Goal: Task Accomplishment & Management: Use online tool/utility

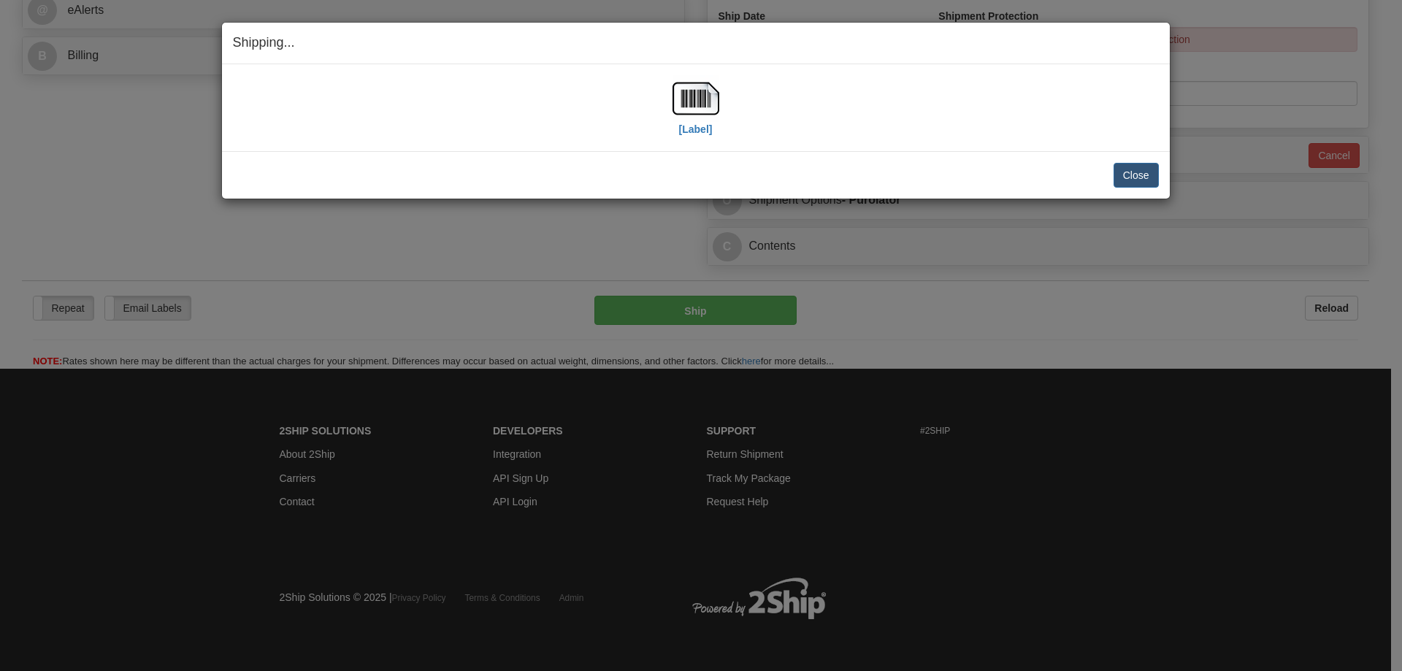
scroll to position [619, 0]
click at [1141, 172] on button "Close" at bounding box center [1136, 175] width 45 height 25
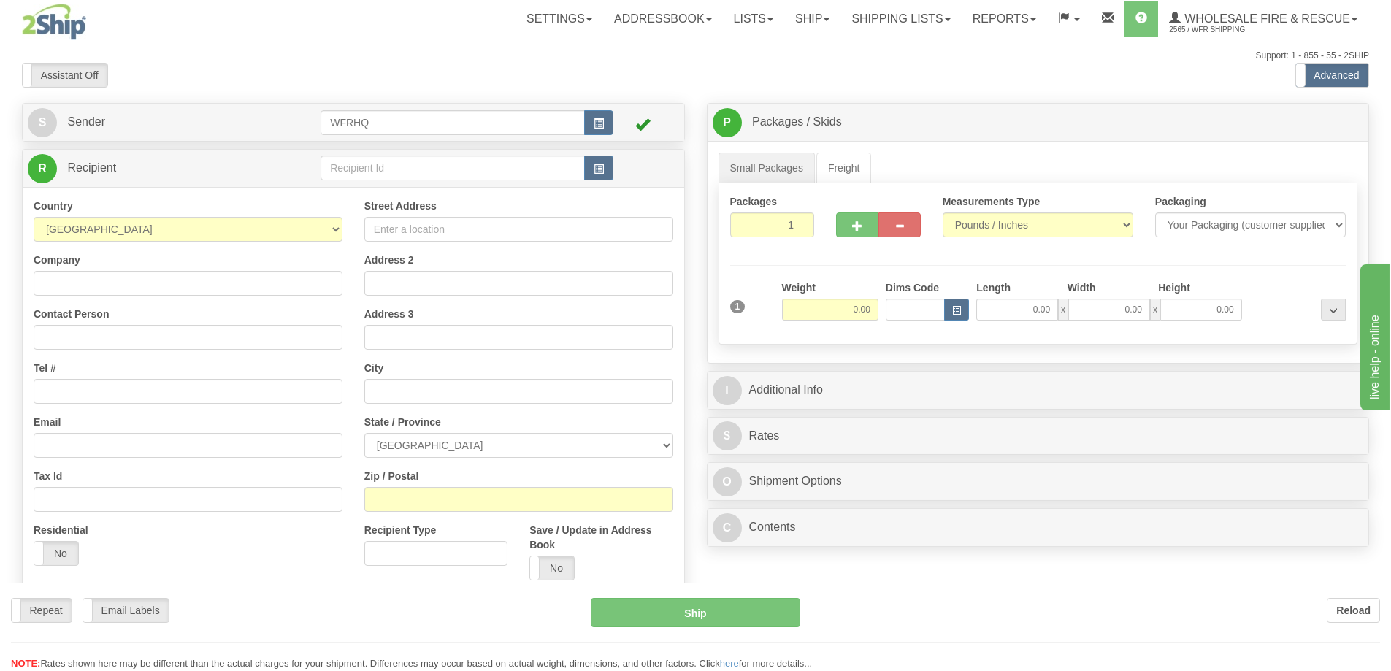
click at [597, 169] on div "Toggle navigation Settings Shipping Preferences Fields Preferences New" at bounding box center [695, 388] width 1391 height 776
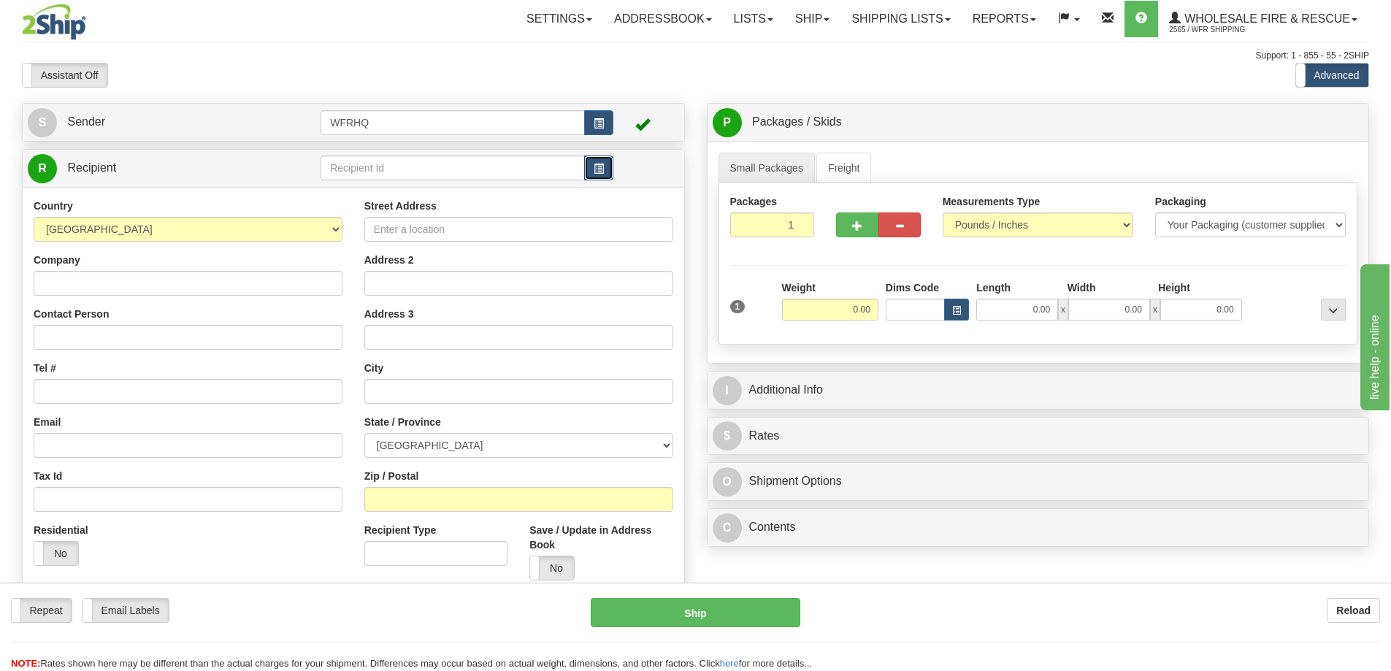
click at [601, 170] on span "button" at bounding box center [599, 168] width 10 height 9
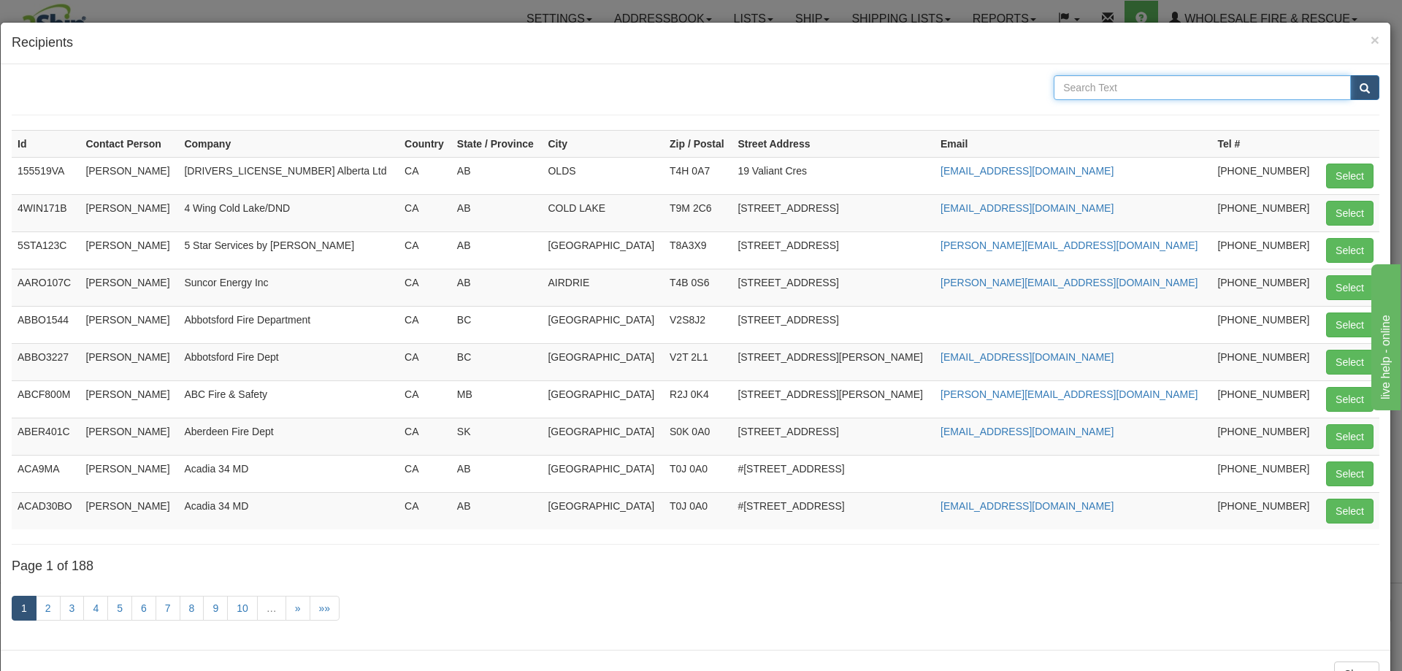
click at [1108, 84] on input "text" at bounding box center [1202, 87] width 297 height 25
type input "Acadia"
click at [1350, 75] on button "submit" at bounding box center [1364, 87] width 29 height 25
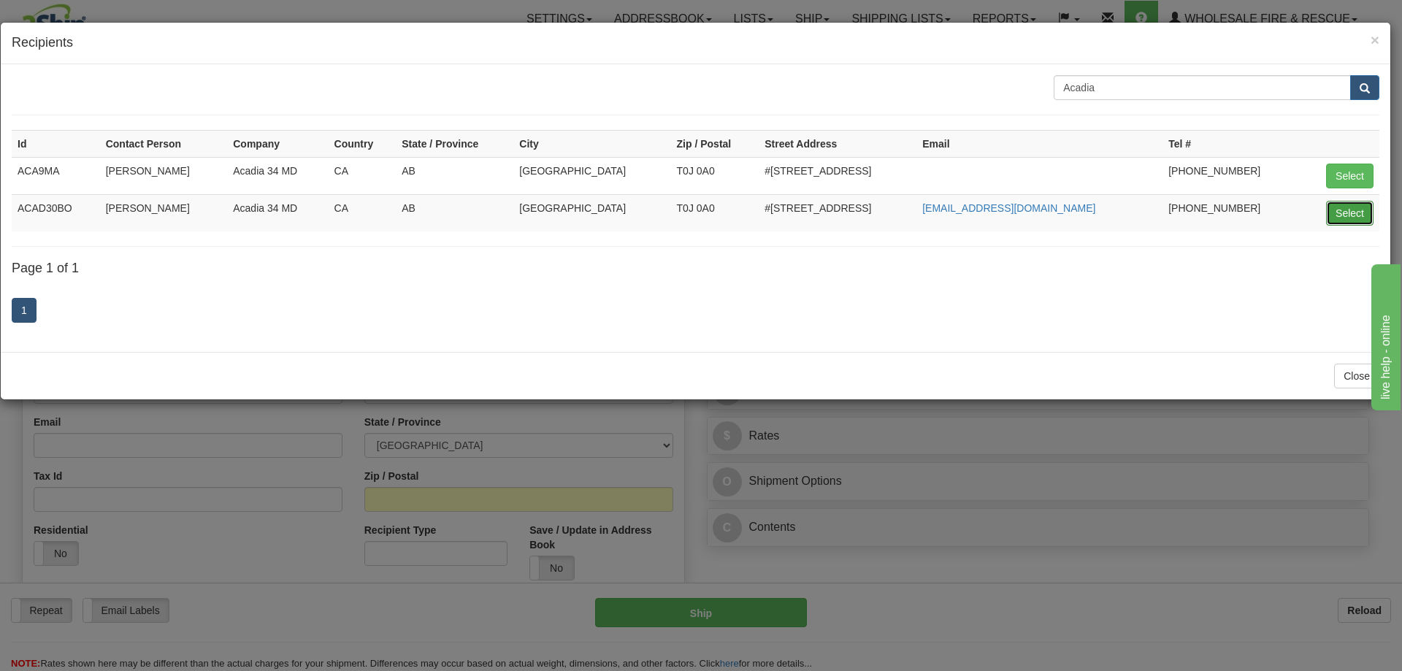
click at [1350, 219] on button "Select" at bounding box center [1349, 213] width 47 height 25
type input "ACAD30BO"
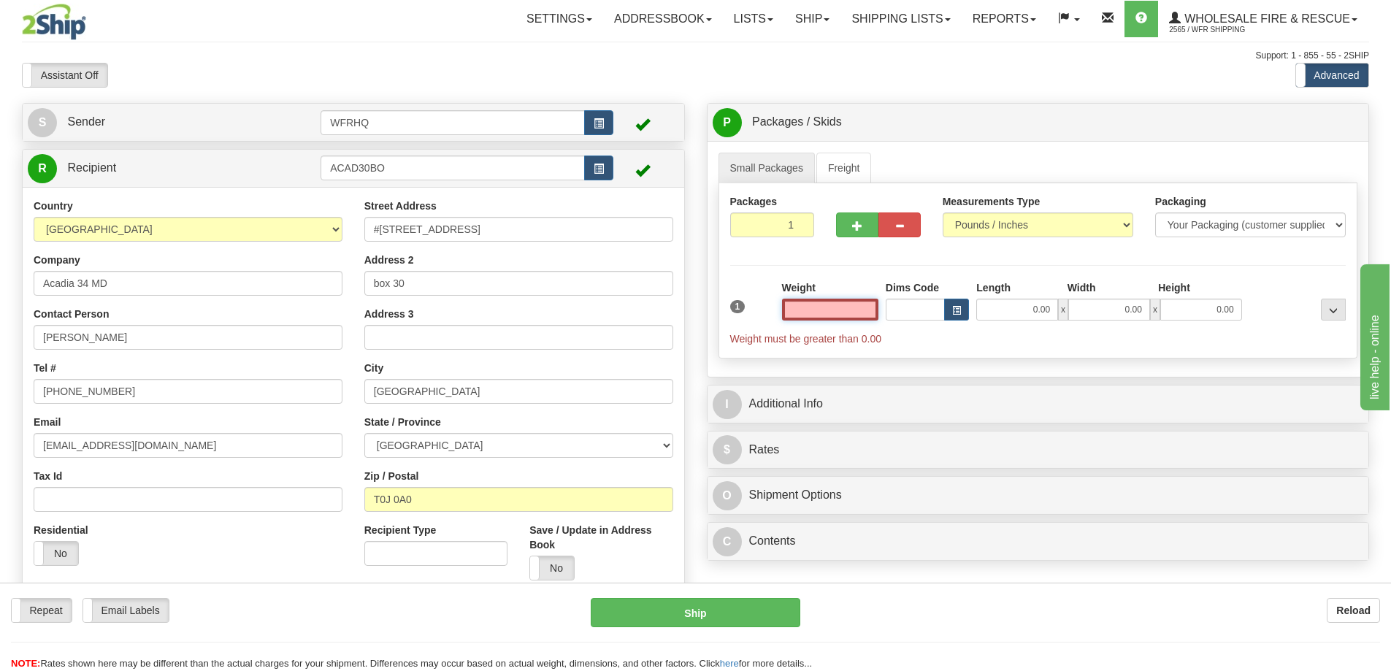
click at [854, 308] on input "text" at bounding box center [830, 310] width 96 height 22
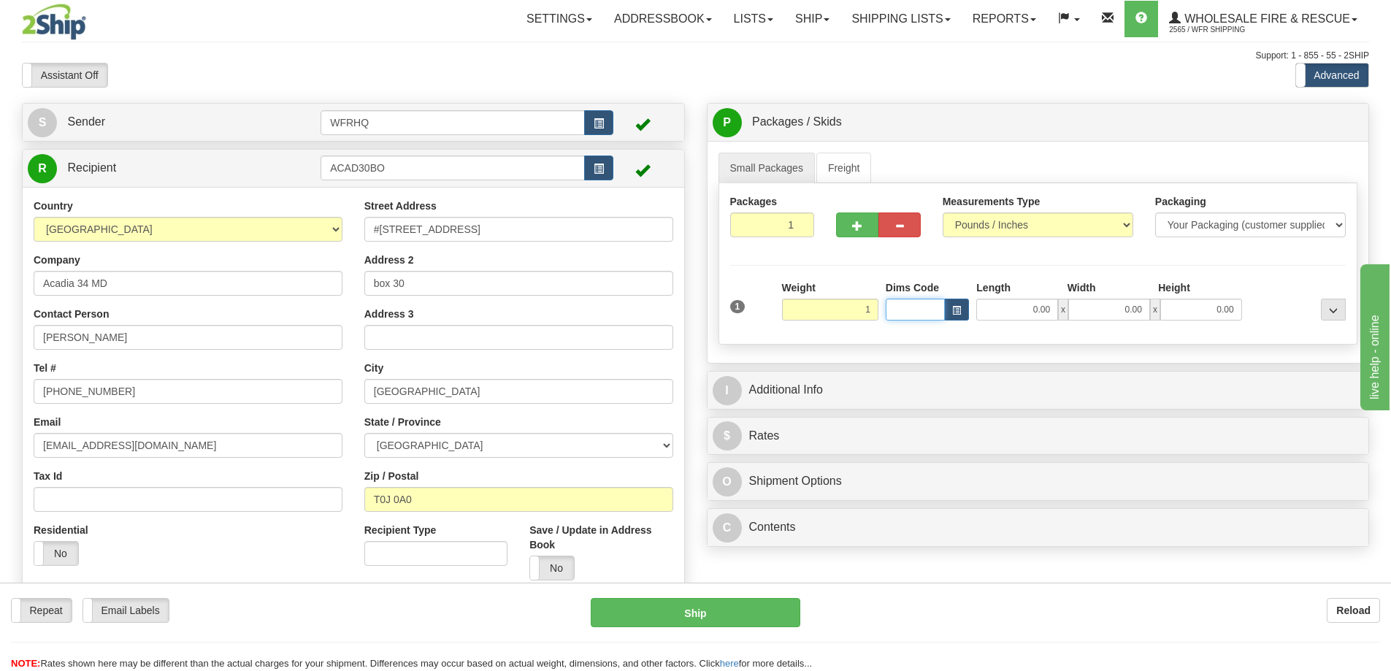
type input "1.00"
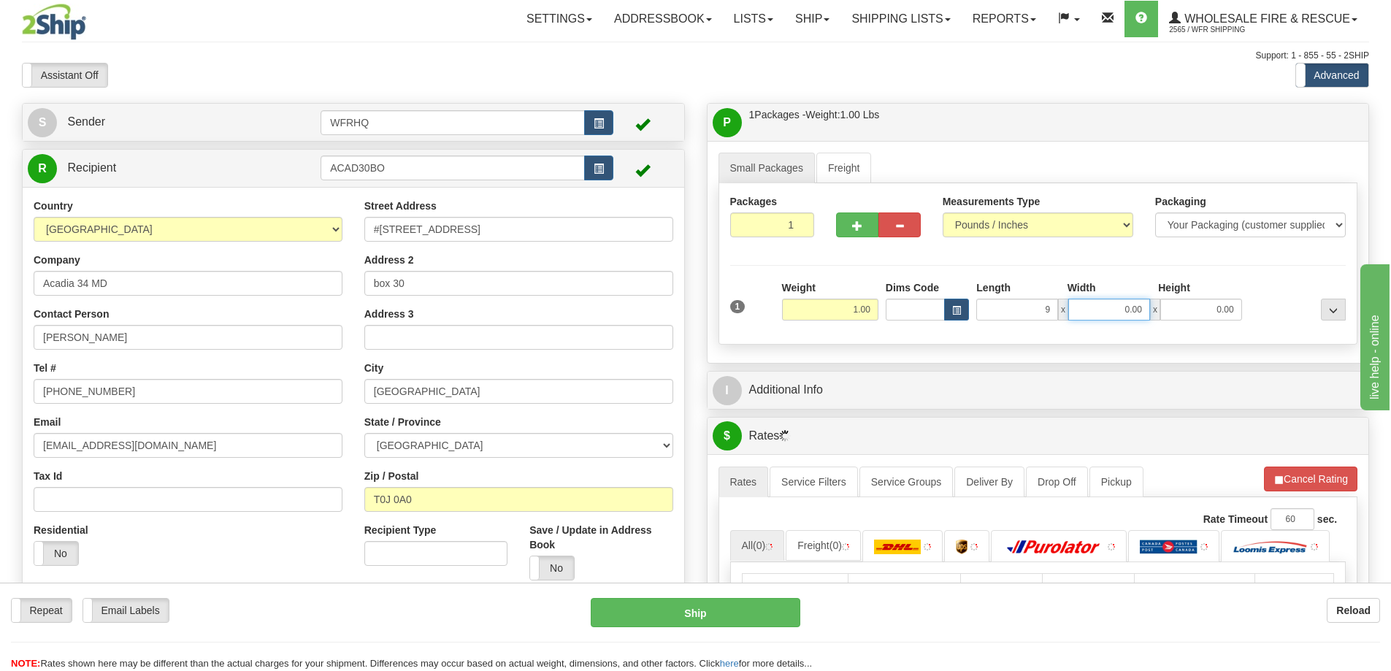
type input "9.00"
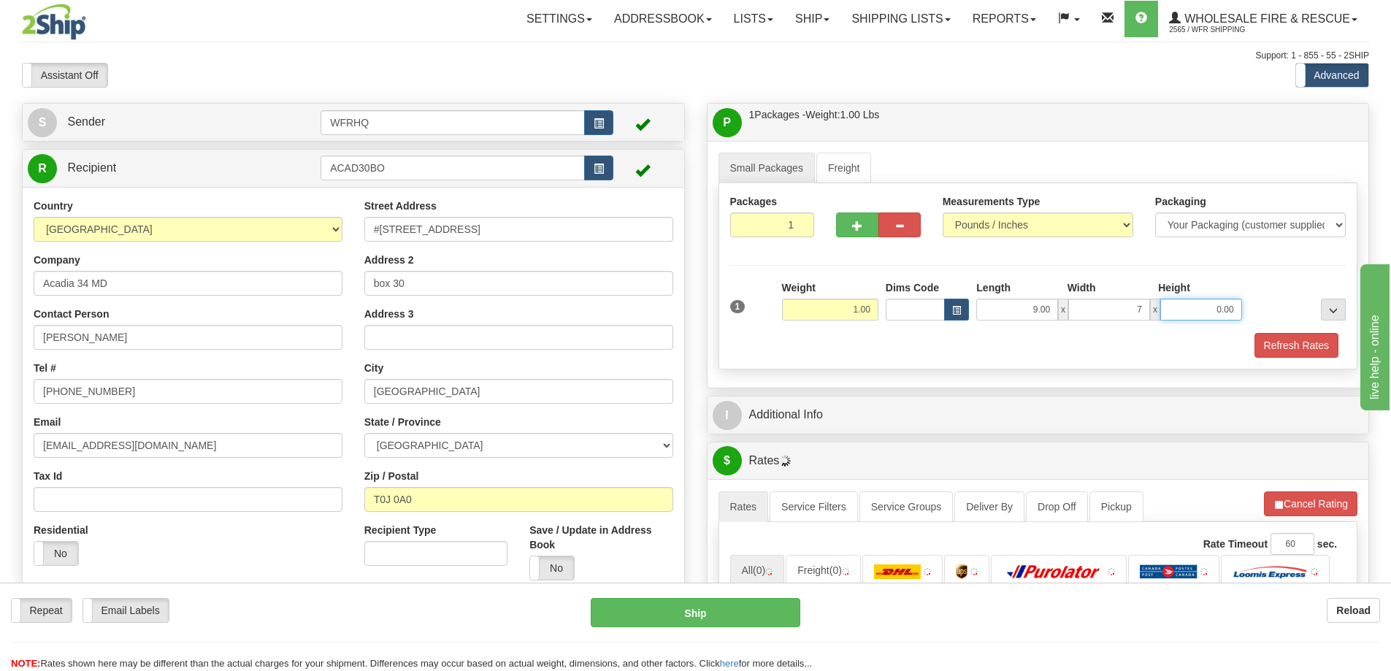
type input "7.00"
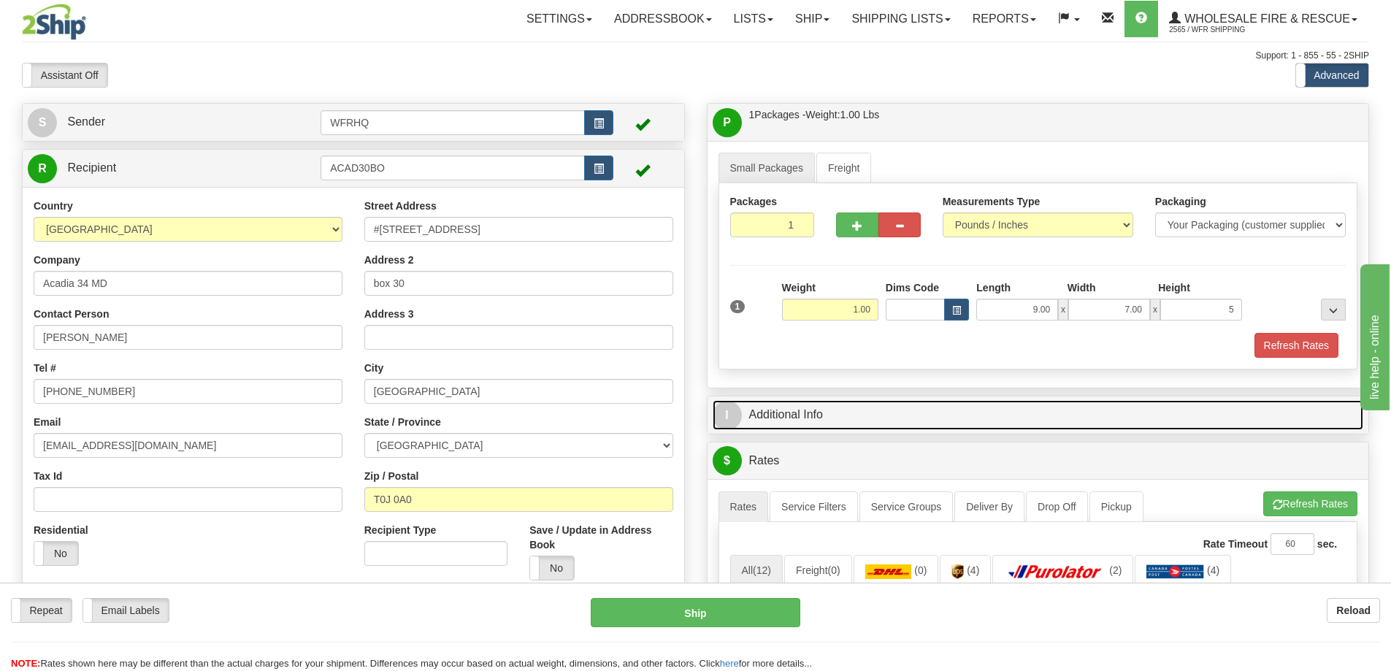
type input "5.00"
click at [805, 409] on link "I Additional Info" at bounding box center [1038, 415] width 651 height 30
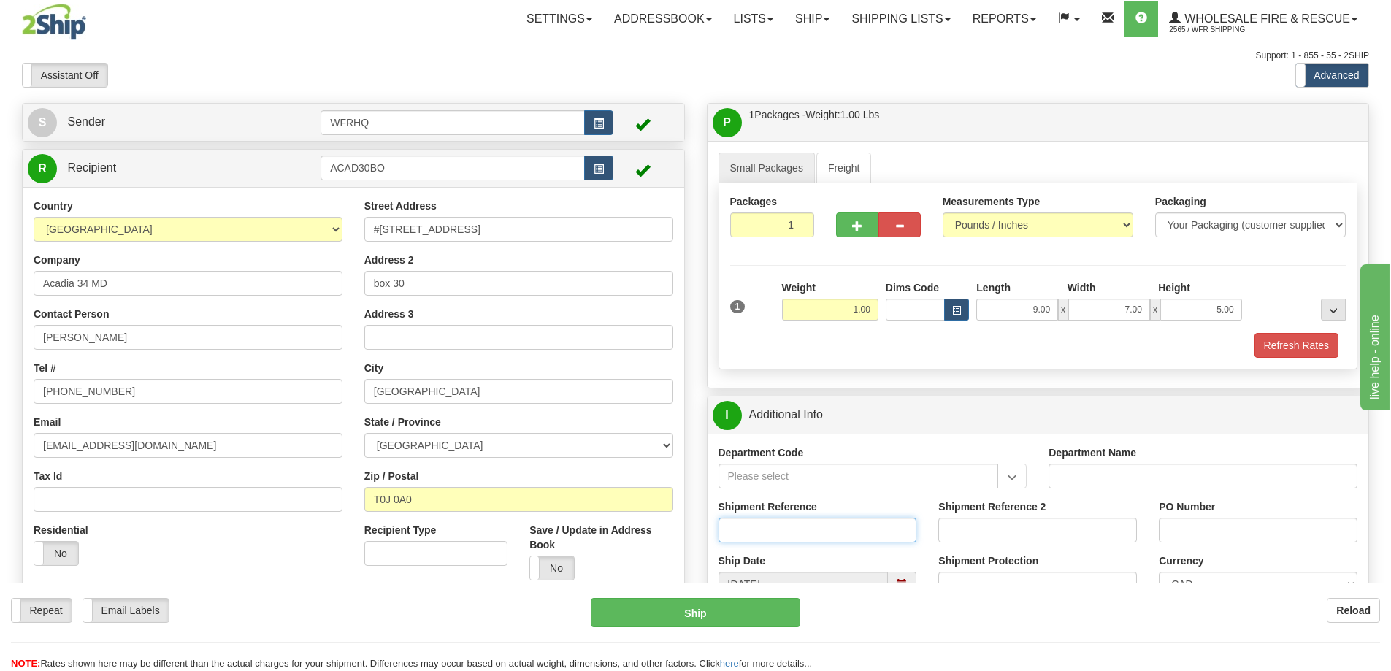
click at [771, 532] on input "Shipment Reference" at bounding box center [818, 530] width 199 height 25
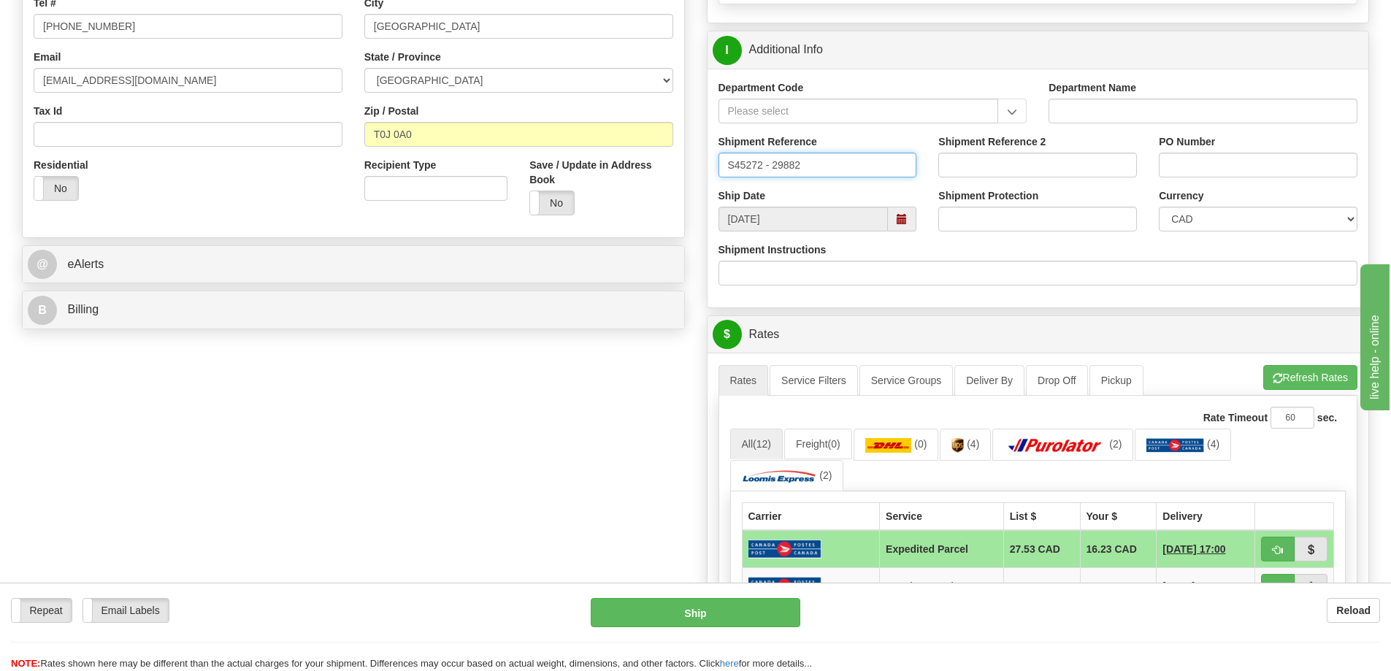
type input "S45272 - 29882"
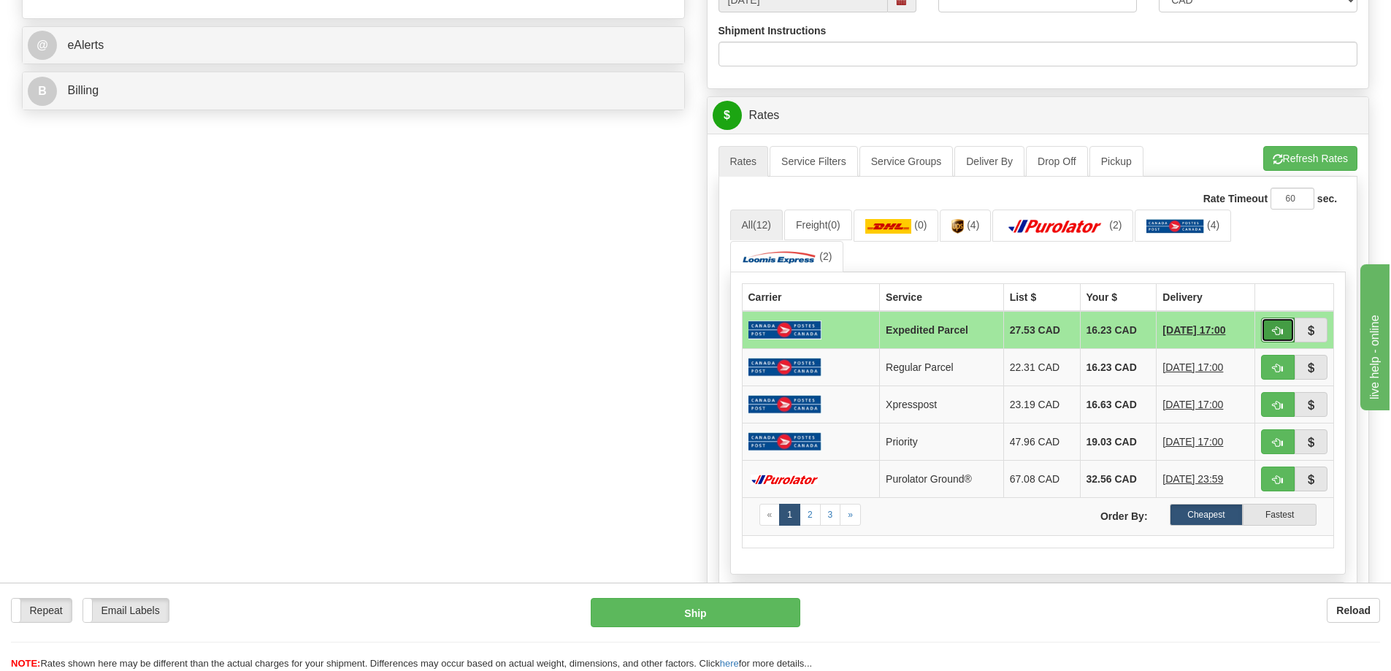
click at [1284, 328] on button "button" at bounding box center [1278, 330] width 34 height 25
type input "DOM.EP"
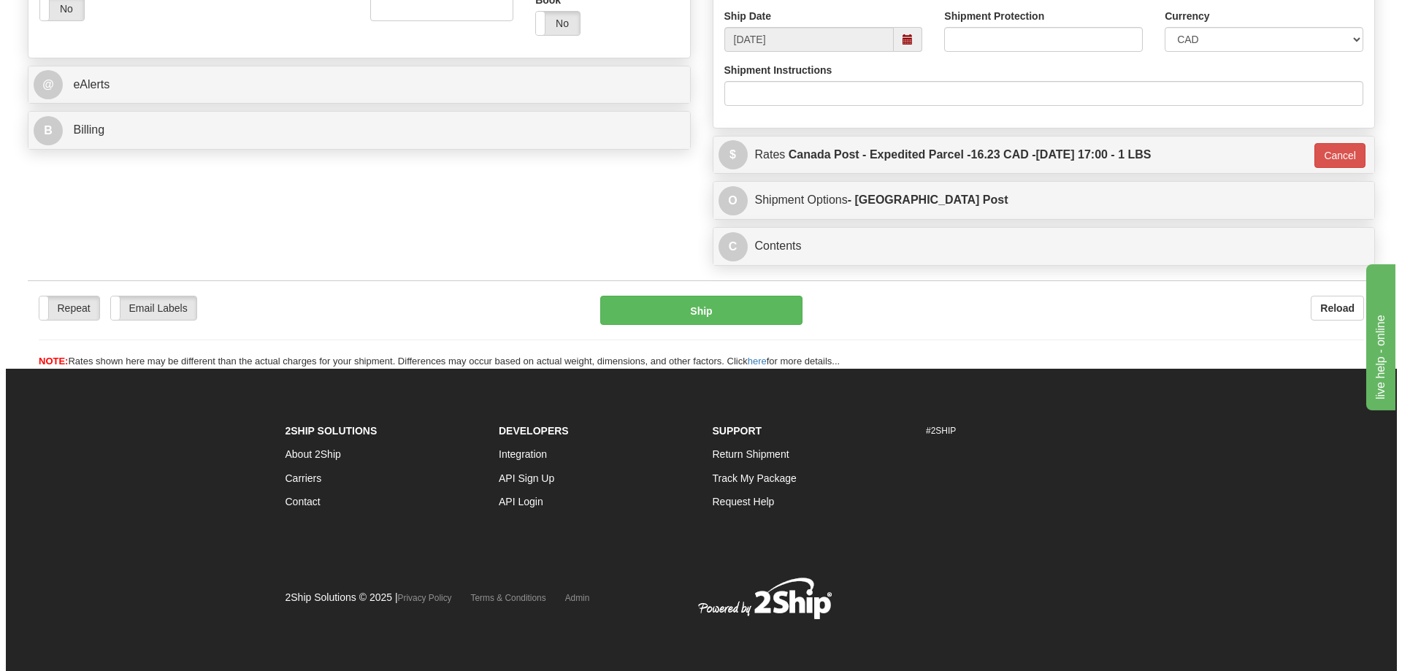
scroll to position [545, 0]
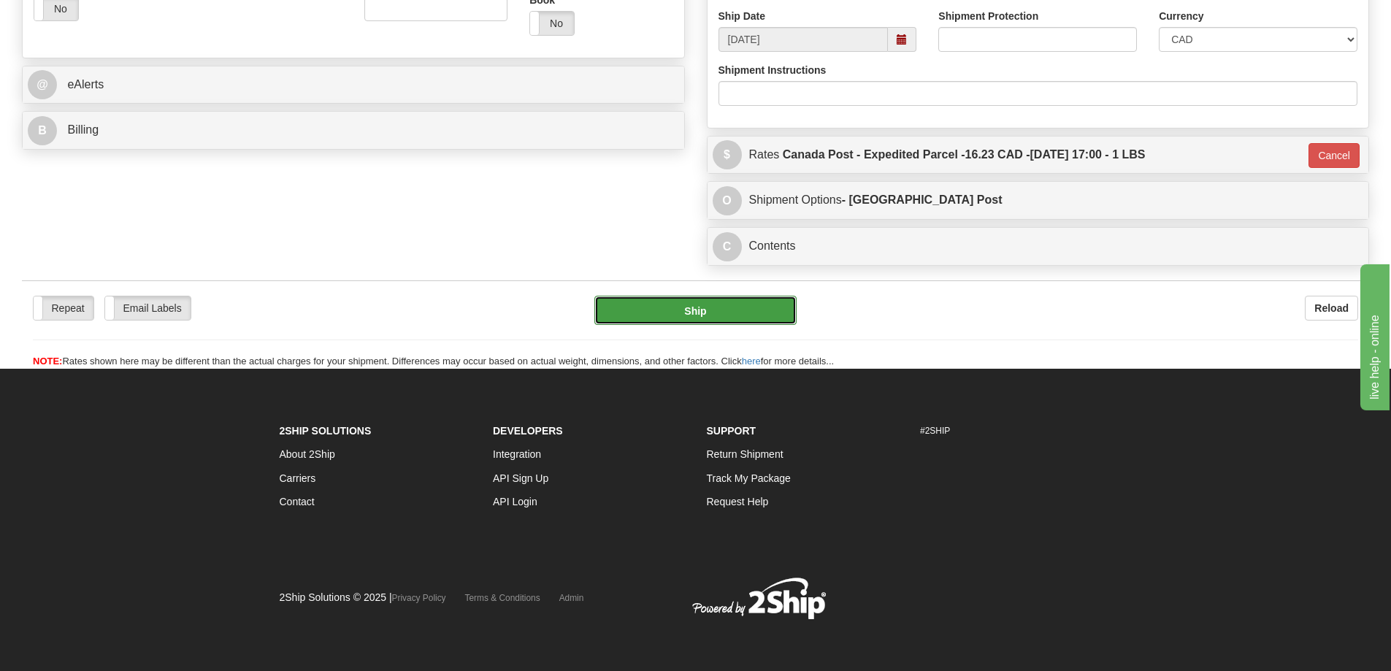
click at [711, 318] on button "Ship" at bounding box center [695, 310] width 202 height 29
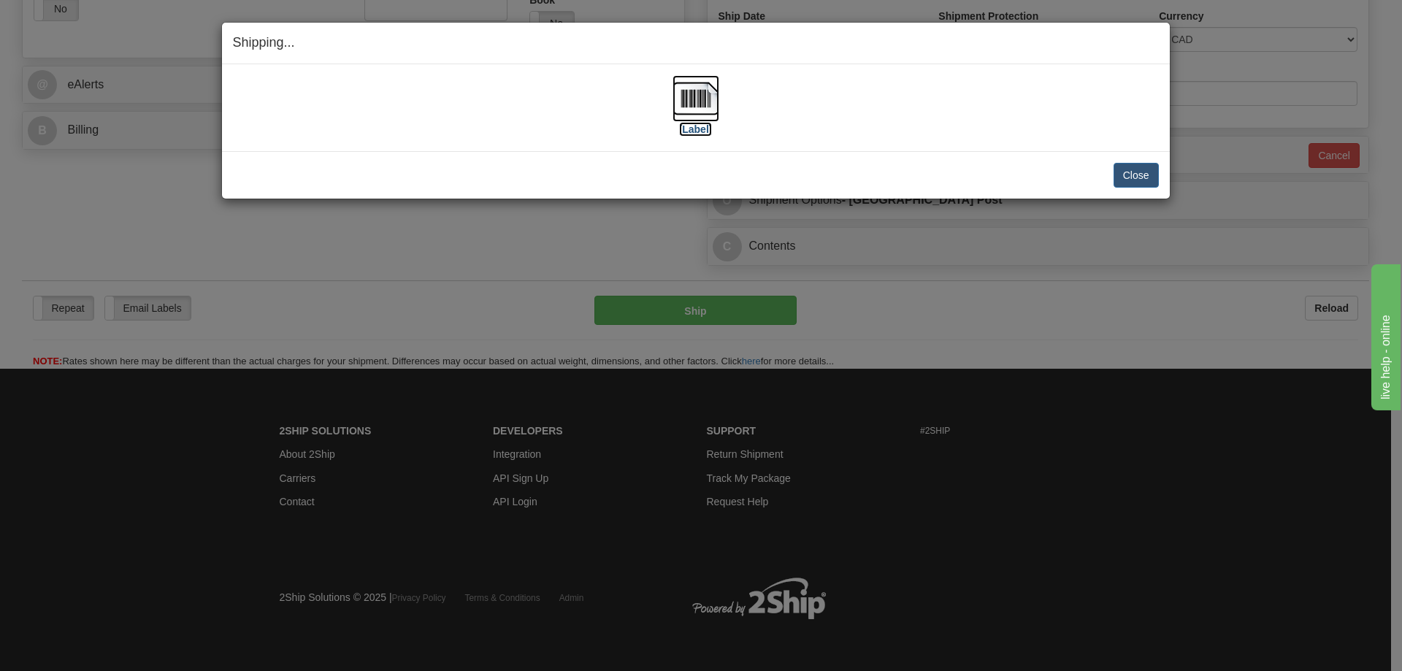
click at [702, 102] on img at bounding box center [696, 98] width 47 height 47
drag, startPoint x: 540, startPoint y: 148, endPoint x: 703, endPoint y: 181, distance: 167.0
click at [540, 148] on div "[Label] IMPORTANT NOTICE Embassy / Consulate / Government Building / Hospital C…" at bounding box center [696, 107] width 948 height 87
click at [1145, 177] on button "Close" at bounding box center [1136, 175] width 45 height 25
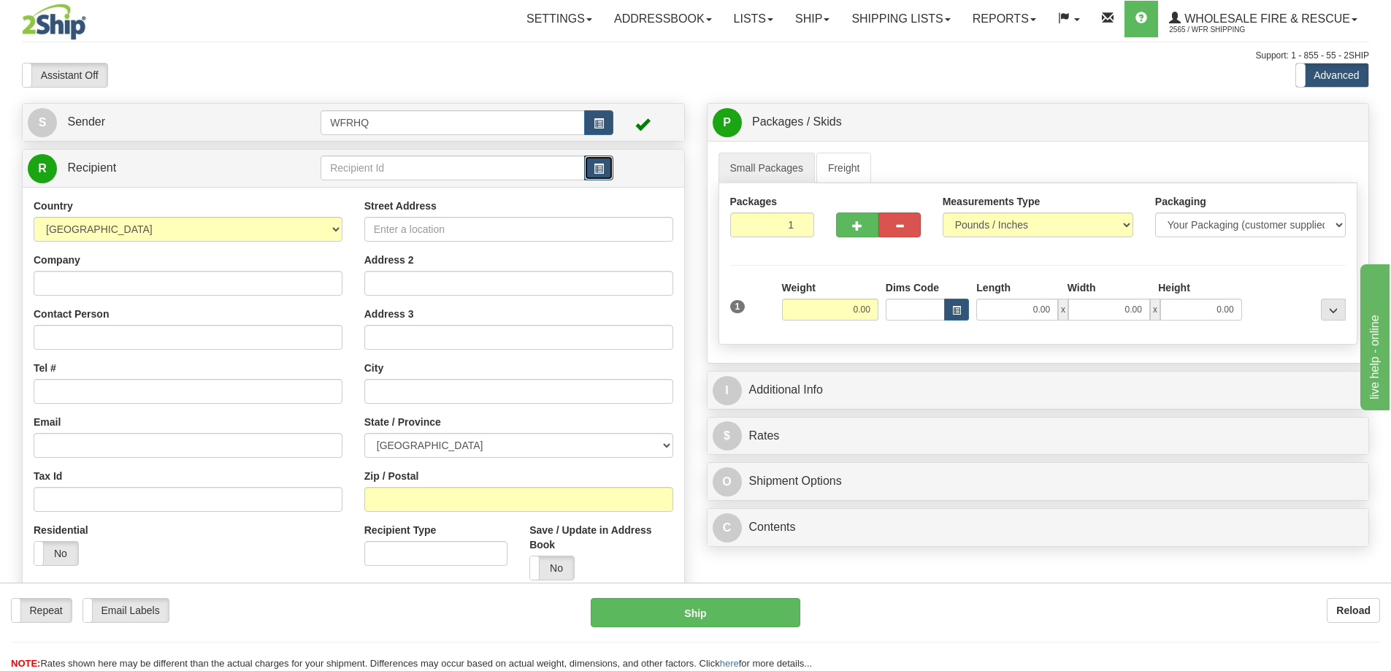
click at [598, 167] on span "button" at bounding box center [599, 168] width 10 height 9
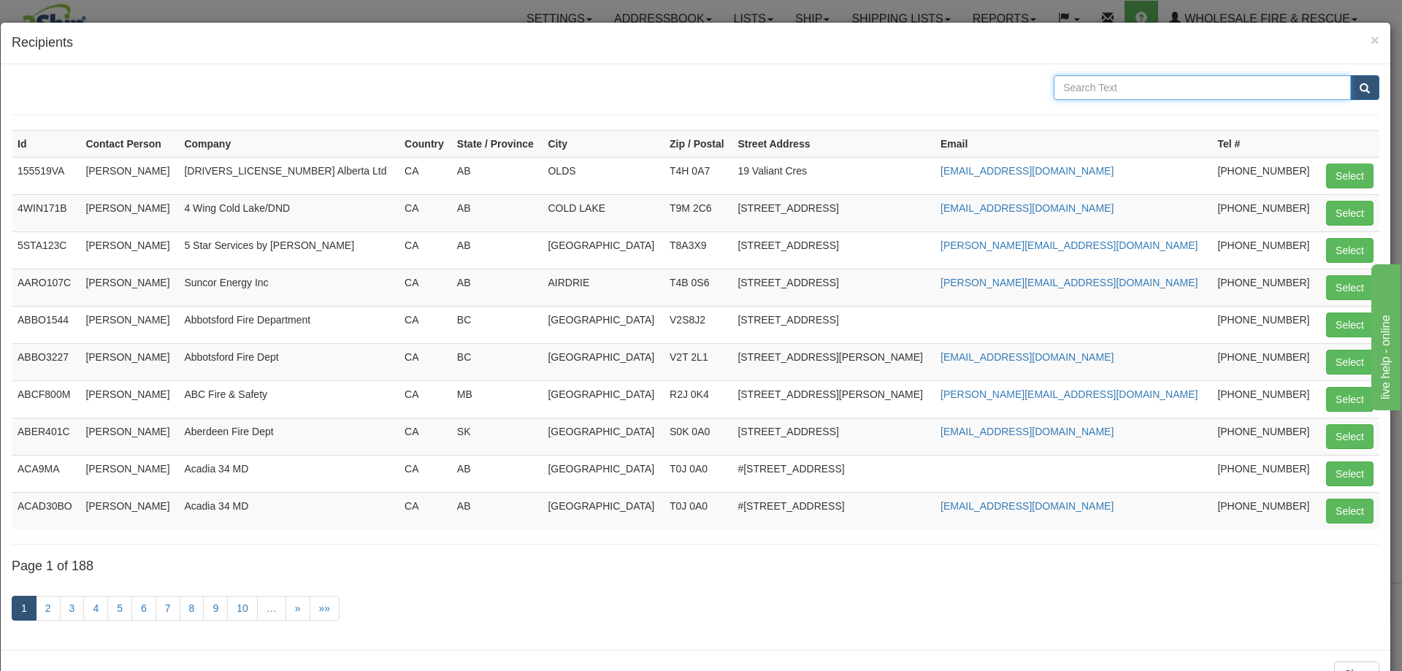
click at [1139, 87] on input "text" at bounding box center [1202, 87] width 297 height 25
type input "Cranbrook"
click at [1350, 75] on button "submit" at bounding box center [1364, 87] width 29 height 25
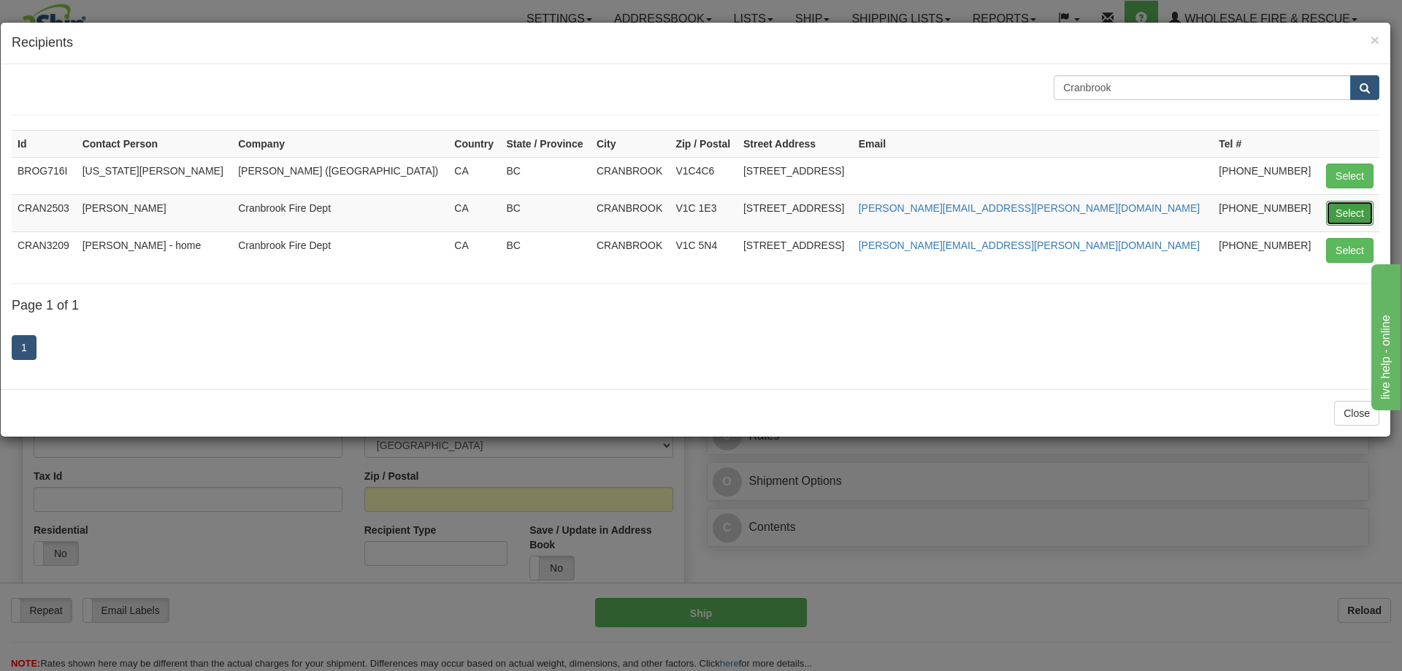
click at [1355, 208] on button "Select" at bounding box center [1349, 213] width 47 height 25
type input "CRAN2503"
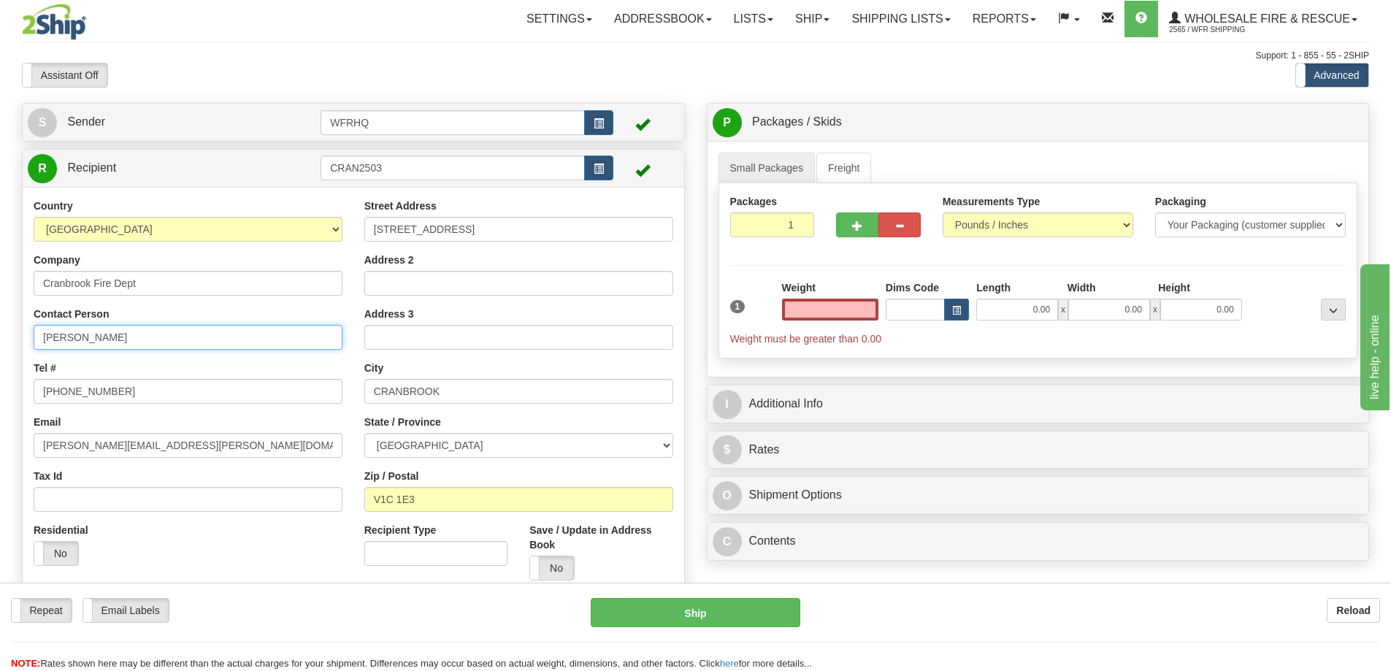
type input "0.00"
drag, startPoint x: 191, startPoint y: 337, endPoint x: -60, endPoint y: 349, distance: 251.5
click at [0, 349] on html "Training Course Close Toggle navigation Settings Shipping Preferences New Sende…" at bounding box center [695, 335] width 1391 height 671
type input "Chad Greenan"
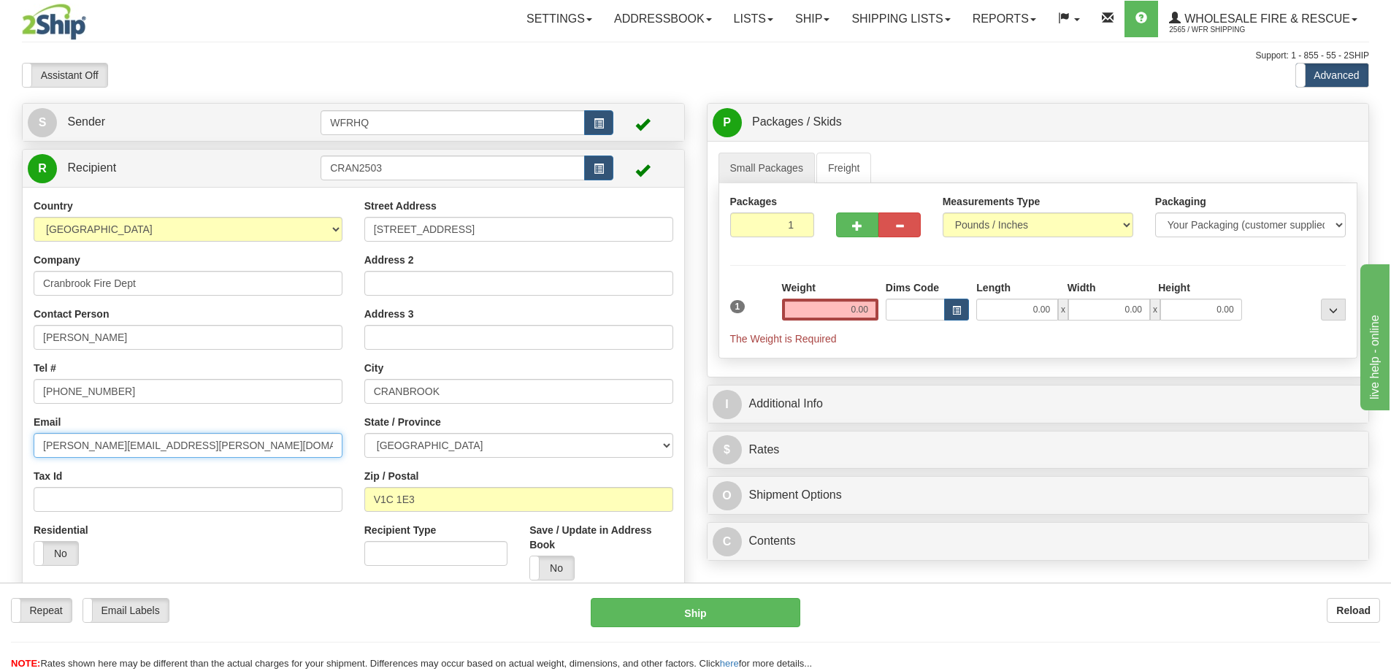
drag, startPoint x: 210, startPoint y: 445, endPoint x: -69, endPoint y: 445, distance: 278.2
click at [0, 445] on html "Training Course Close Toggle navigation Settings Shipping Preferences New Sende…" at bounding box center [695, 335] width 1391 height 671
paste input "chad.greenan"
type input "chad.greenan@cranbrook.ca"
click at [846, 310] on input "0.00" at bounding box center [830, 310] width 96 height 22
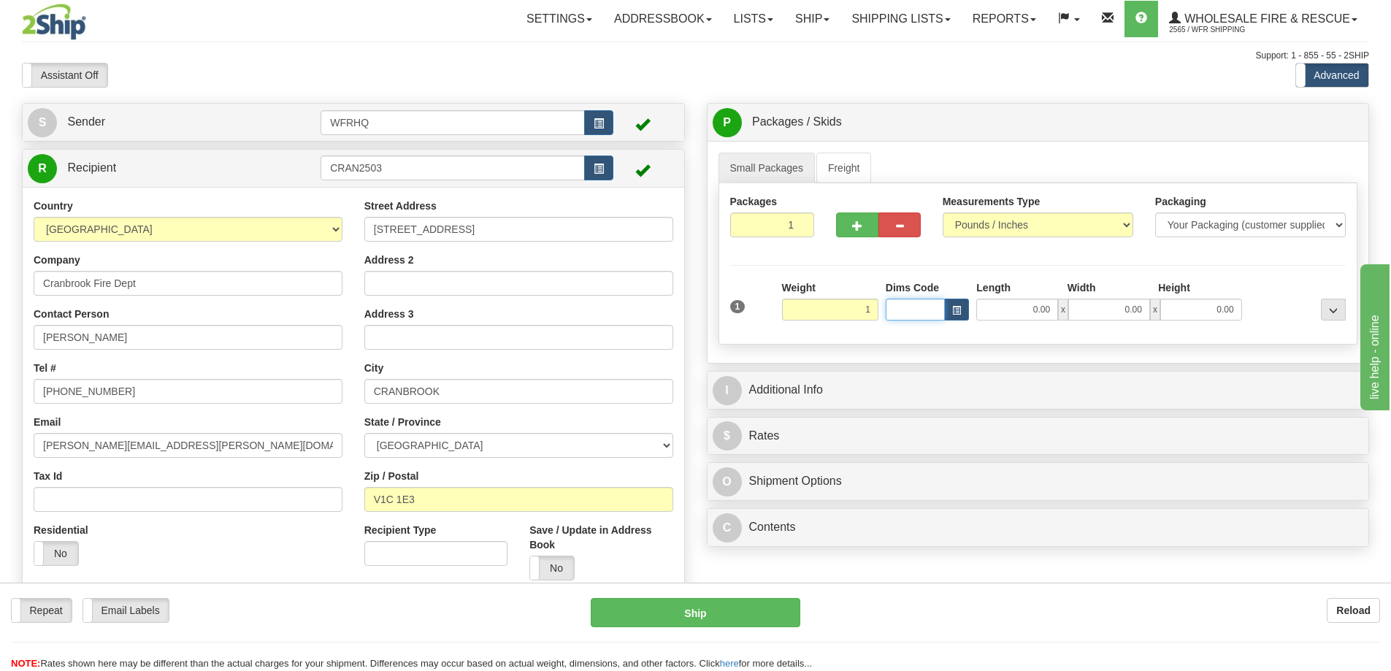
type input "1.00"
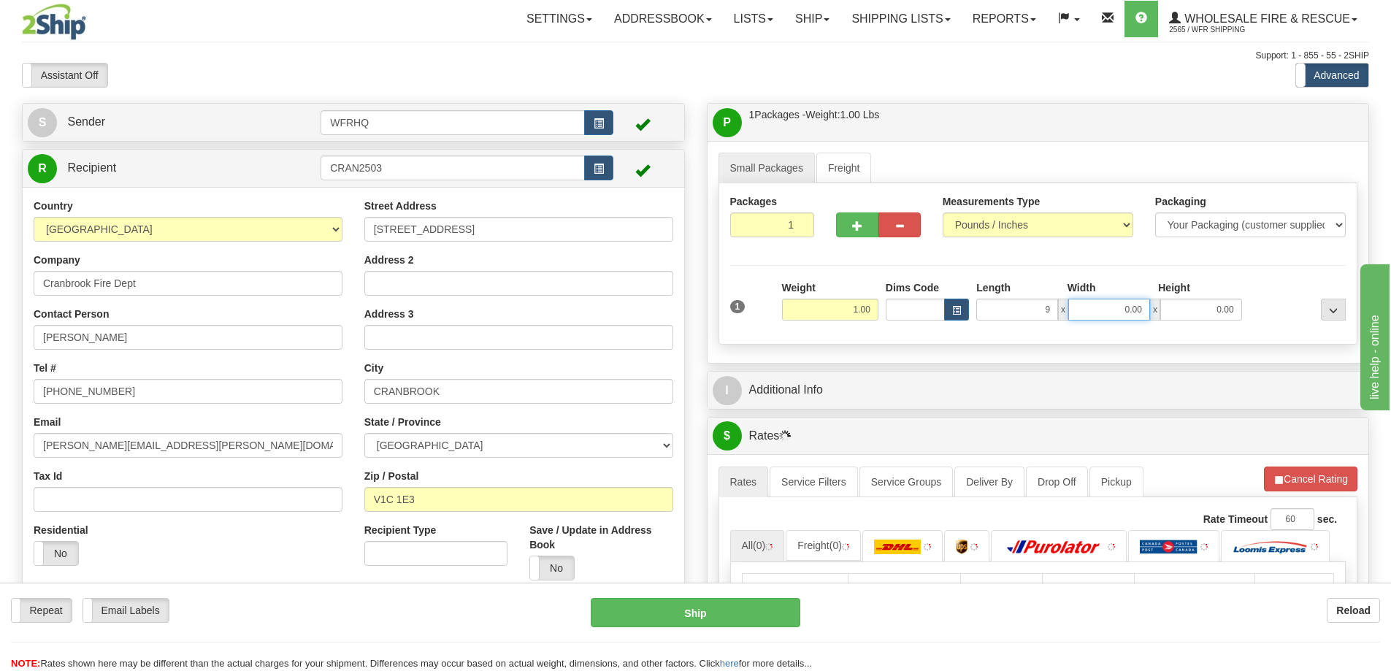
type input "9.00"
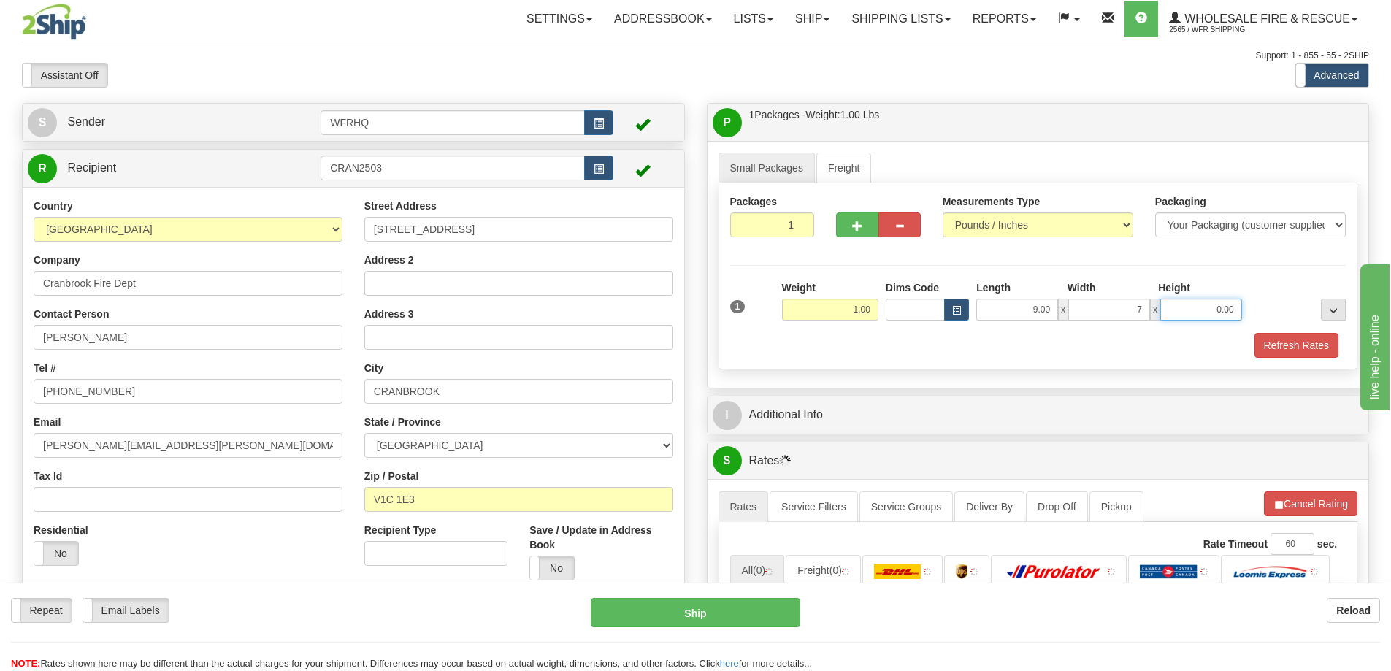
type input "7.00"
type input "5.00"
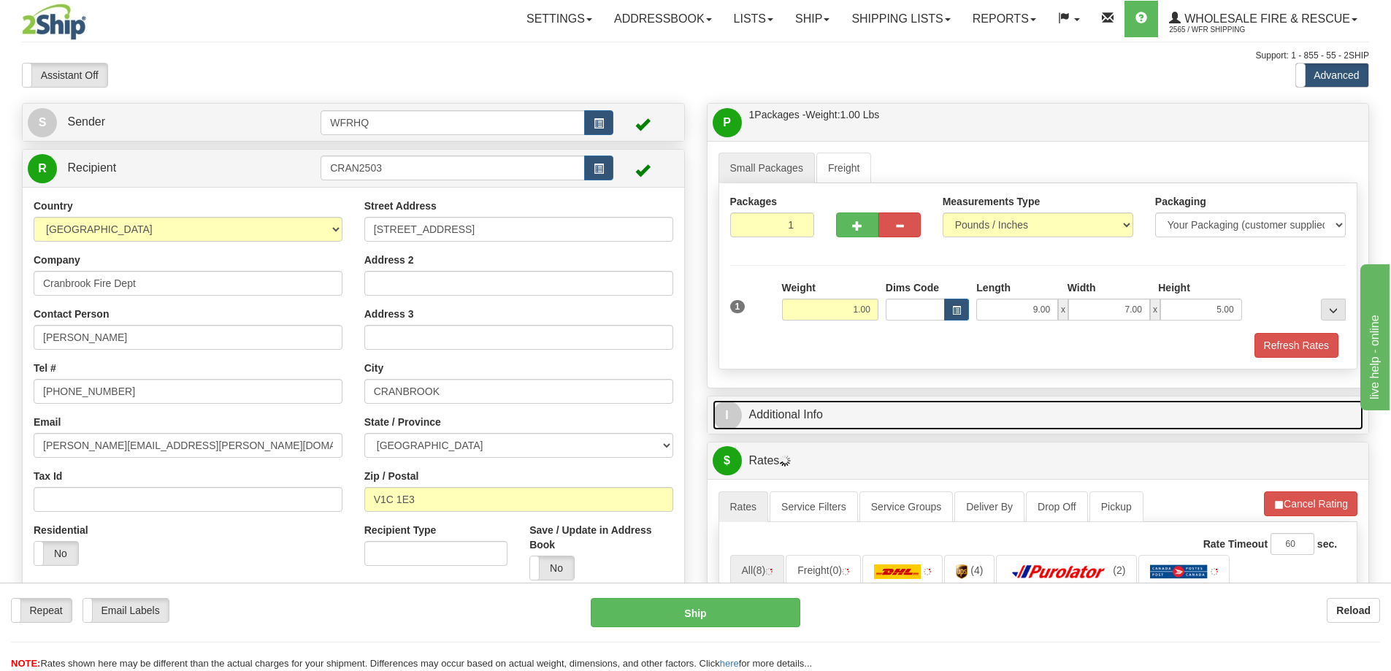
click at [790, 421] on link "I Additional Info" at bounding box center [1038, 415] width 651 height 30
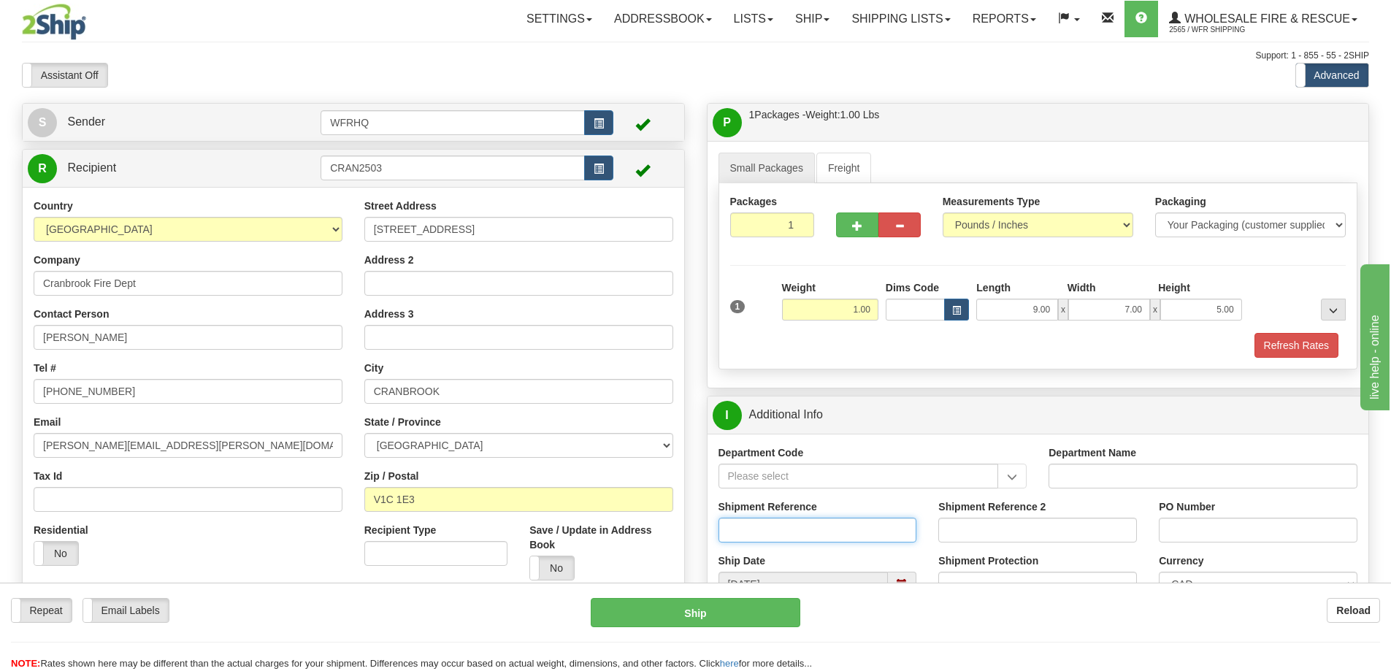
click at [781, 527] on input "Shipment Reference" at bounding box center [818, 530] width 199 height 25
type input "S43909 - 30590"
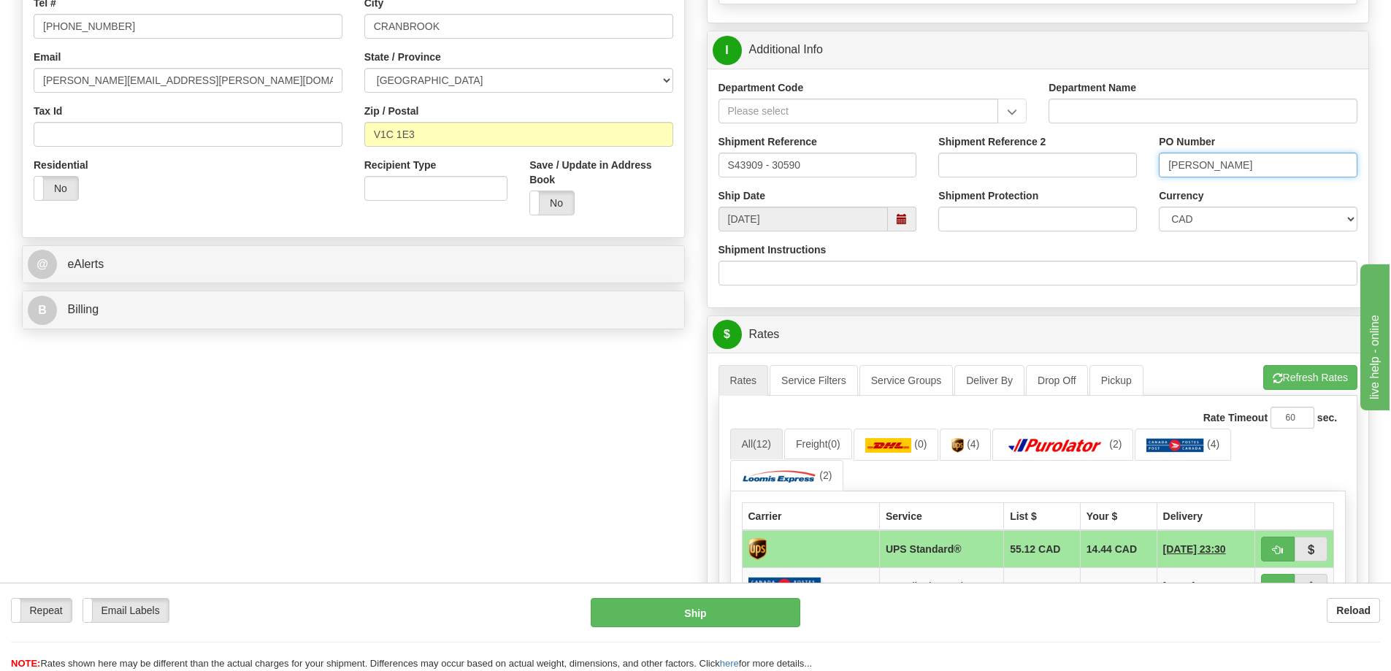
scroll to position [584, 0]
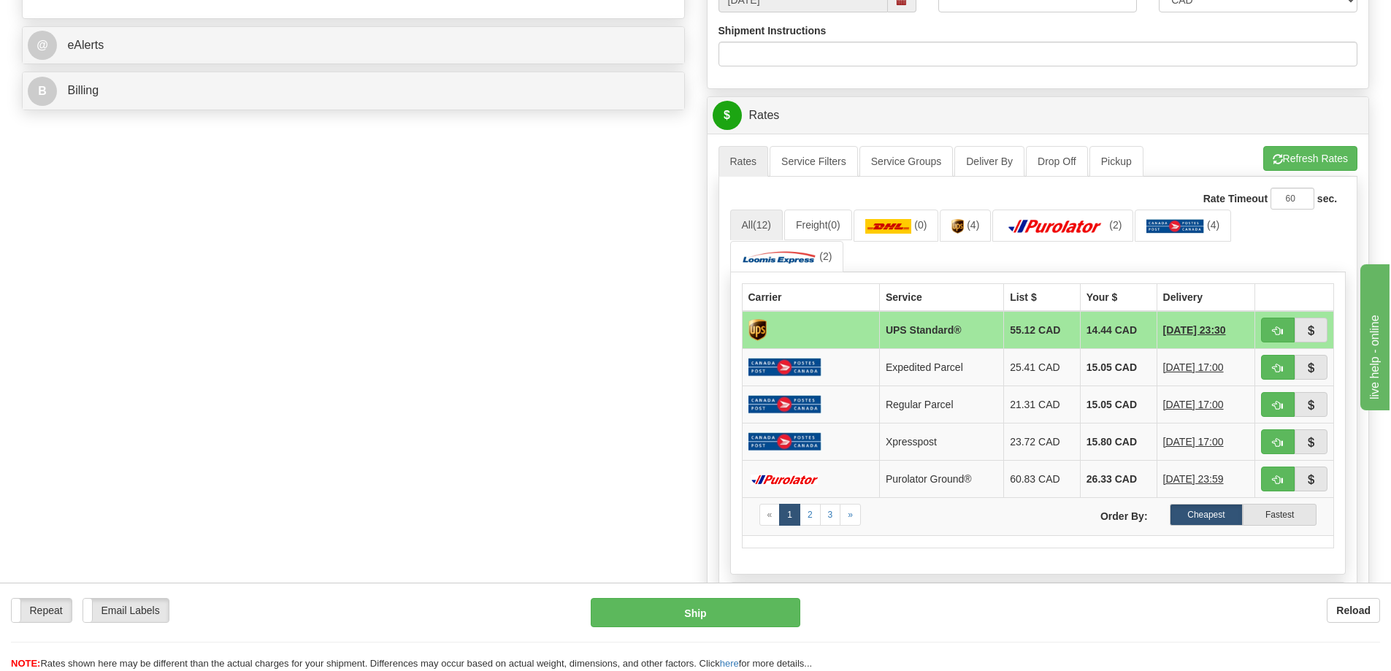
type input "Chad Greenan"
drag, startPoint x: 1284, startPoint y: 332, endPoint x: 1263, endPoint y: 341, distance: 22.9
click at [1284, 332] on button "button" at bounding box center [1278, 330] width 34 height 25
type input "11"
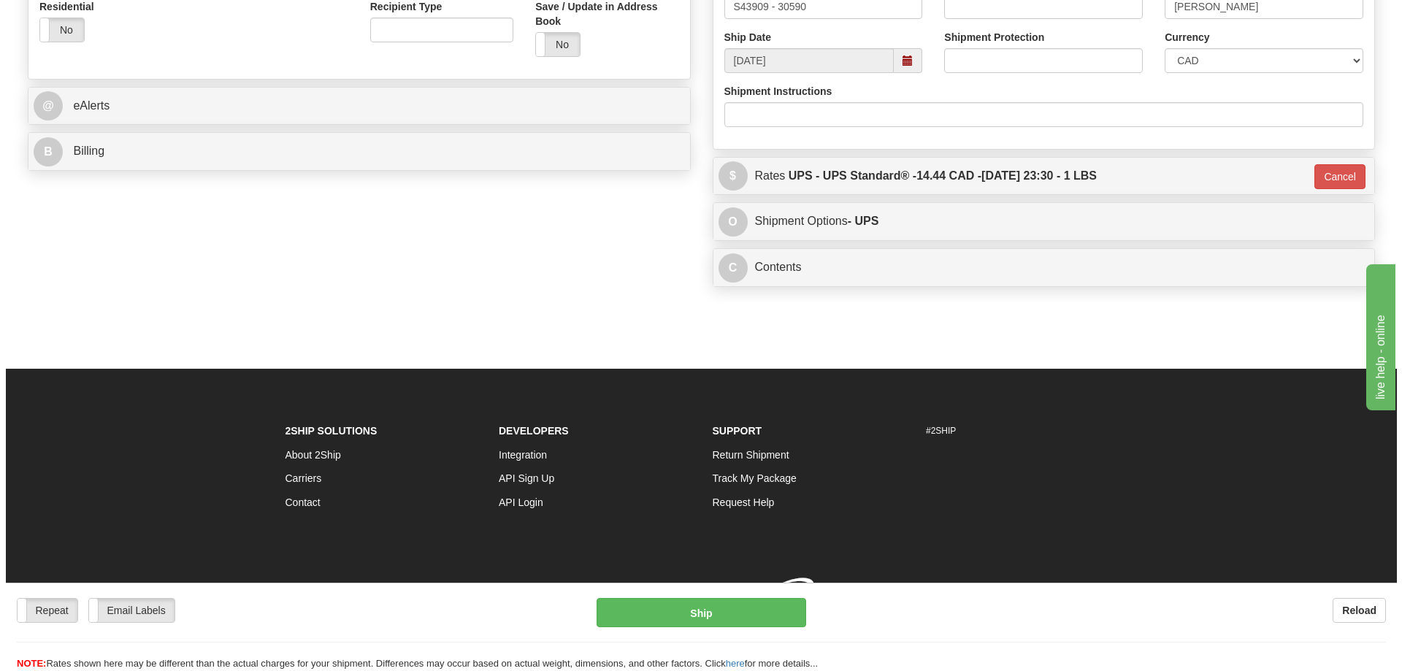
scroll to position [545, 0]
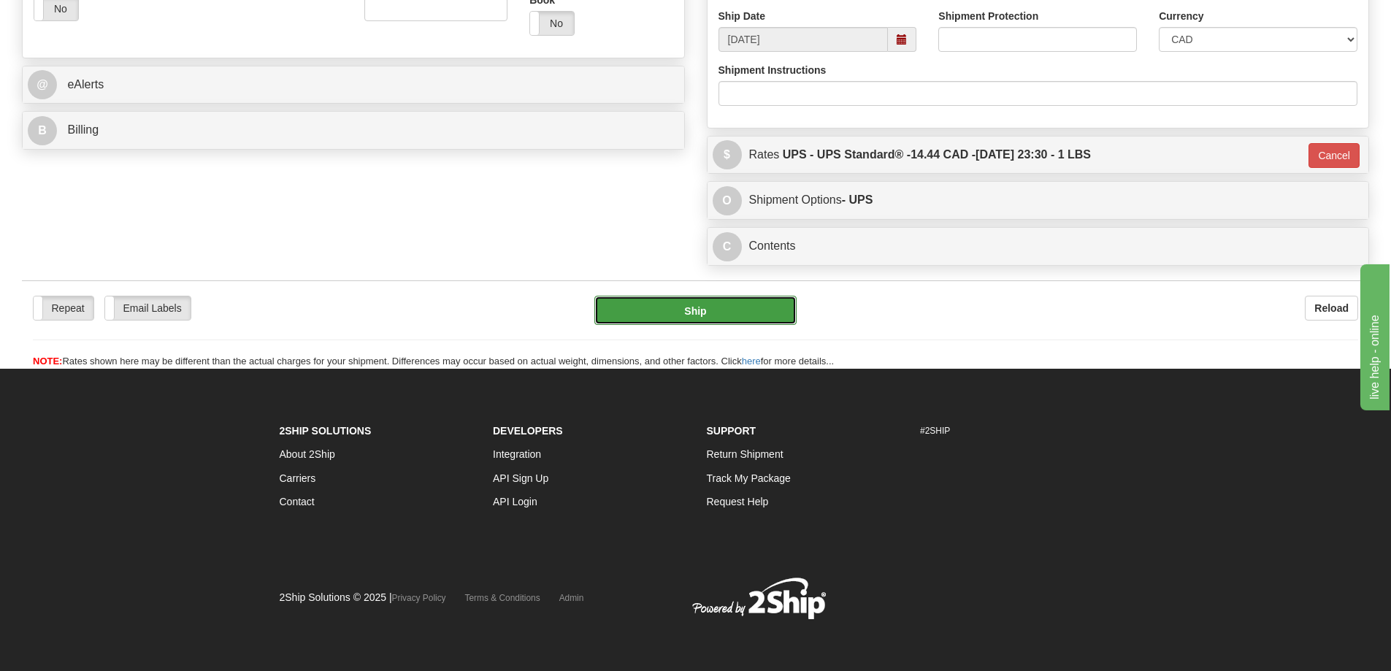
click at [669, 311] on button "Ship" at bounding box center [695, 310] width 202 height 29
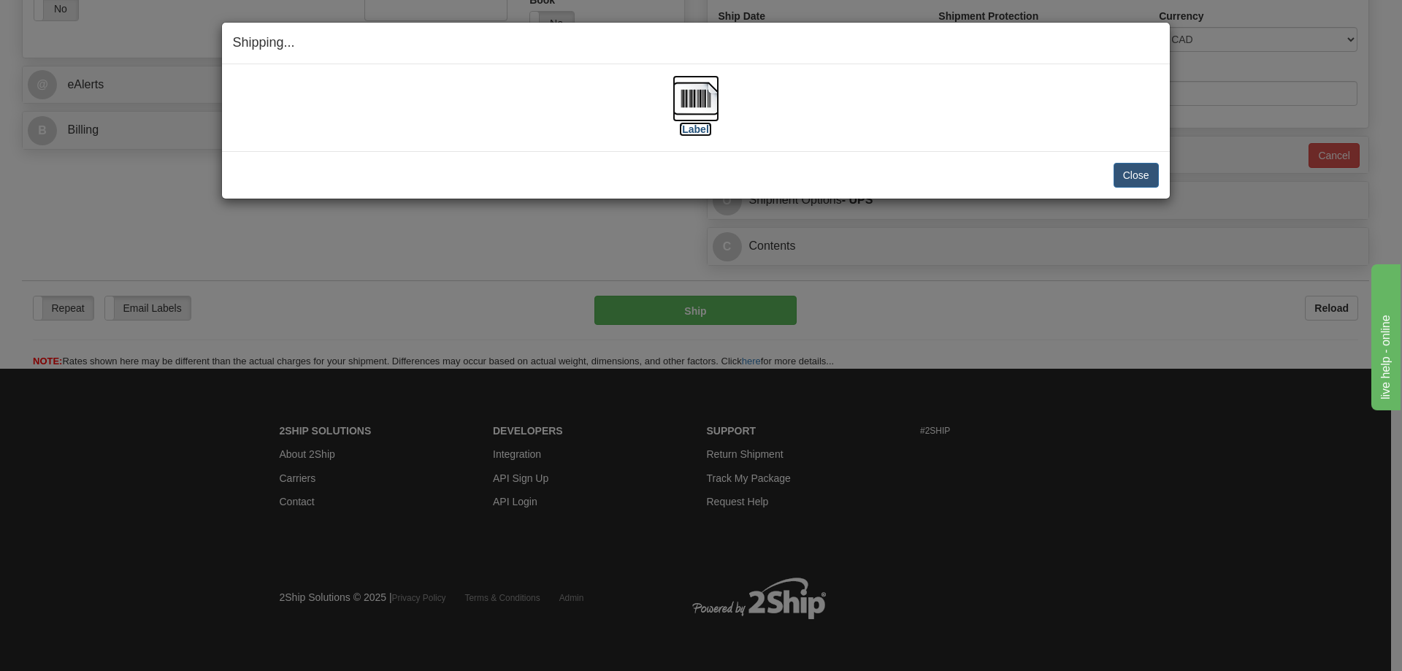
click at [698, 102] on img at bounding box center [696, 98] width 47 height 47
click at [332, 169] on div "Close Cancel" at bounding box center [696, 175] width 926 height 25
click at [1126, 174] on button "Close" at bounding box center [1136, 175] width 45 height 25
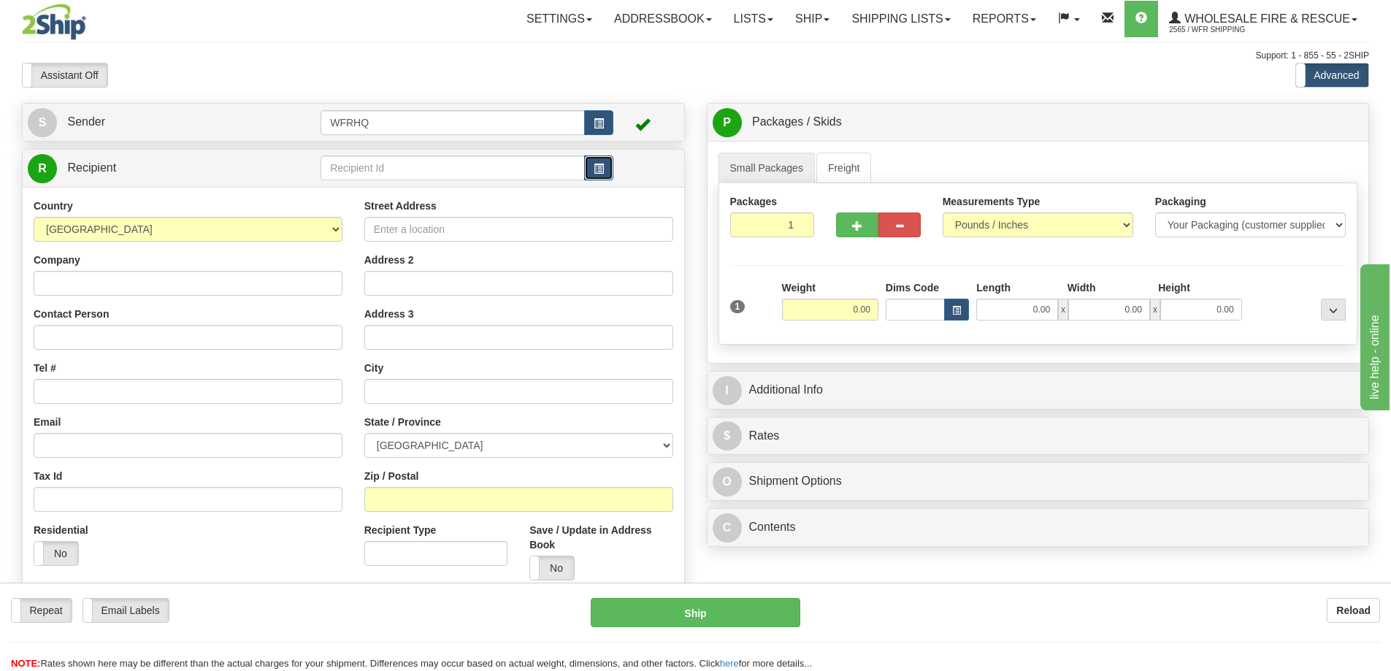
click at [600, 168] on span "button" at bounding box center [599, 168] width 10 height 9
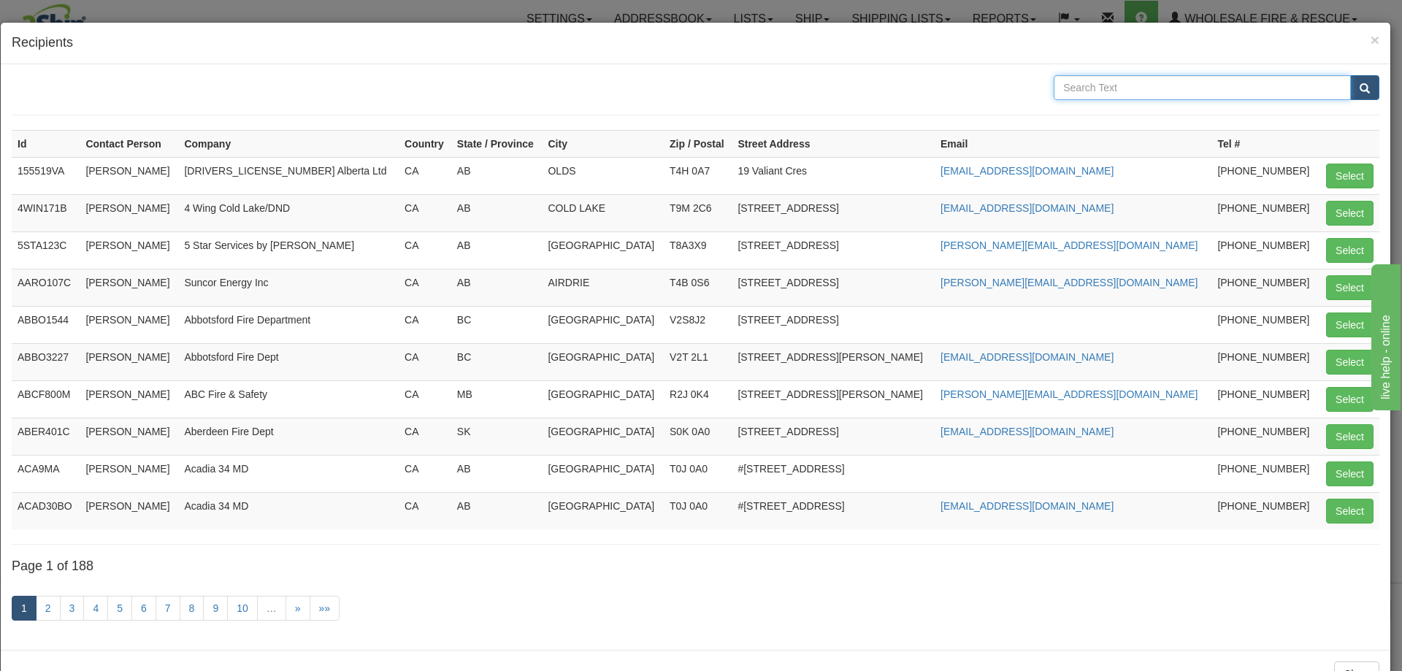
click at [1093, 88] on input "text" at bounding box center [1202, 87] width 297 height 25
type input "Cranbrook"
click at [1350, 75] on button "submit" at bounding box center [1364, 87] width 29 height 25
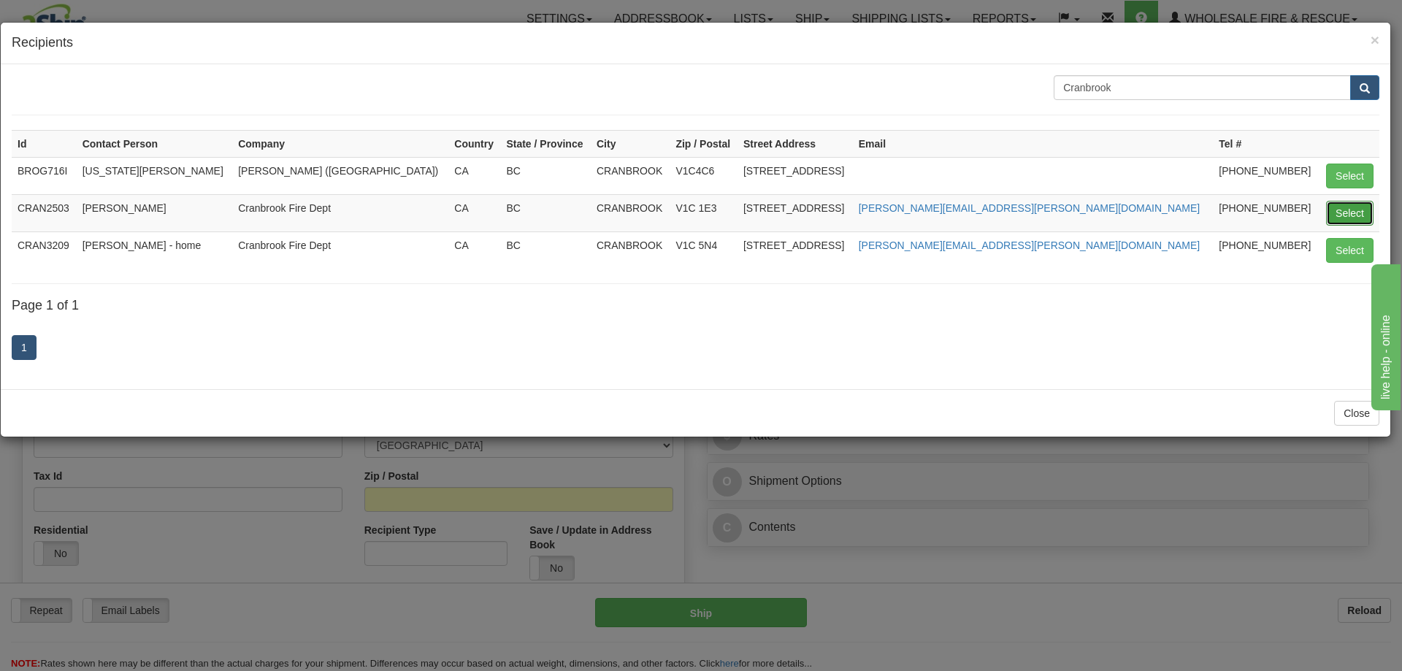
click at [1344, 213] on button "Select" at bounding box center [1349, 213] width 47 height 25
type input "CRAN2503"
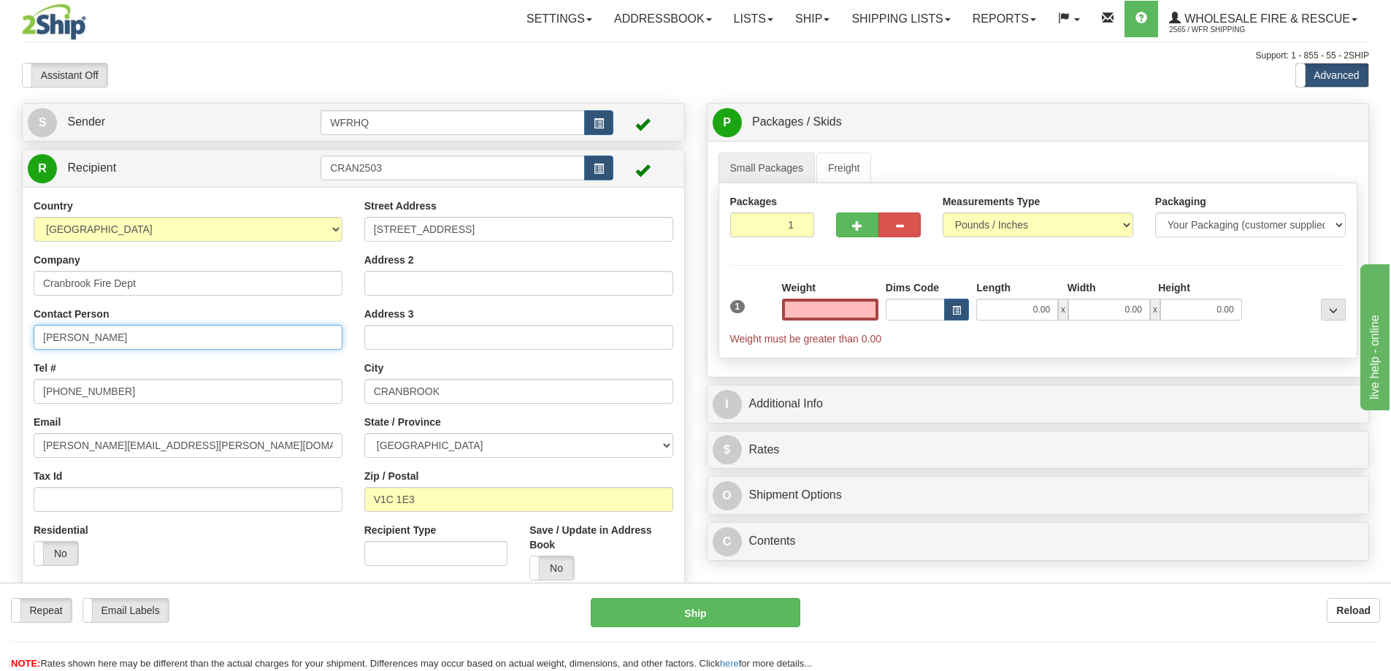
type input "0.00"
drag, startPoint x: 174, startPoint y: 336, endPoint x: -162, endPoint y: 342, distance: 336.0
click at [0, 342] on html "Training Course Close Toggle navigation Settings Shipping Preferences New Sende…" at bounding box center [695, 335] width 1391 height 671
type input "Chad Greenan"
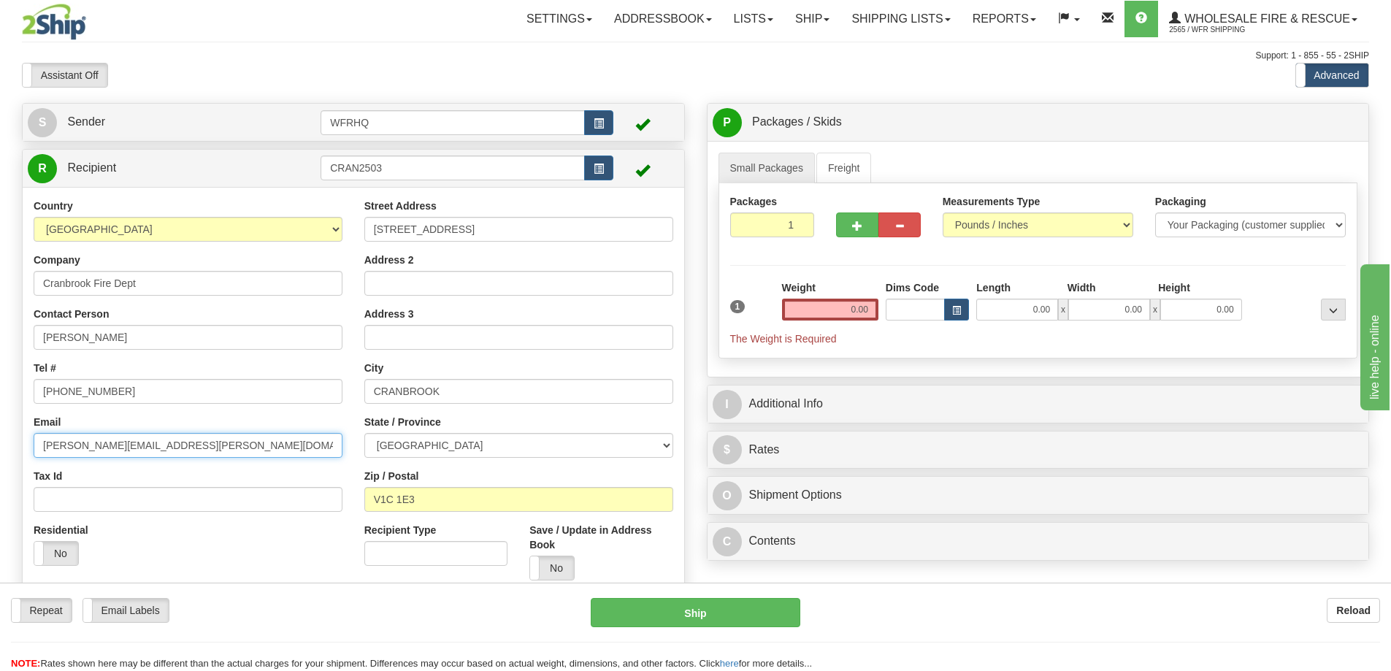
drag, startPoint x: 199, startPoint y: 449, endPoint x: -80, endPoint y: 443, distance: 279.7
click at [0, 443] on html "Training Course Close Toggle navigation Settings Shipping Preferences New Sende…" at bounding box center [695, 335] width 1391 height 671
paste input "chad.greenan"
type input "chad.greenan@cranbrook.ca"
click at [561, 563] on label "No" at bounding box center [552, 567] width 44 height 23
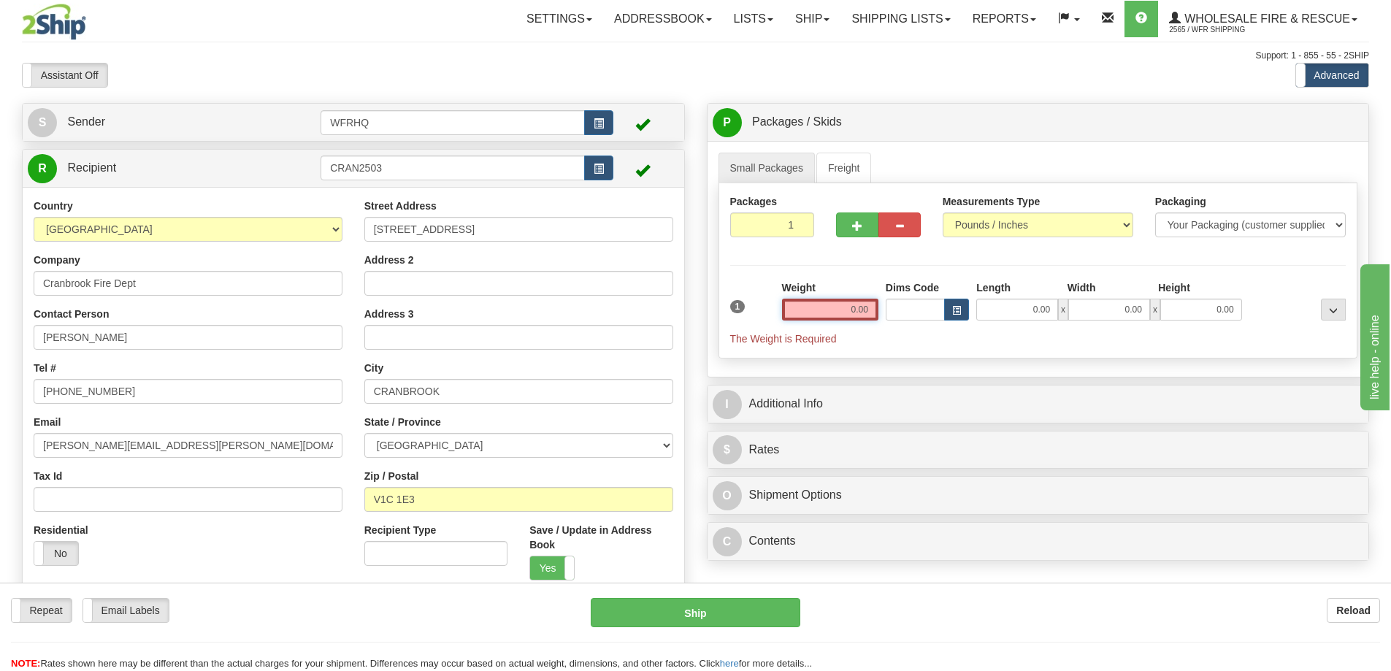
click at [839, 305] on input "0.00" at bounding box center [830, 310] width 96 height 22
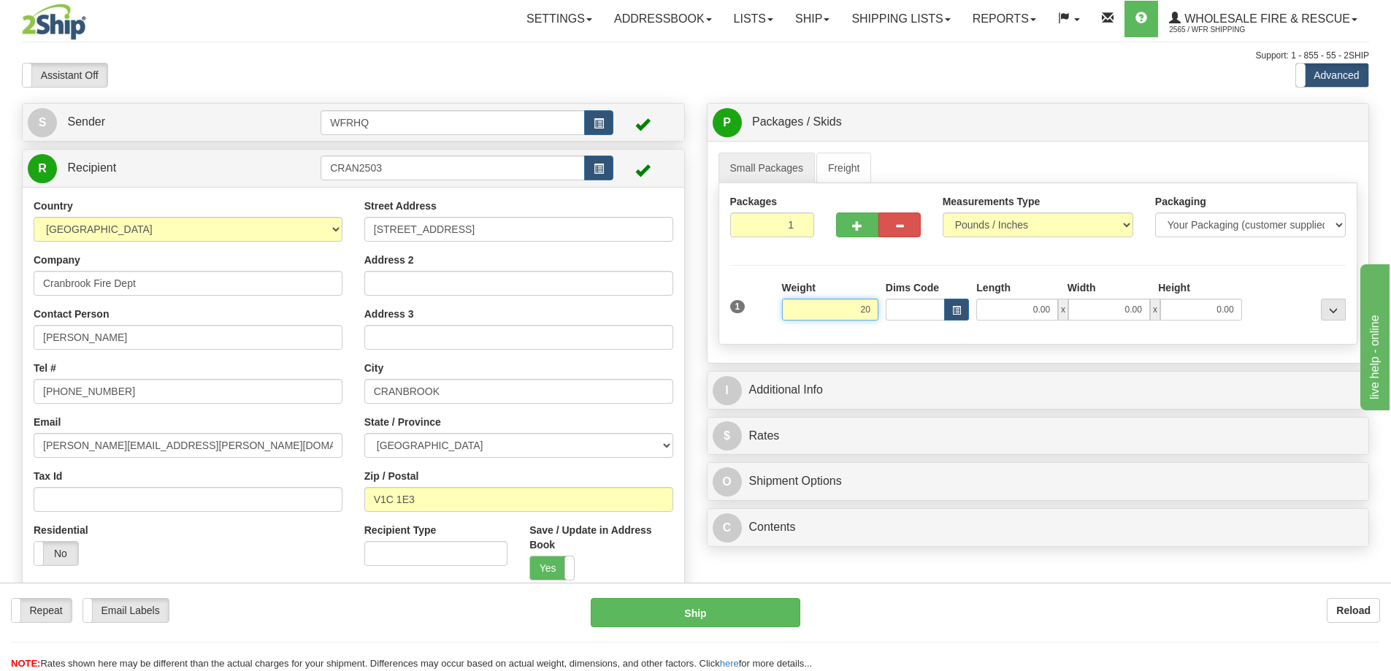
type input "2"
type input "26.00"
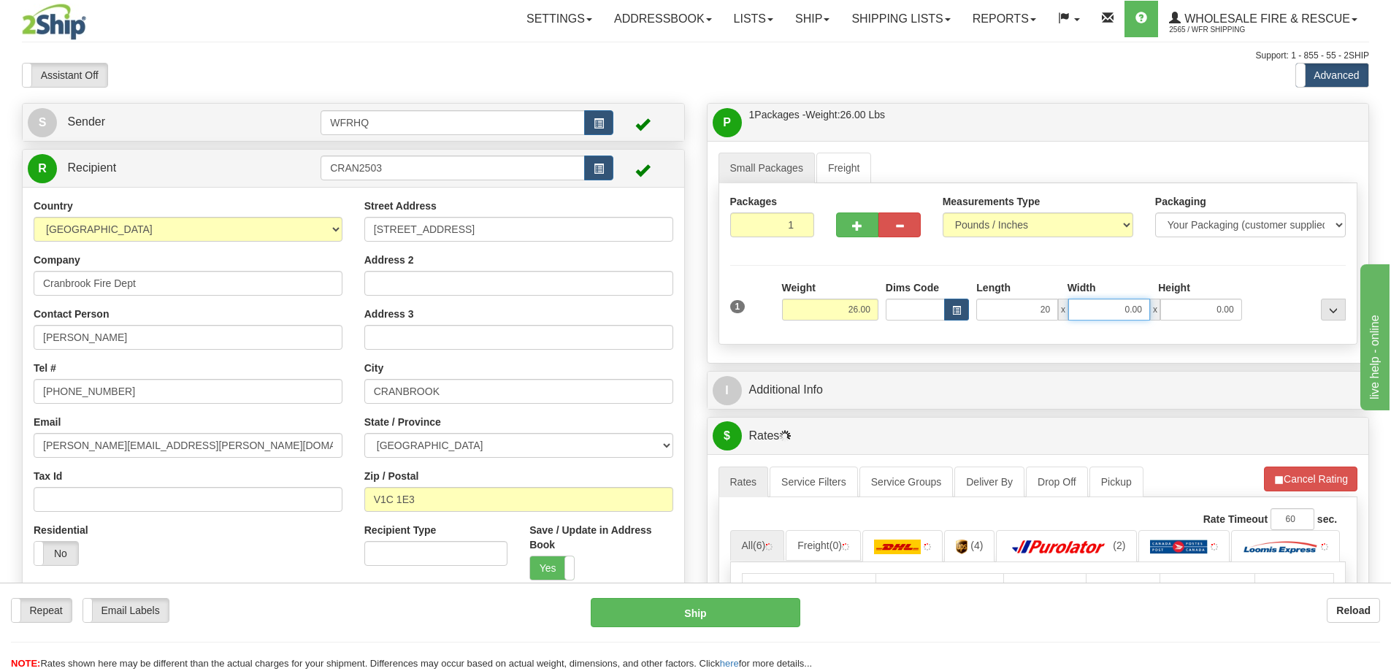
type input "20.00"
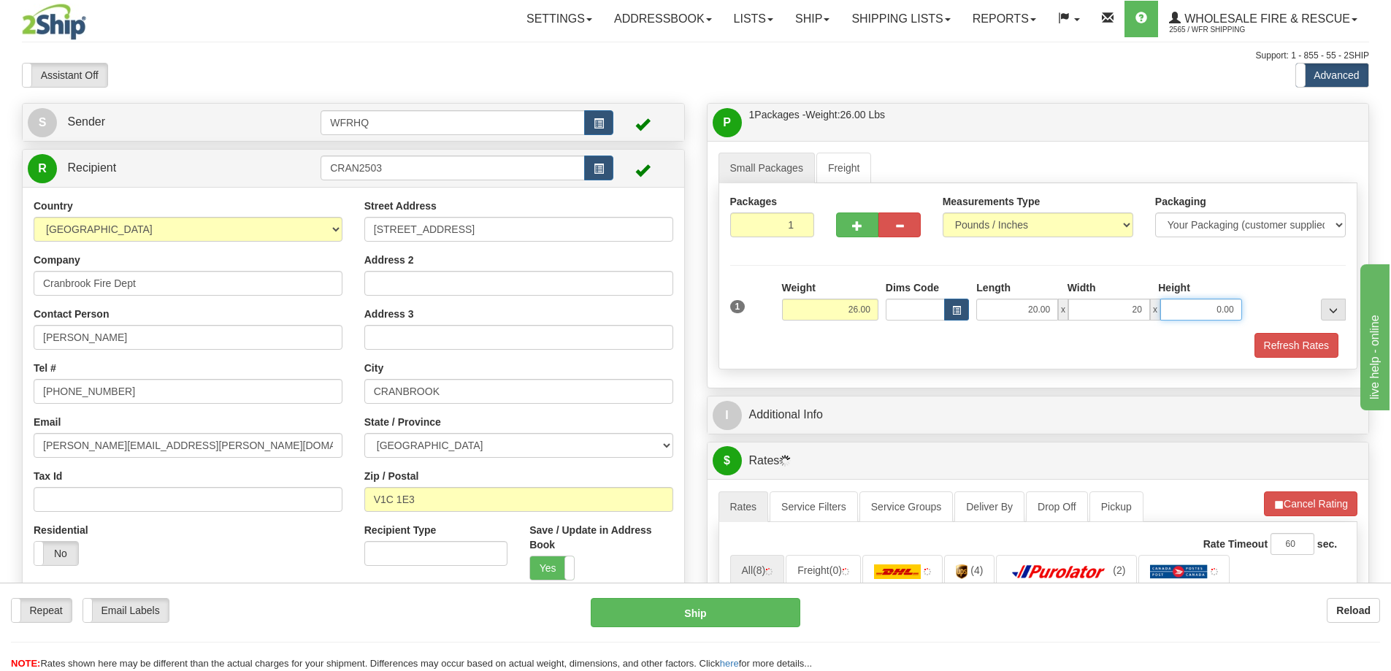
type input "20.00"
type input "6.00"
click at [857, 227] on span "button" at bounding box center [857, 225] width 10 height 9
radio input "true"
type input "2"
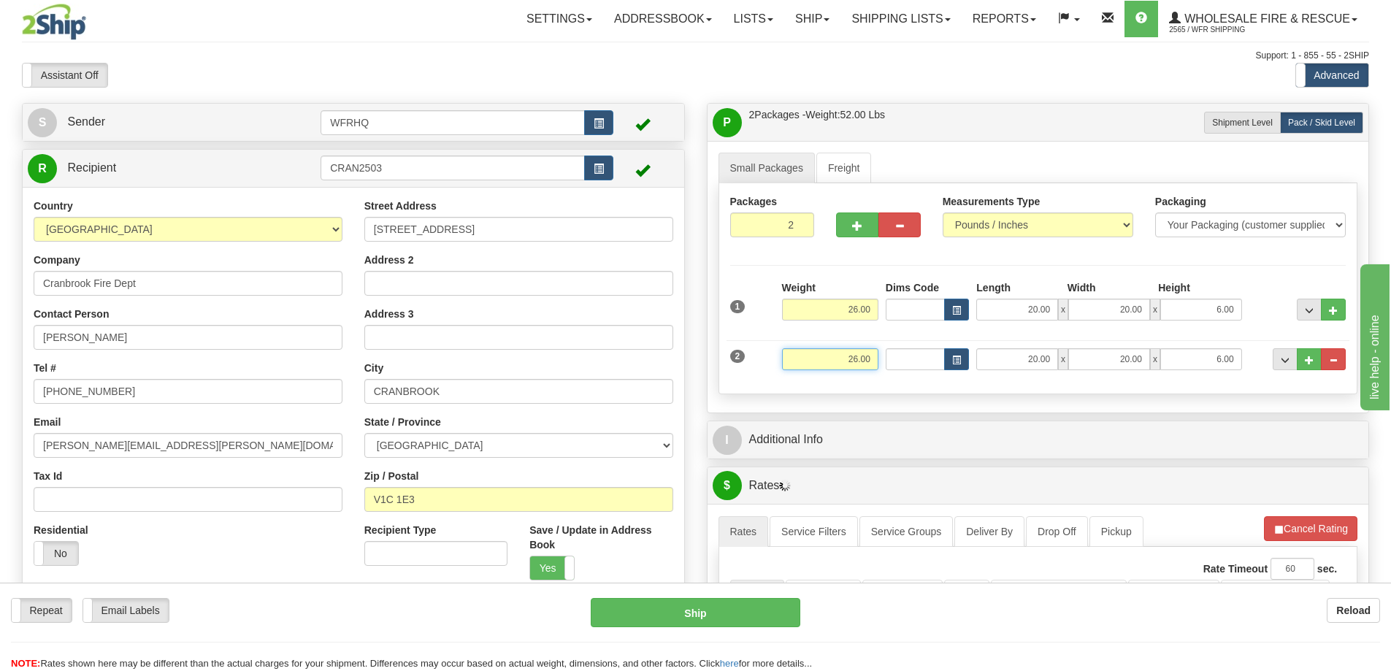
click at [838, 352] on input "26.00" at bounding box center [830, 359] width 96 height 22
drag, startPoint x: 817, startPoint y: 356, endPoint x: 893, endPoint y: 345, distance: 76.7
click at [892, 345] on div "2 Weight 26.00 Dims Code Length Width Height" at bounding box center [1039, 357] width 624 height 49
type input "50.00"
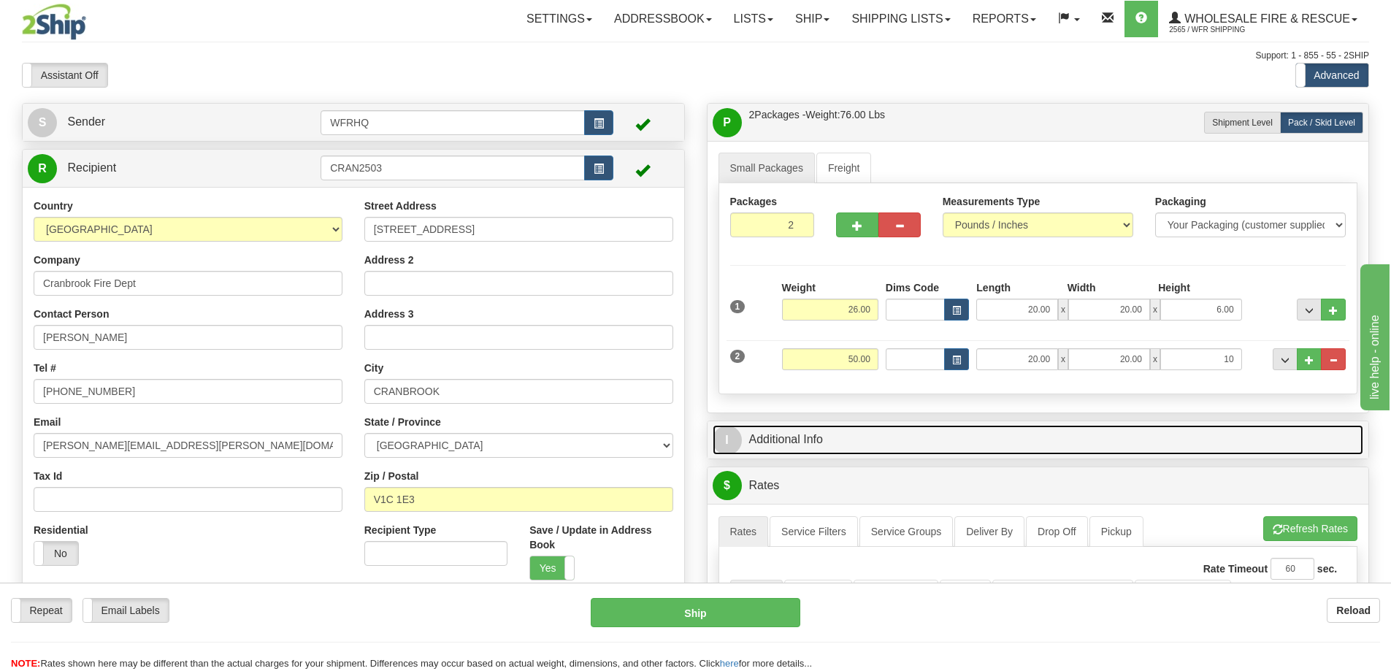
type input "10.00"
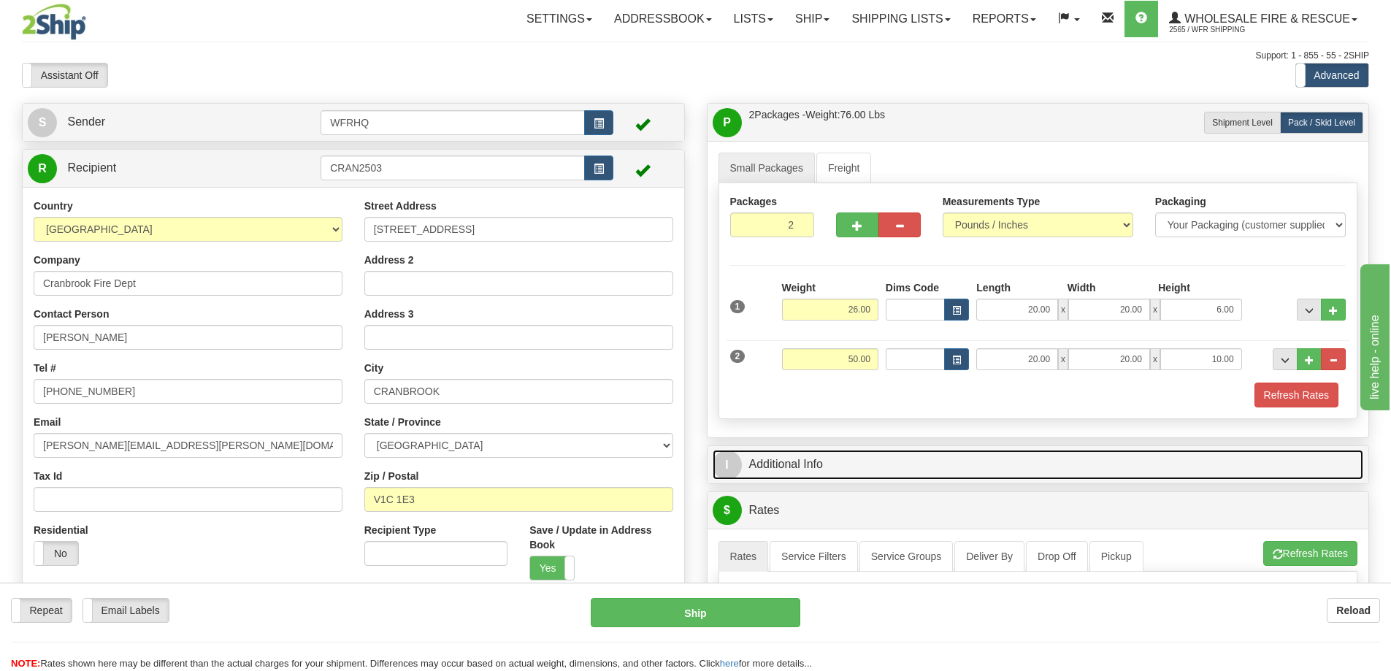
click at [816, 464] on link "I Additional Info" at bounding box center [1038, 465] width 651 height 30
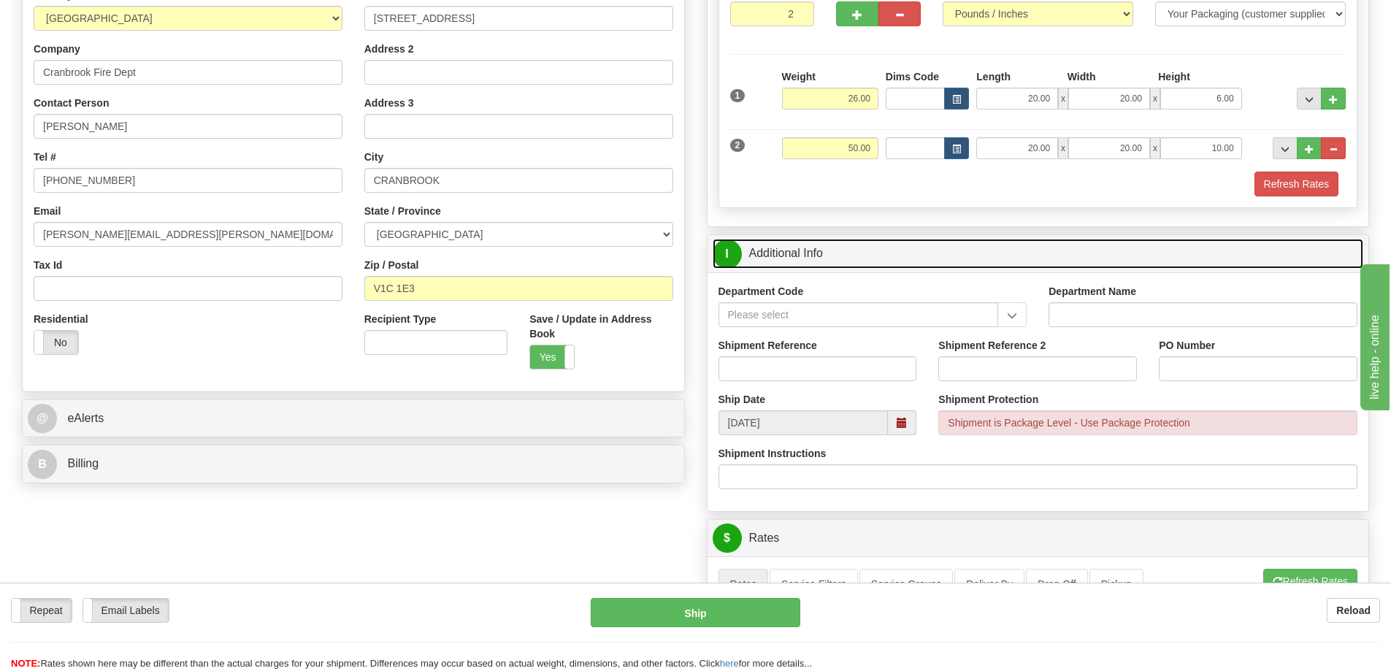
scroll to position [219, 0]
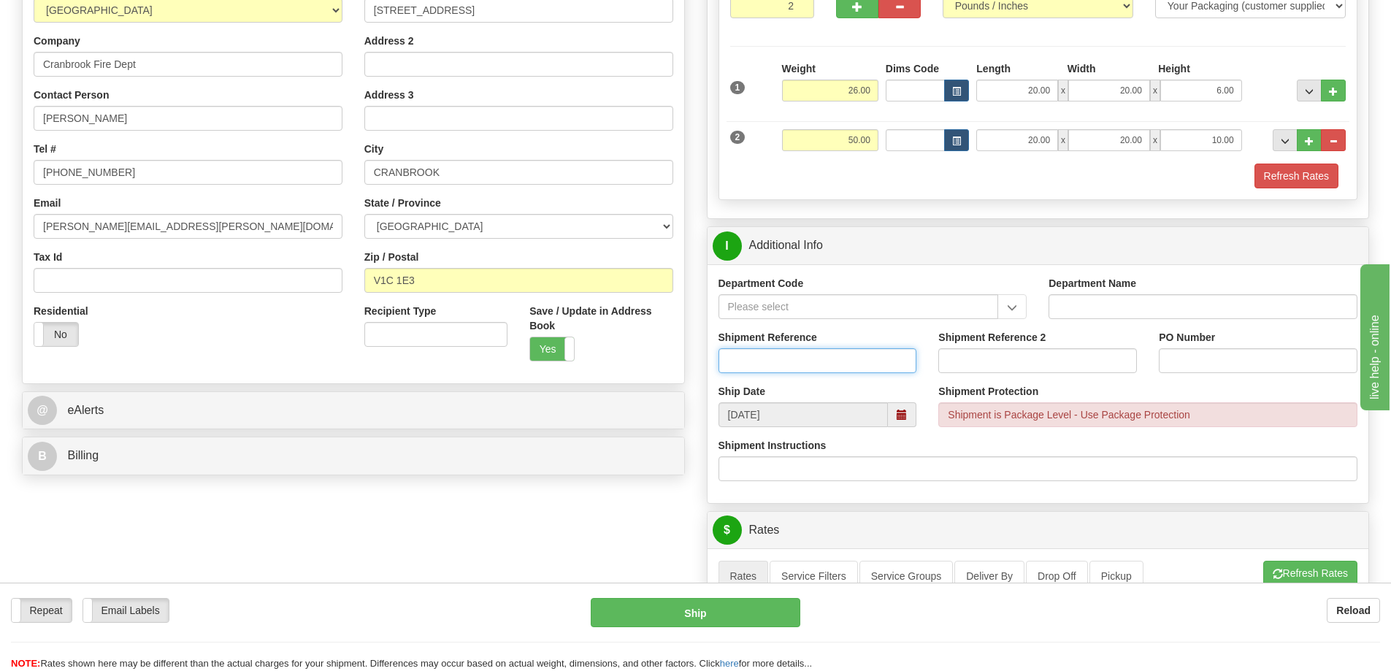
click at [780, 367] on input "Shipment Reference" at bounding box center [818, 360] width 199 height 25
type input "S41467 - 27666"
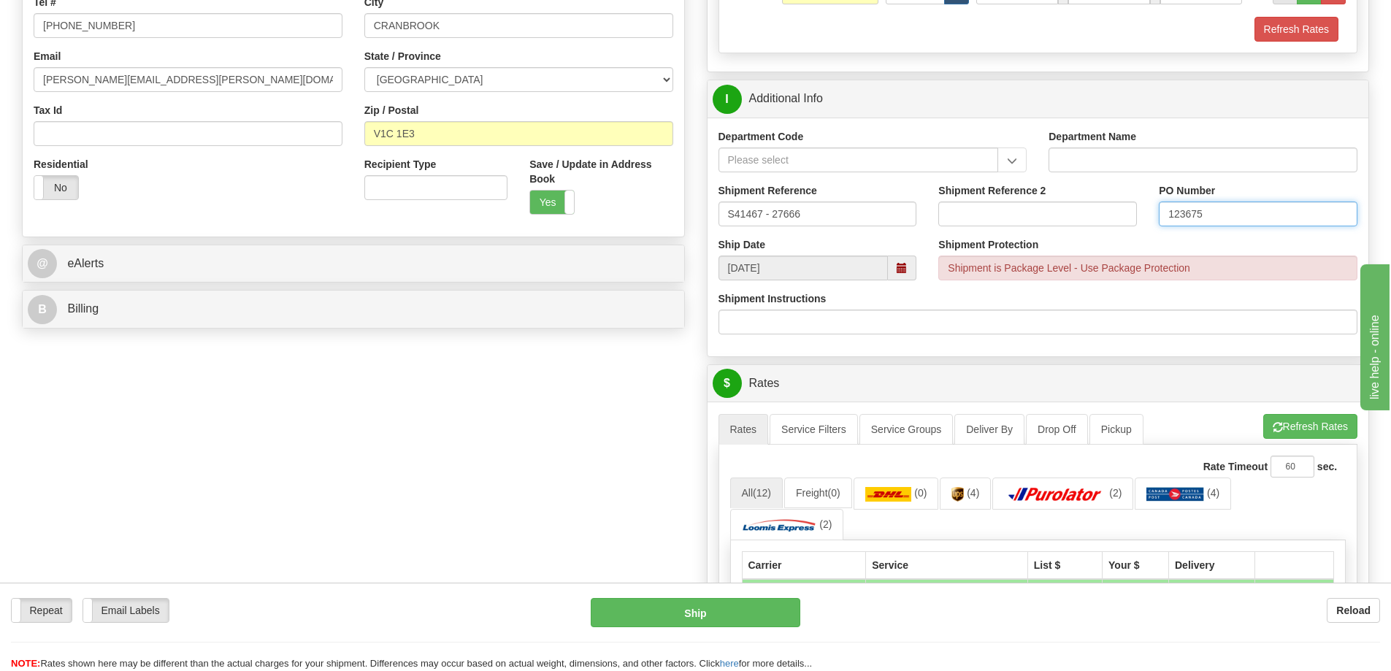
scroll to position [657, 0]
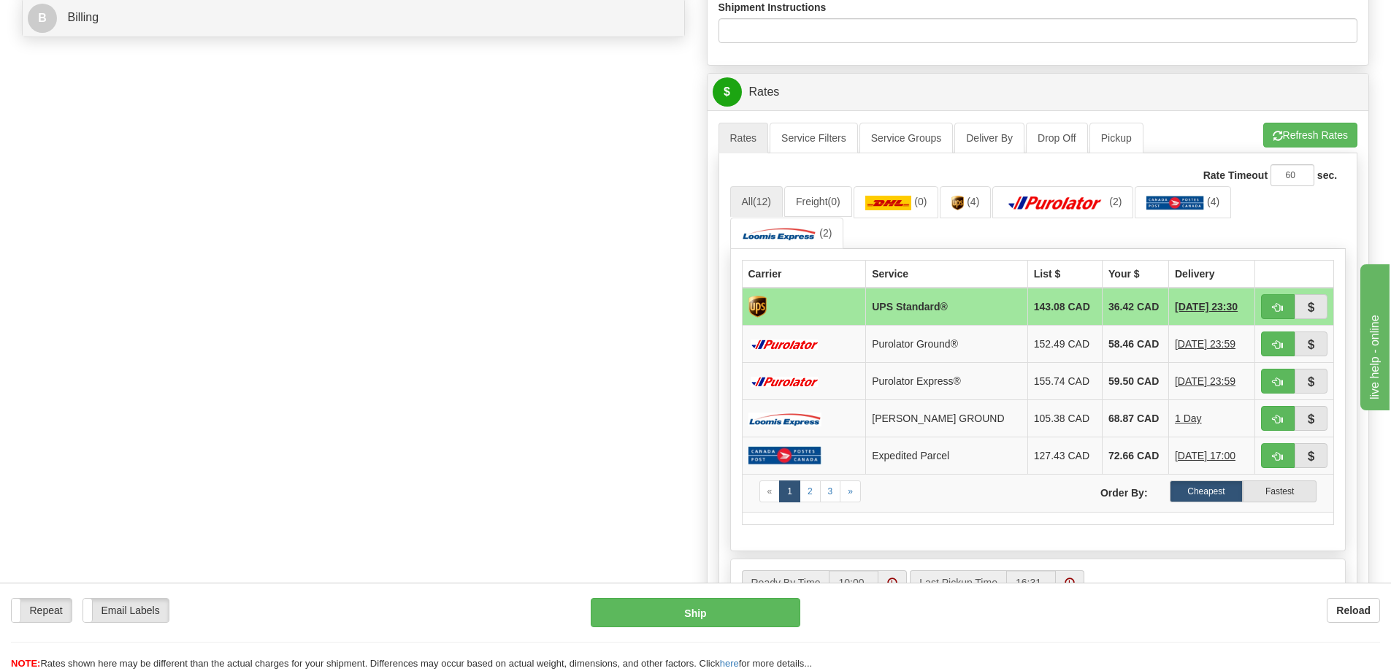
type input "123675"
click at [1283, 306] on button "button" at bounding box center [1278, 306] width 34 height 25
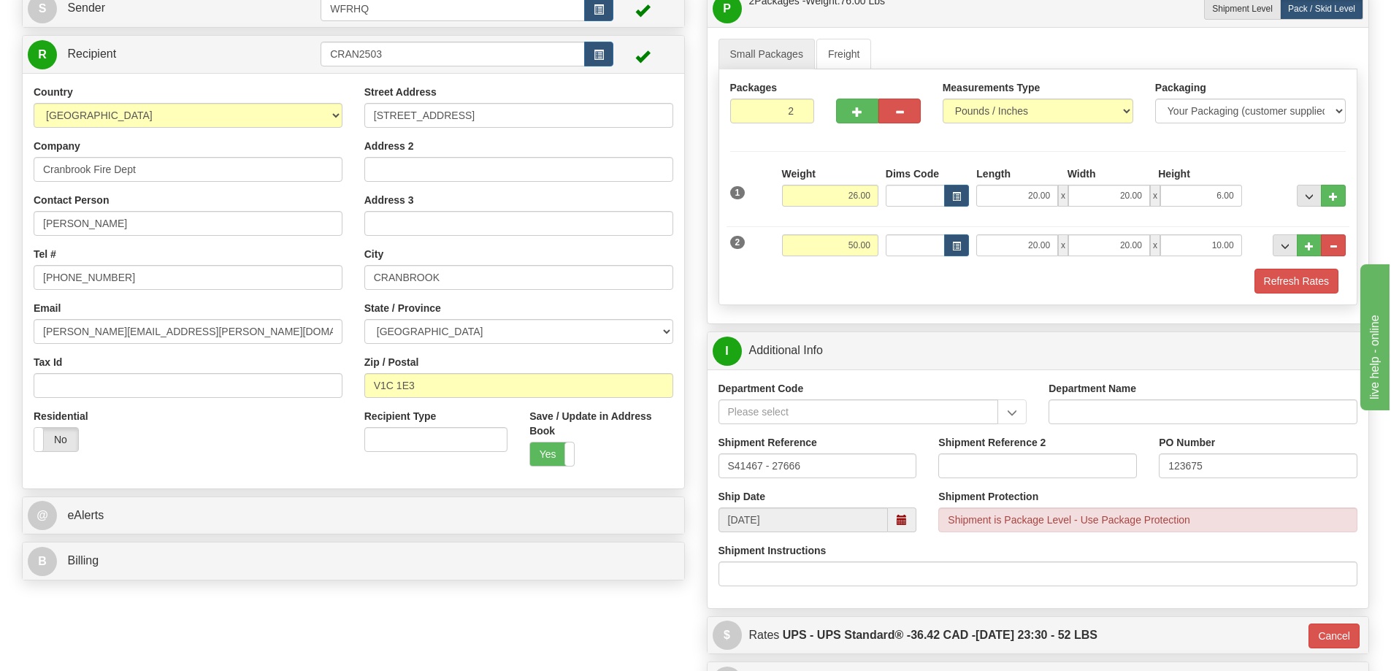
scroll to position [83, 0]
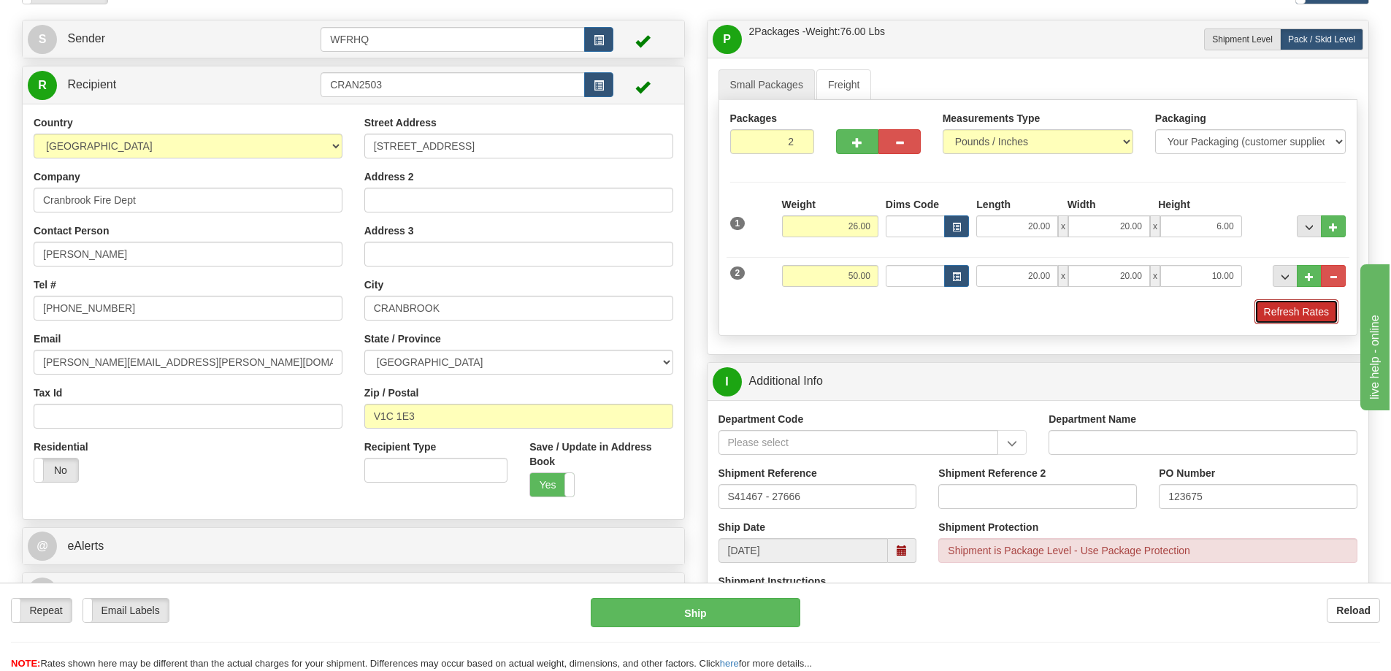
click at [1309, 306] on button "Refresh Rates" at bounding box center [1297, 311] width 84 height 25
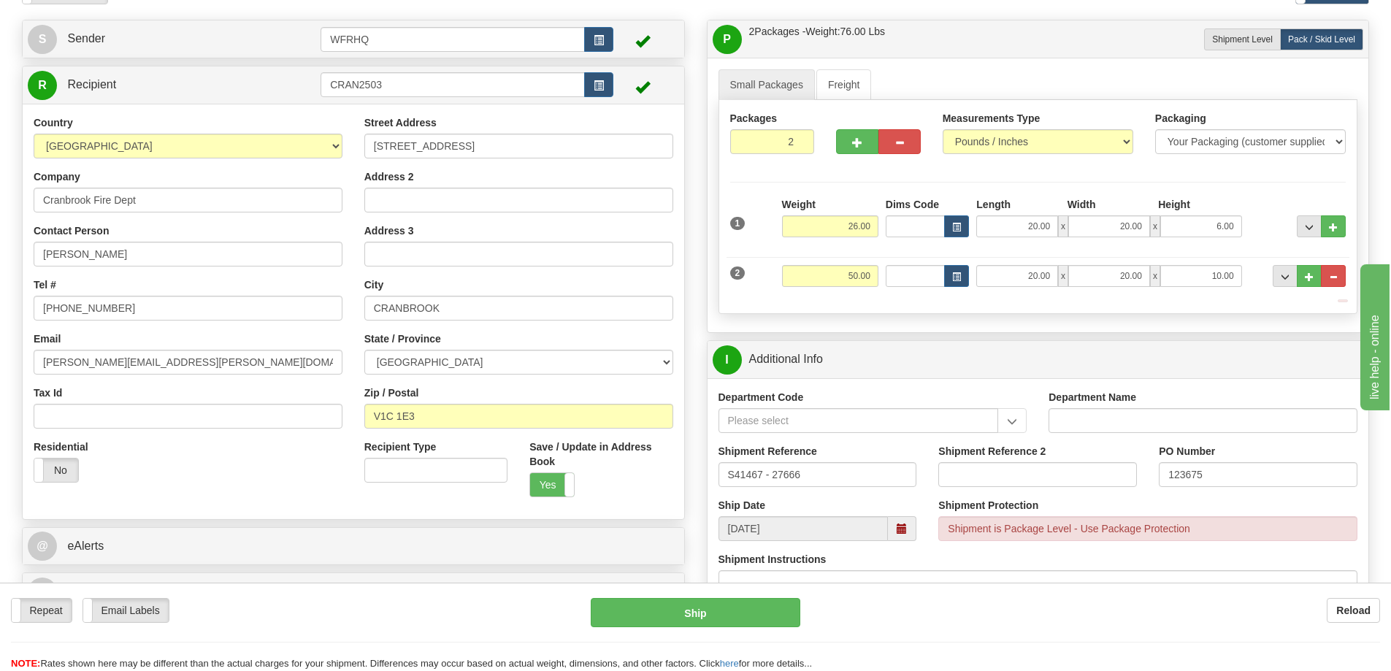
type input "11"
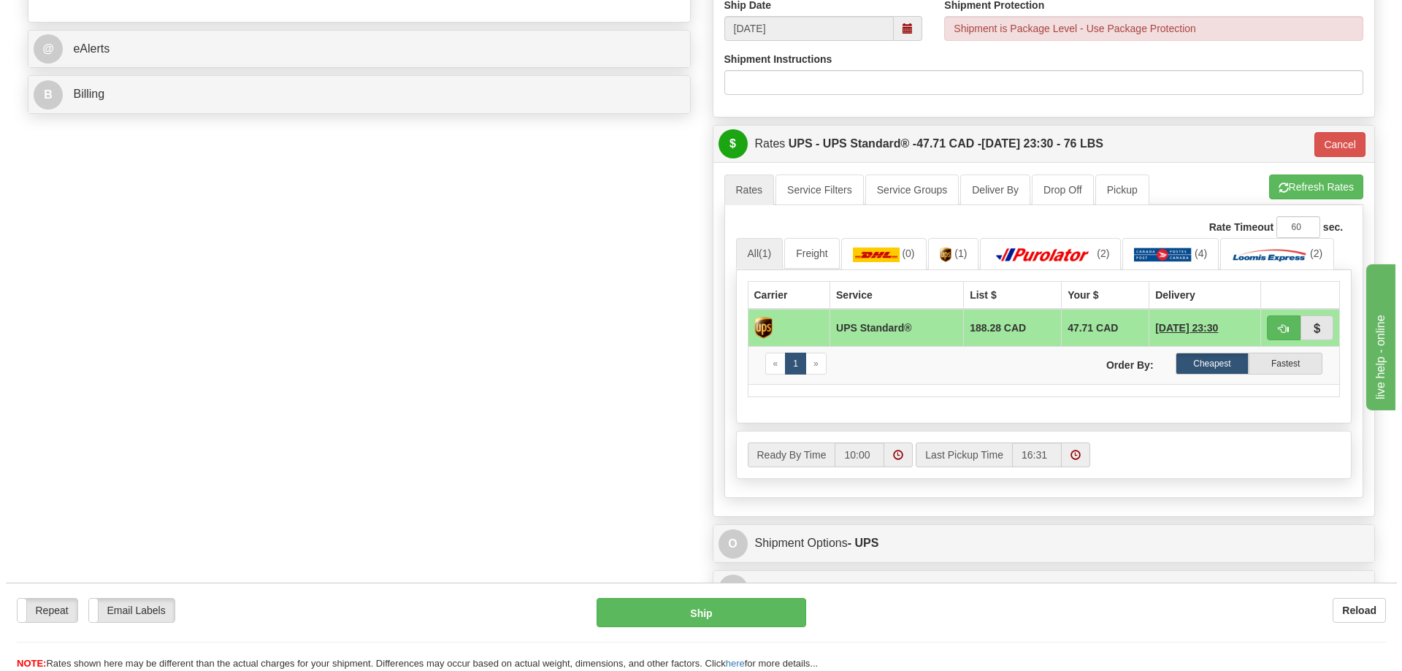
scroll to position [594, 0]
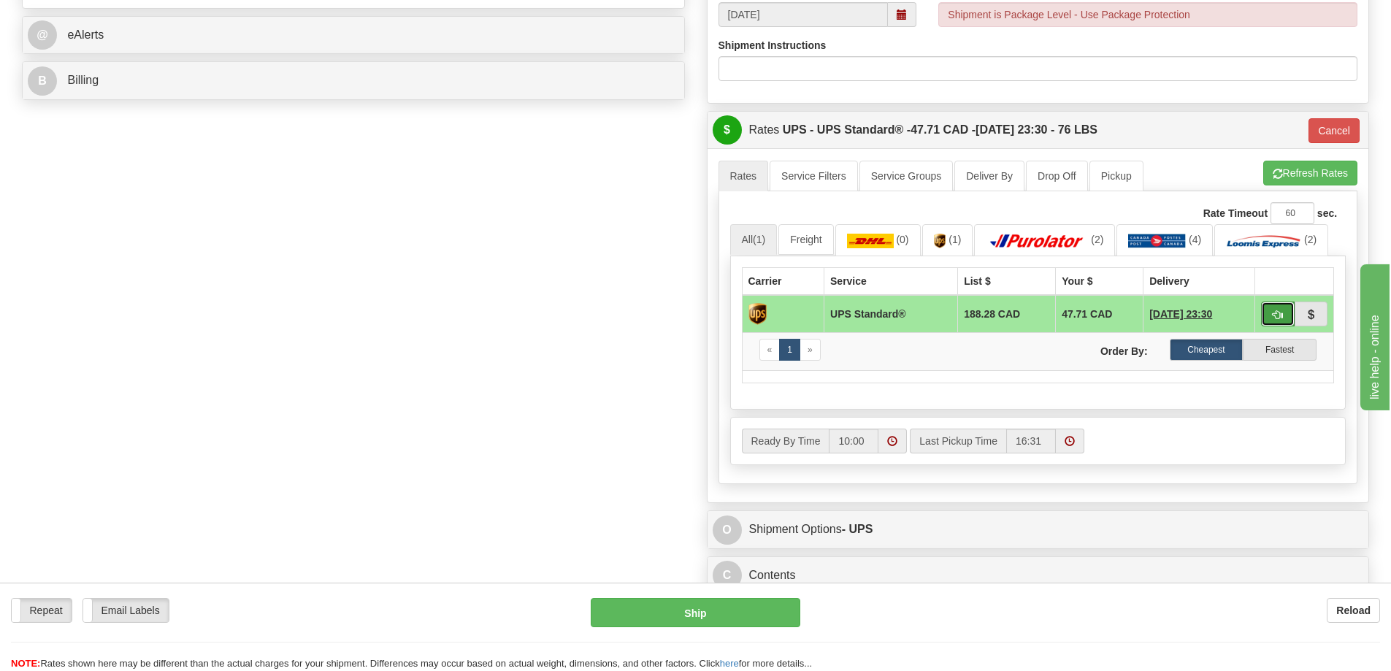
click at [1270, 313] on button "button" at bounding box center [1278, 314] width 34 height 25
click at [689, 609] on button "Ship" at bounding box center [696, 612] width 210 height 29
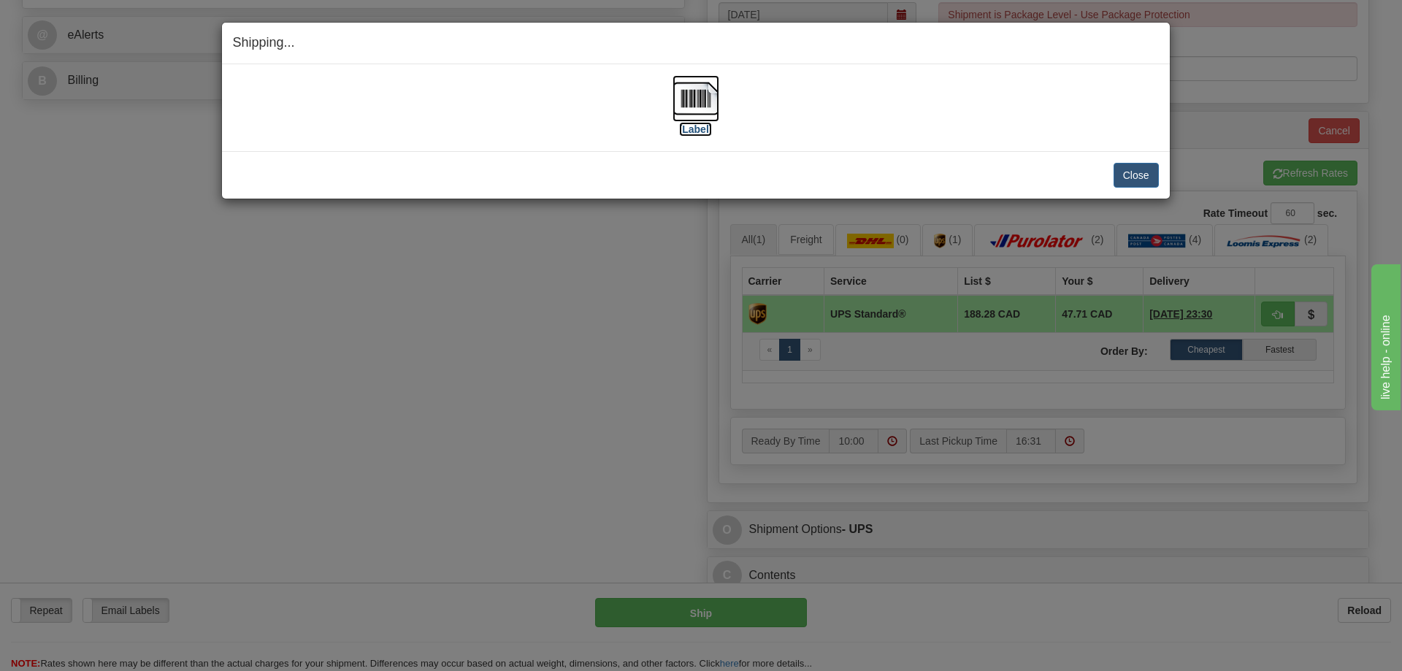
click at [697, 99] on img at bounding box center [696, 98] width 47 height 47
click at [424, 339] on div "Shipping... Your SHIPMENT will EXPIRE in [Label] IMPORTANT NOTICE Embassy / Con…" at bounding box center [701, 335] width 1402 height 671
click at [1140, 177] on button "Close" at bounding box center [1136, 175] width 45 height 25
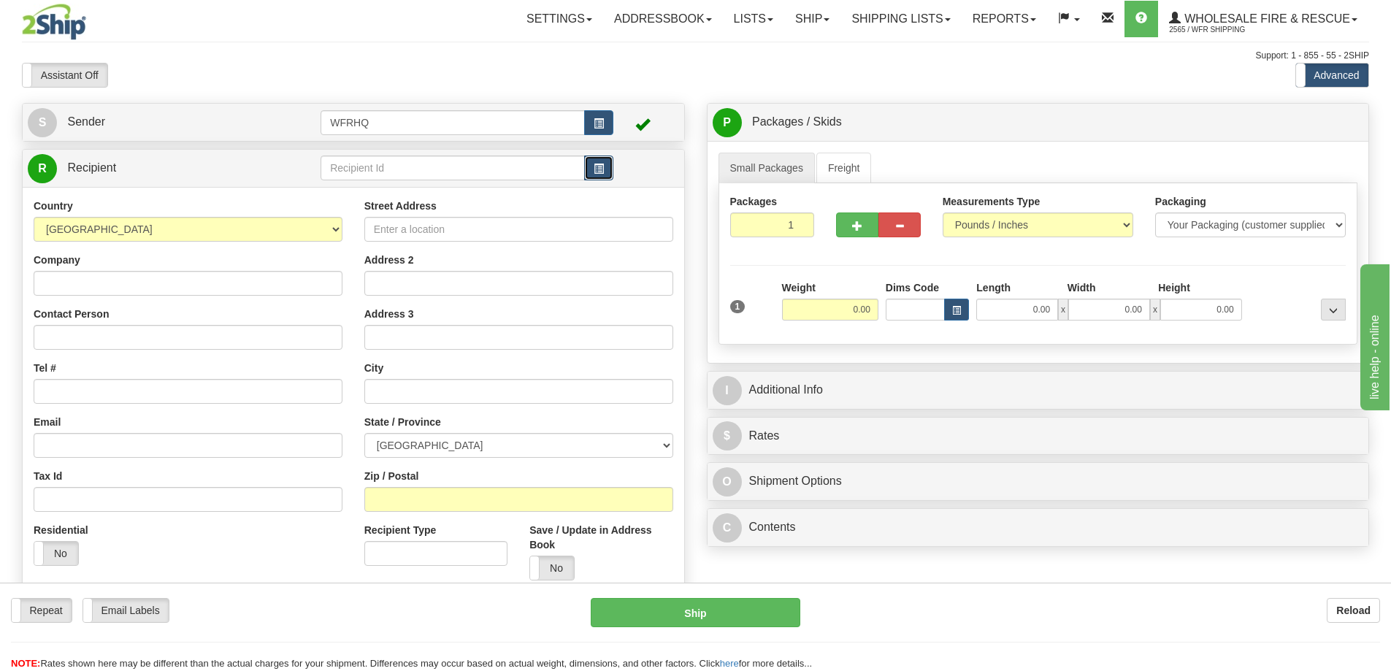
click at [601, 174] on span "button" at bounding box center [599, 168] width 10 height 9
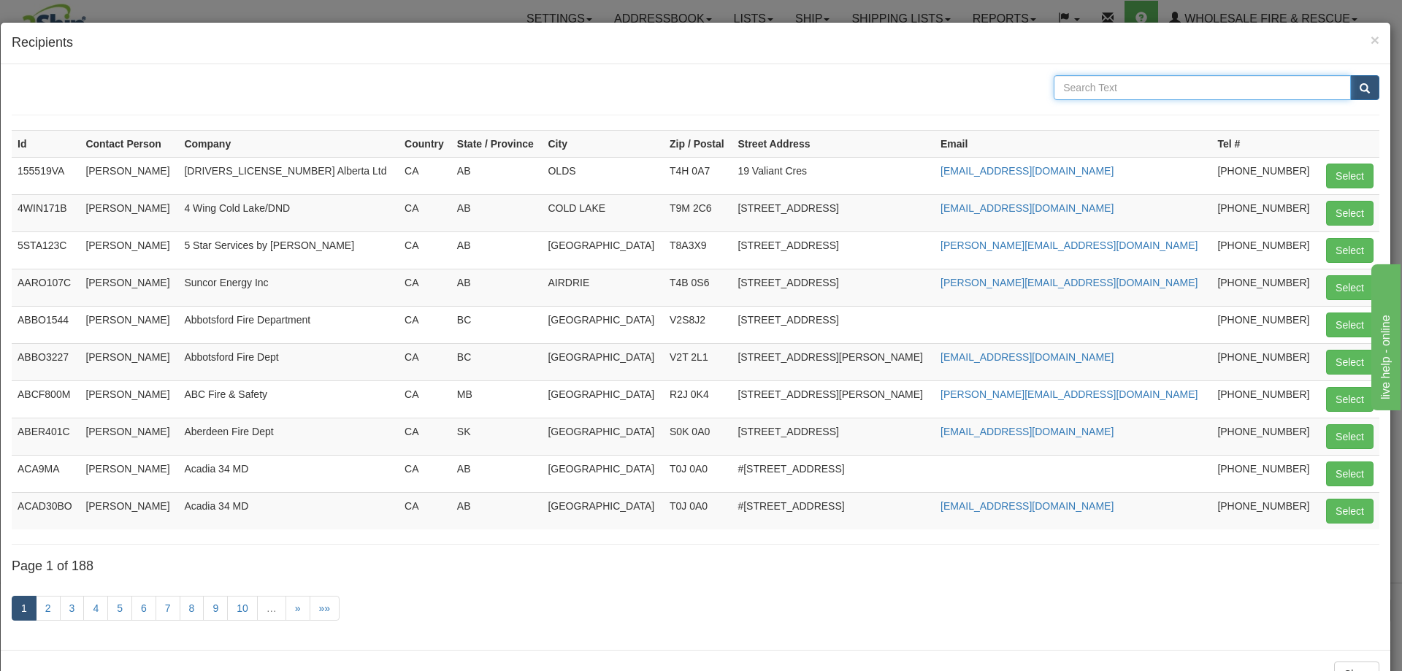
click at [1137, 86] on input "text" at bounding box center [1202, 87] width 297 height 25
type input "Saskatoon"
click at [1350, 75] on button "submit" at bounding box center [1364, 87] width 29 height 25
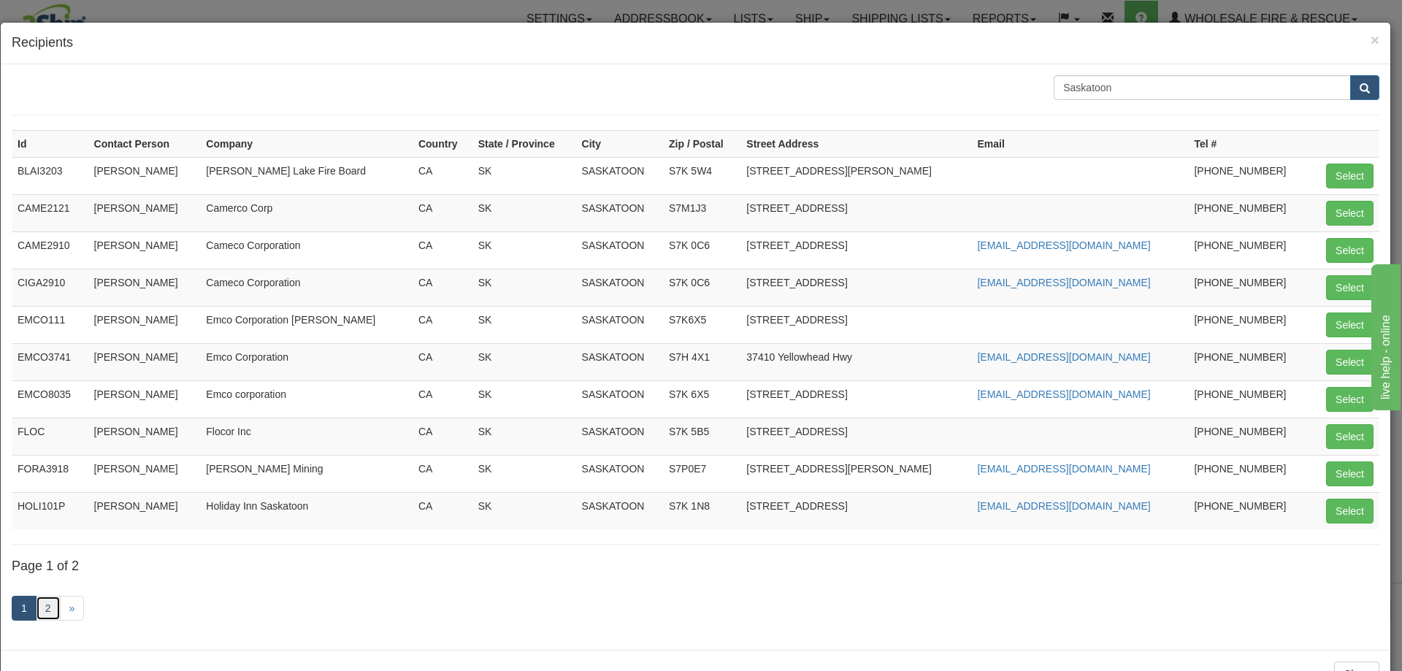
click at [49, 613] on link "2" at bounding box center [48, 608] width 25 height 25
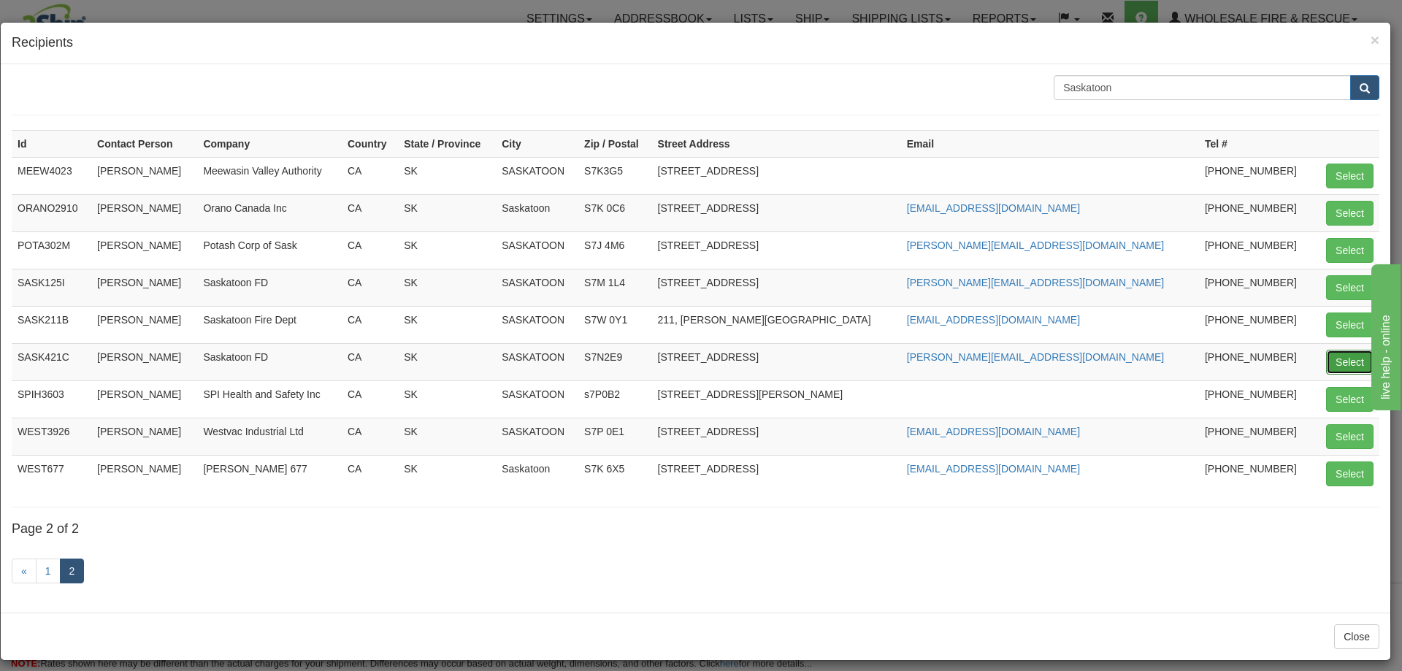
click at [1339, 362] on button "Select" at bounding box center [1349, 362] width 47 height 25
type input "SASK421C"
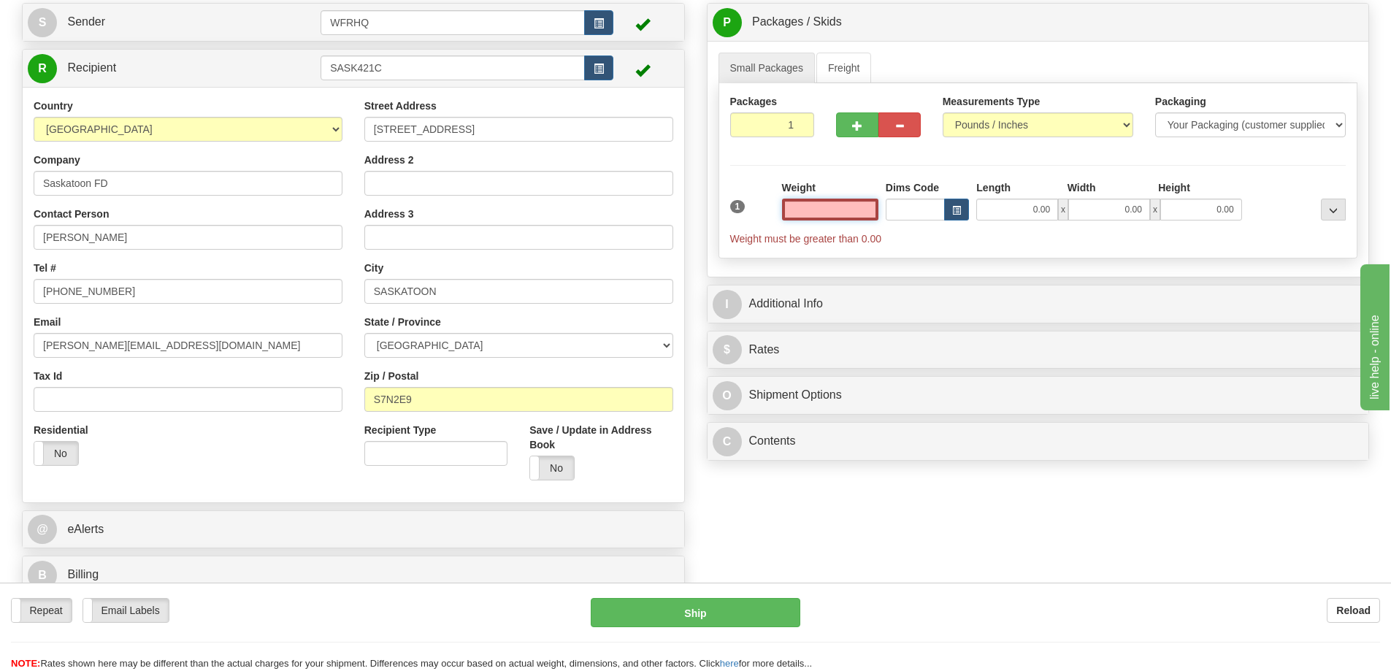
scroll to position [292, 0]
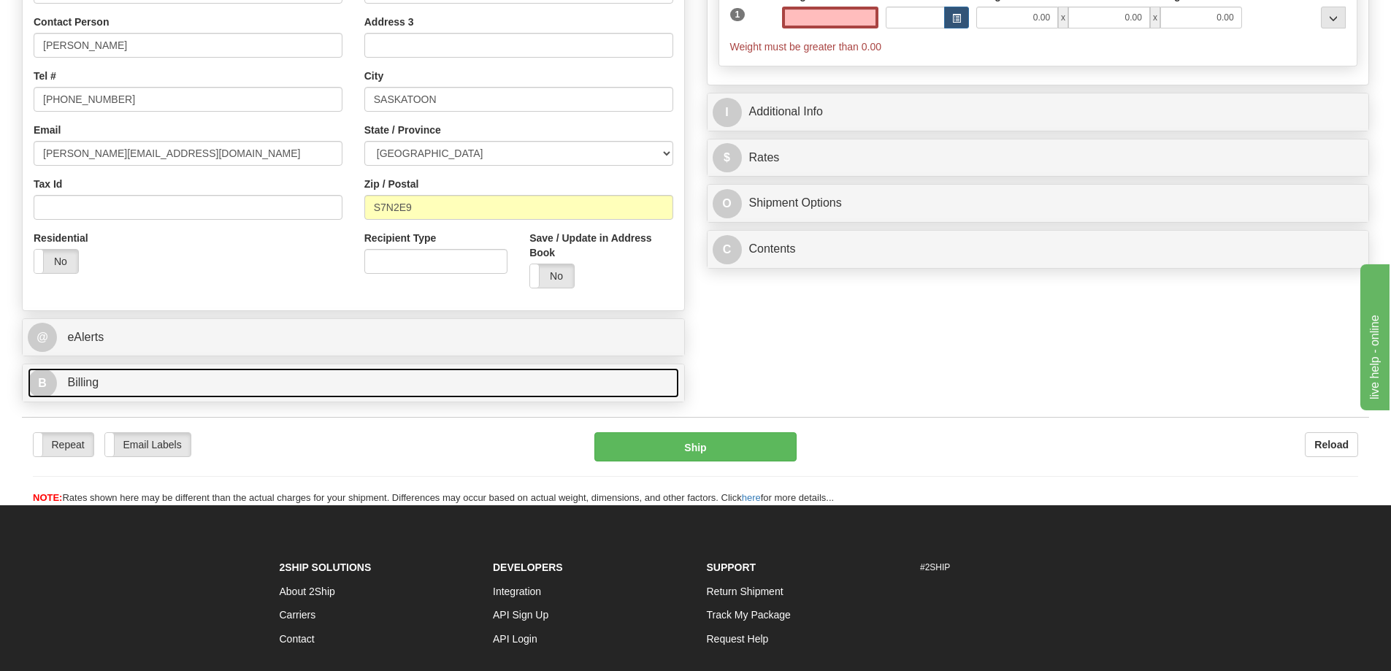
type input "0.00"
click at [90, 386] on span "Billing" at bounding box center [82, 382] width 31 height 12
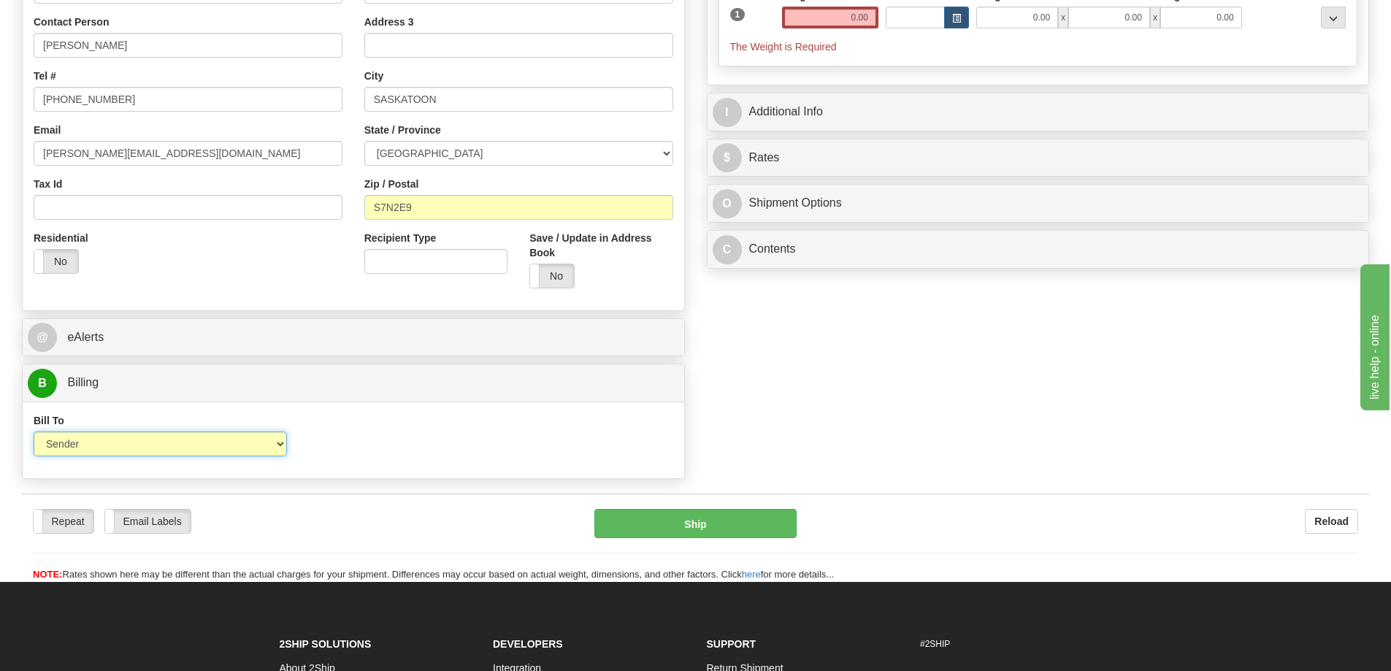
click at [155, 443] on select "Sender Recipient Third Party Collect" at bounding box center [160, 444] width 253 height 25
select select "2"
click at [34, 432] on select "Sender Recipient Third Party Collect" at bounding box center [160, 444] width 253 height 25
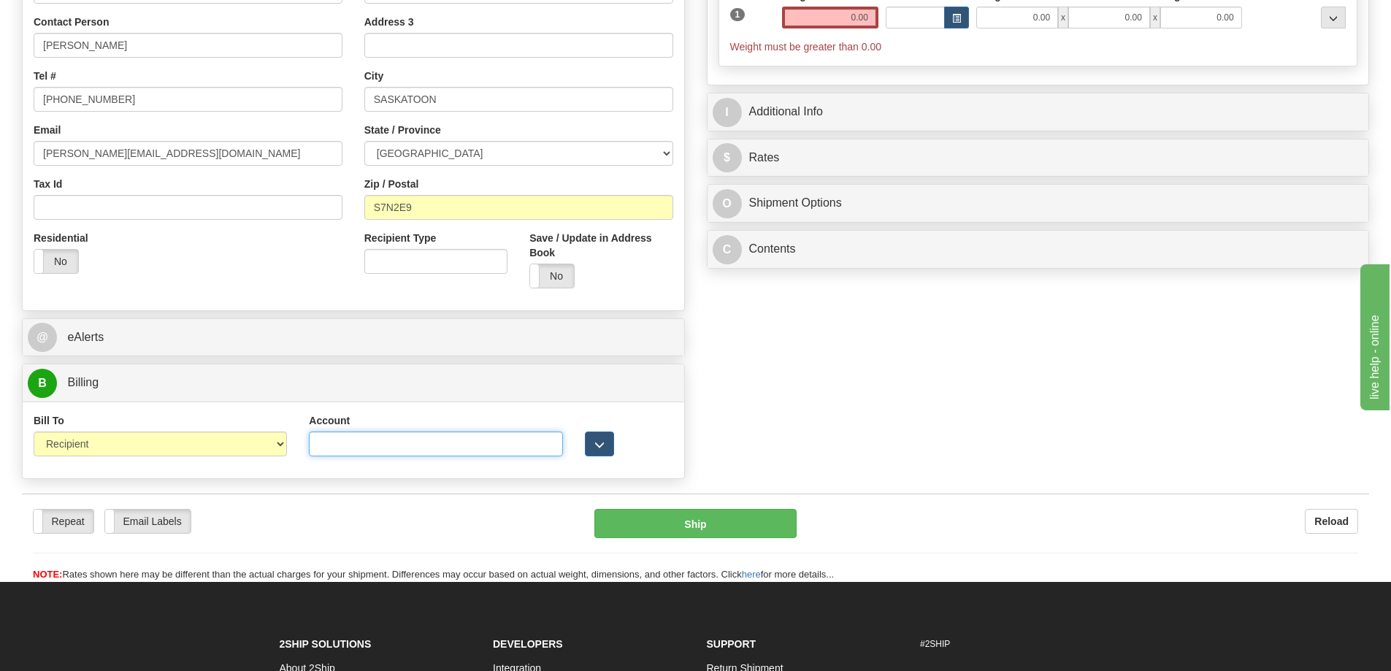
click at [443, 441] on input "Account" at bounding box center [435, 444] width 253 height 25
paste input "5103328"
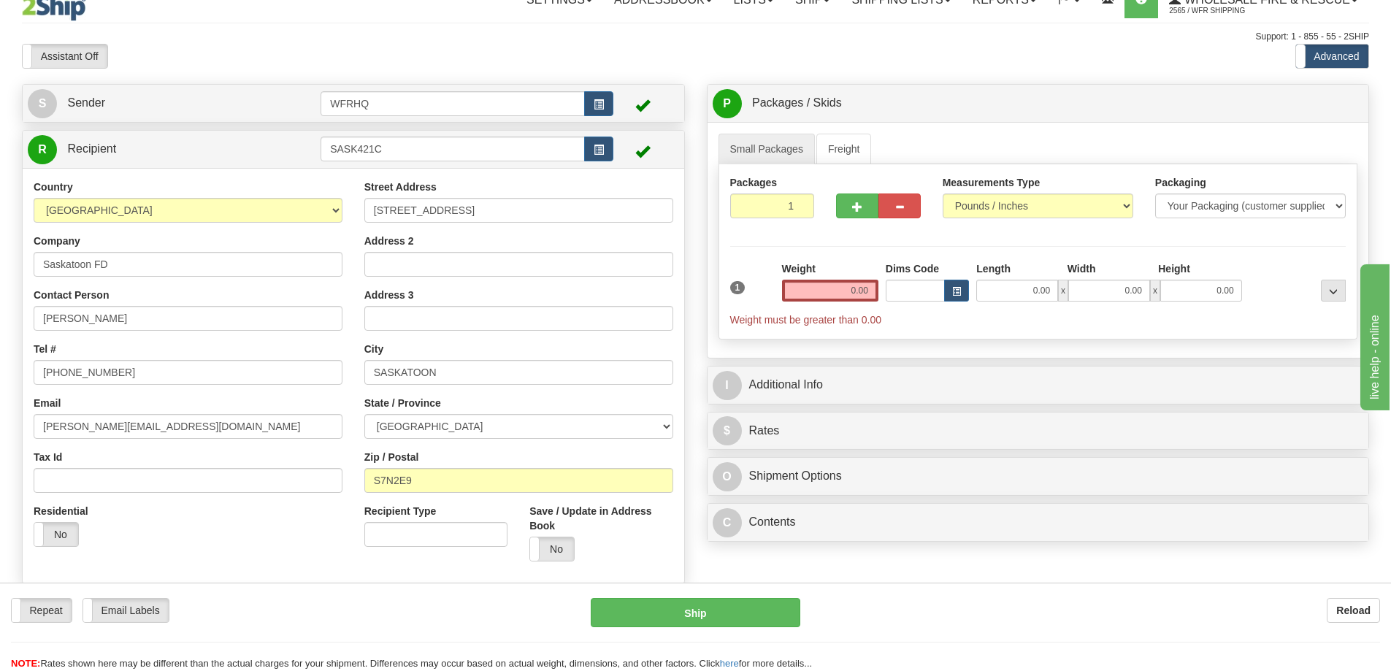
scroll to position [0, 0]
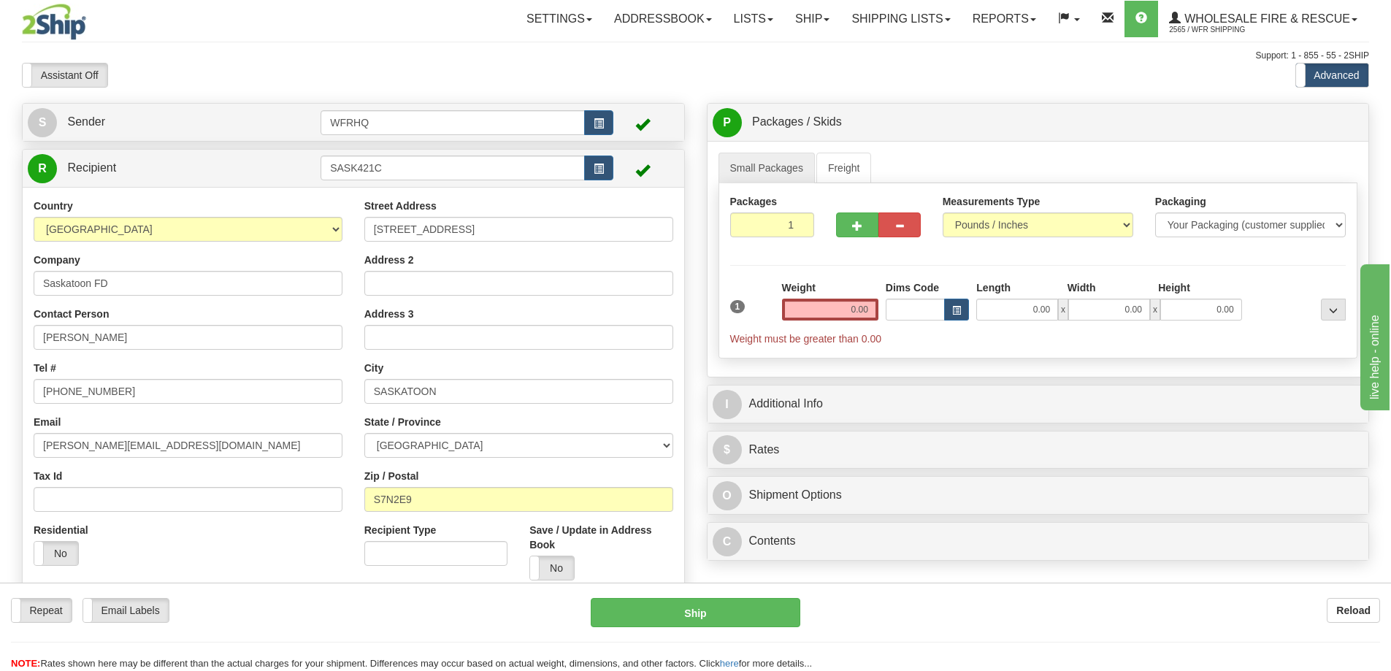
type input "5103328"
click at [853, 306] on input "0.00" at bounding box center [830, 310] width 96 height 22
type input "1.00"
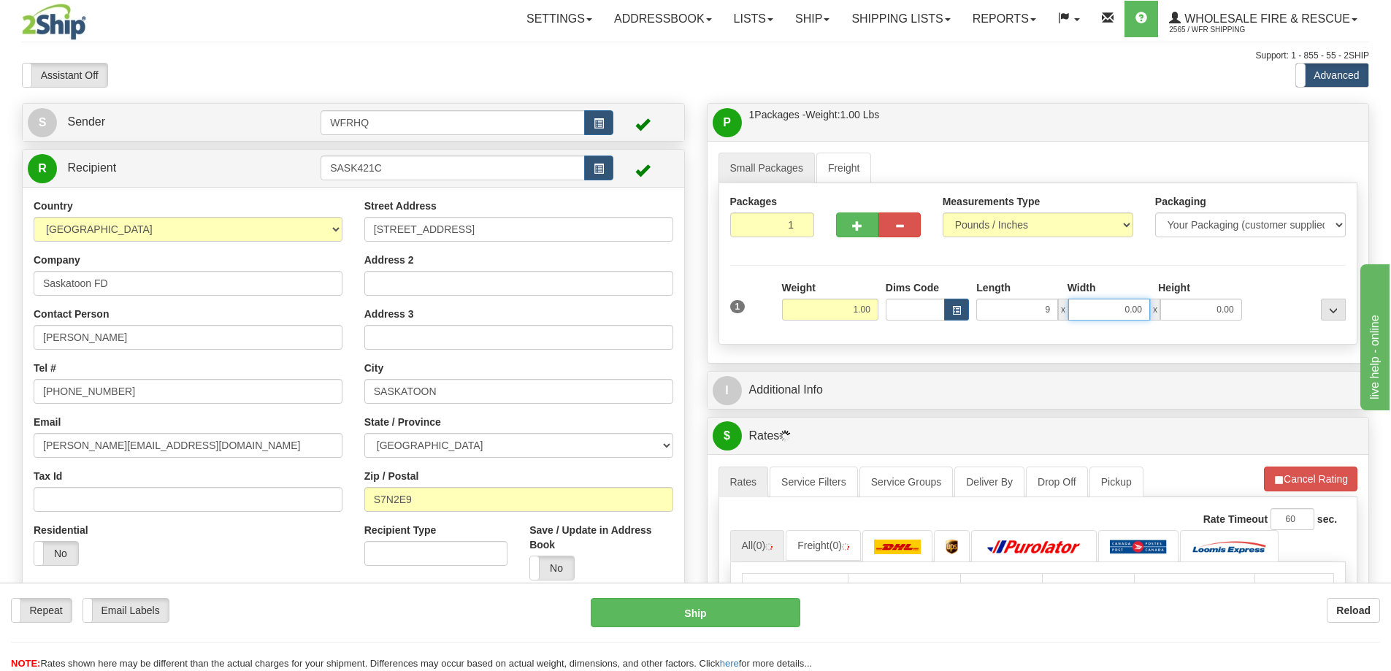
type input "9.00"
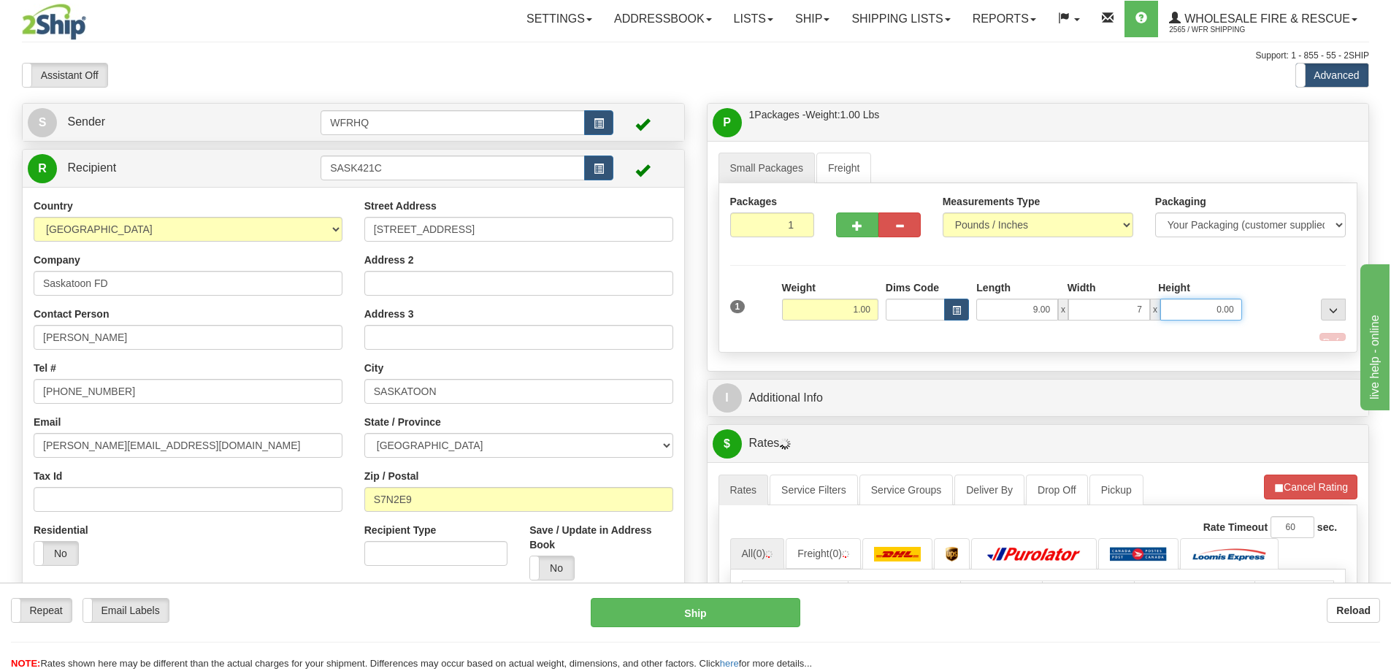
type input "7.00"
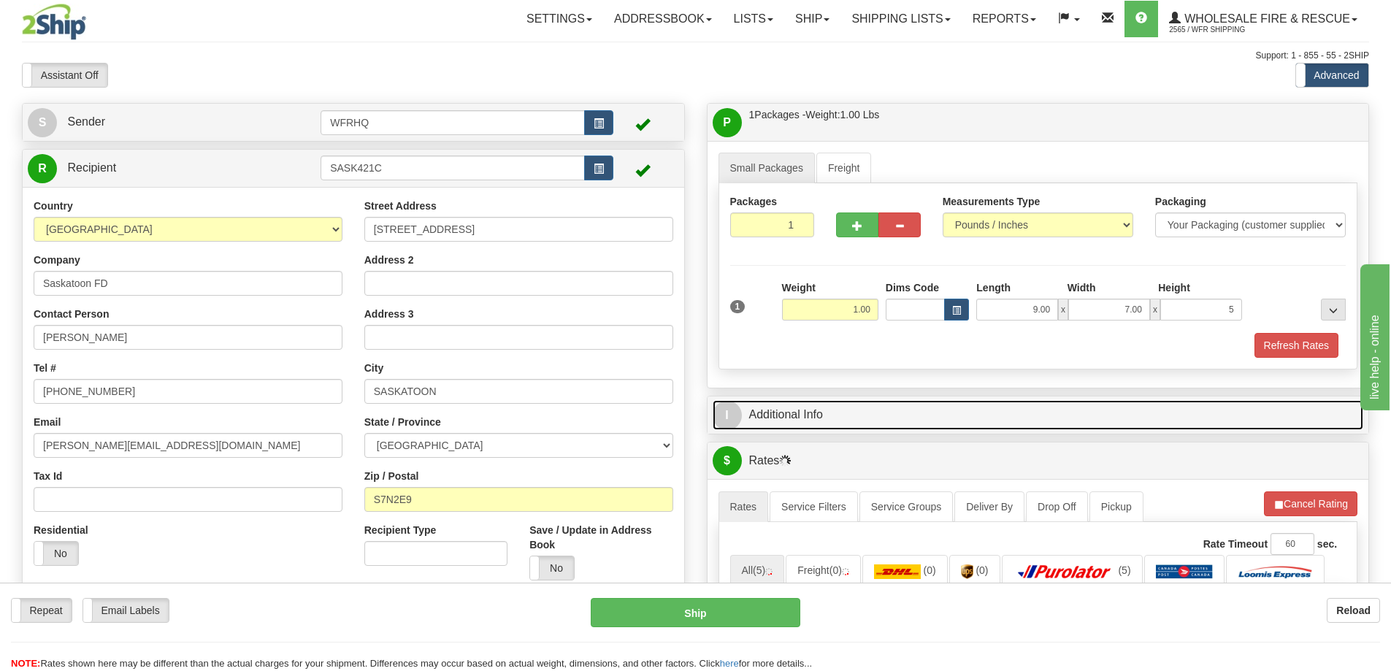
type input "5.00"
click at [781, 413] on link "I Additional Info" at bounding box center [1038, 415] width 651 height 30
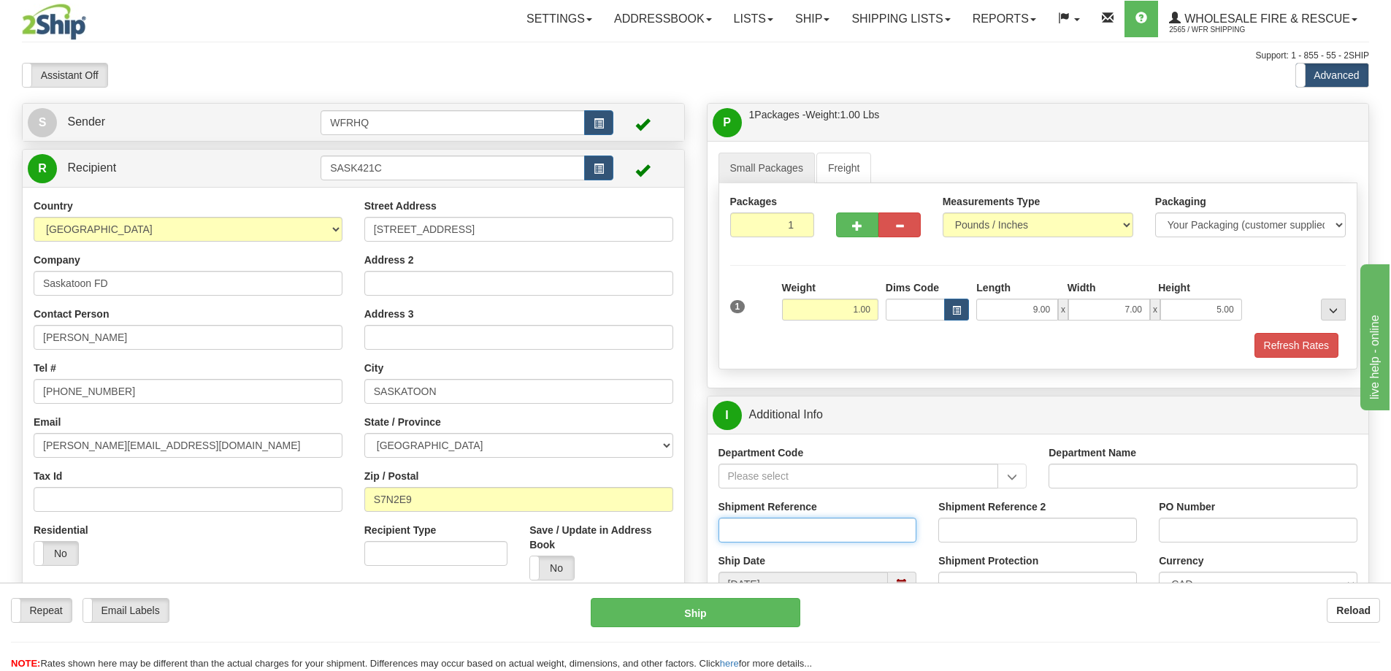
click at [788, 524] on input "Shipment Reference" at bounding box center [818, 530] width 199 height 25
type input "S45361 - 29983"
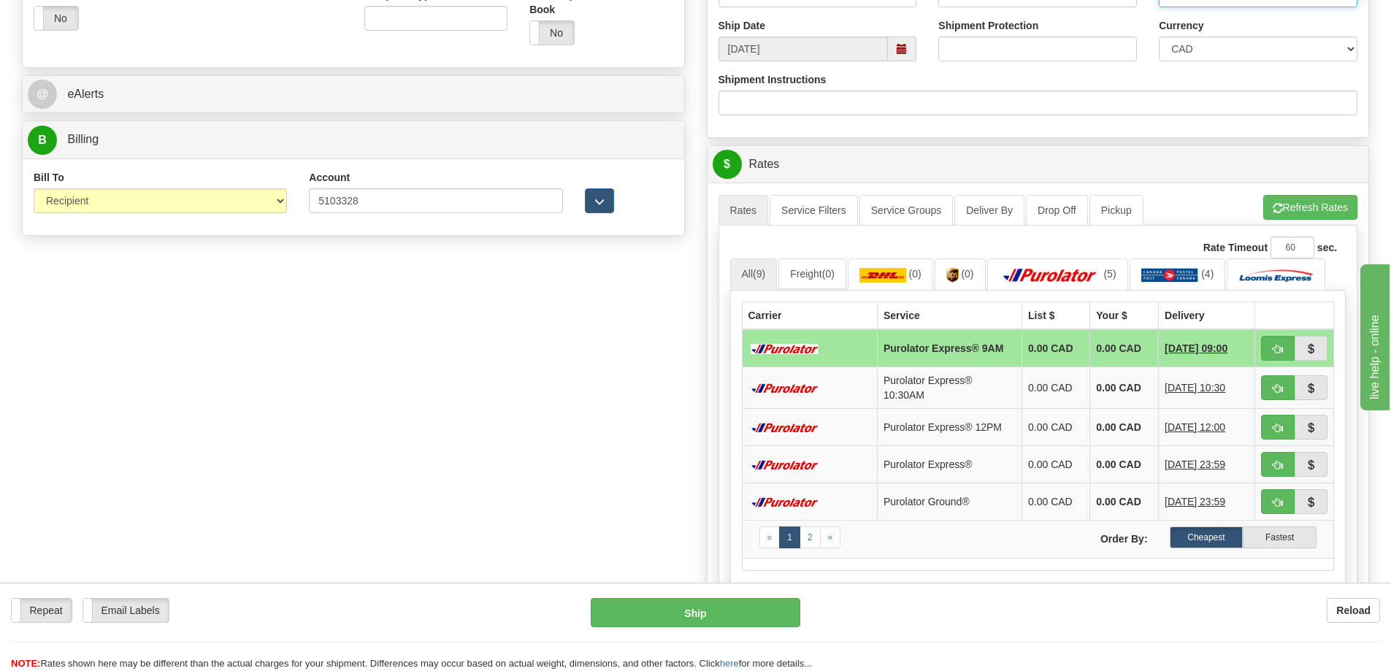
scroll to position [657, 0]
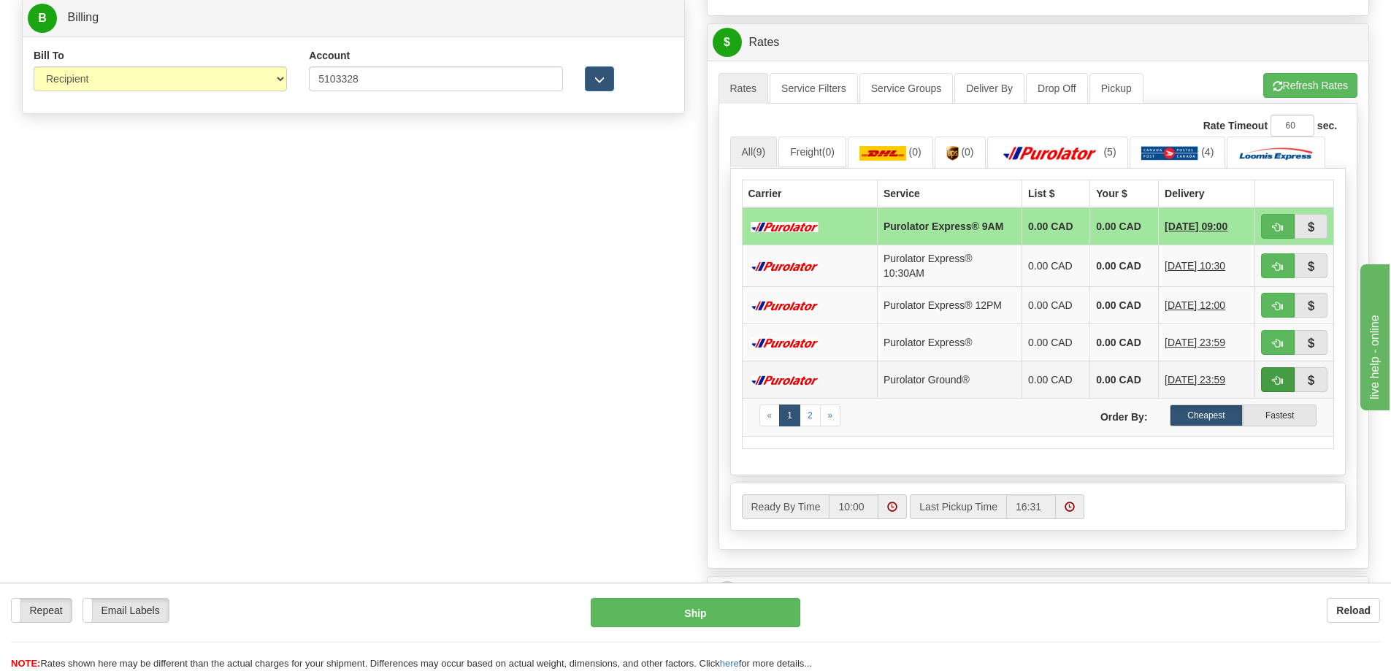
type input "4500080482"
click at [1278, 382] on span "button" at bounding box center [1278, 380] width 10 height 9
type input "260"
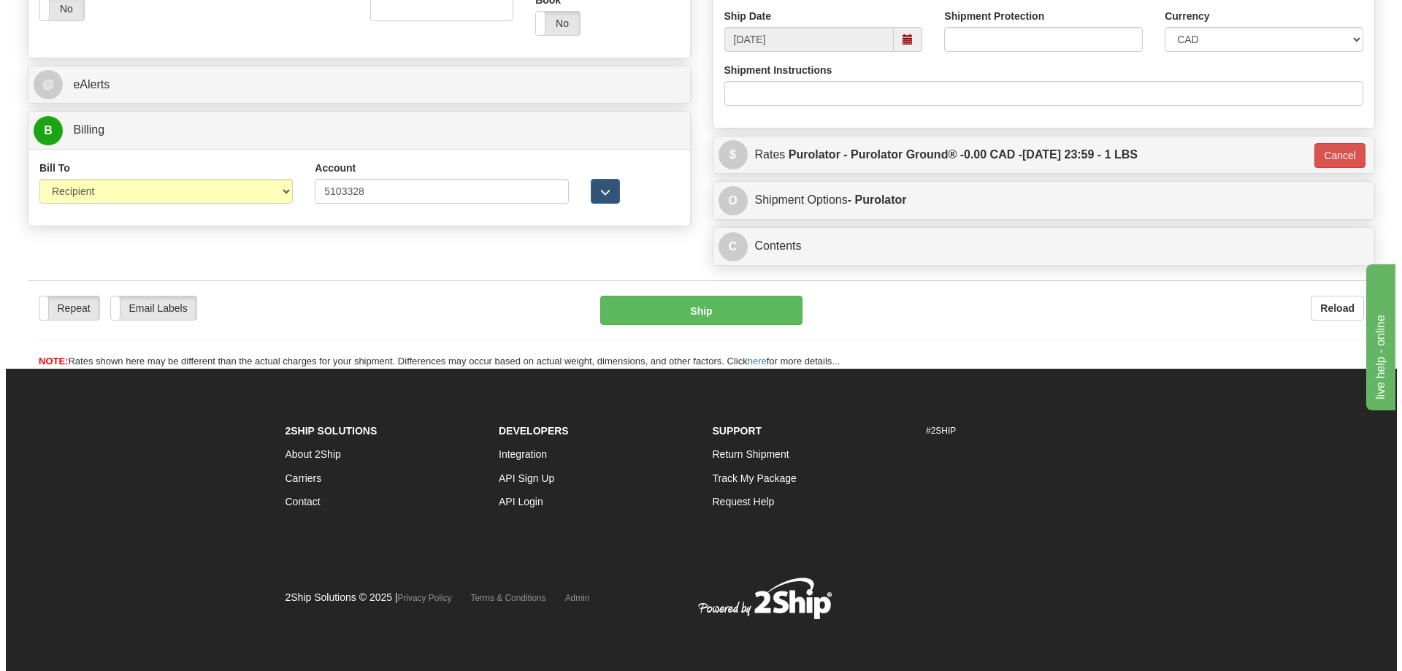
scroll to position [545, 0]
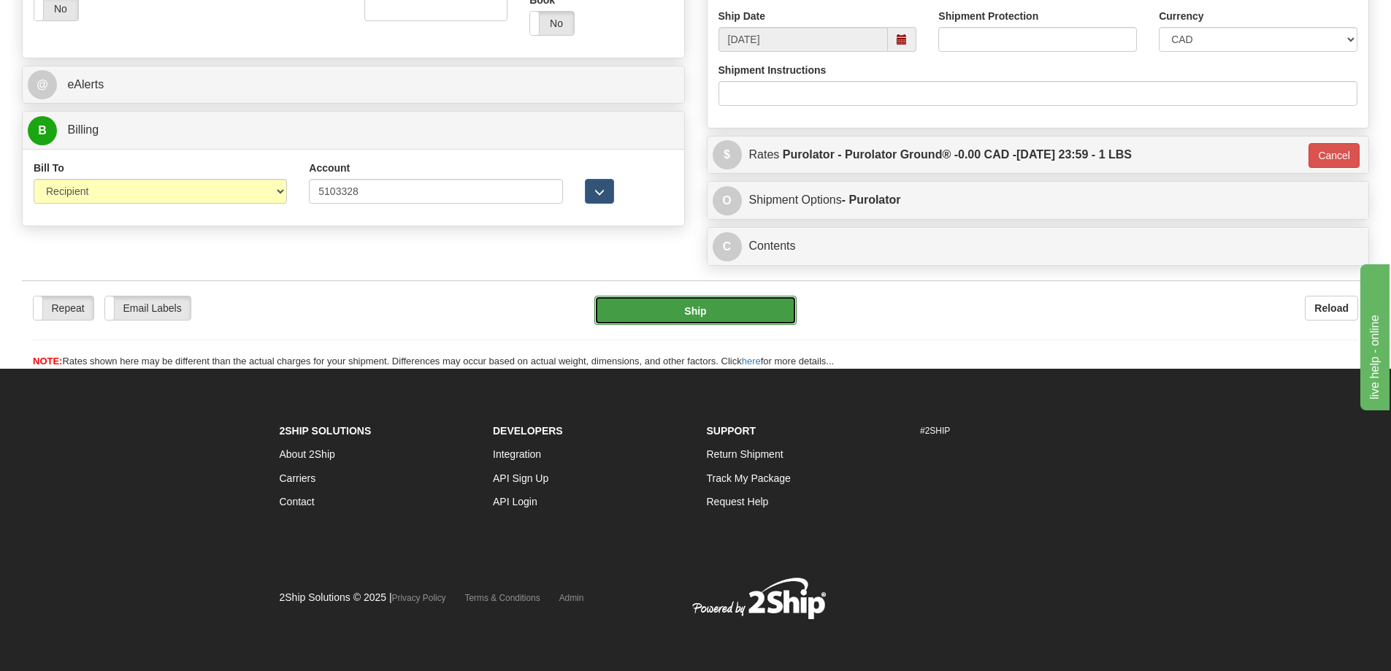
click at [754, 320] on button "Ship" at bounding box center [695, 310] width 202 height 29
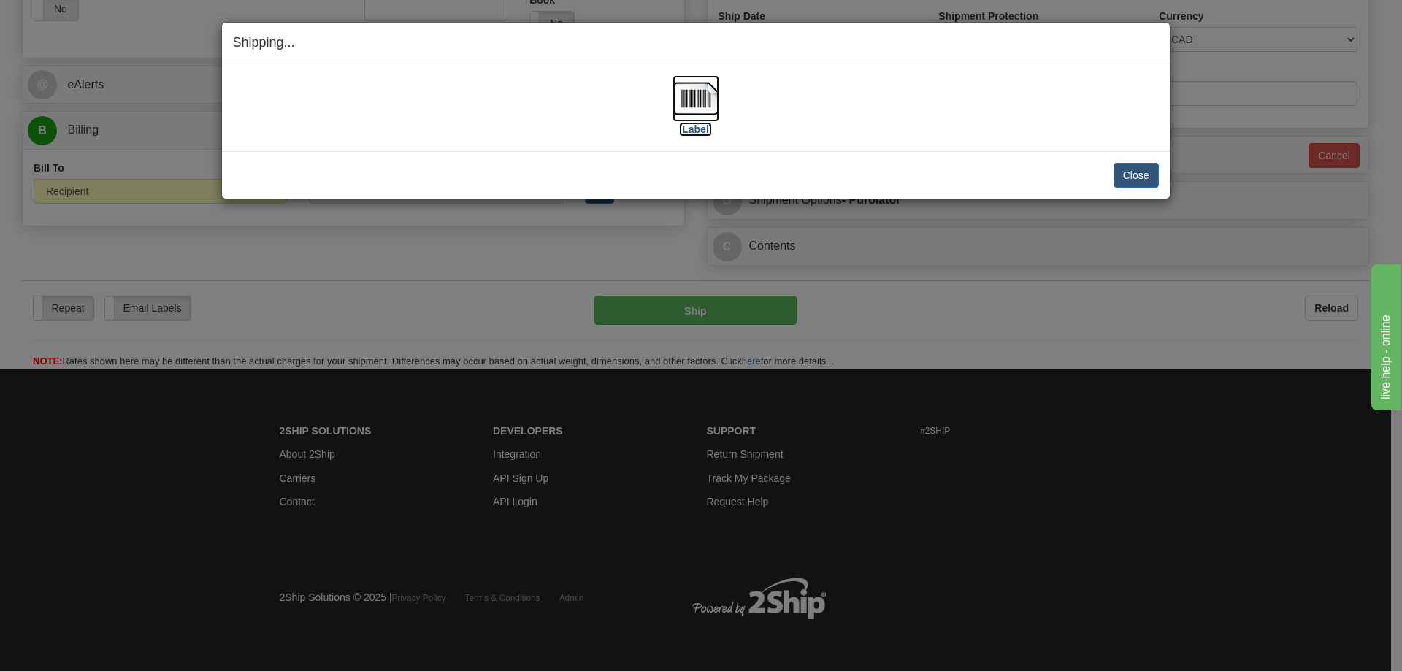
click at [709, 106] on img at bounding box center [696, 98] width 47 height 47
click at [881, 120] on div "[Label]" at bounding box center [696, 107] width 926 height 65
click at [1140, 177] on button "Close" at bounding box center [1136, 175] width 45 height 25
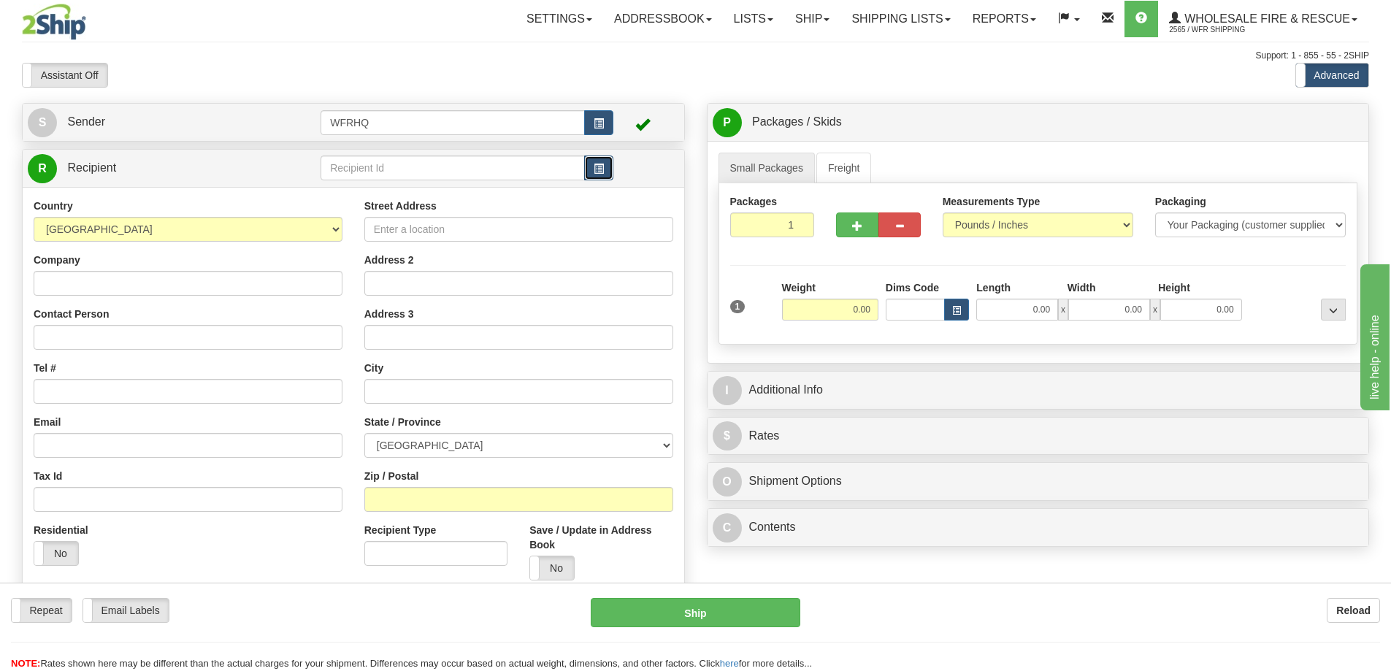
click at [600, 167] on span "button" at bounding box center [599, 168] width 10 height 9
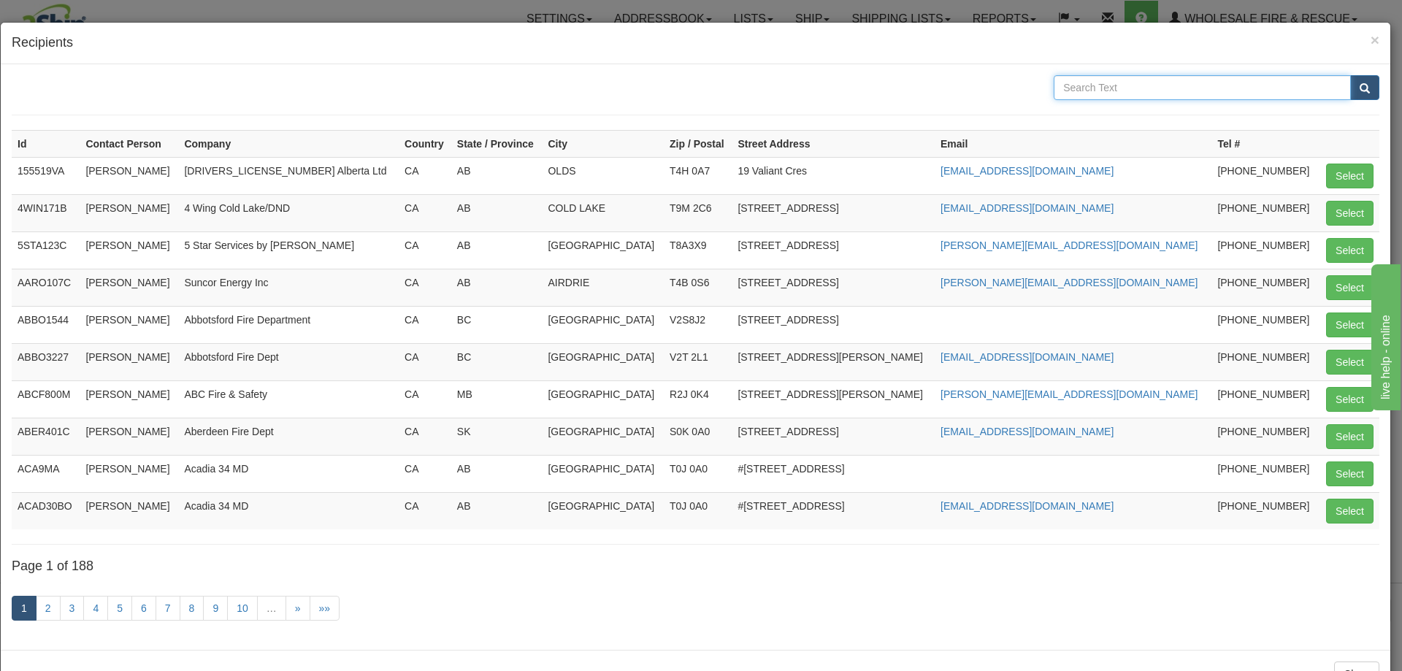
click at [1164, 88] on input "text" at bounding box center [1202, 87] width 297 height 25
type input "S"
type input "Metchosin"
click at [1350, 75] on button "submit" at bounding box center [1364, 87] width 29 height 25
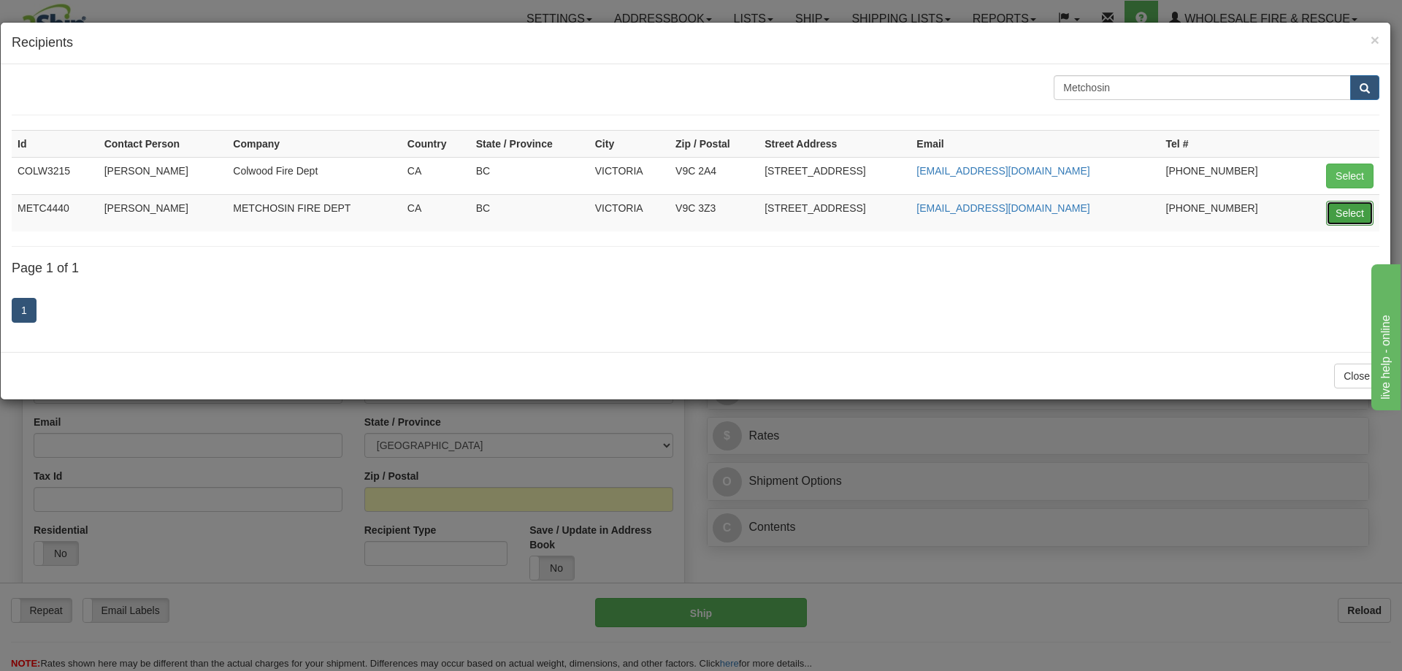
click at [1347, 213] on button "Select" at bounding box center [1349, 213] width 47 height 25
type input "METC4440"
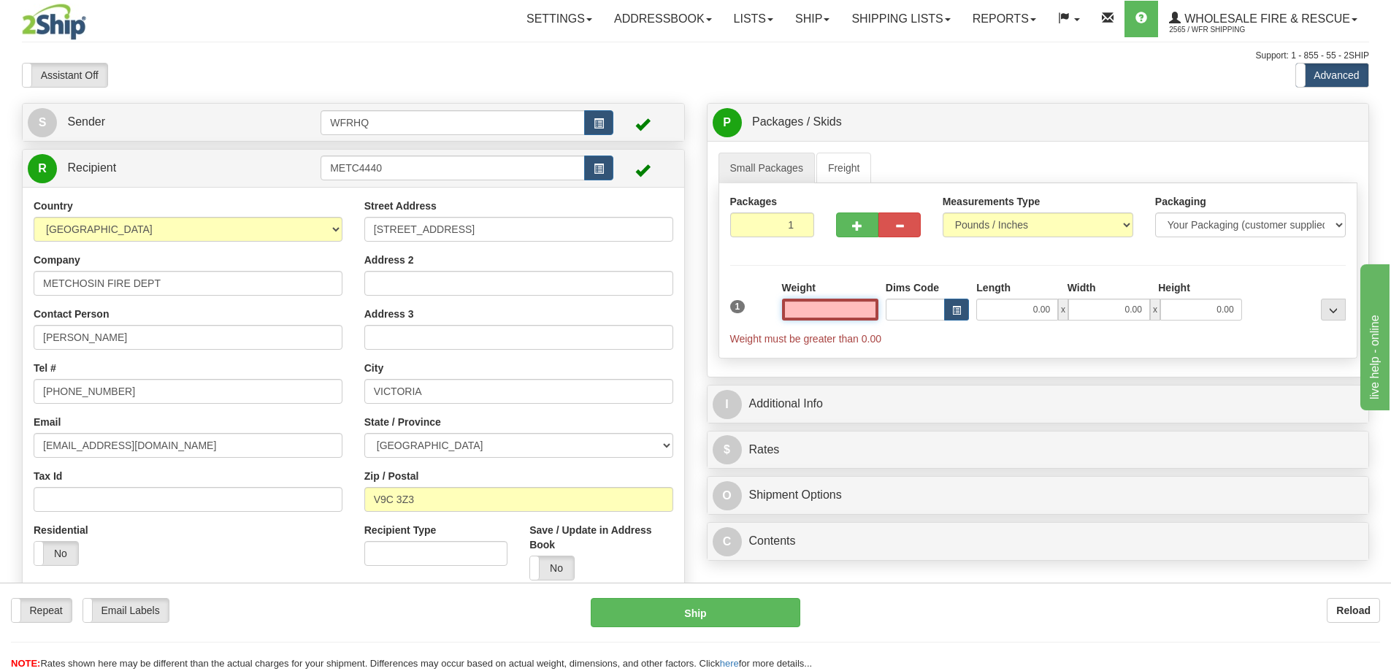
click at [845, 310] on input "text" at bounding box center [830, 310] width 96 height 22
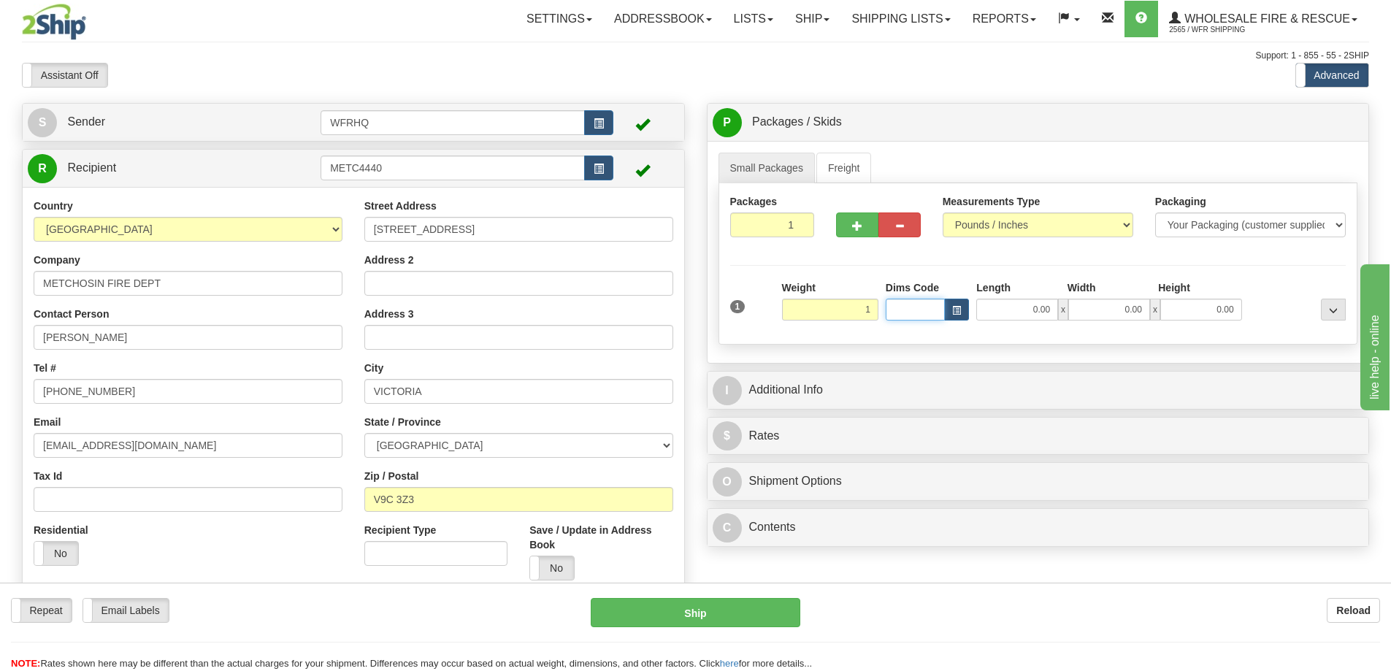
type input "1.00"
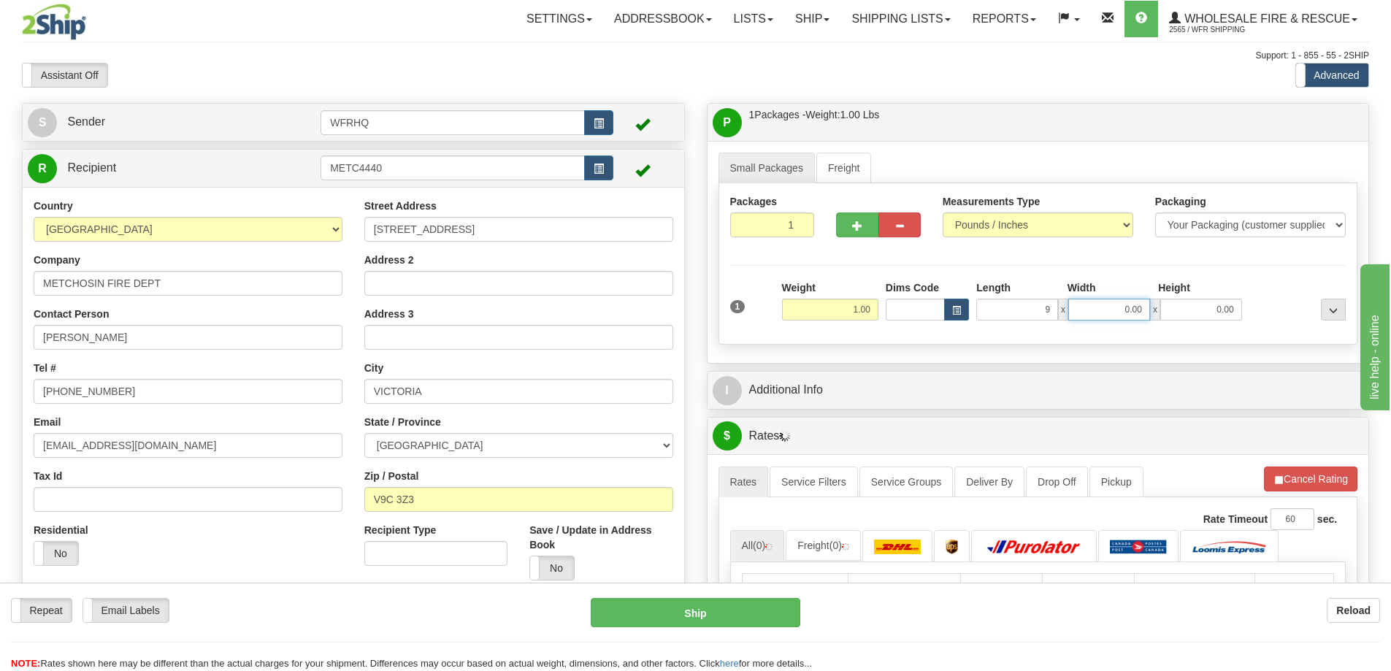
type input "9.00"
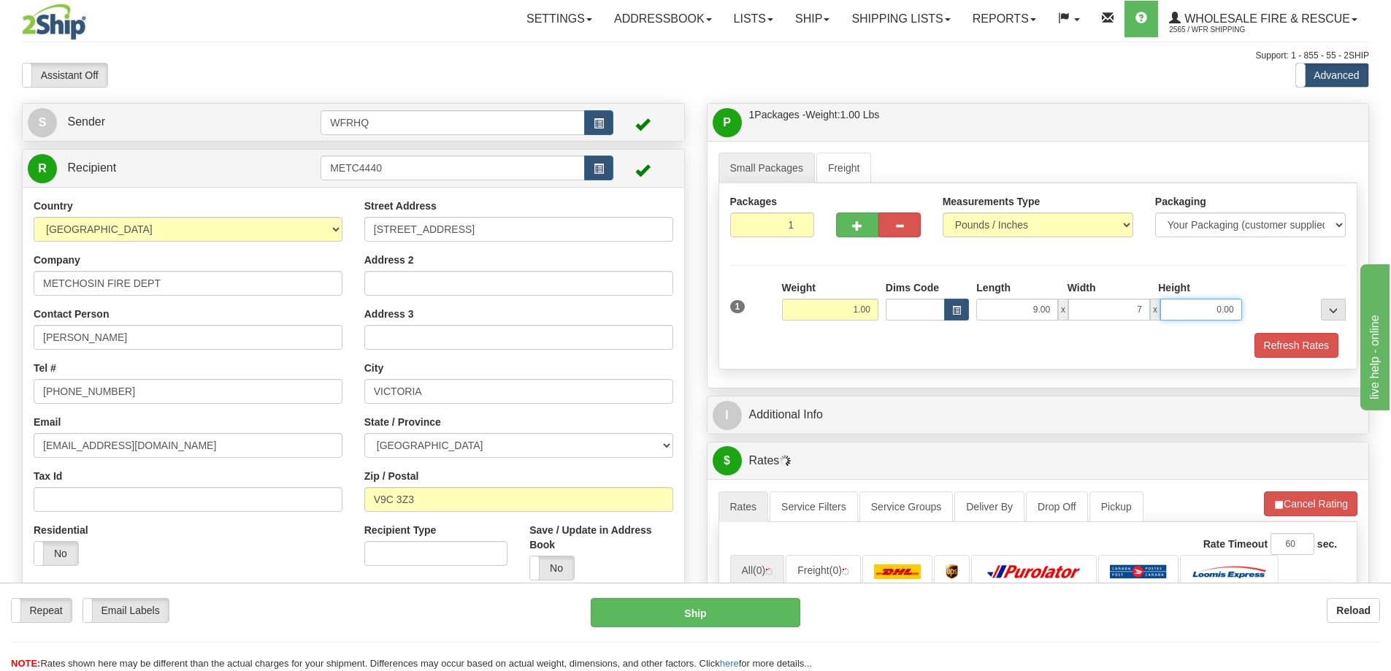
type input "7.00"
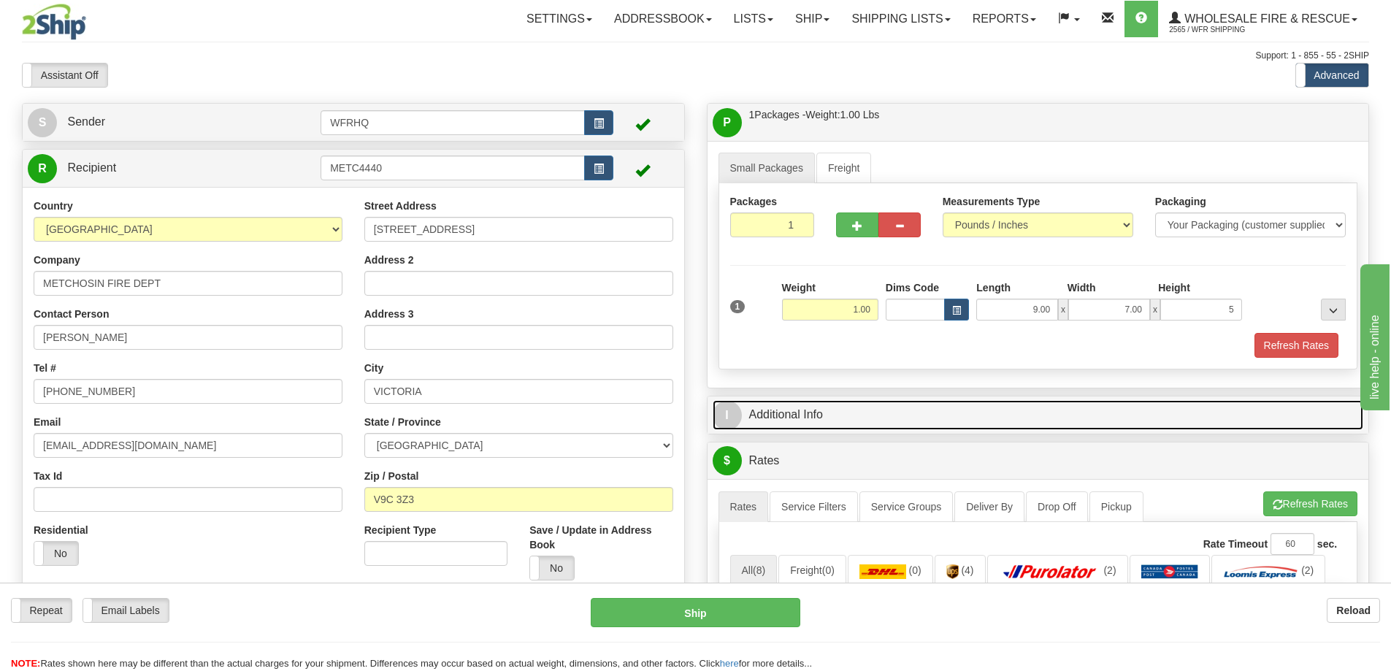
type input "5.00"
click at [819, 415] on link "I Additional Info" at bounding box center [1038, 415] width 651 height 30
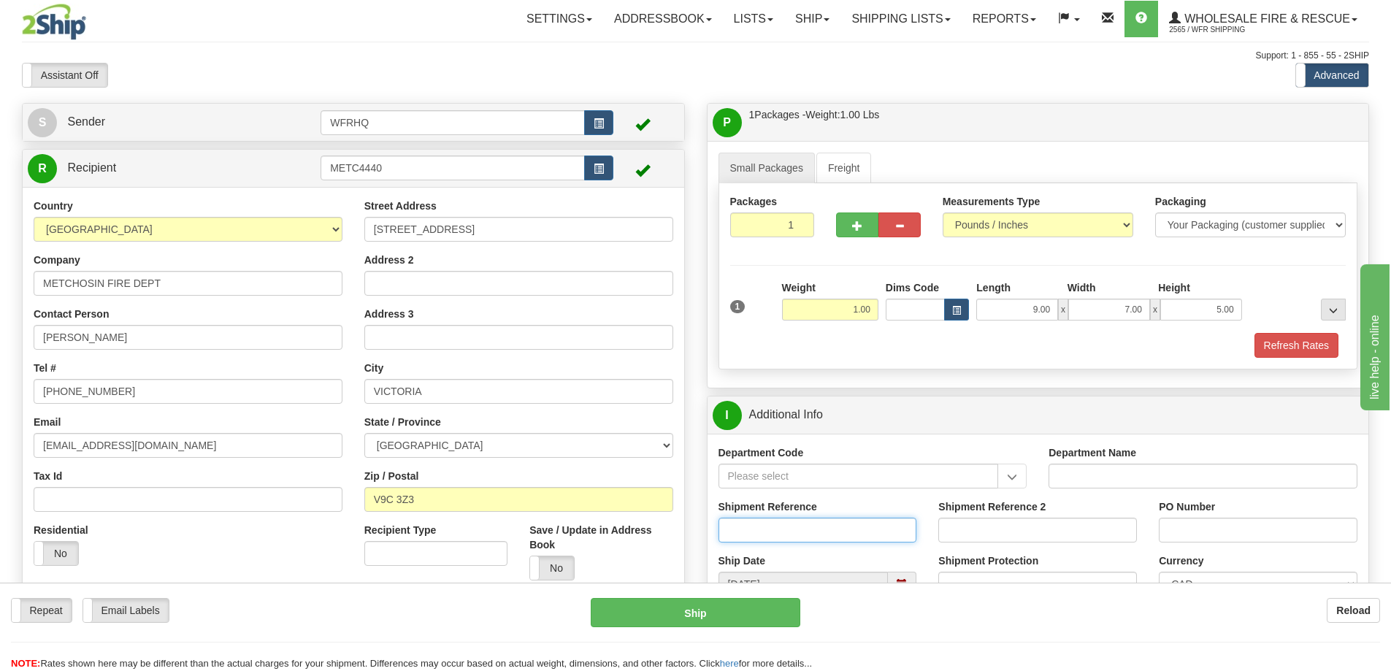
click at [806, 536] on input "Shipment Reference" at bounding box center [818, 530] width 199 height 25
type input "S43908 - 29437"
click at [1189, 531] on input "PO Number" at bounding box center [1258, 530] width 199 height 25
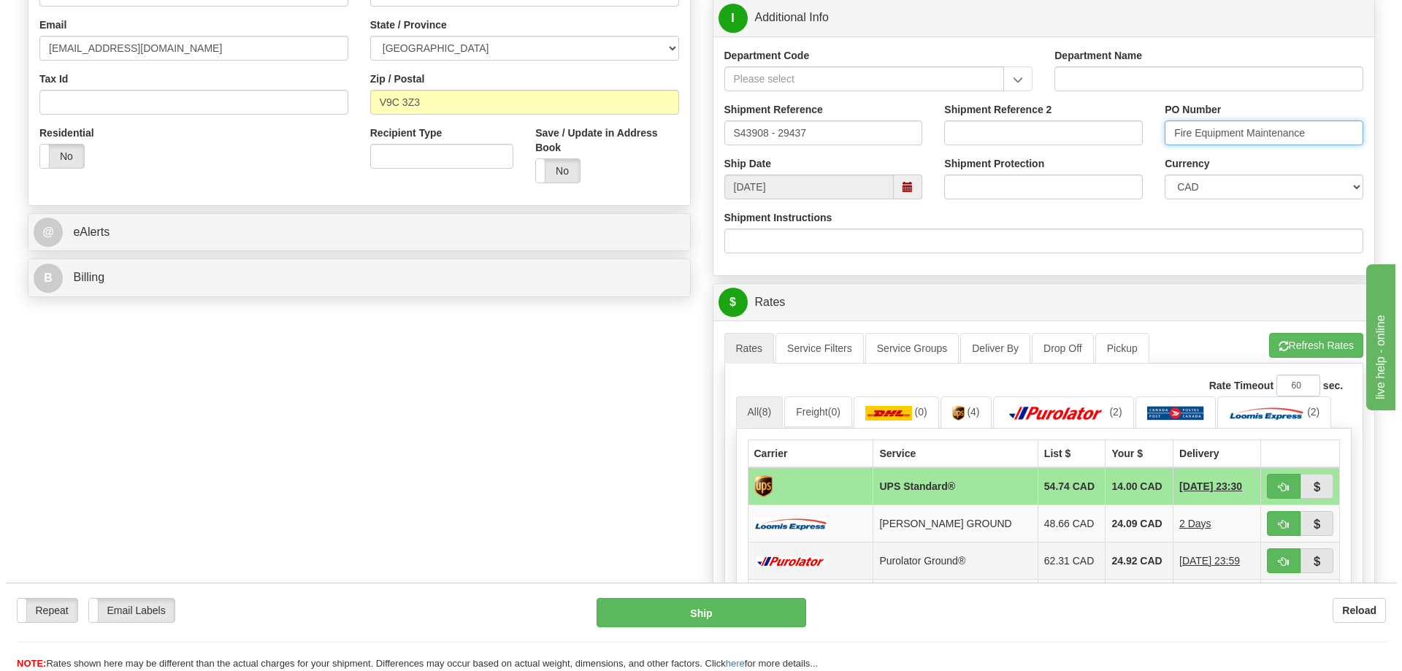
scroll to position [511, 0]
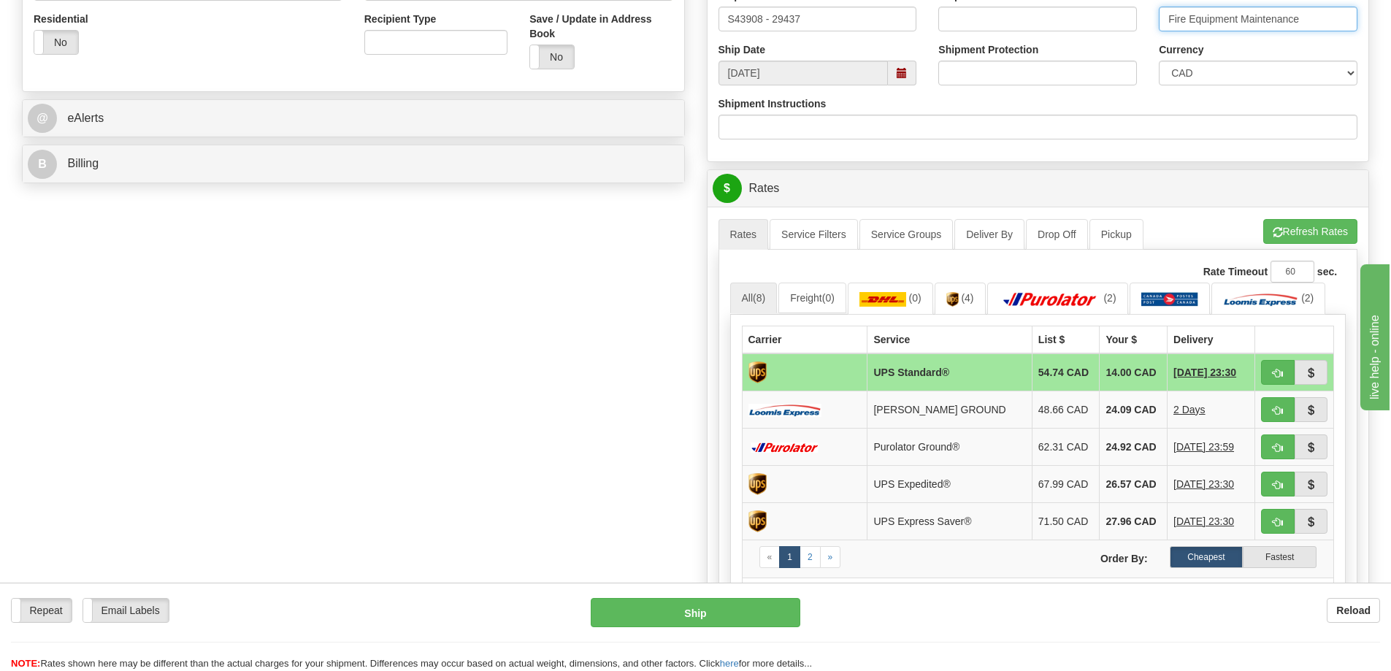
type input "Fire Equipment Maintenance"
click at [1273, 367] on button "button" at bounding box center [1278, 372] width 34 height 25
type input "11"
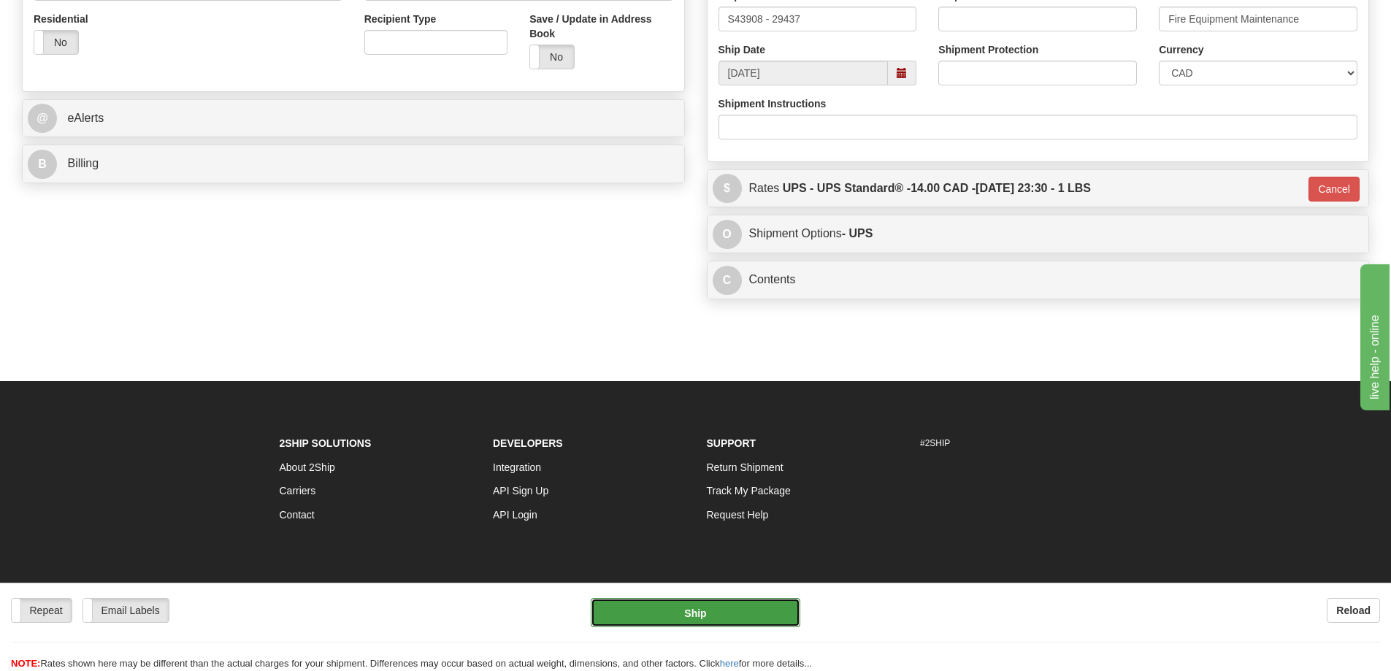
click at [692, 612] on button "Ship" at bounding box center [696, 612] width 210 height 29
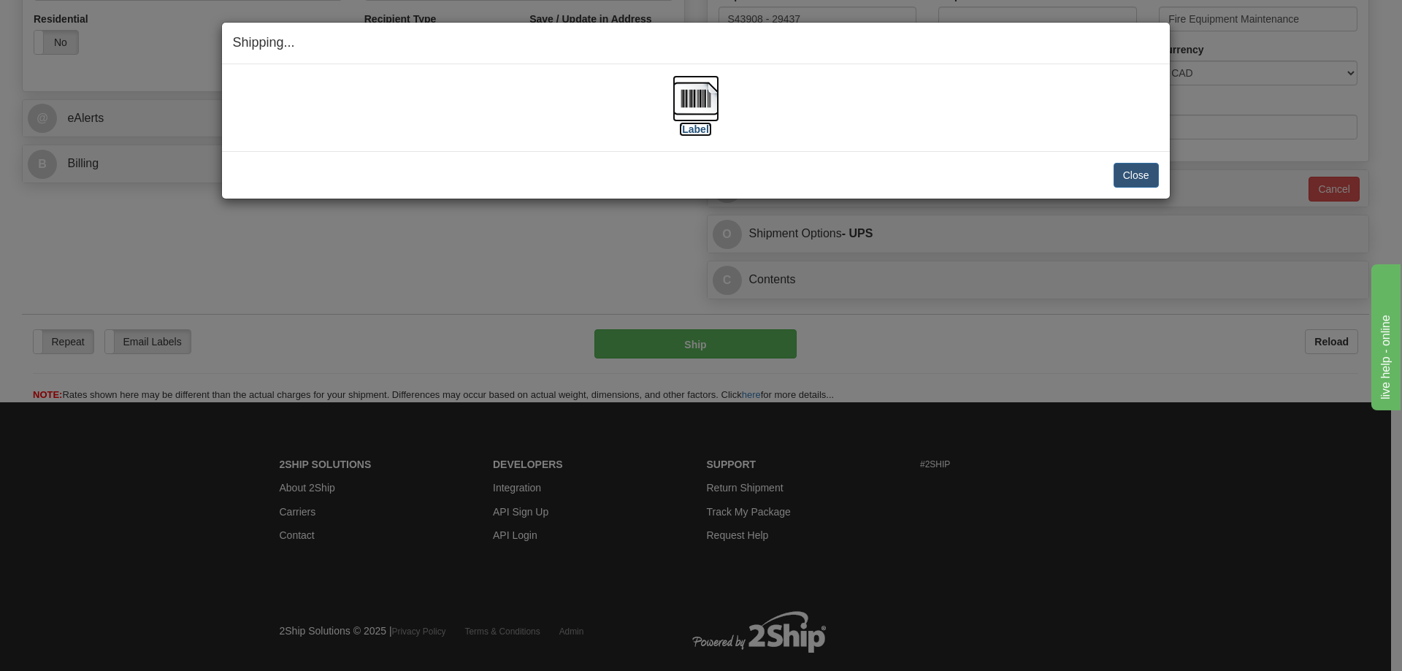
click at [686, 87] on img at bounding box center [696, 98] width 47 height 47
click at [949, 156] on div "Close Cancel Cancel Shipment and Quit Pickup Quit Pickup ONLY" at bounding box center [696, 174] width 948 height 47
click at [1128, 169] on button "Close" at bounding box center [1136, 175] width 45 height 25
click at [1127, 177] on button "Close" at bounding box center [1136, 175] width 45 height 25
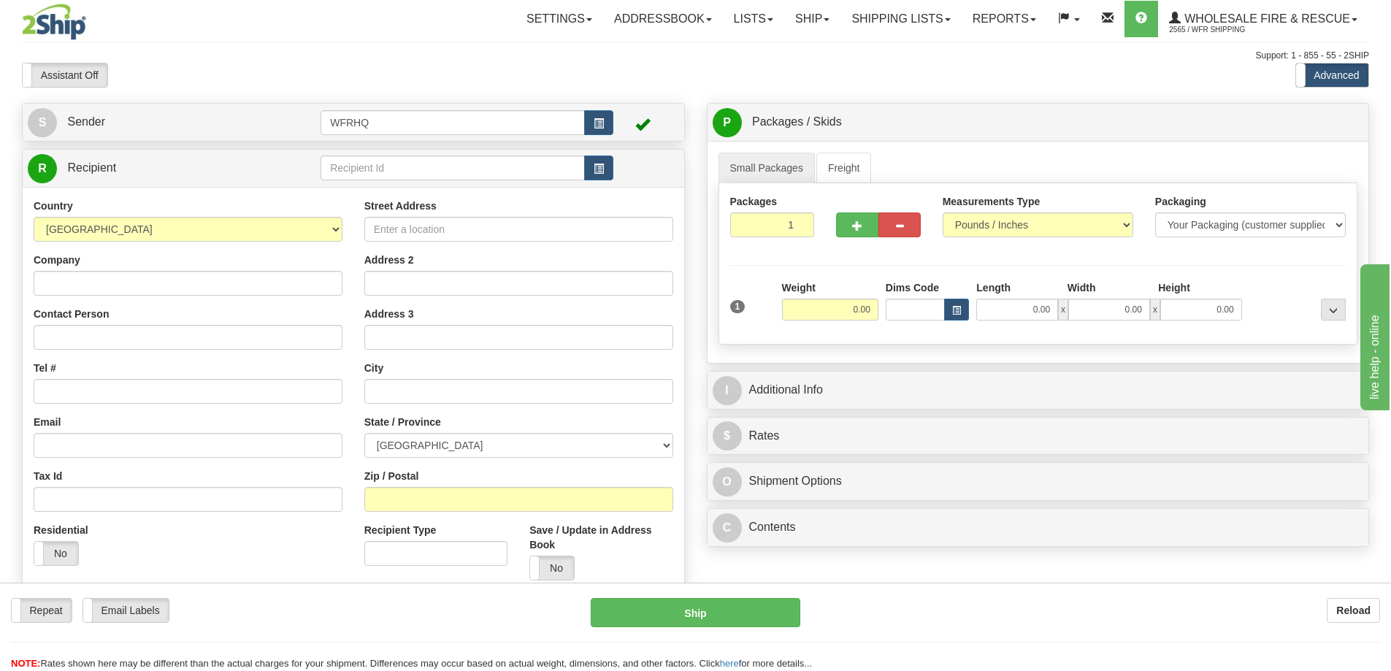
click at [615, 173] on td at bounding box center [645, 168] width 65 height 30
click at [608, 176] on button "button" at bounding box center [598, 168] width 29 height 25
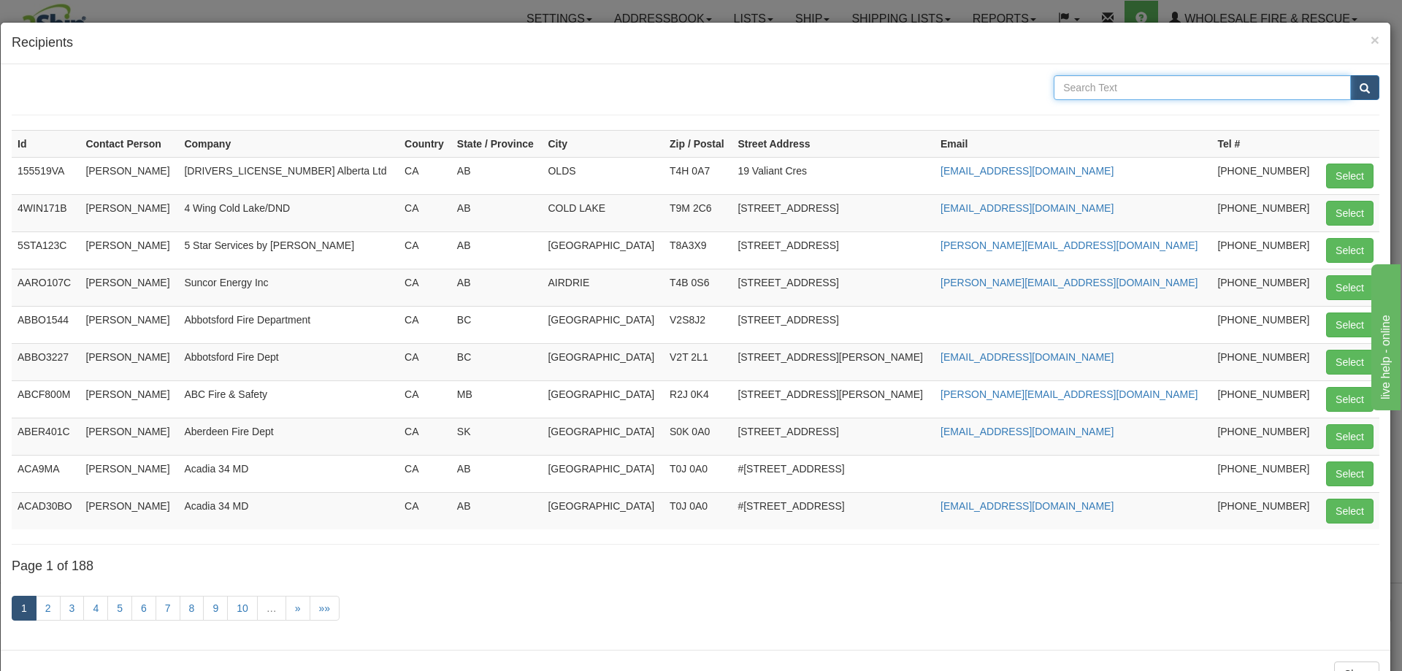
click at [1137, 96] on input "text" at bounding box center [1202, 87] width 297 height 25
type input "Grand Forks"
click at [1350, 75] on button "submit" at bounding box center [1364, 87] width 29 height 25
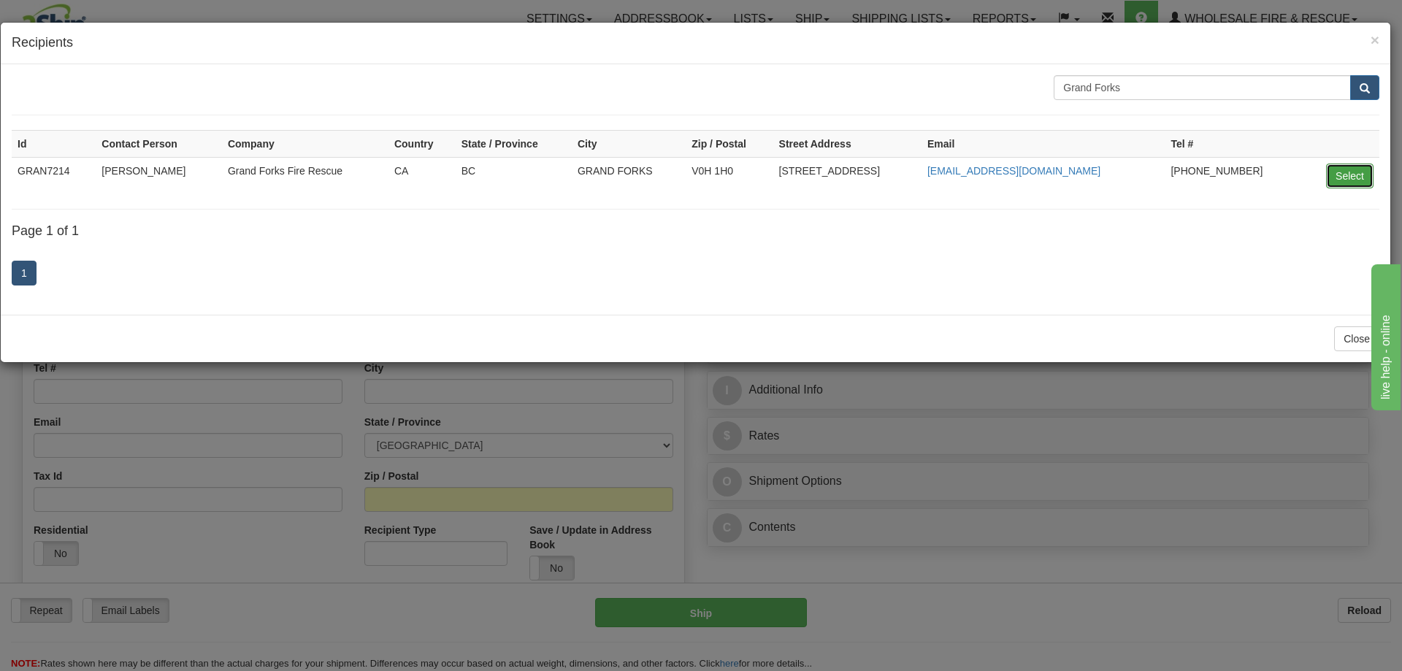
click at [1354, 180] on button "Select" at bounding box center [1349, 176] width 47 height 25
type input "GRAN7214"
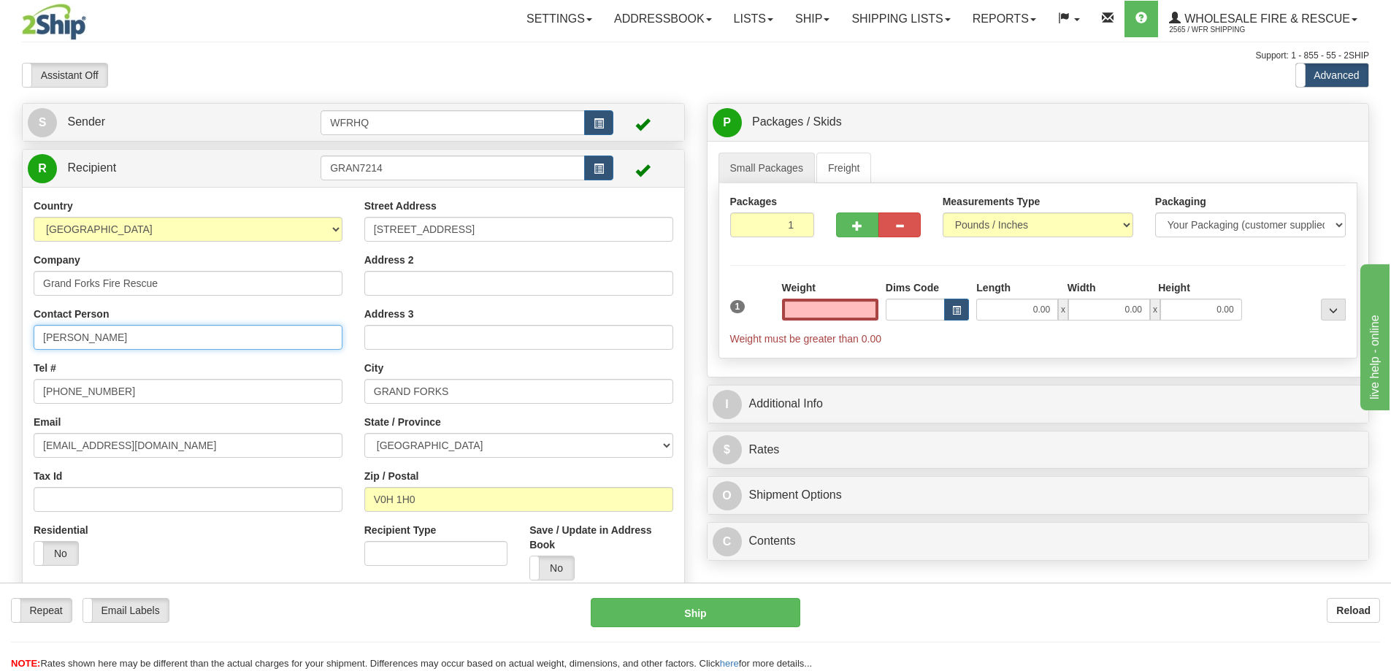
type input "0.00"
drag, startPoint x: 135, startPoint y: 337, endPoint x: -18, endPoint y: 337, distance: 153.4
click at [0, 337] on html "Training Course Close Toggle navigation Settings Shipping Preferences New Sende…" at bounding box center [695, 335] width 1391 height 671
type input "Michael Daloise"
click at [851, 306] on input "0.00" at bounding box center [830, 310] width 96 height 22
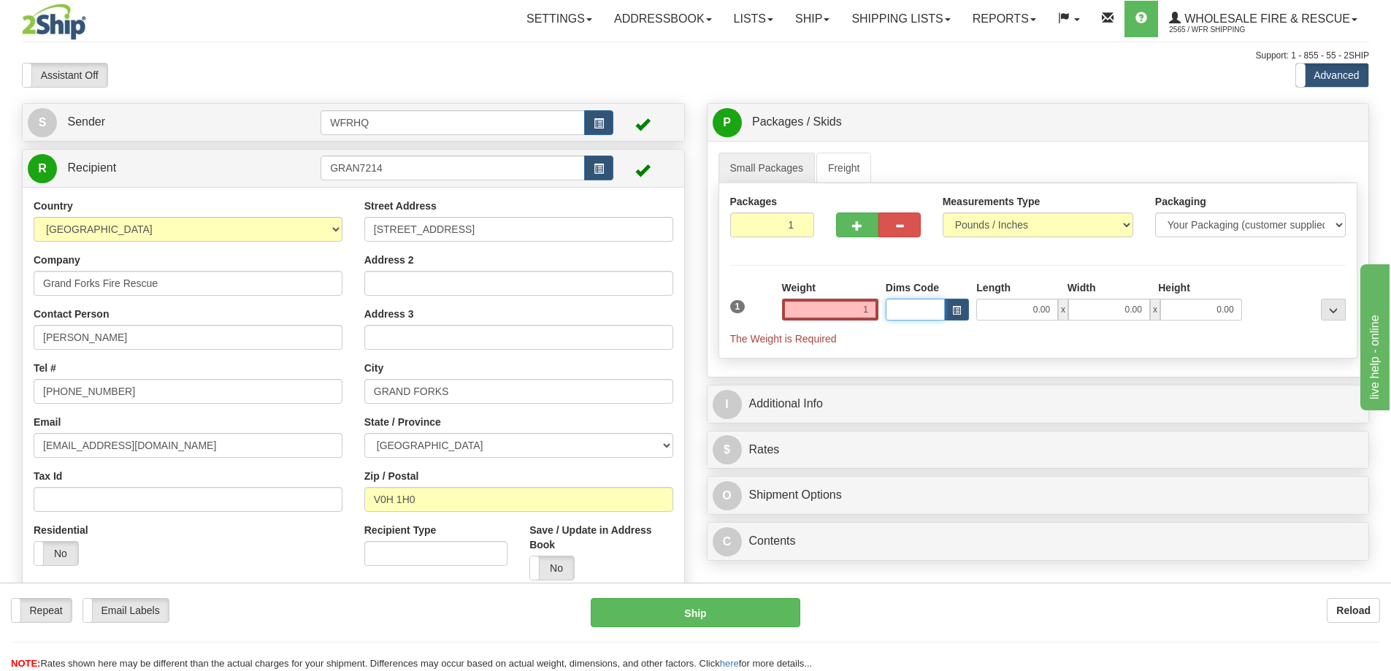
type input "1.00"
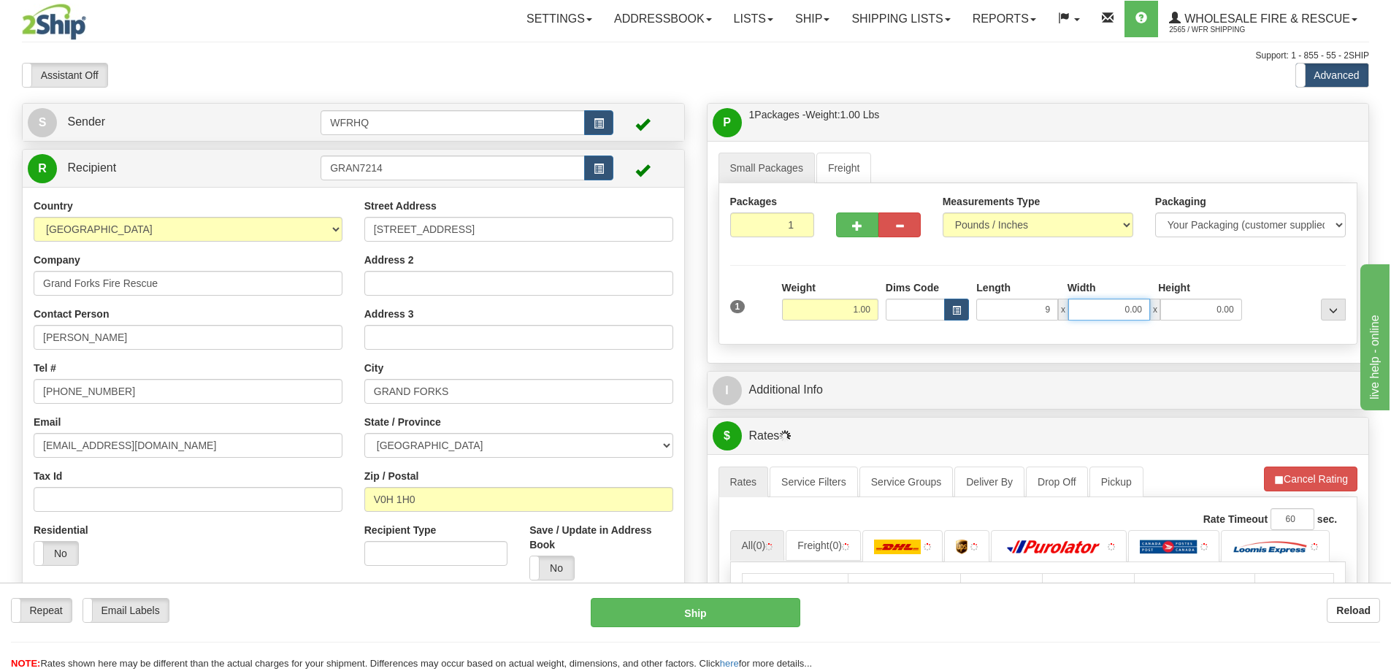
type input "9.00"
type input "7.00"
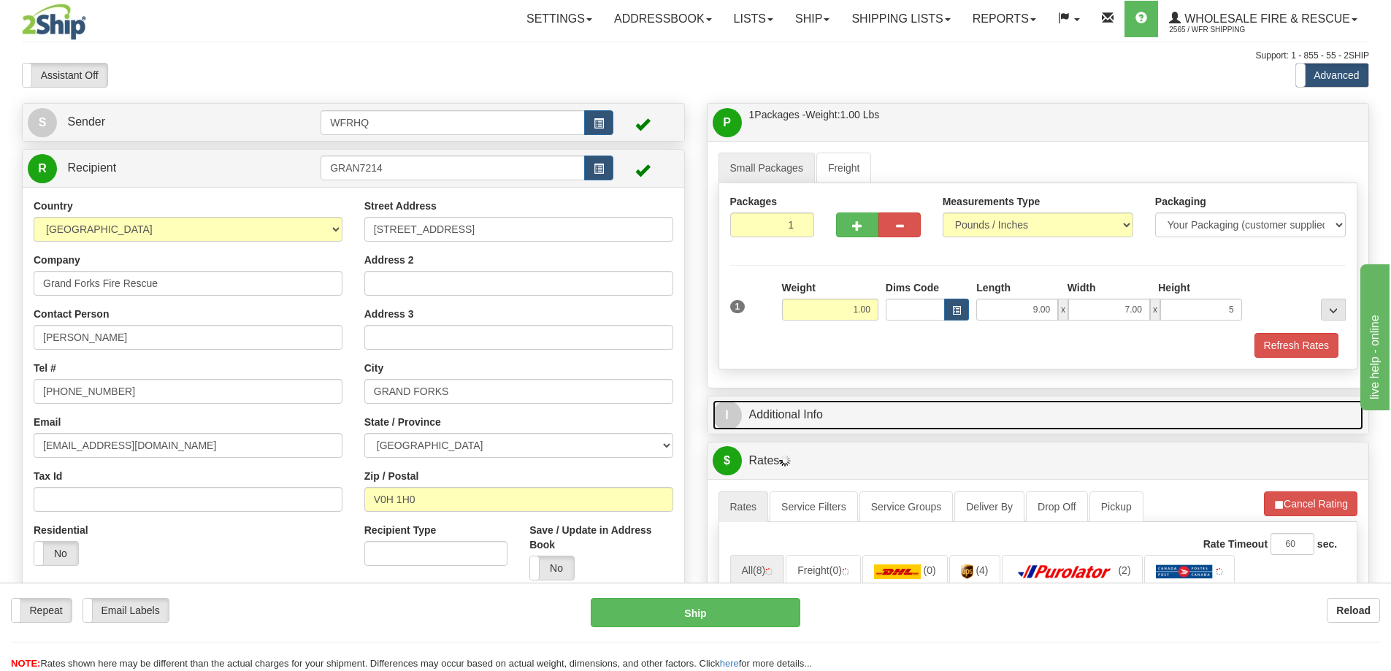
type input "5.00"
click at [796, 416] on link "I Additional Info" at bounding box center [1038, 415] width 651 height 30
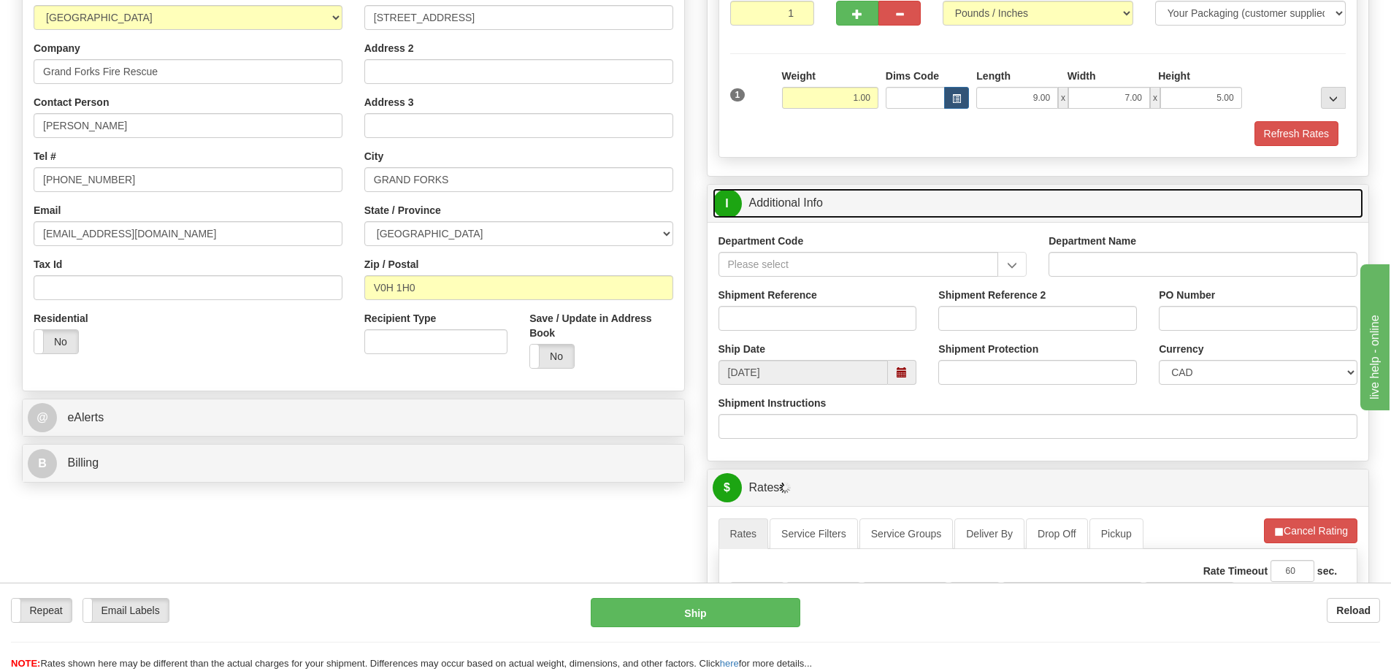
scroll to position [219, 0]
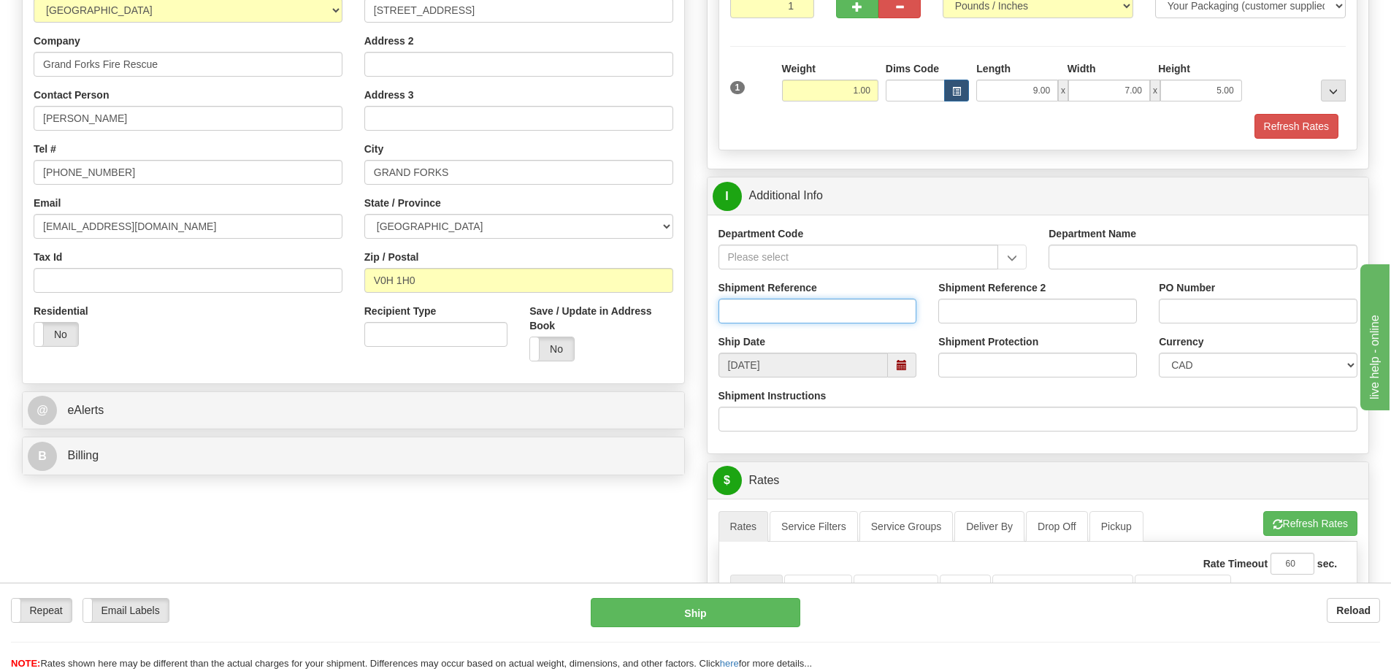
click at [820, 310] on input "Shipment Reference" at bounding box center [818, 311] width 199 height 25
type input "S45966 - 30351"
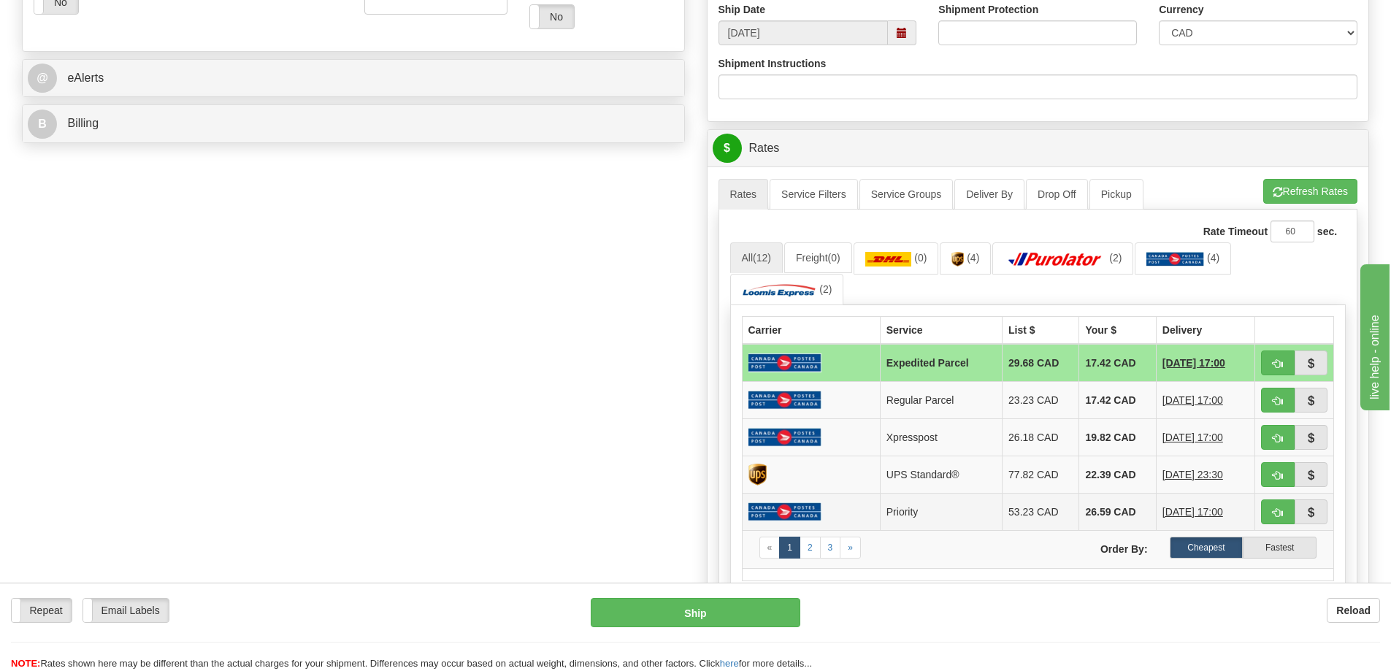
scroll to position [584, 0]
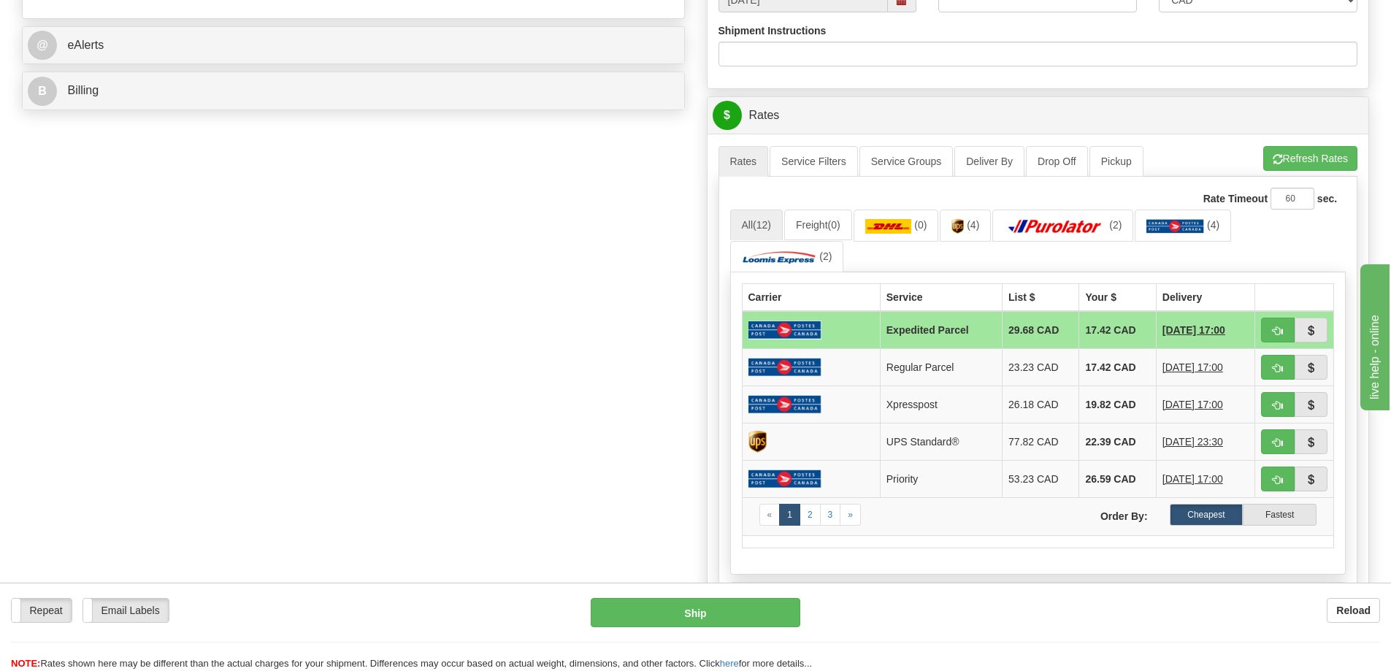
type input "Mike"
click at [1275, 337] on button "button" at bounding box center [1278, 330] width 34 height 25
type input "DOM.EP"
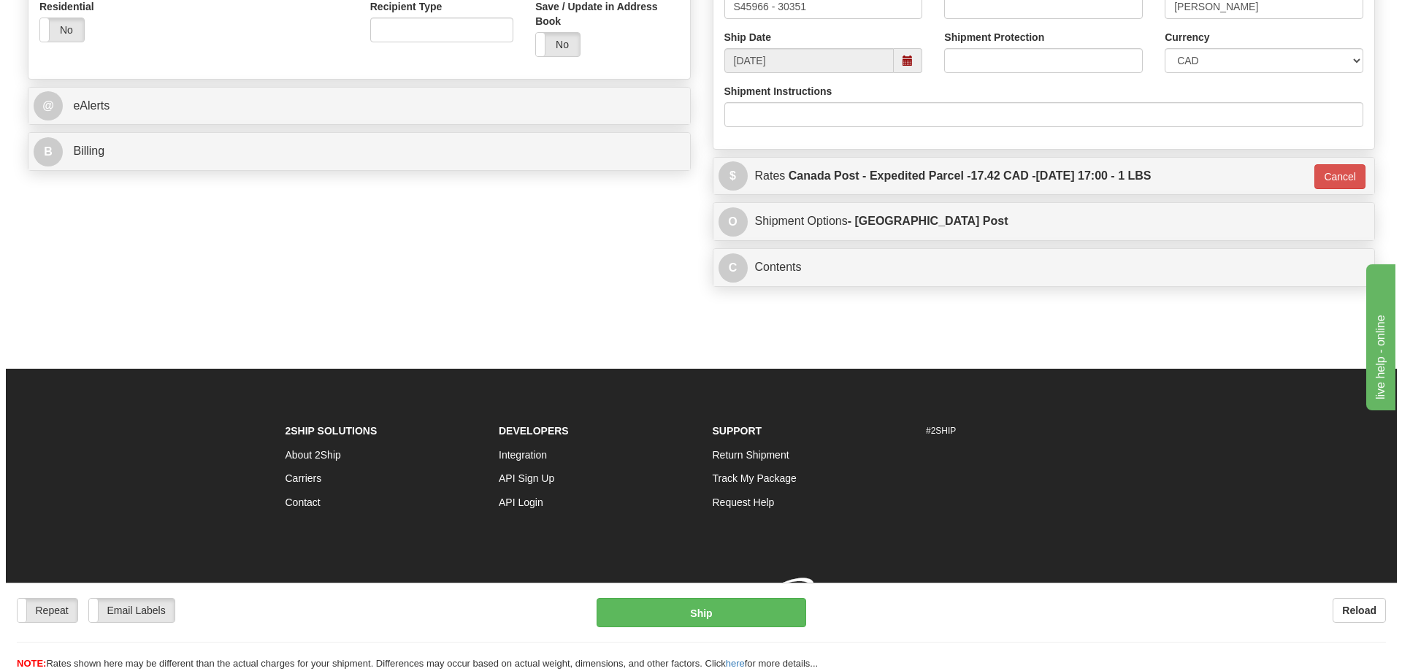
scroll to position [545, 0]
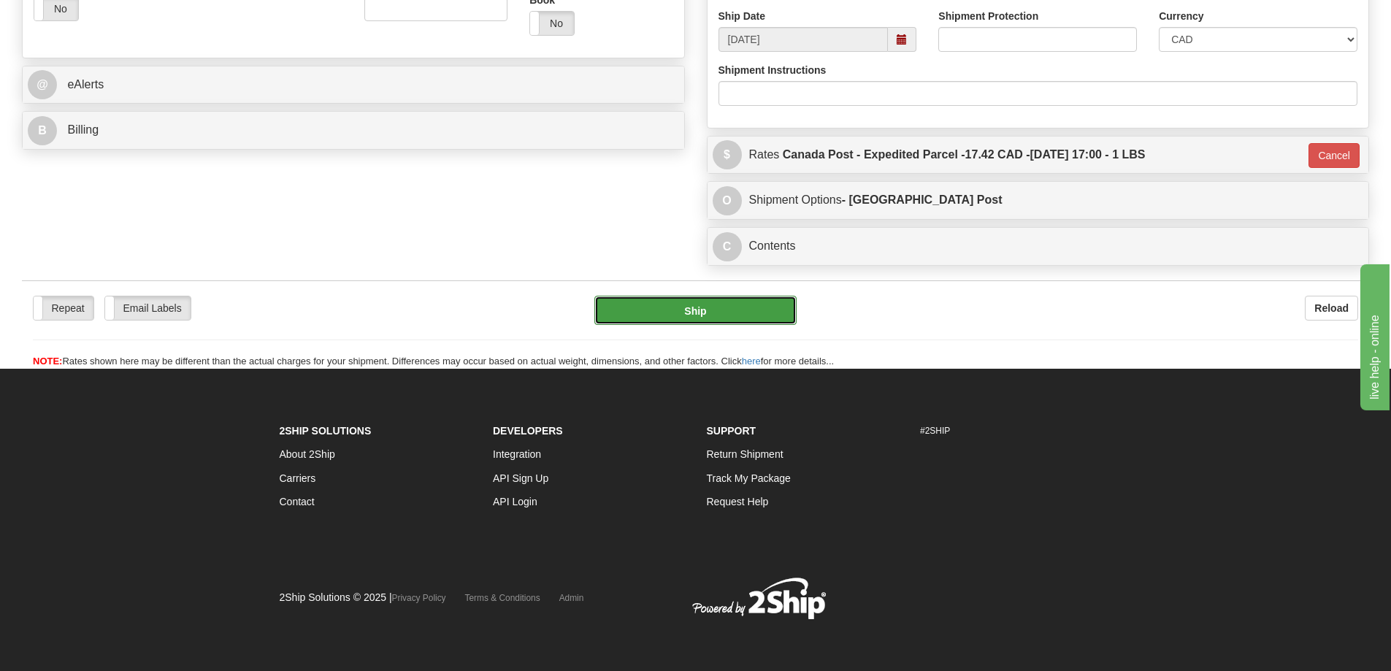
click at [673, 304] on button "Ship" at bounding box center [695, 310] width 202 height 29
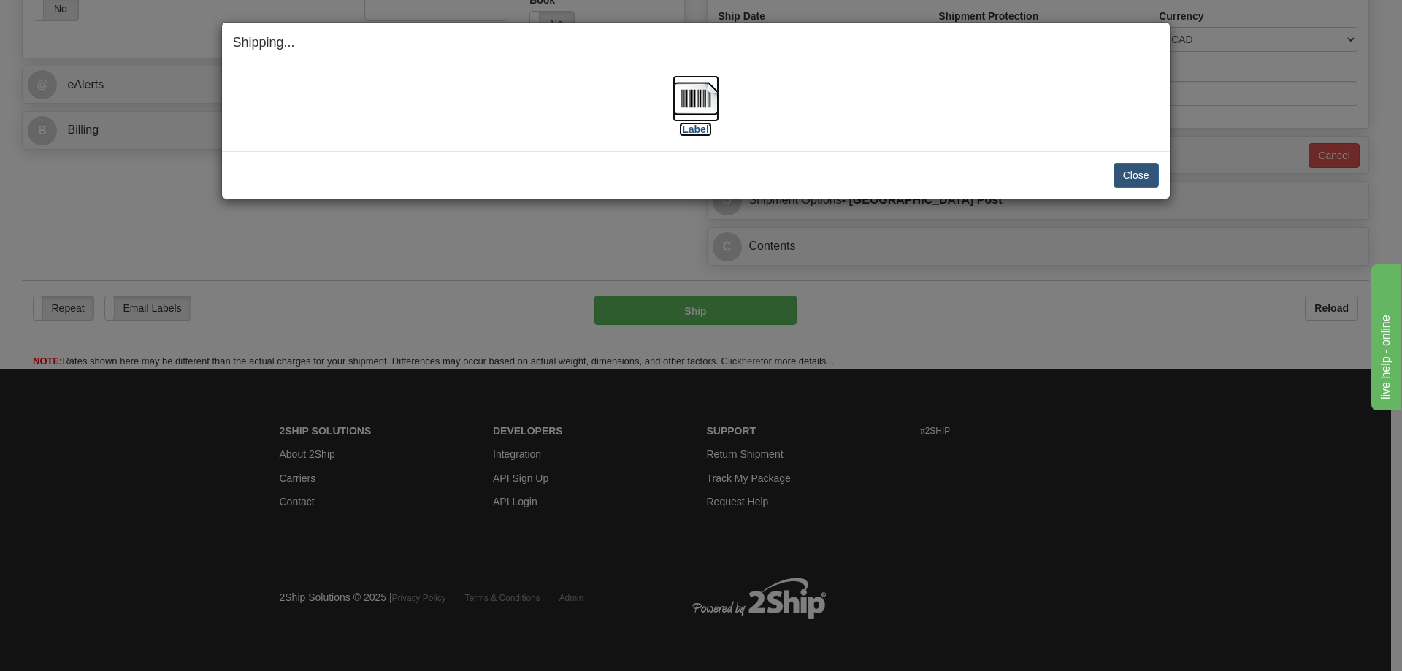
click at [703, 99] on img at bounding box center [696, 98] width 47 height 47
click at [884, 100] on div "[Label]" at bounding box center [696, 107] width 926 height 65
click at [1133, 172] on button "Close" at bounding box center [1136, 175] width 45 height 25
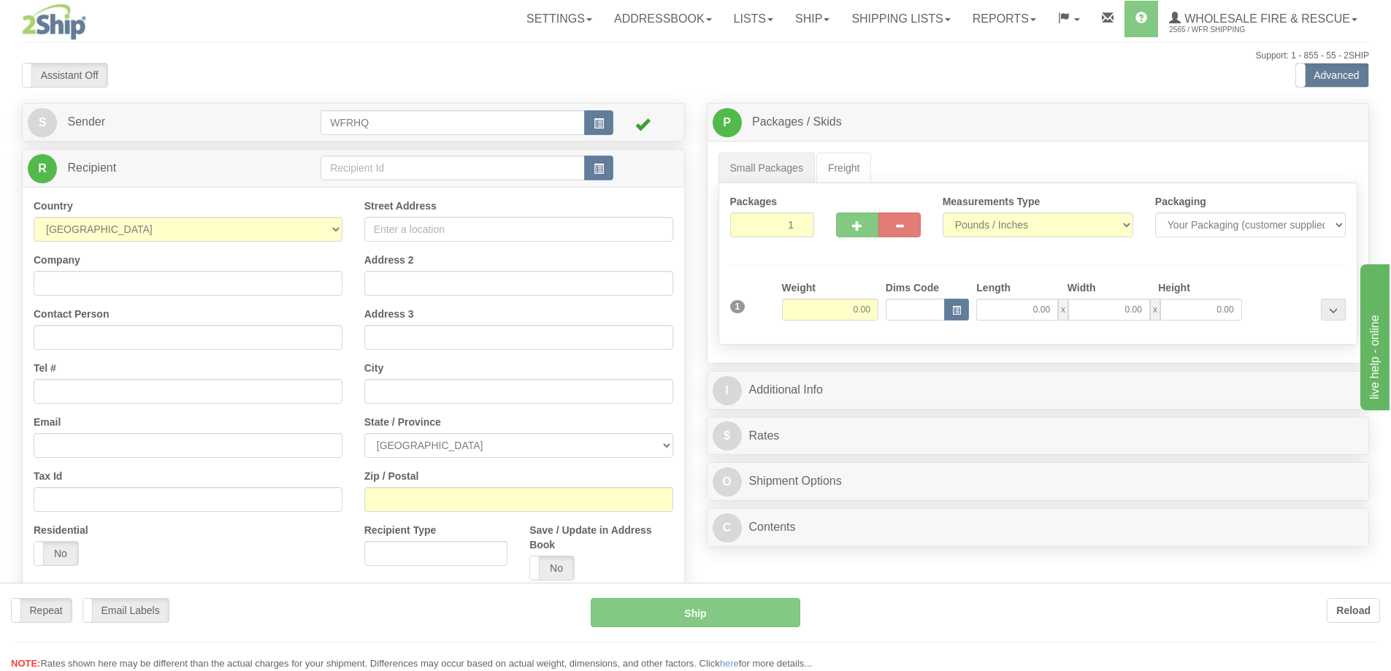
click at [603, 174] on div at bounding box center [695, 335] width 1391 height 671
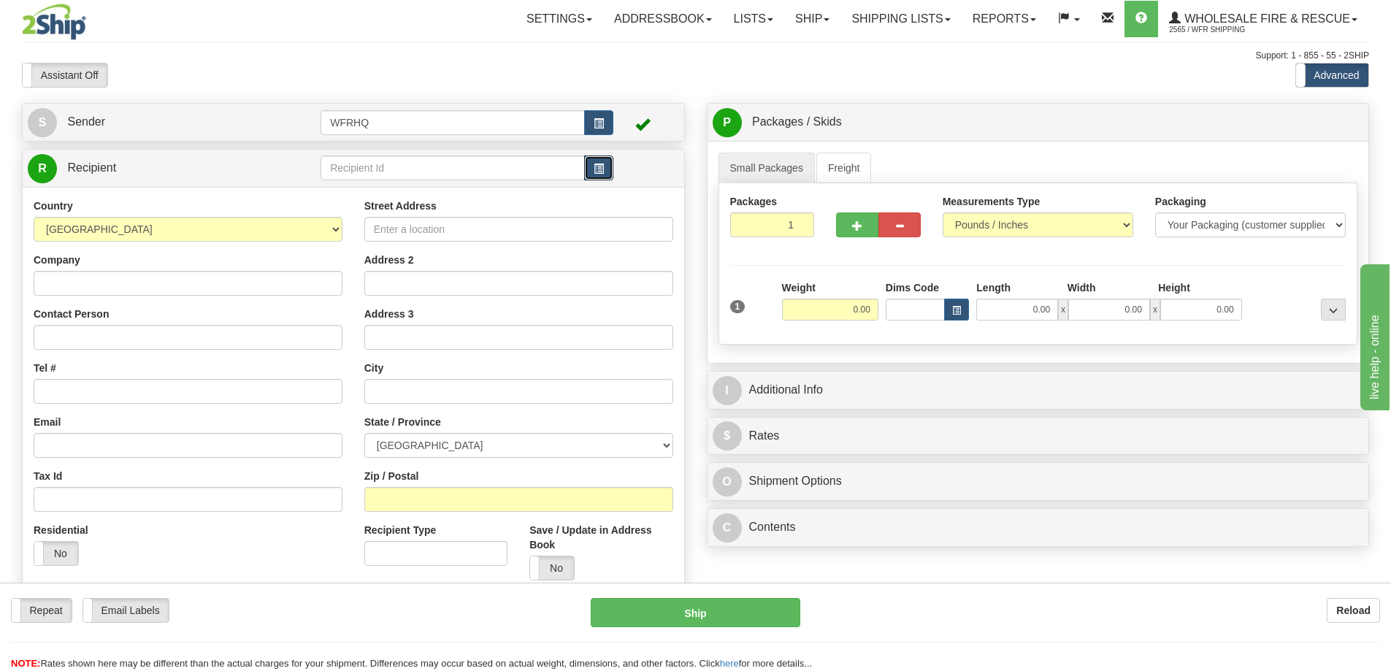
click at [603, 174] on span "button" at bounding box center [599, 168] width 10 height 9
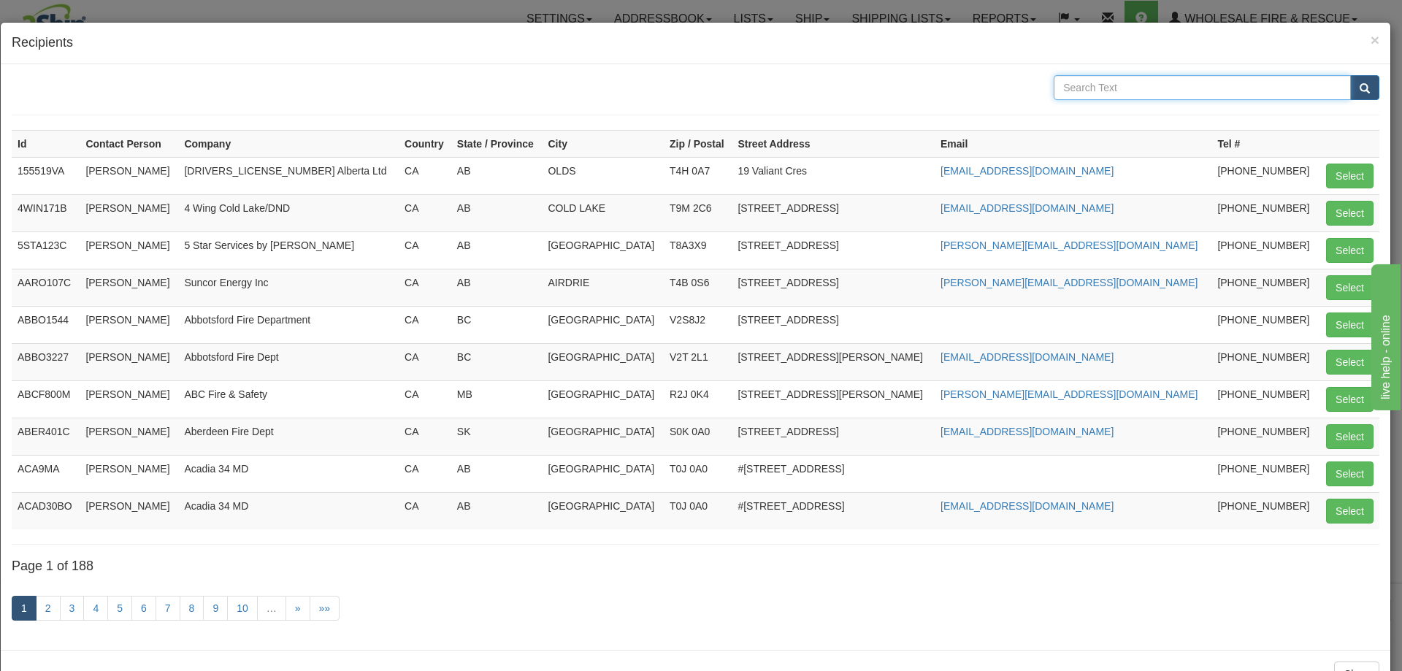
click at [1195, 85] on input "text" at bounding box center [1202, 87] width 297 height 25
type input "[PERSON_NAME]"
click at [1350, 75] on button "submit" at bounding box center [1364, 87] width 29 height 25
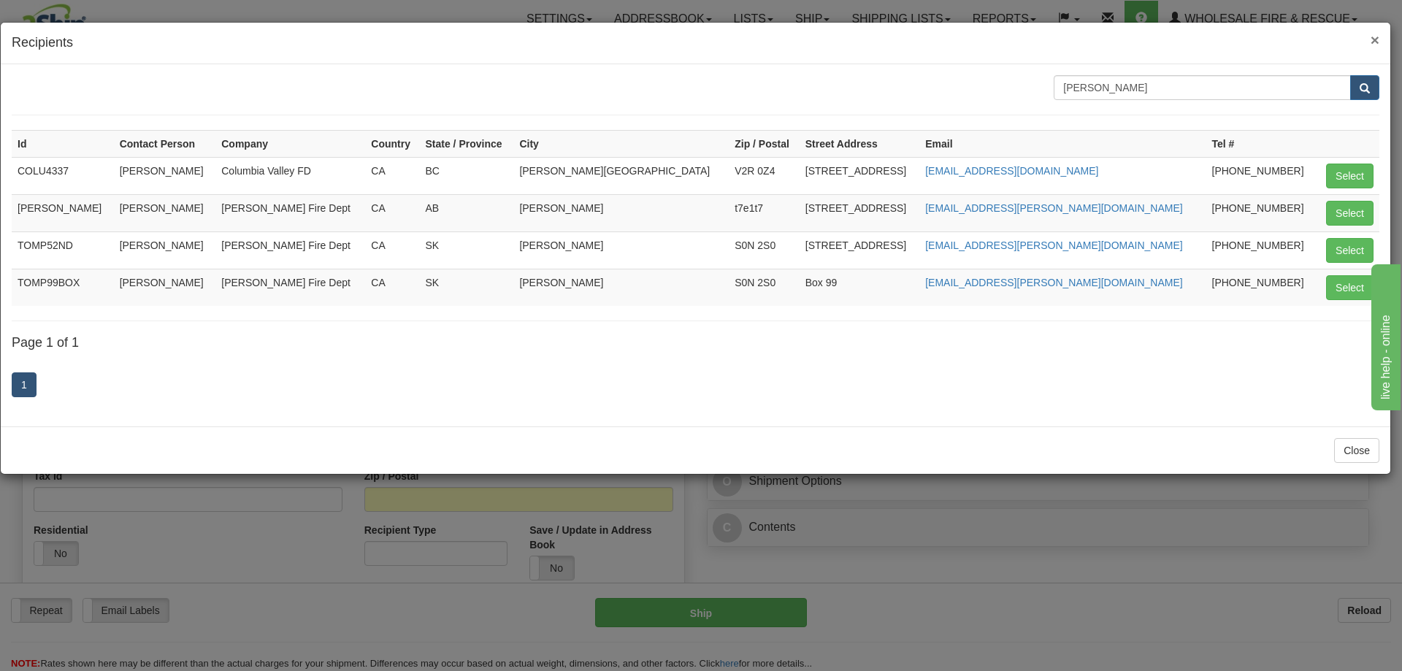
click at [1371, 39] on span "×" at bounding box center [1375, 39] width 9 height 17
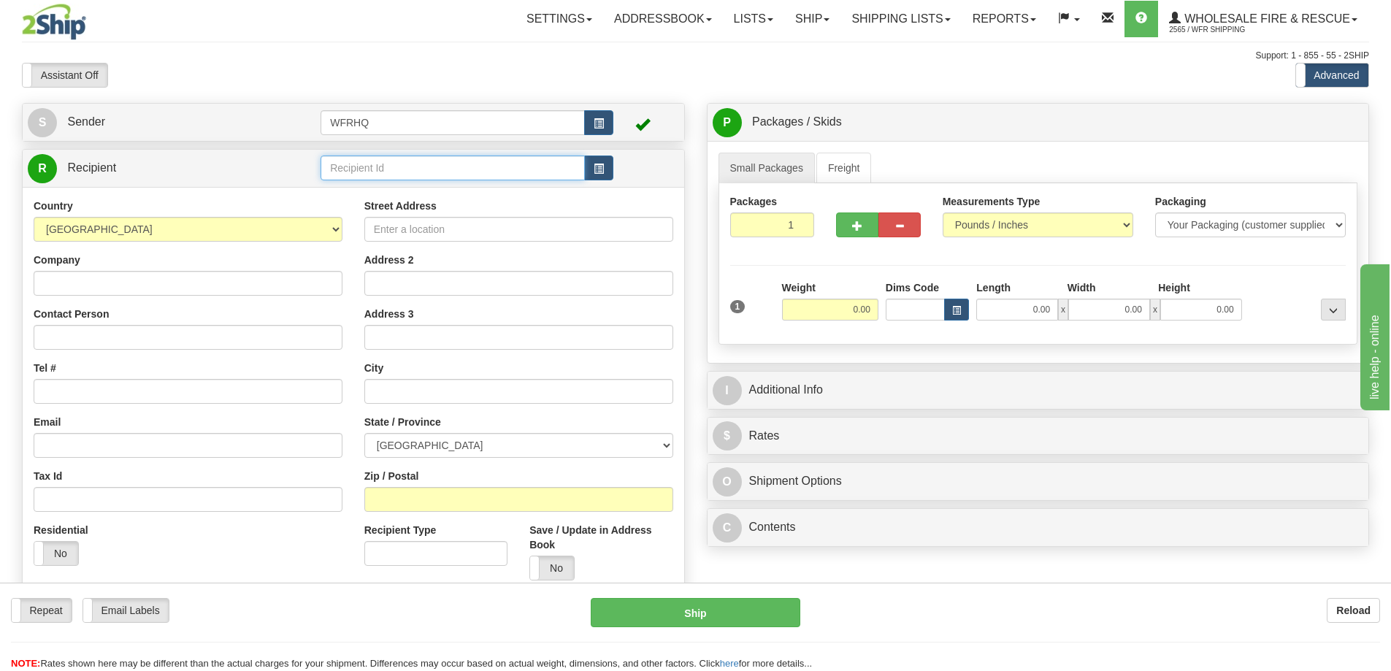
click at [424, 172] on input "text" at bounding box center [453, 168] width 264 height 25
type input "ROBI240"
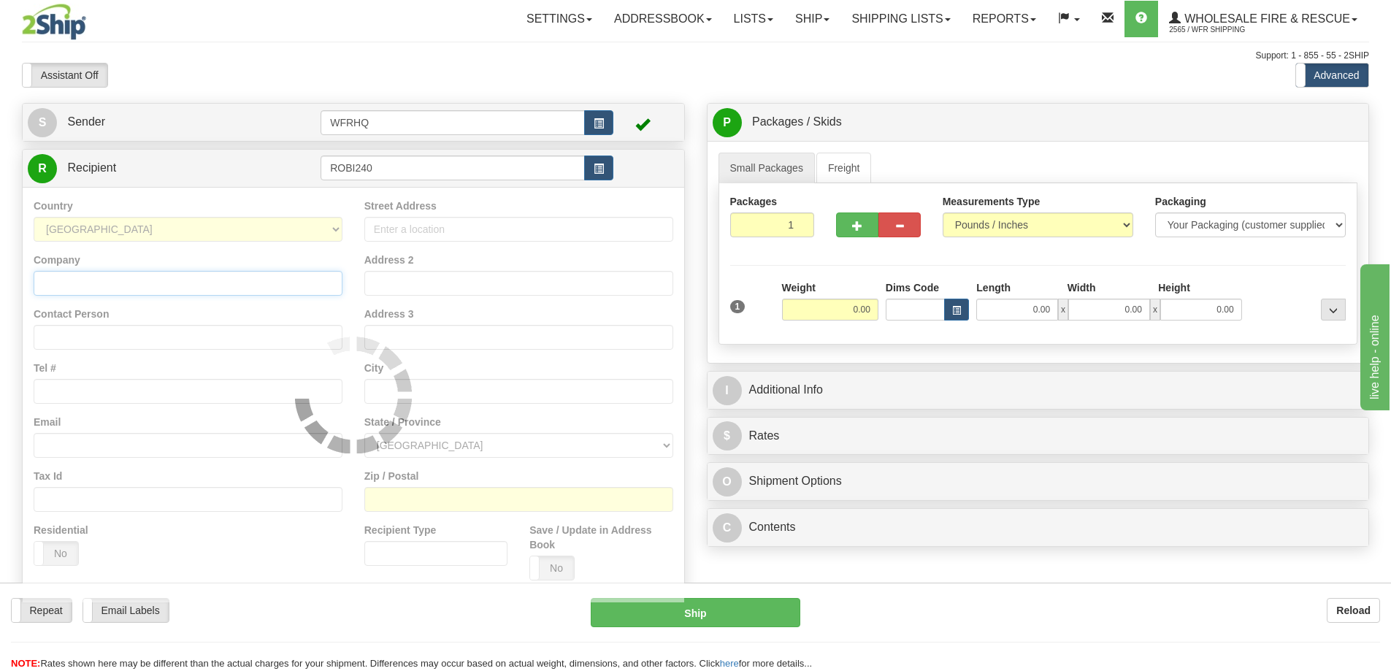
click at [188, 284] on div "Country AFGHANISTAN ALAND ISLANDS ALBANIA ALGERIA AMERICAN SAMOA ANDORRA ANGOLA…" at bounding box center [354, 395] width 662 height 416
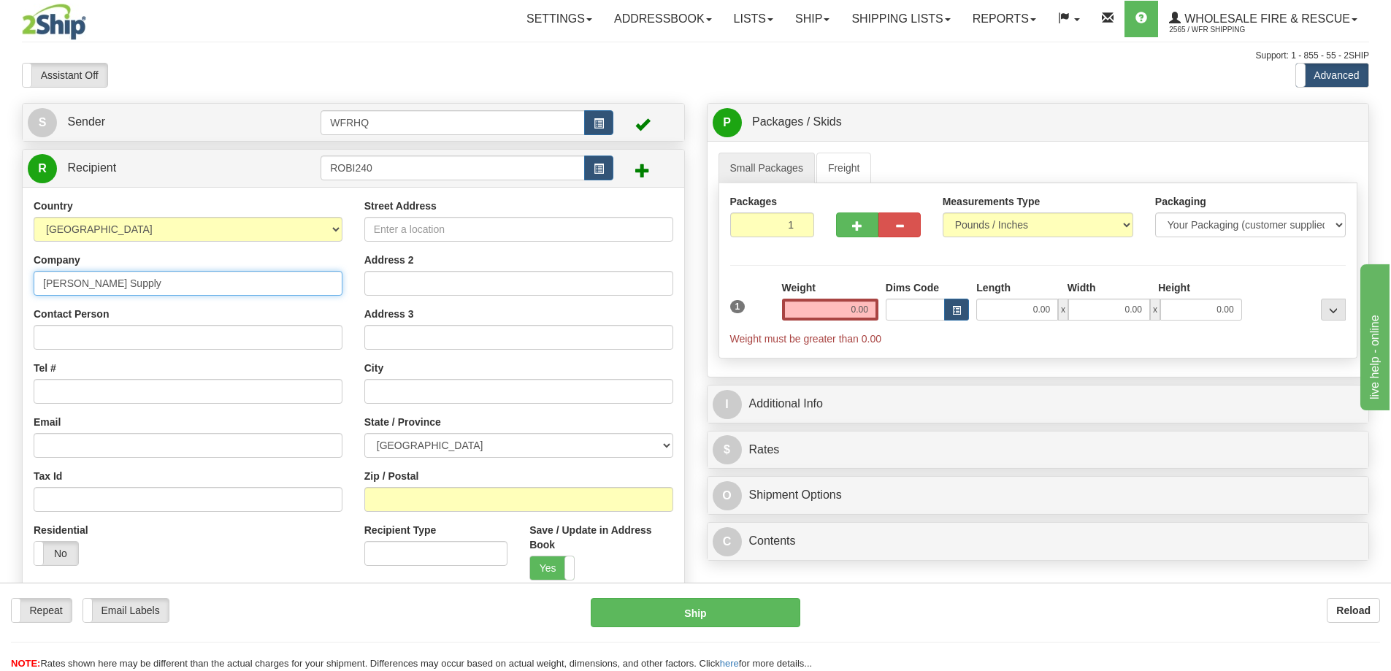
type input "Robinson Supply"
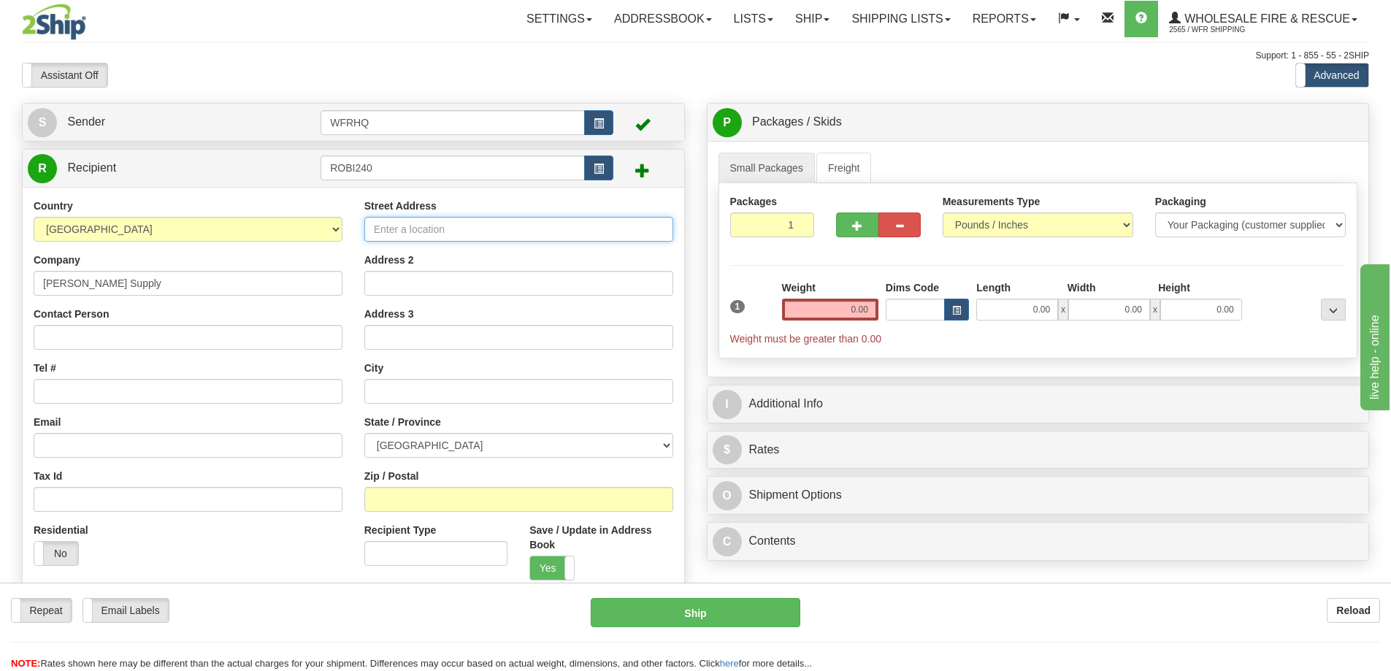
click at [434, 229] on input "Street Address" at bounding box center [518, 229] width 309 height 25
type input "100 - 240 Industrial Ave"
click at [97, 337] on input "Contact Person" at bounding box center [188, 337] width 309 height 25
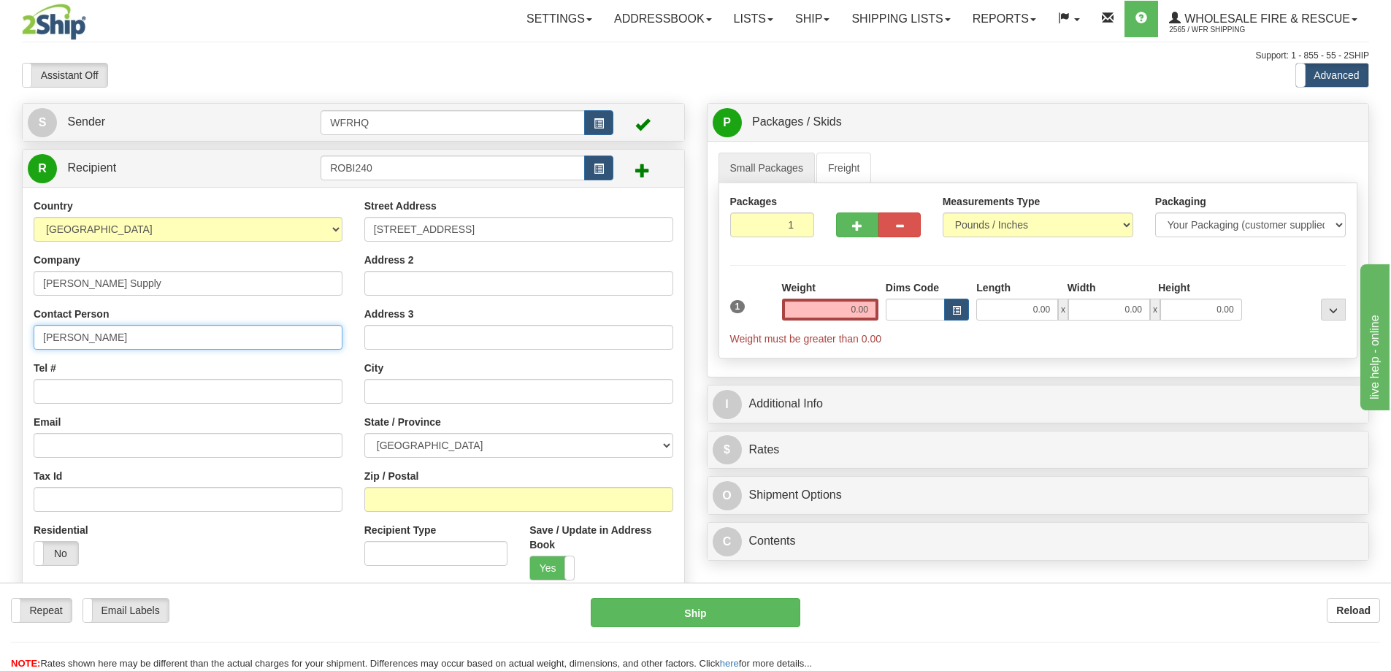
type input "Amber Arnott"
click at [61, 391] on input "Tel #" at bounding box center [188, 391] width 309 height 25
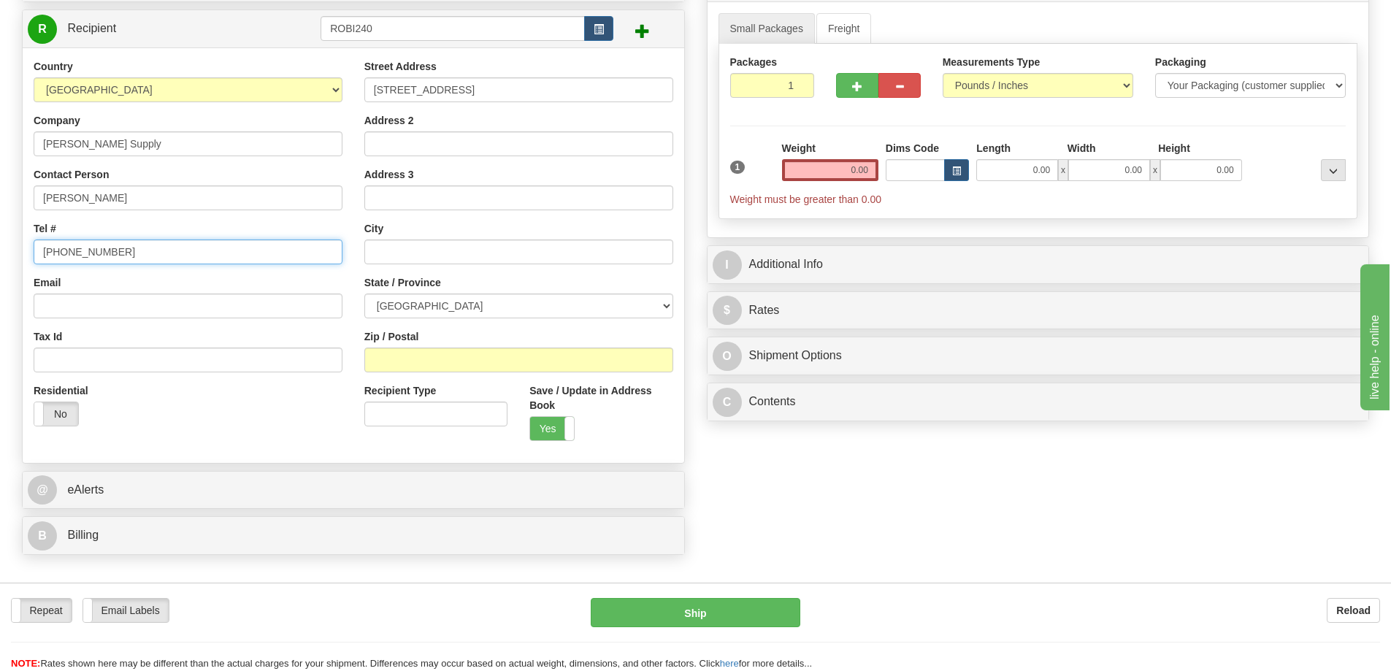
scroll to position [146, 0]
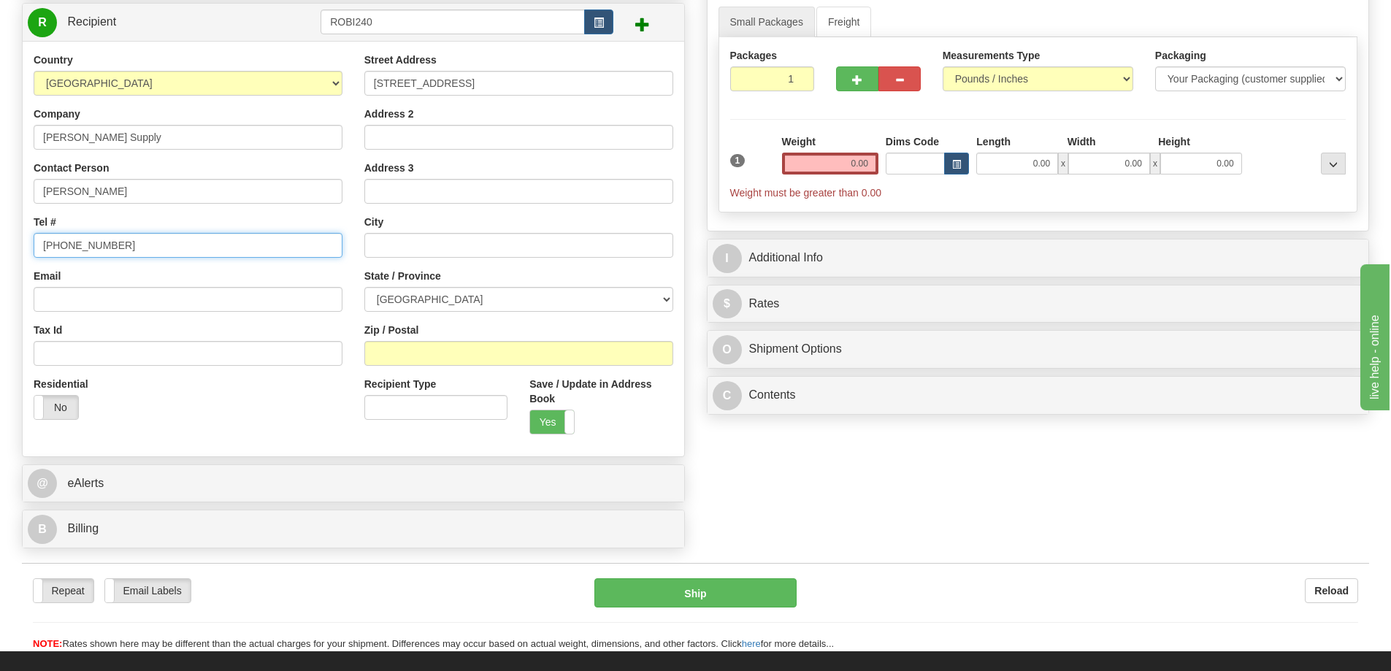
type input "250-486-0387"
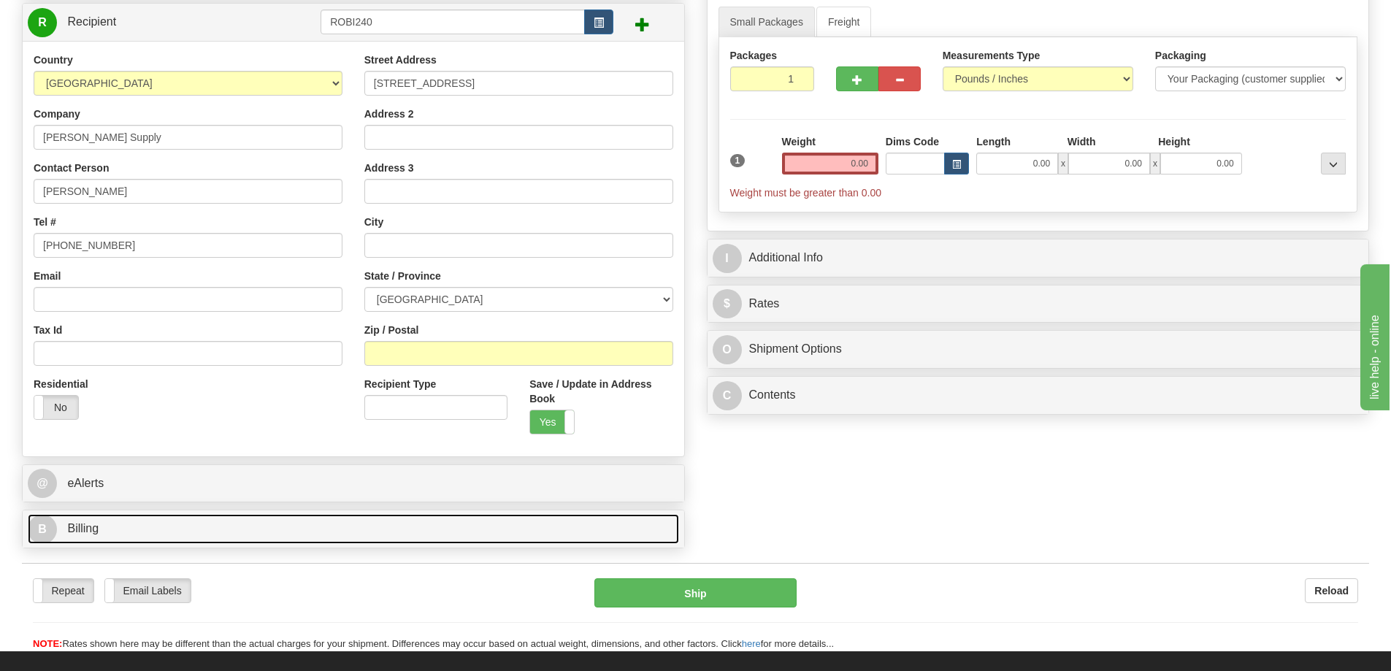
click at [71, 525] on span "Billing" at bounding box center [82, 528] width 31 height 12
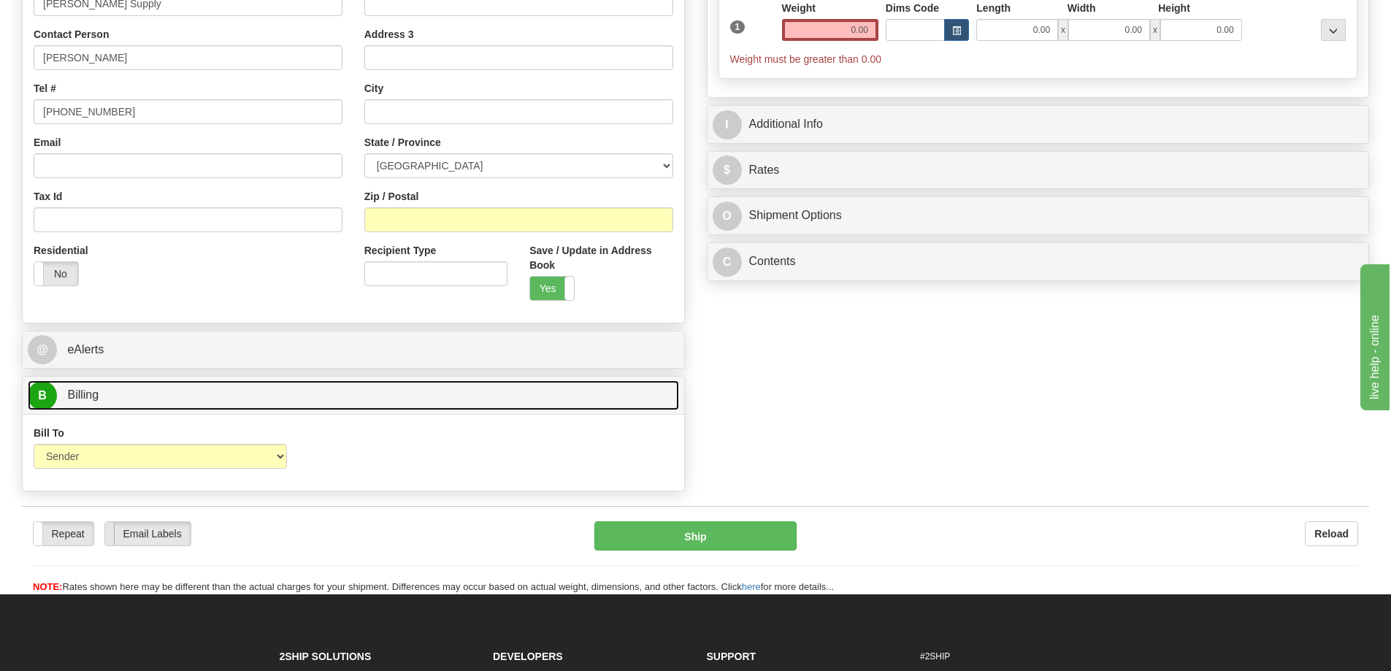
scroll to position [292, 0]
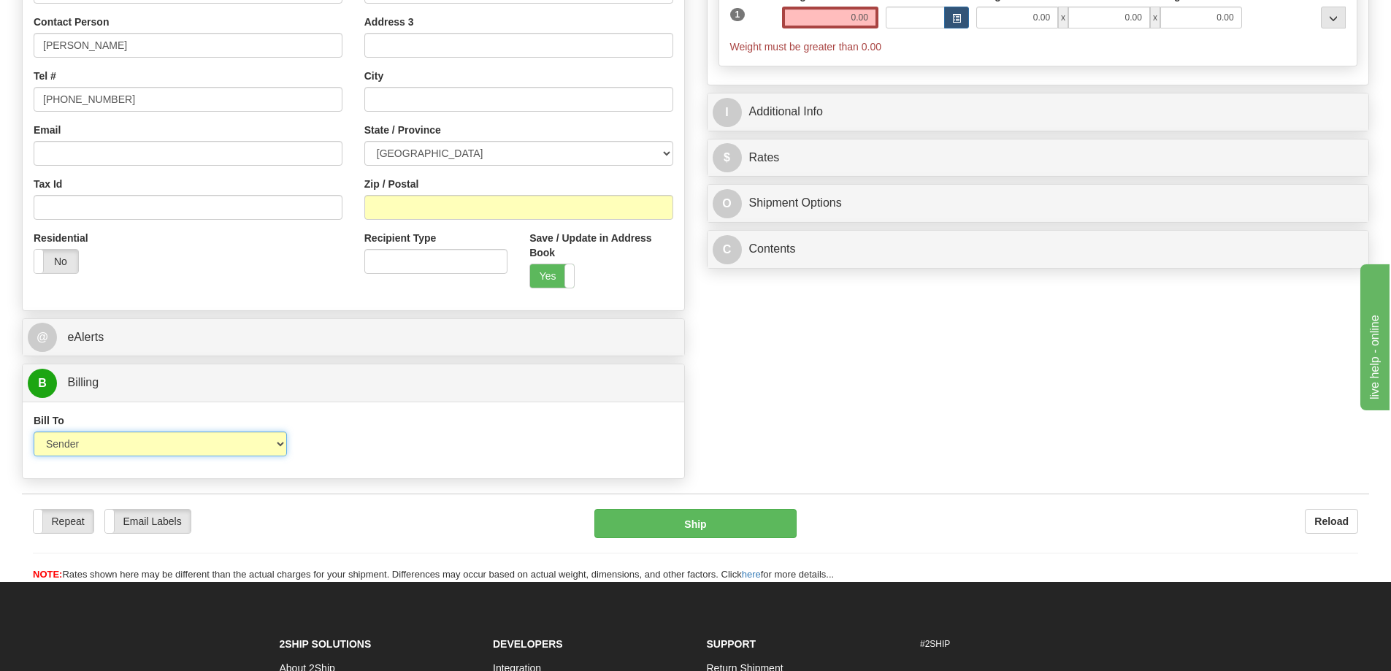
click at [116, 452] on select "Sender Recipient Third Party Collect" at bounding box center [160, 444] width 253 height 25
select select "2"
click at [34, 432] on select "Sender Recipient Third Party Collect" at bounding box center [160, 444] width 253 height 25
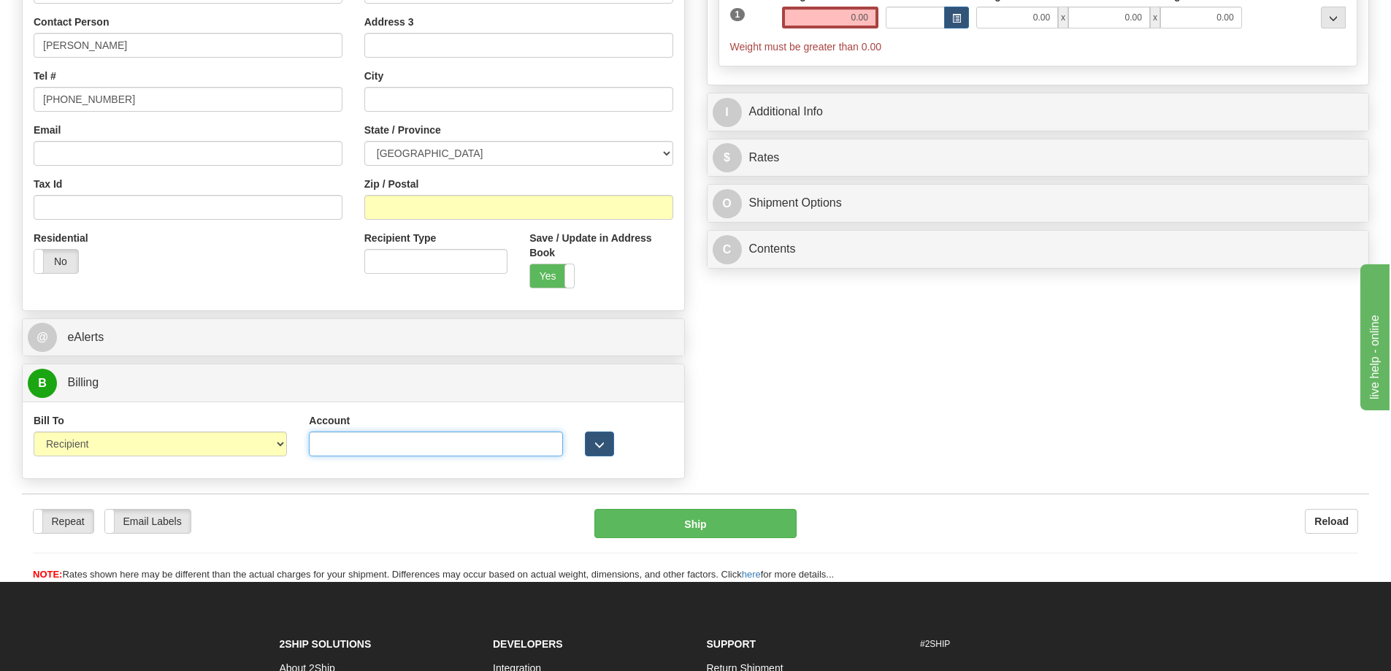
click at [416, 448] on input "Account" at bounding box center [435, 444] width 253 height 25
paste input "2979167"
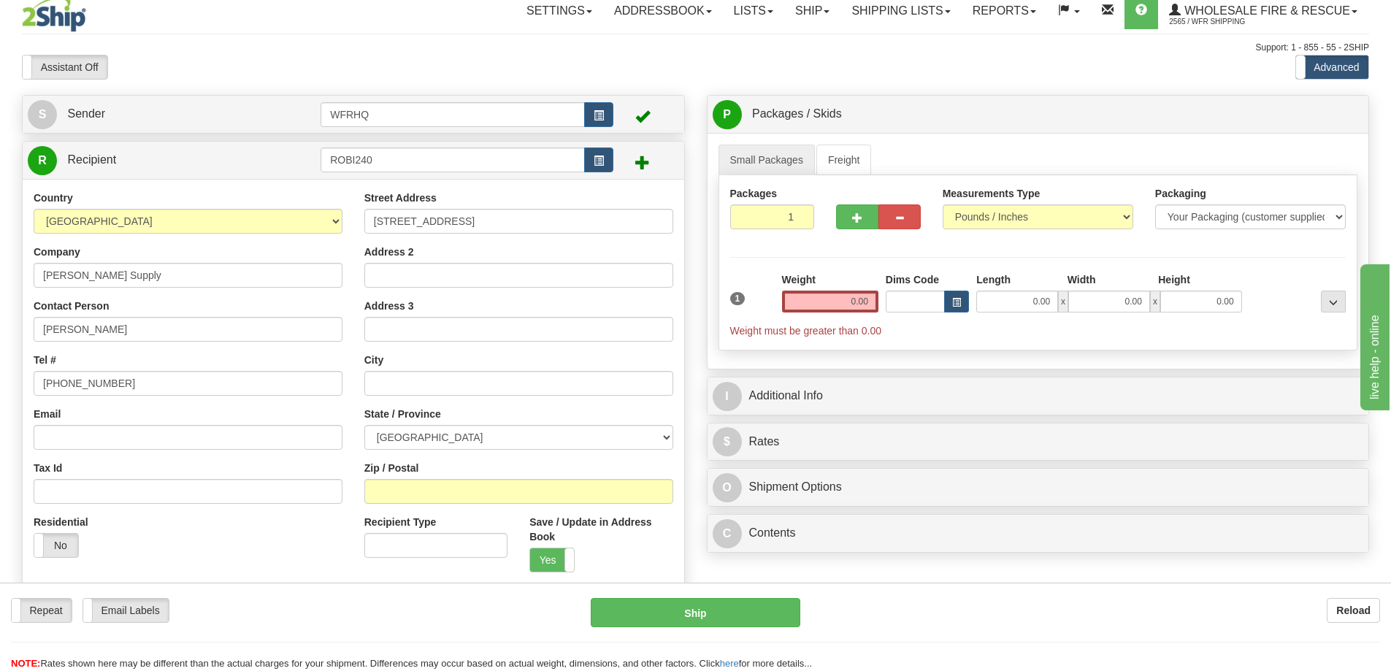
scroll to position [0, 0]
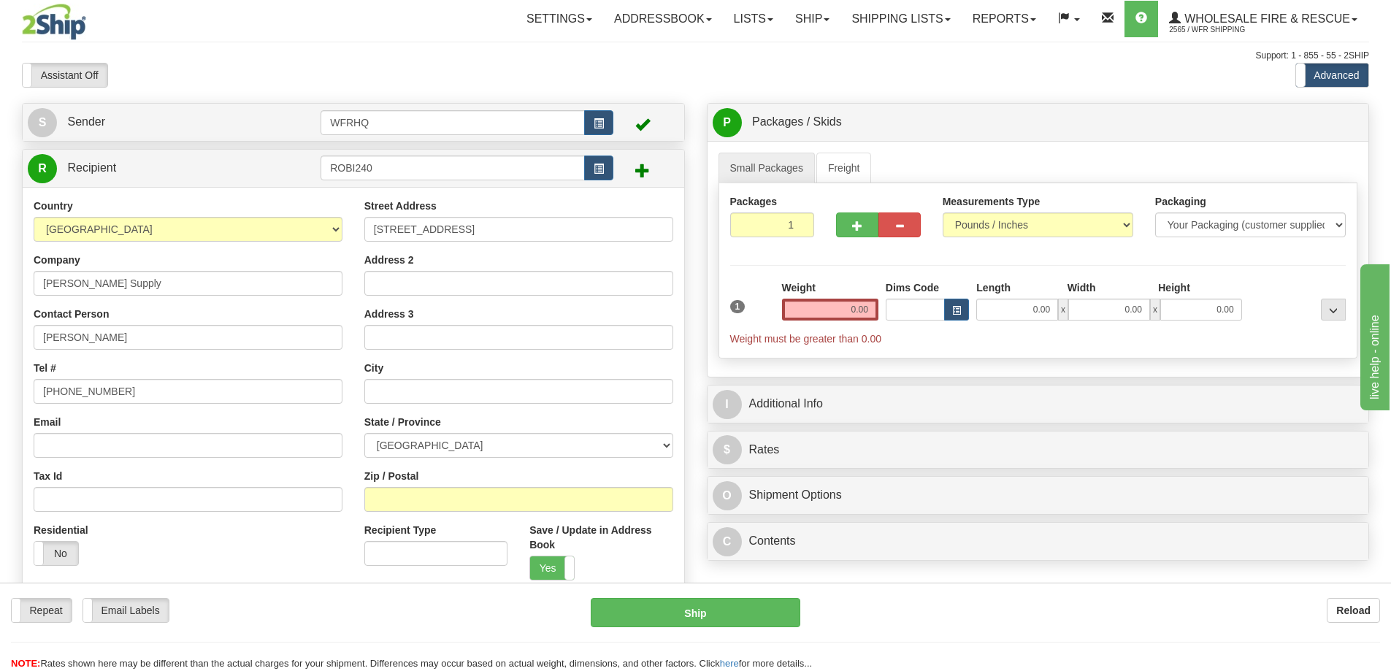
type input "2979167"
click at [126, 447] on input "Email" at bounding box center [188, 445] width 309 height 25
paste input "amber.arnott@barobinson.com"
type input "amber.arnott@barobinson.com"
click at [495, 239] on input "100 - 240 Industrial Ave" at bounding box center [518, 229] width 309 height 25
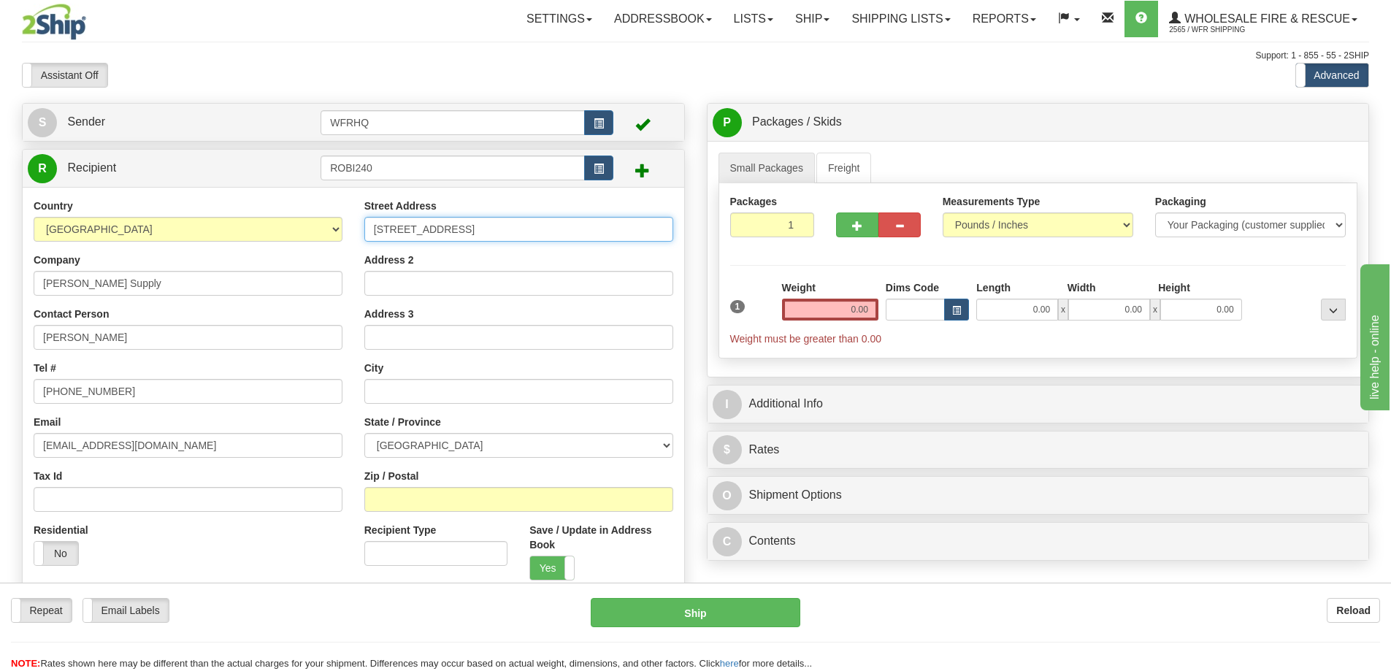
type input "100 - 240 Industrial Ave E"
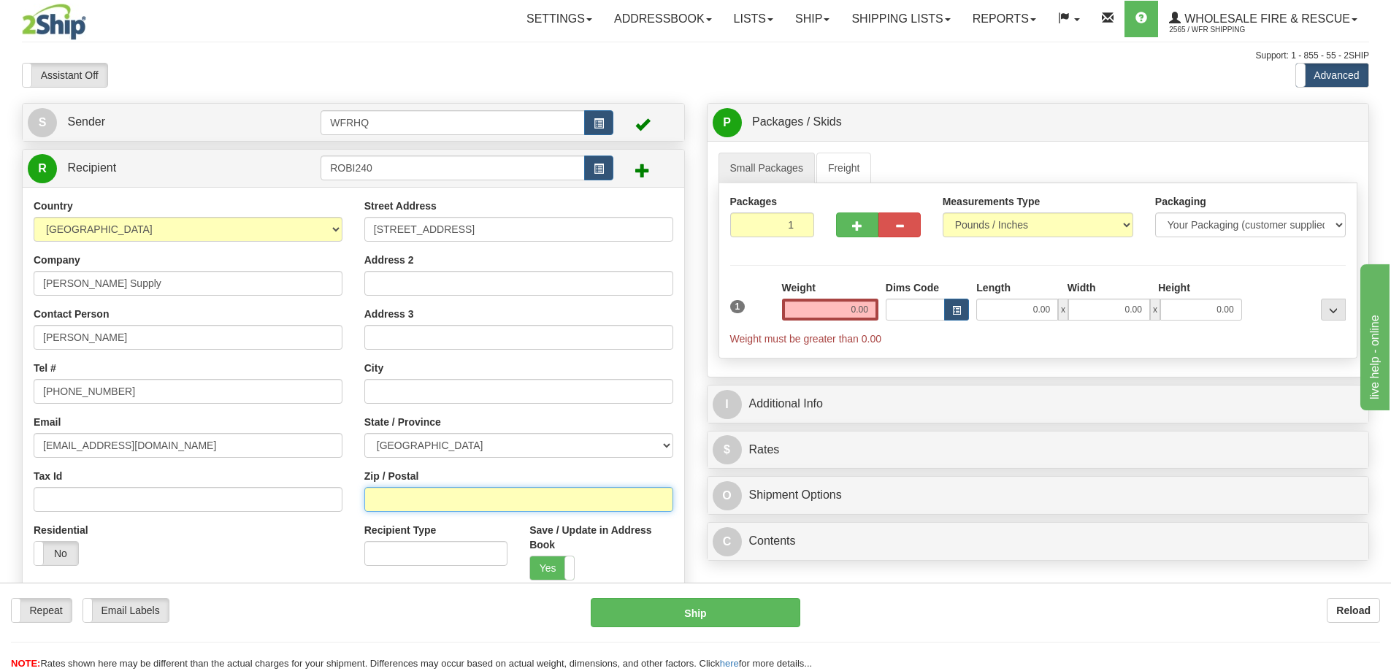
click at [394, 505] on input "Zip / Postal" at bounding box center [518, 499] width 309 height 25
type input "V2A 3H8"
type input "PENTICTON"
select select "BC"
click at [851, 311] on input "0.00" at bounding box center [830, 310] width 96 height 22
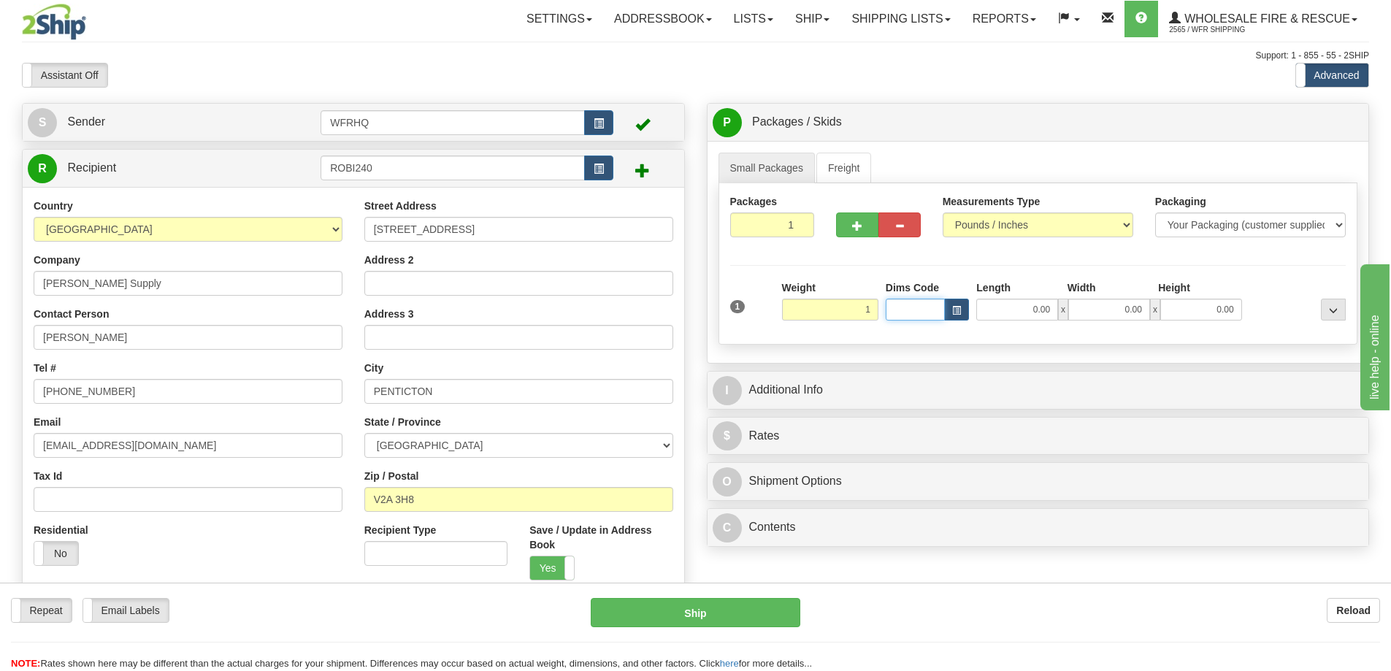
type input "1.00"
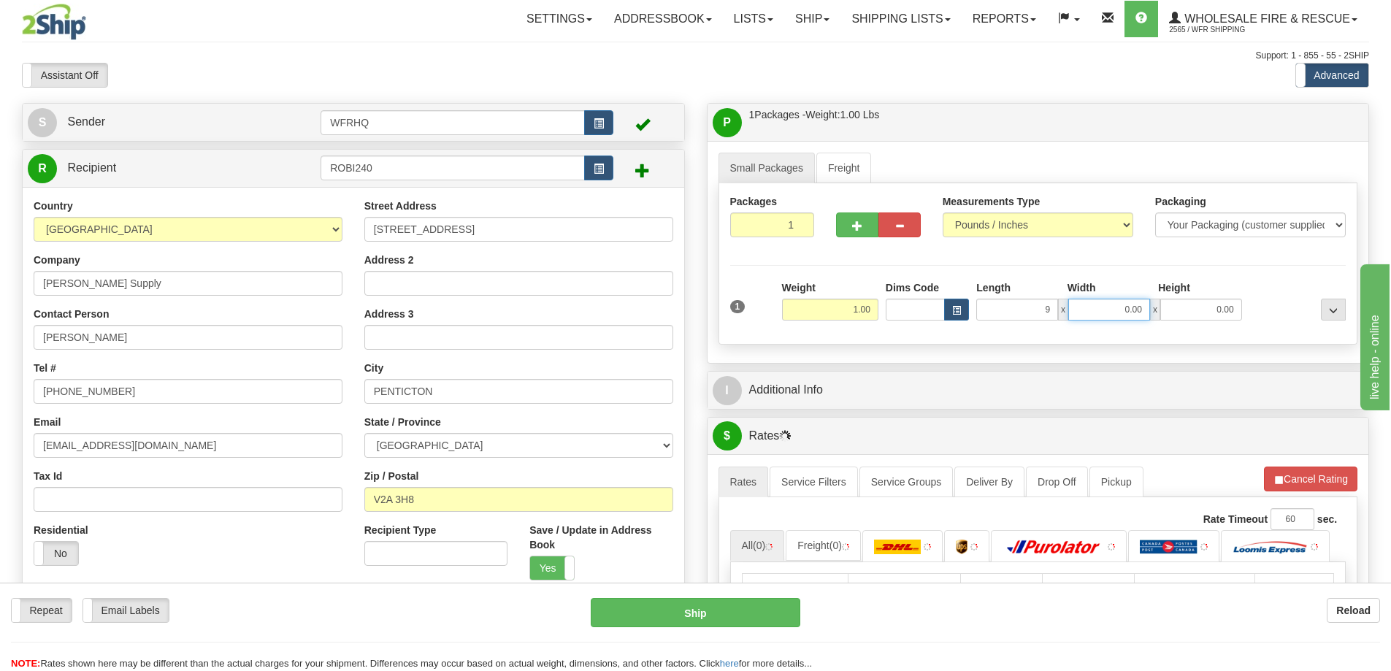
type input "9.00"
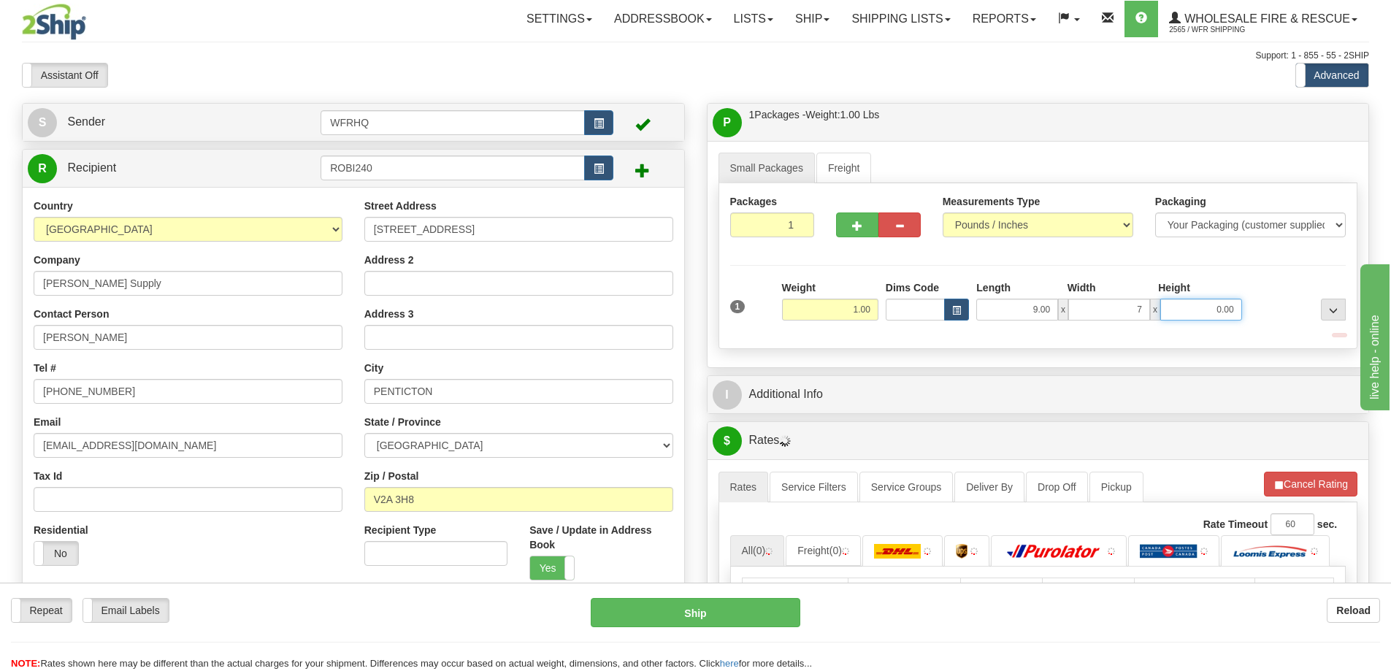
type input "7.00"
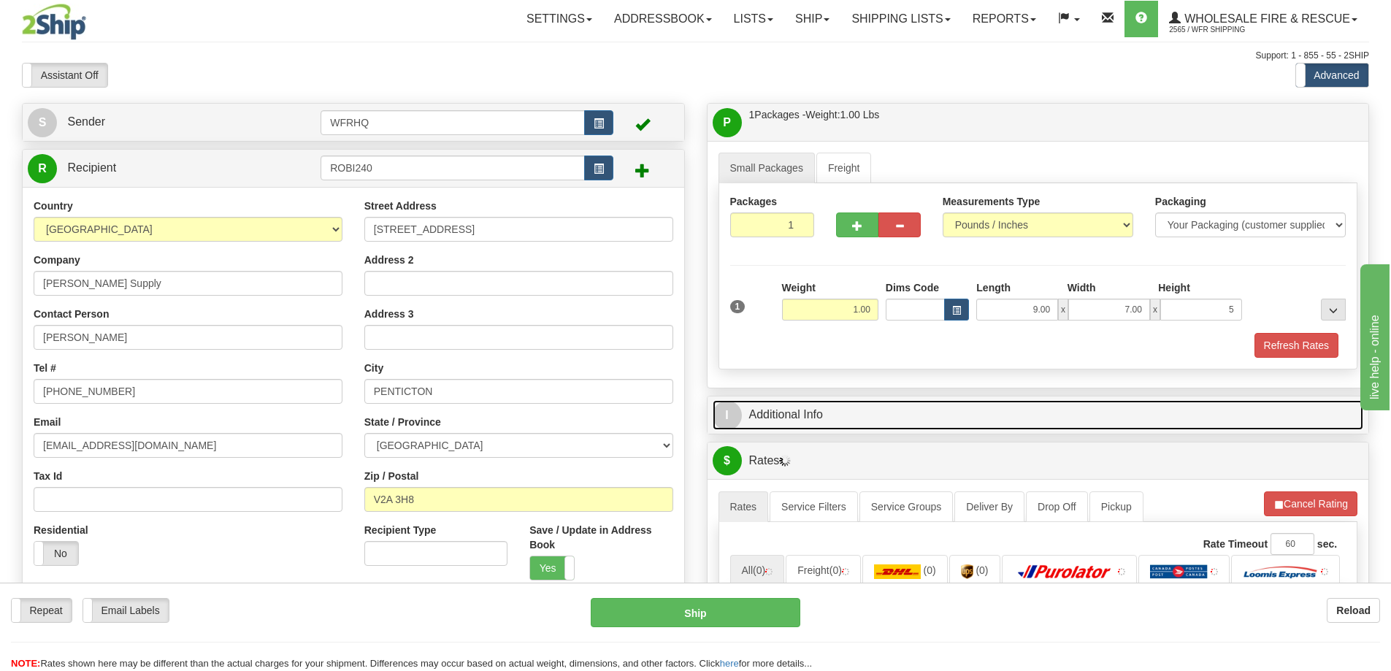
type input "5.00"
click at [818, 408] on link "I Additional Info" at bounding box center [1038, 415] width 651 height 30
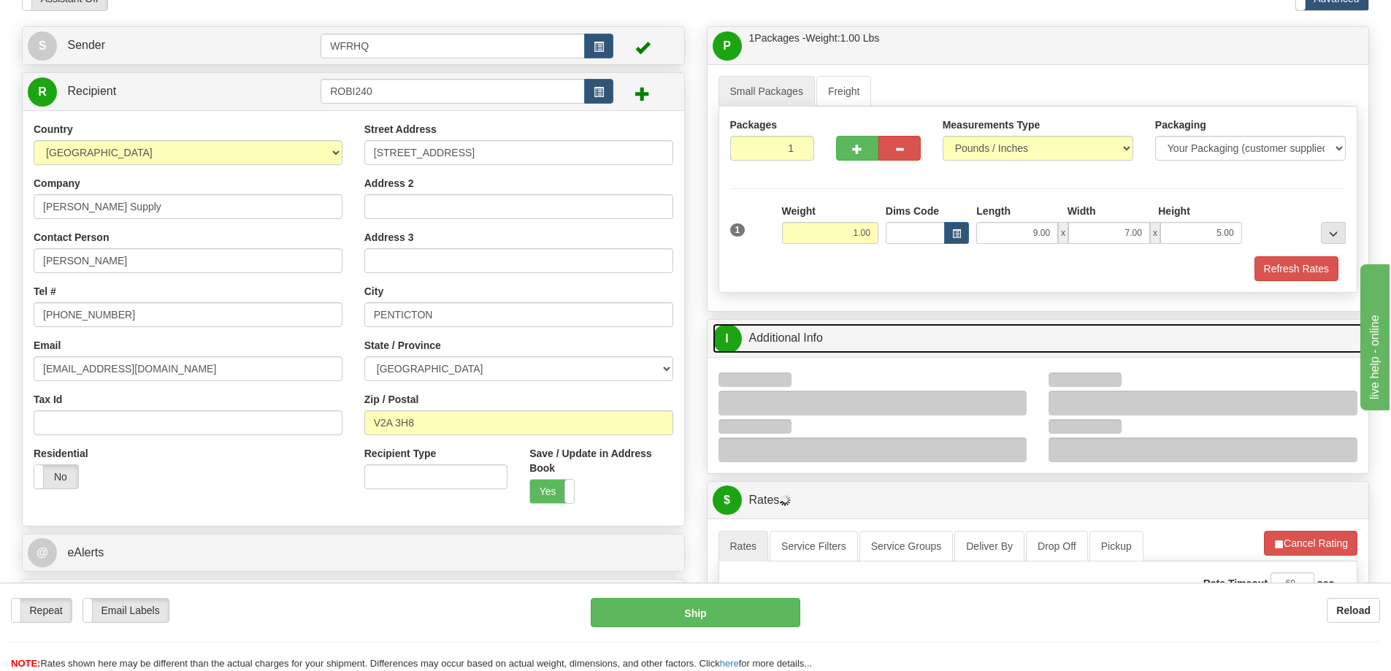
scroll to position [146, 0]
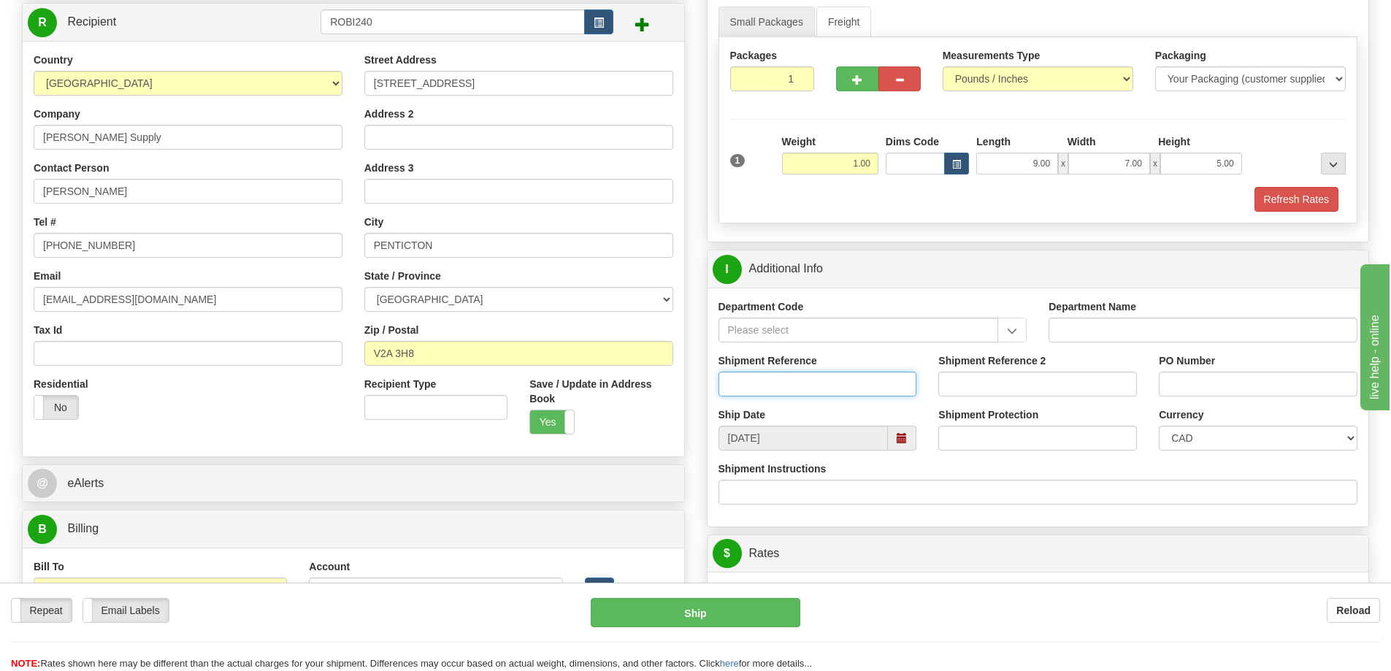
click at [795, 386] on input "Shipment Reference" at bounding box center [818, 384] width 199 height 25
type input "S46461 - 30691"
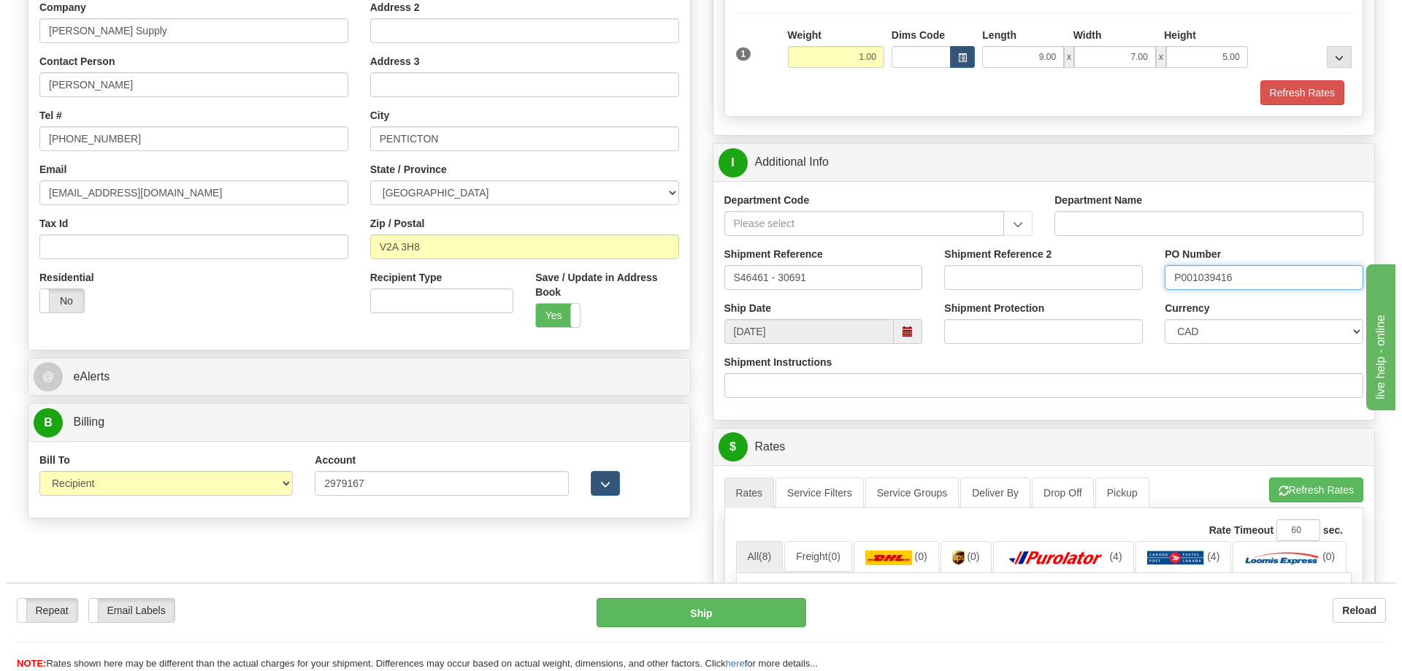
scroll to position [511, 0]
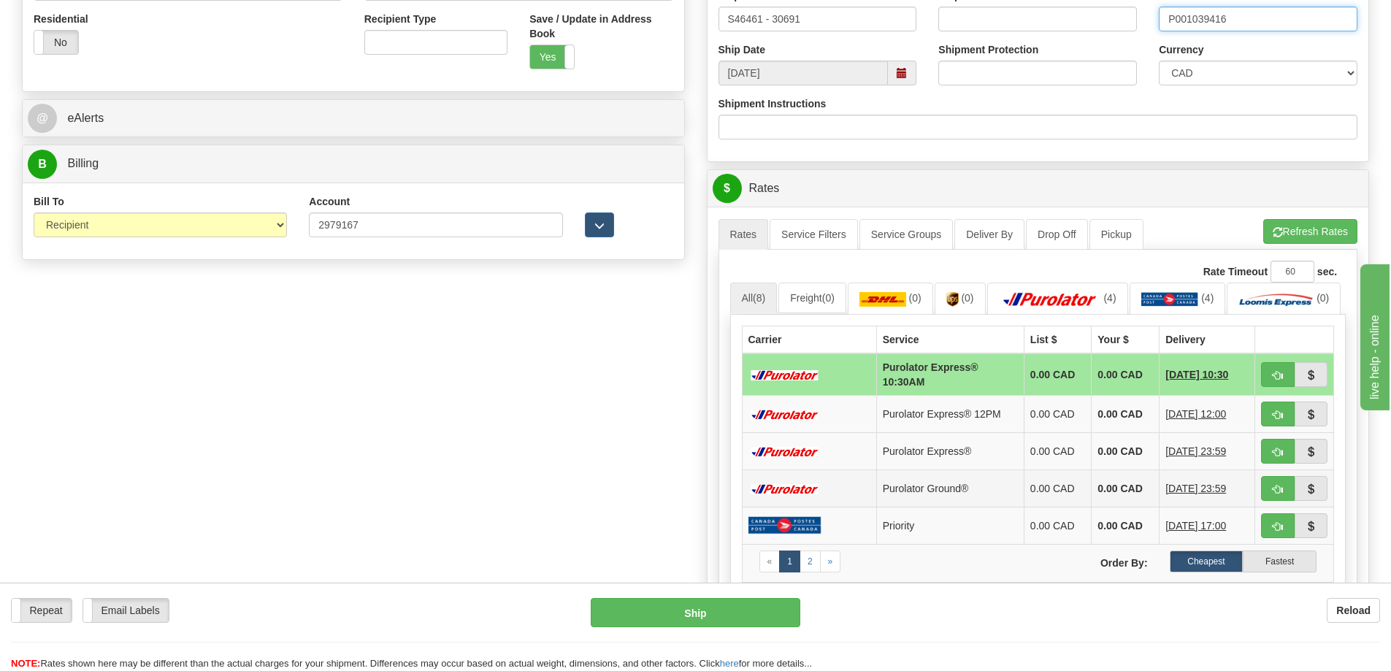
type input "P001039416"
click at [1276, 494] on span "button" at bounding box center [1278, 489] width 10 height 9
type input "260"
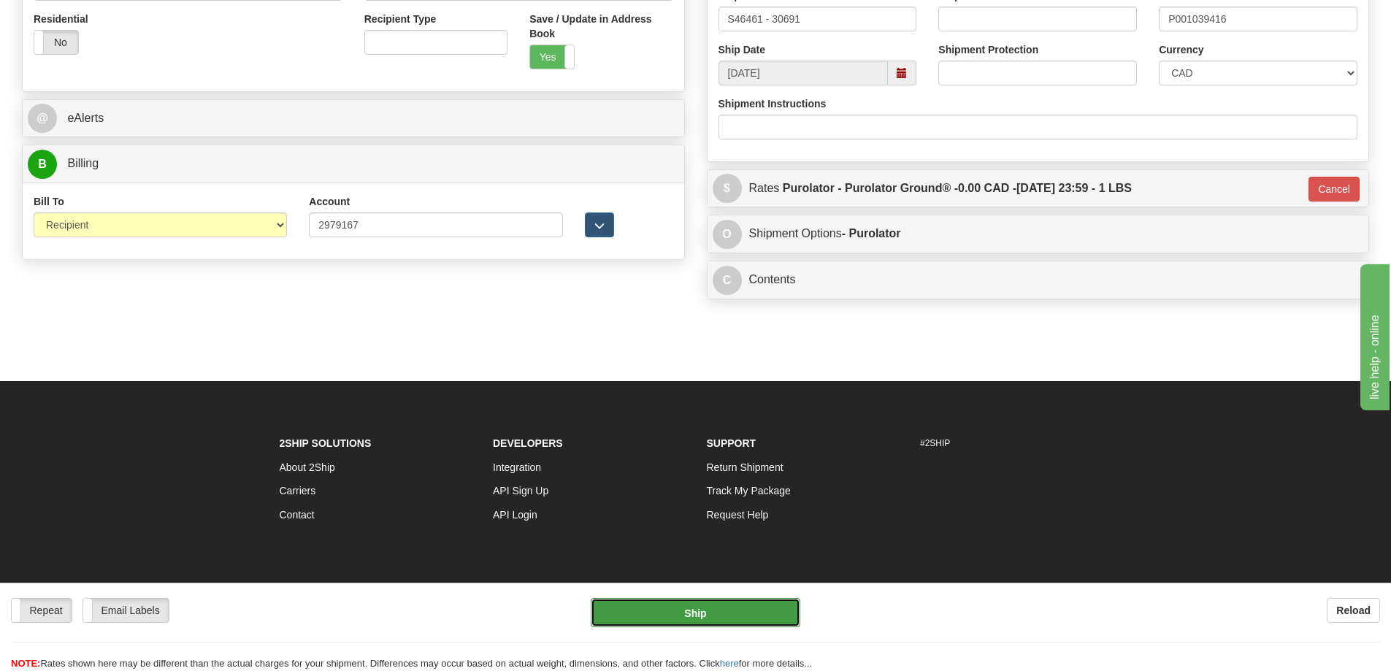
click at [700, 613] on button "Ship" at bounding box center [696, 612] width 210 height 29
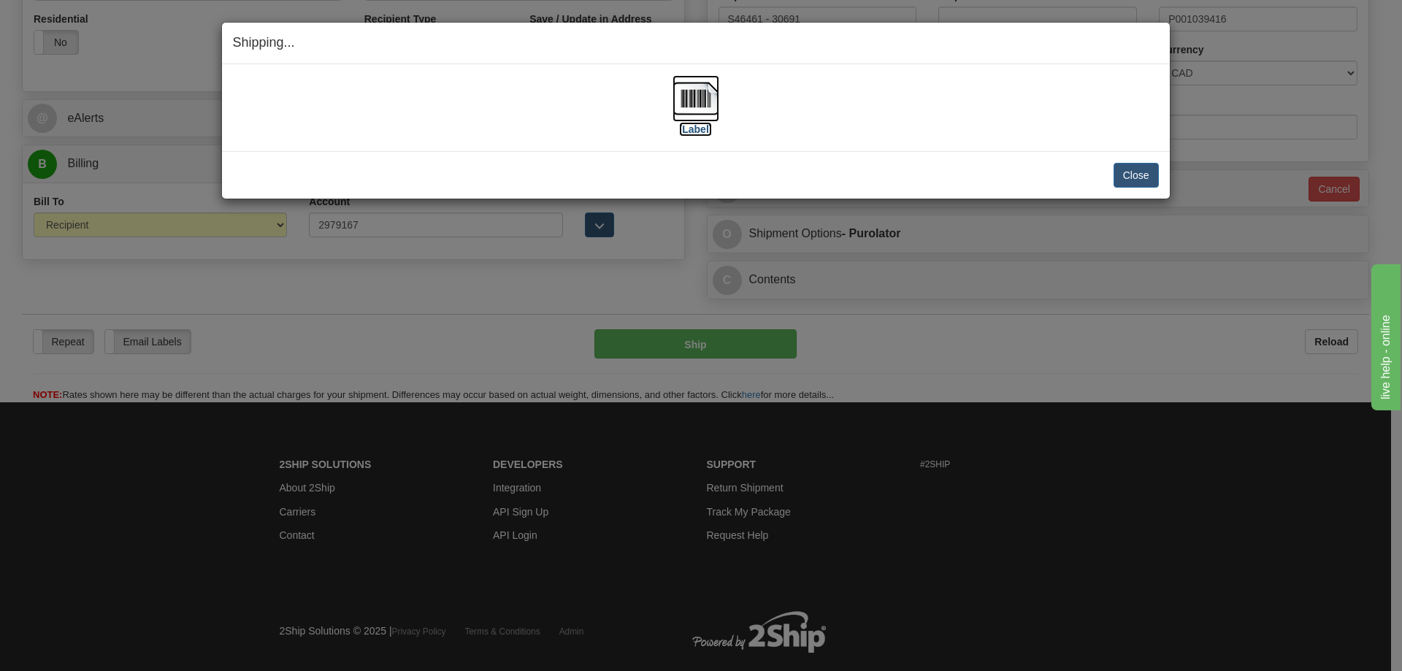
click at [705, 96] on img at bounding box center [696, 98] width 47 height 47
drag, startPoint x: 951, startPoint y: 123, endPoint x: 1045, endPoint y: 140, distance: 95.7
click at [951, 123] on div "[Label]" at bounding box center [696, 107] width 926 height 65
click at [1138, 175] on button "Close" at bounding box center [1136, 175] width 45 height 25
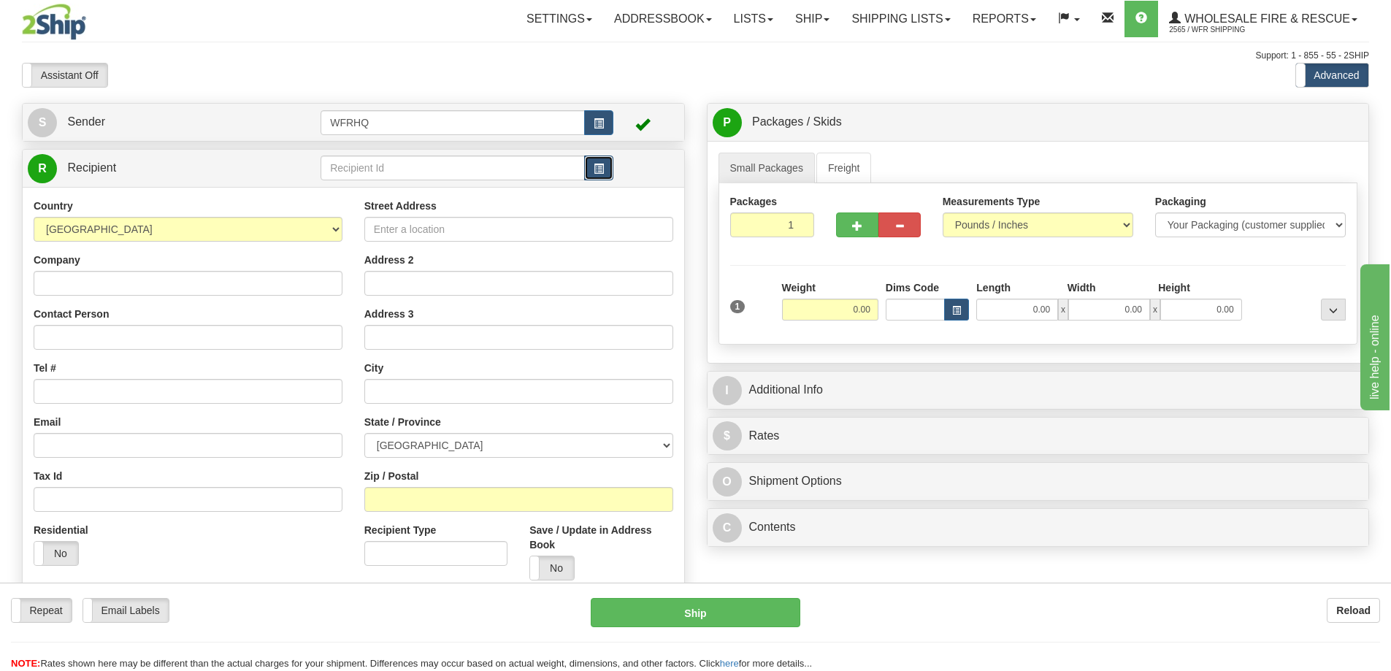
click at [600, 165] on span "button" at bounding box center [599, 168] width 10 height 9
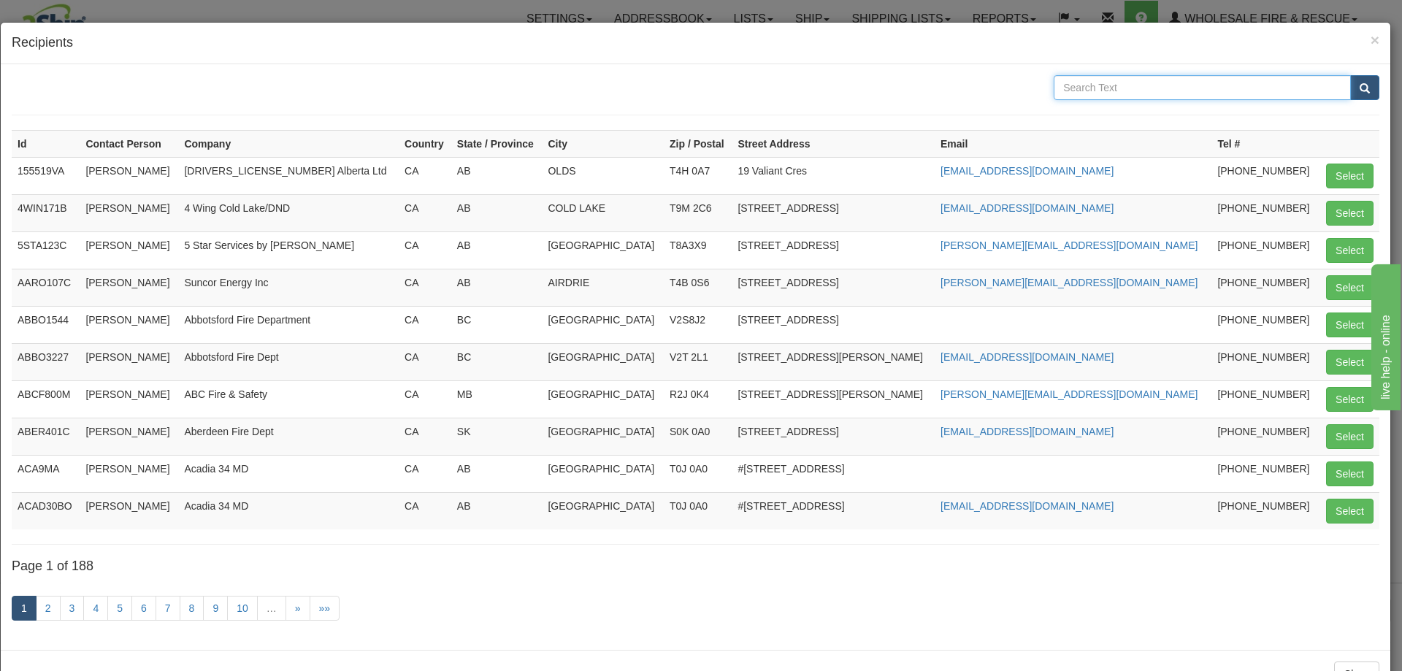
click at [1171, 85] on input "text" at bounding box center [1202, 87] width 297 height 25
type input "Yukon"
click at [1350, 75] on button "submit" at bounding box center [1364, 87] width 29 height 25
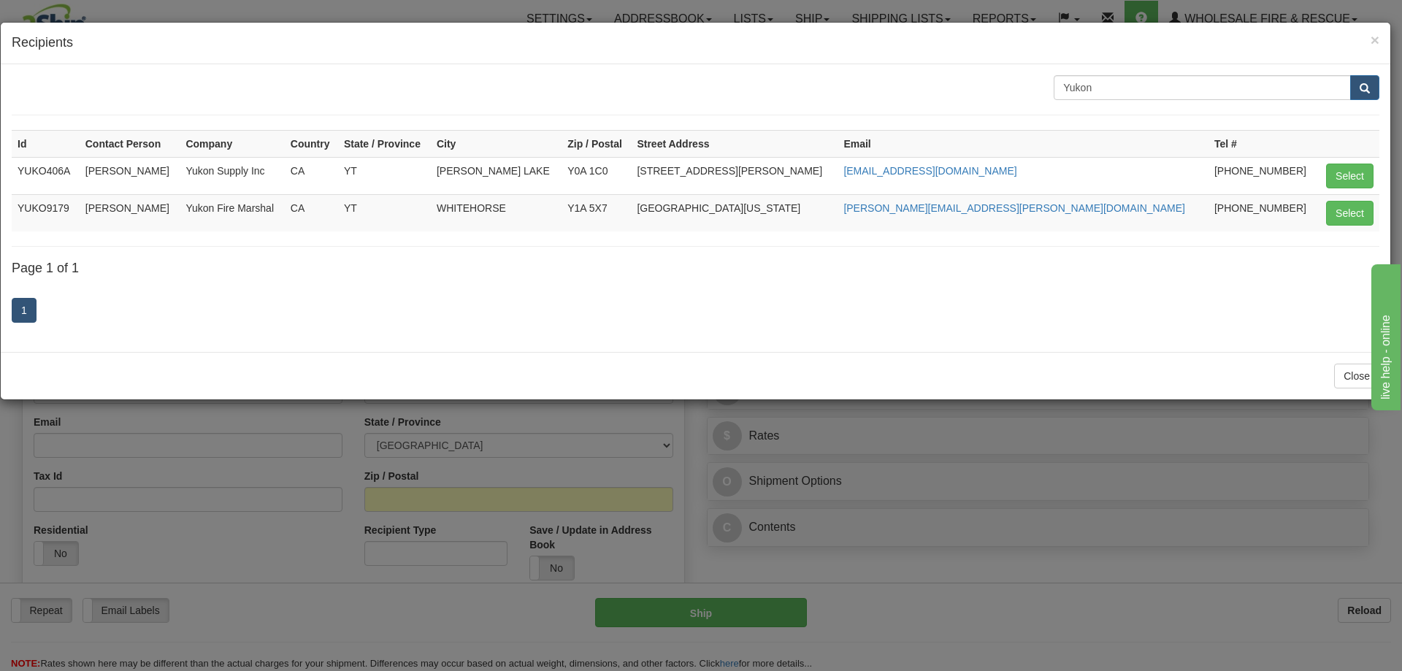
click at [1325, 213] on td "Select" at bounding box center [1348, 212] width 62 height 37
click at [1342, 211] on button "Select" at bounding box center [1349, 213] width 47 height 25
type input "YUKO9179"
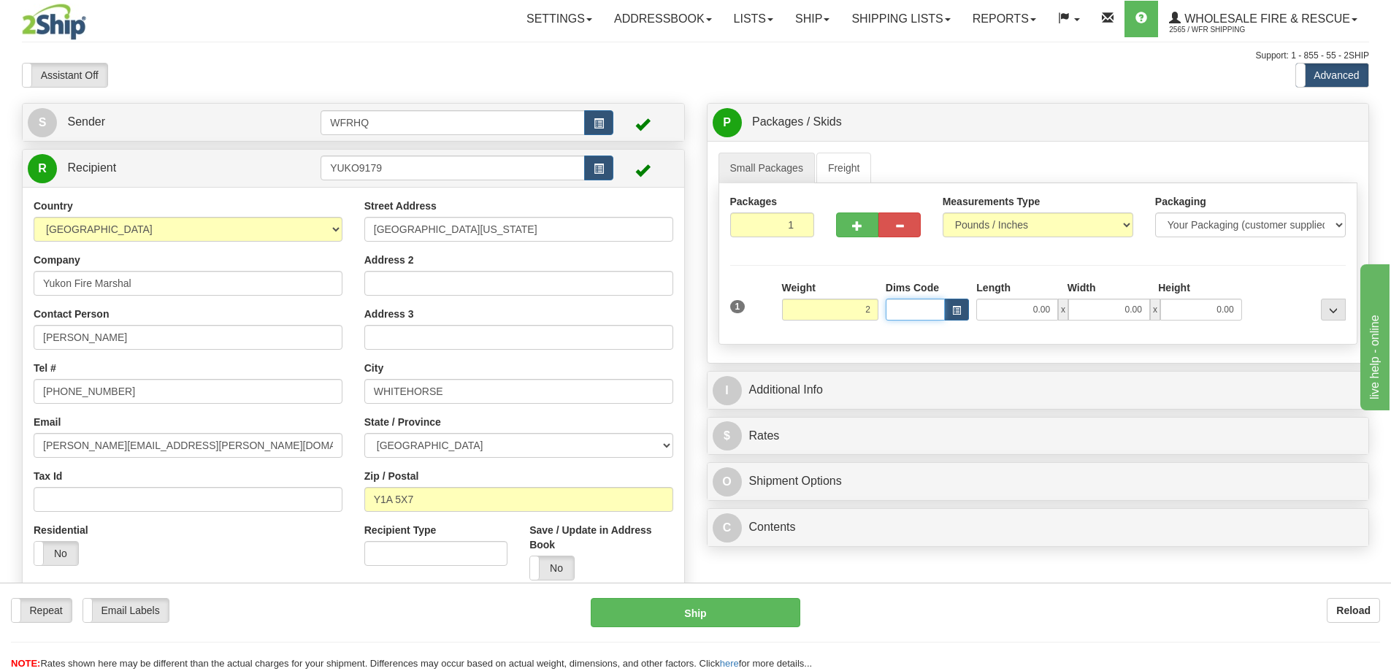
type input "2.00"
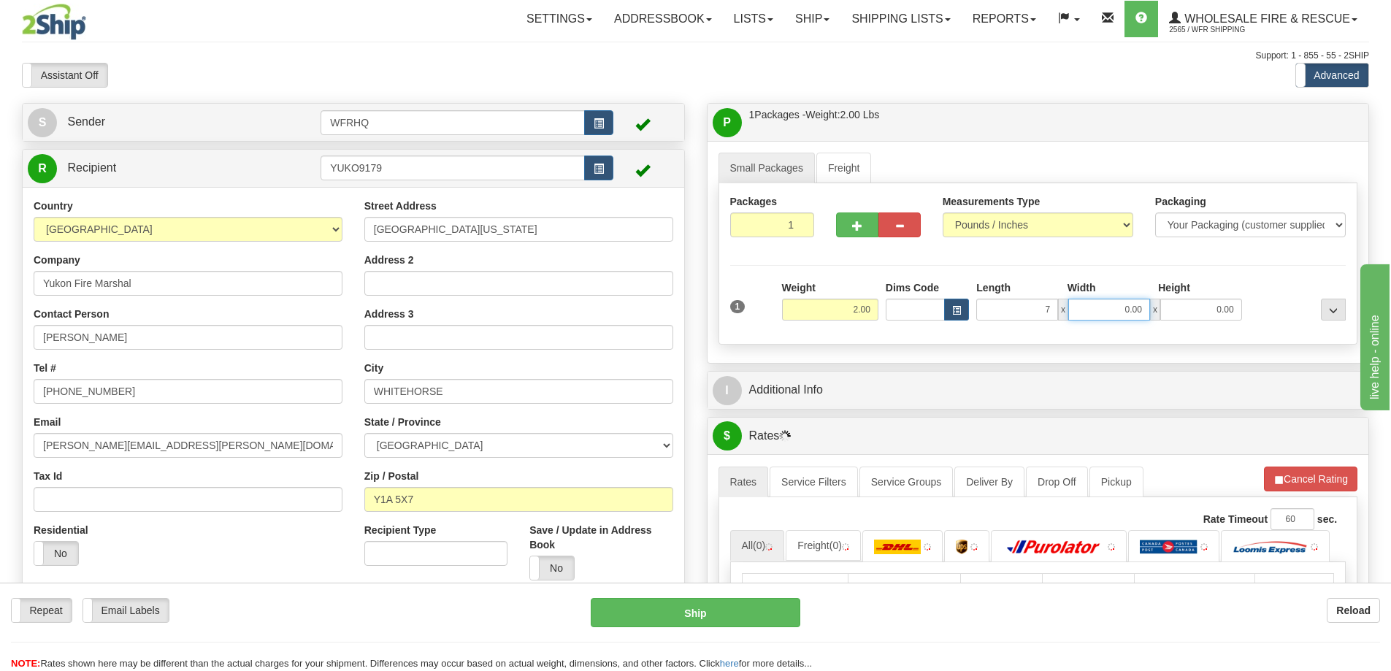
type input "7.00"
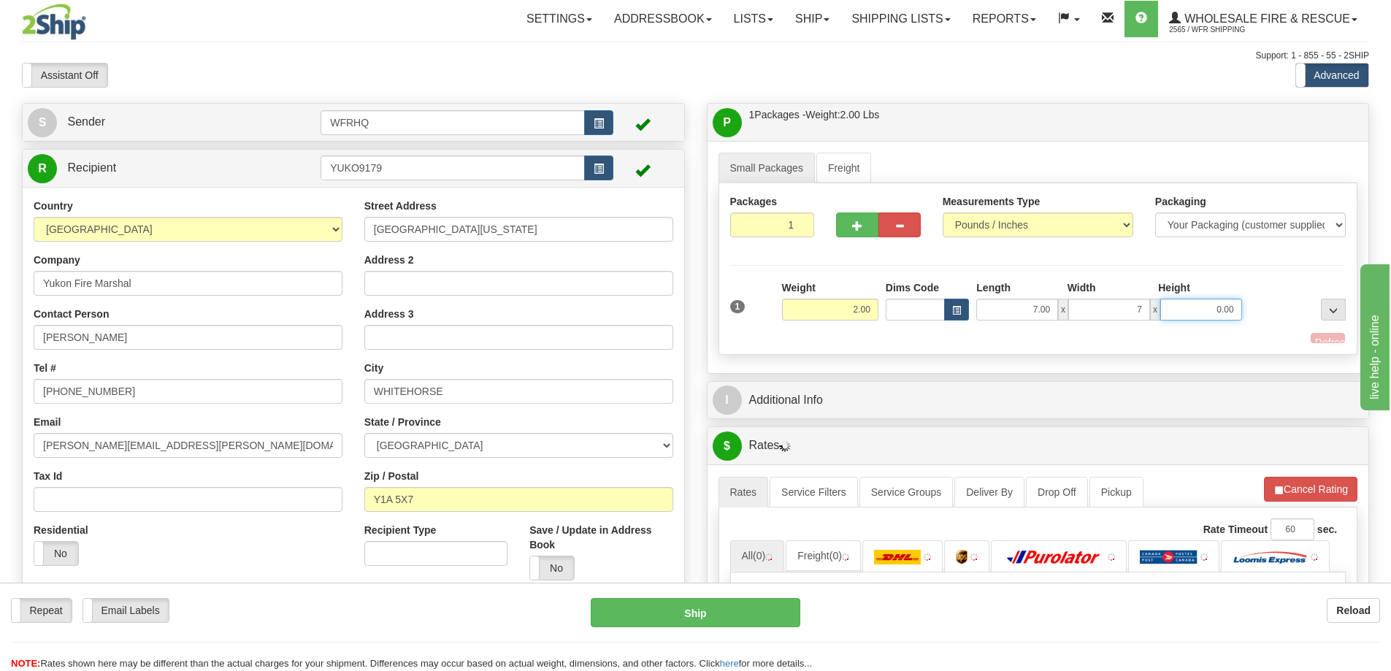
type input "7.00"
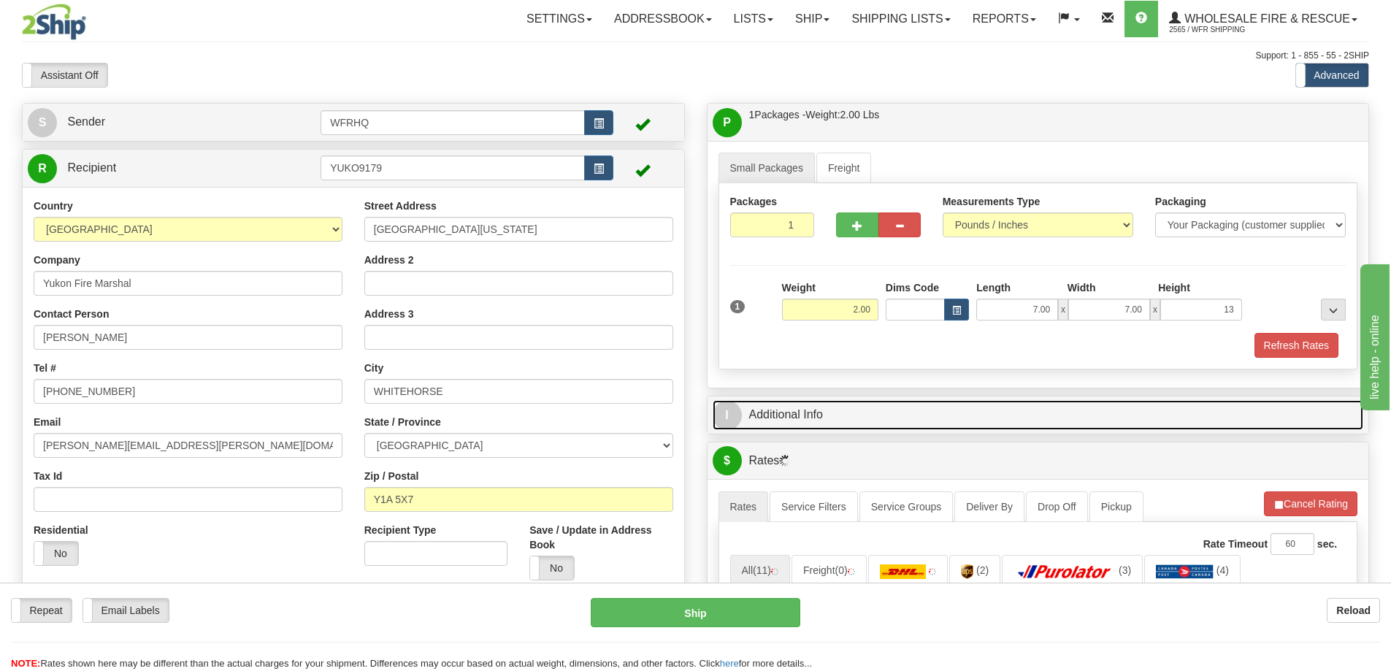
type input "13.00"
click at [806, 402] on link "I Additional Info" at bounding box center [1038, 415] width 651 height 30
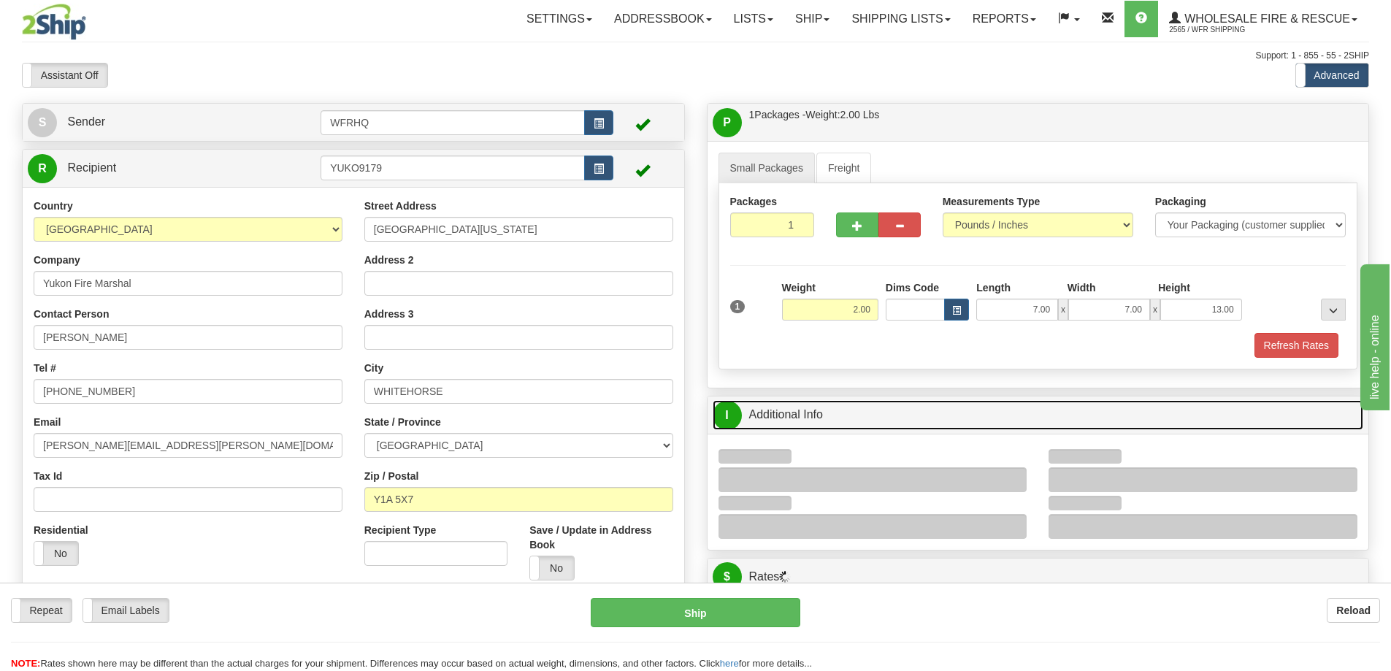
scroll to position [146, 0]
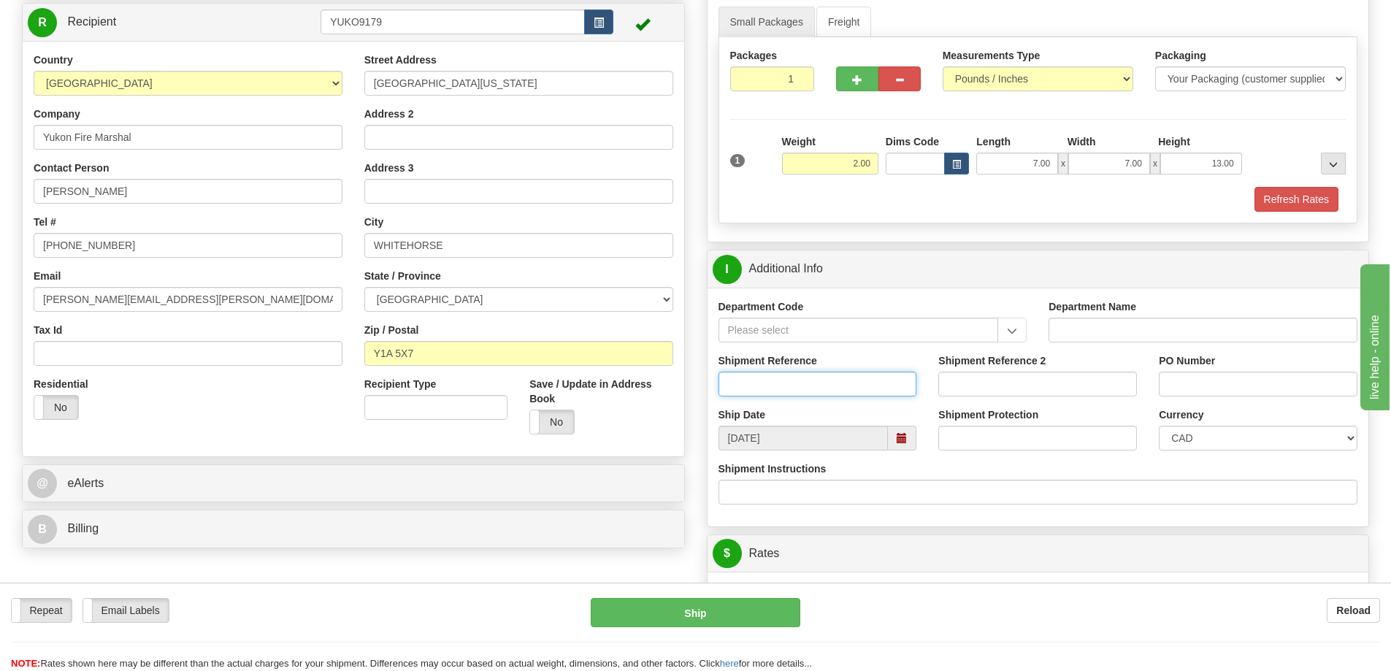
click at [797, 395] on input "Shipment Reference" at bounding box center [818, 384] width 199 height 25
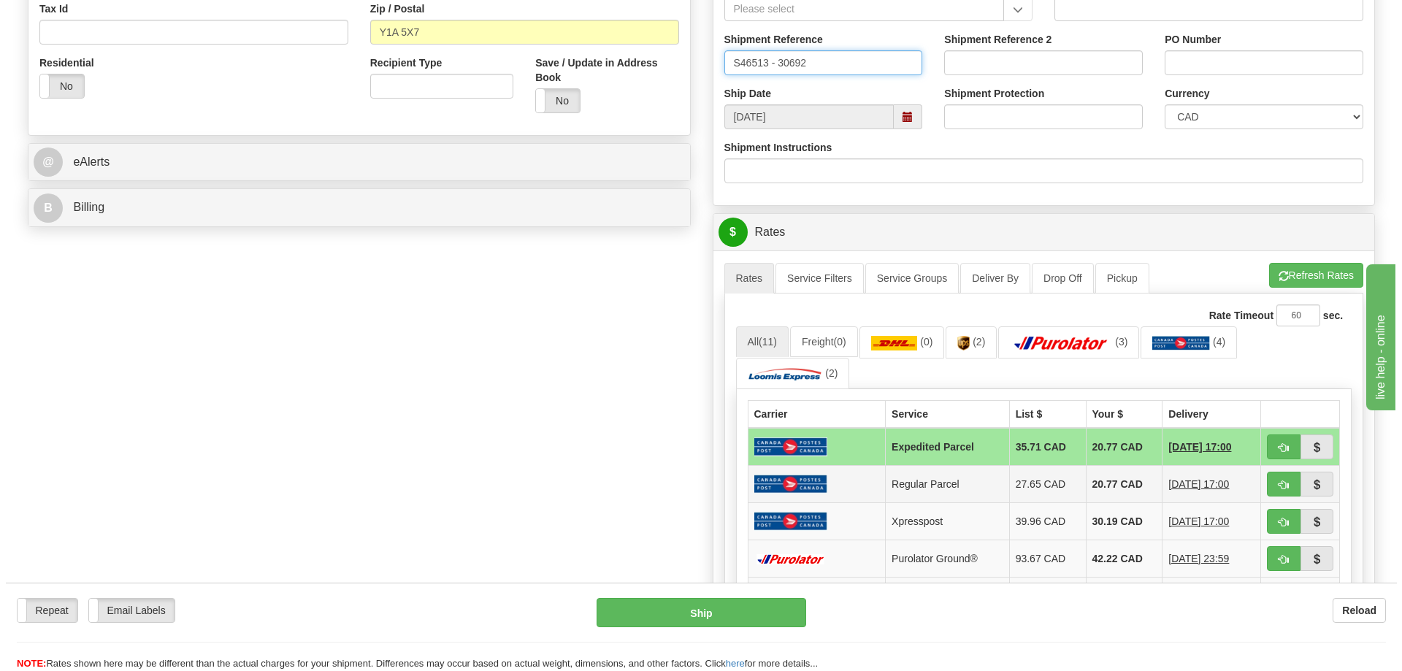
scroll to position [511, 0]
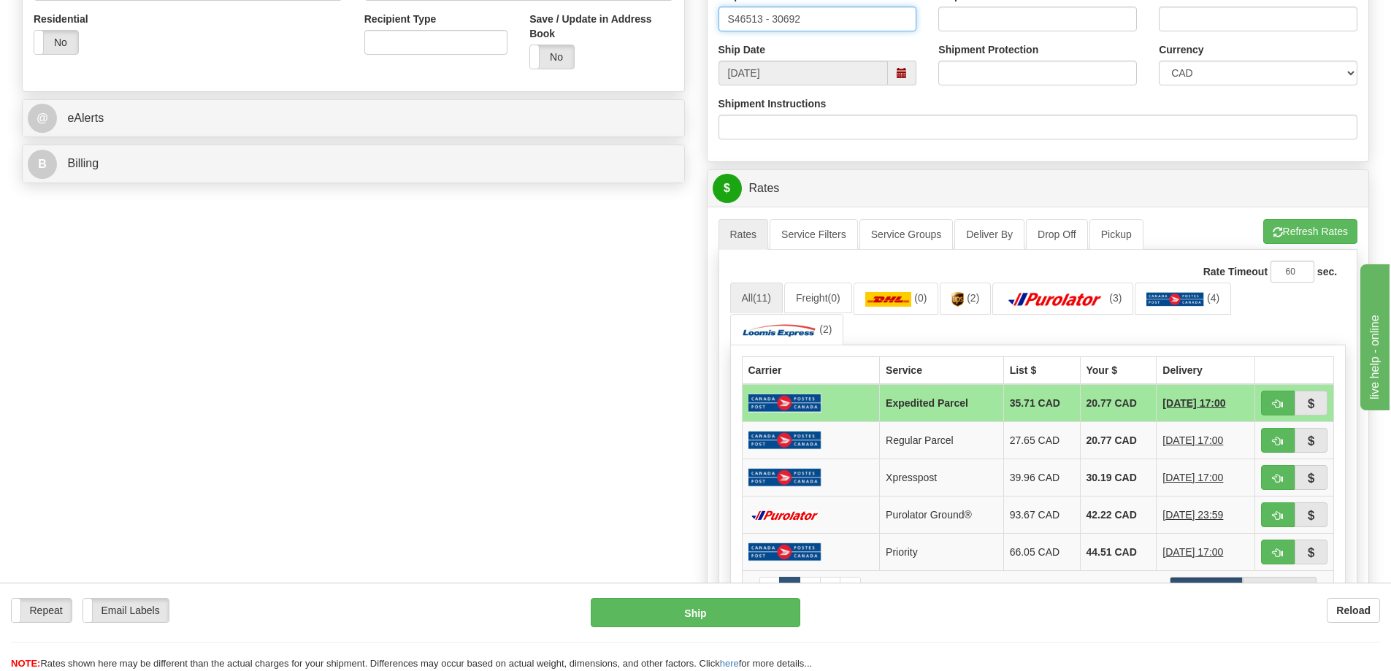
type input "S46513 - 30692"
click at [1282, 402] on span "button" at bounding box center [1278, 403] width 10 height 9
type input "DOM.EP"
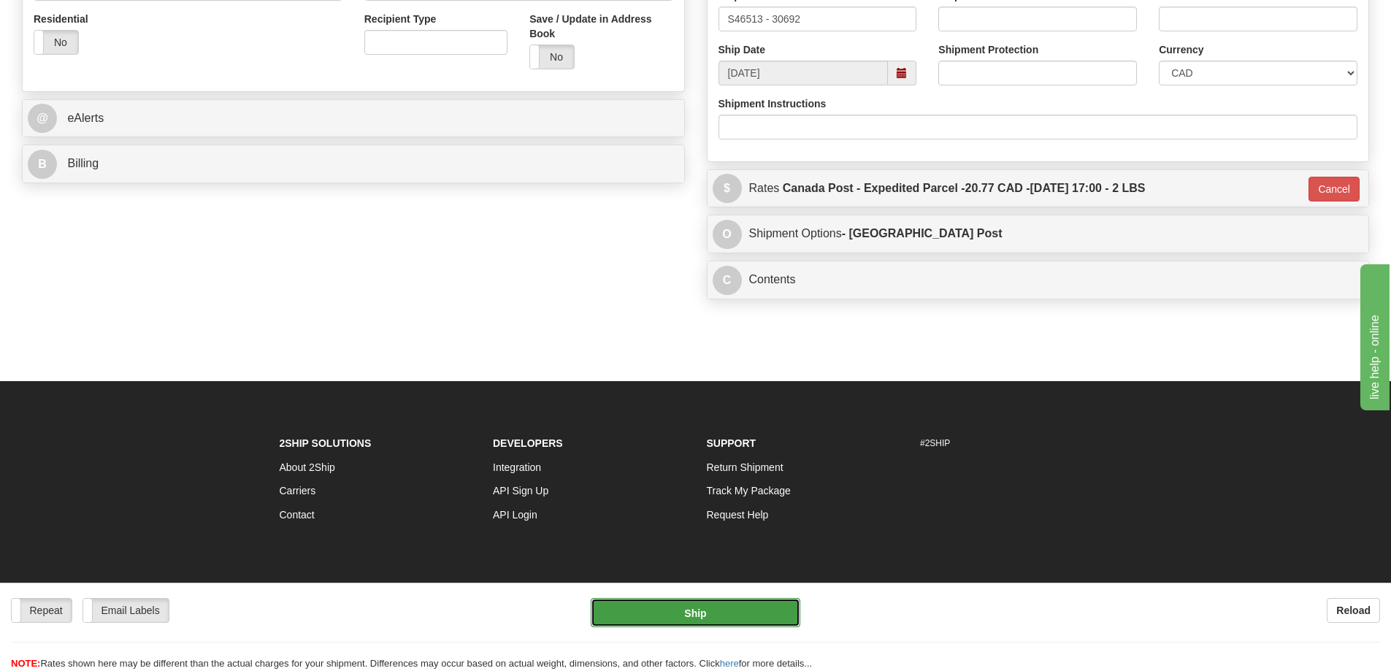
click at [684, 615] on button "Ship" at bounding box center [696, 612] width 210 height 29
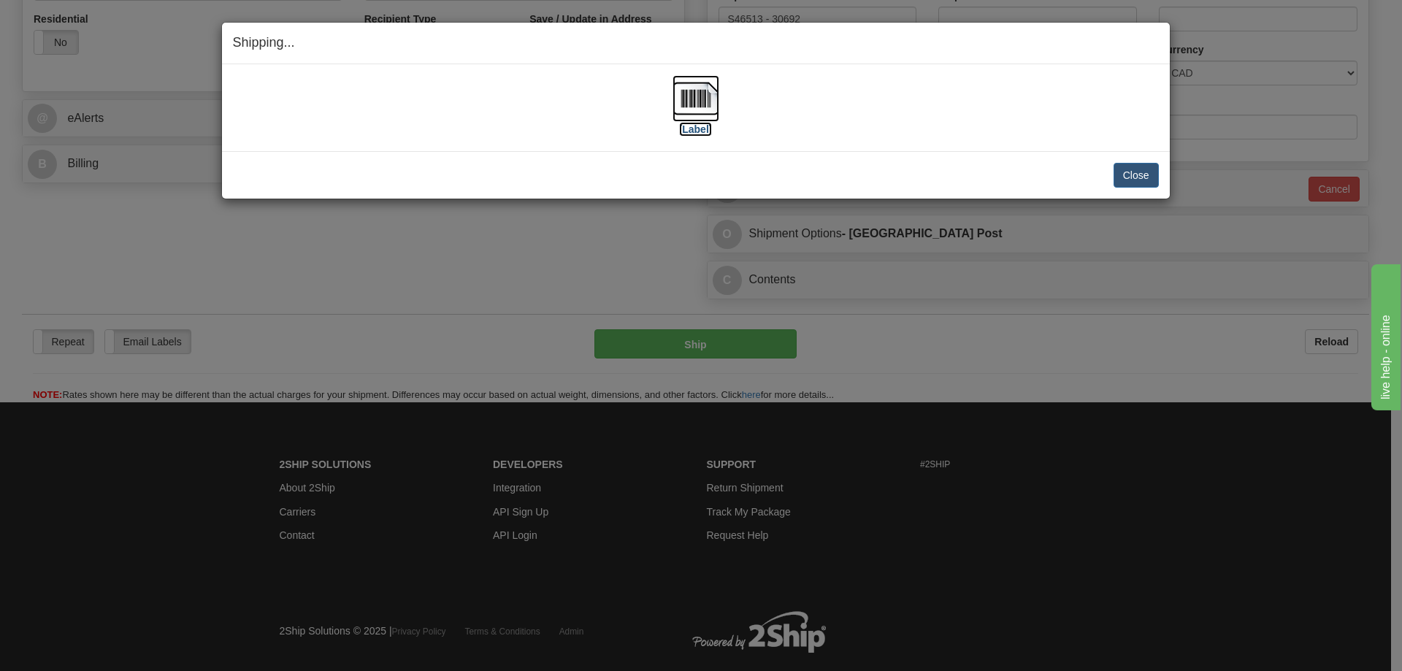
click at [703, 99] on img at bounding box center [696, 98] width 47 height 47
click at [407, 147] on div "[Label] IMPORTANT NOTICE Embassy / Consulate / Government Building / Hospital C…" at bounding box center [696, 107] width 948 height 87
click at [1136, 175] on button "Close" at bounding box center [1136, 175] width 45 height 25
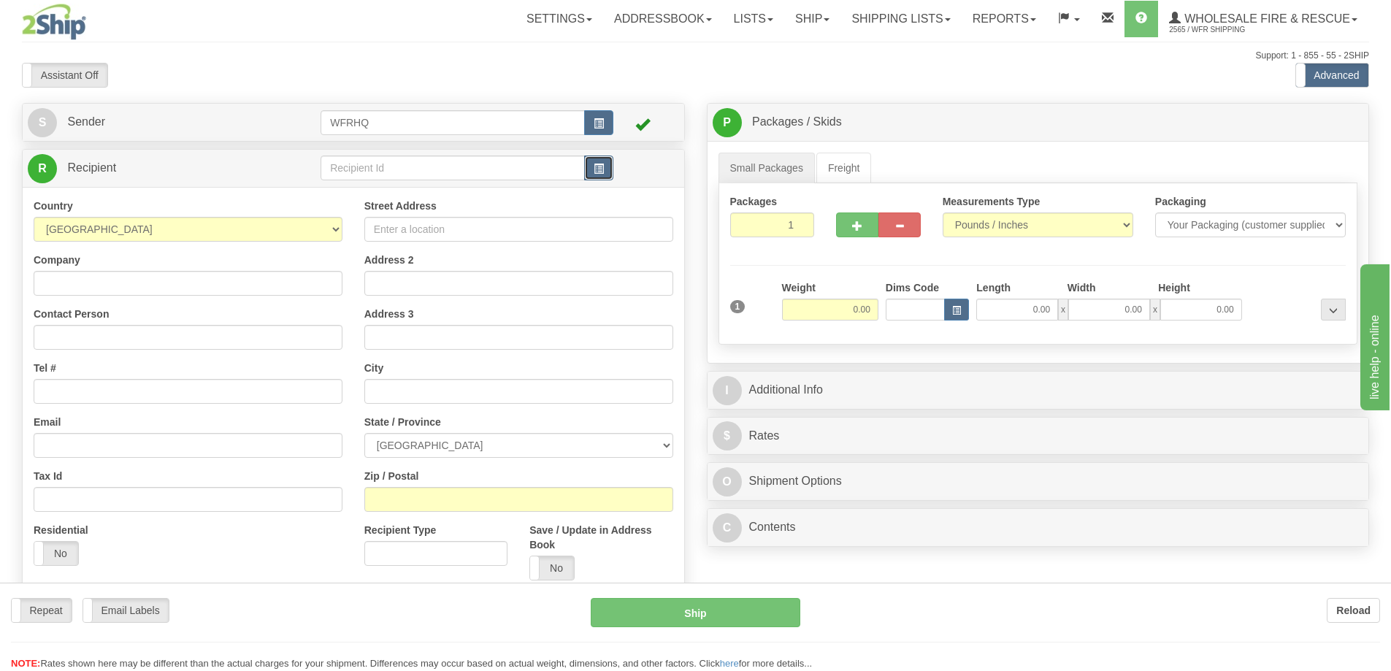
click at [603, 164] on span "button" at bounding box center [599, 168] width 10 height 9
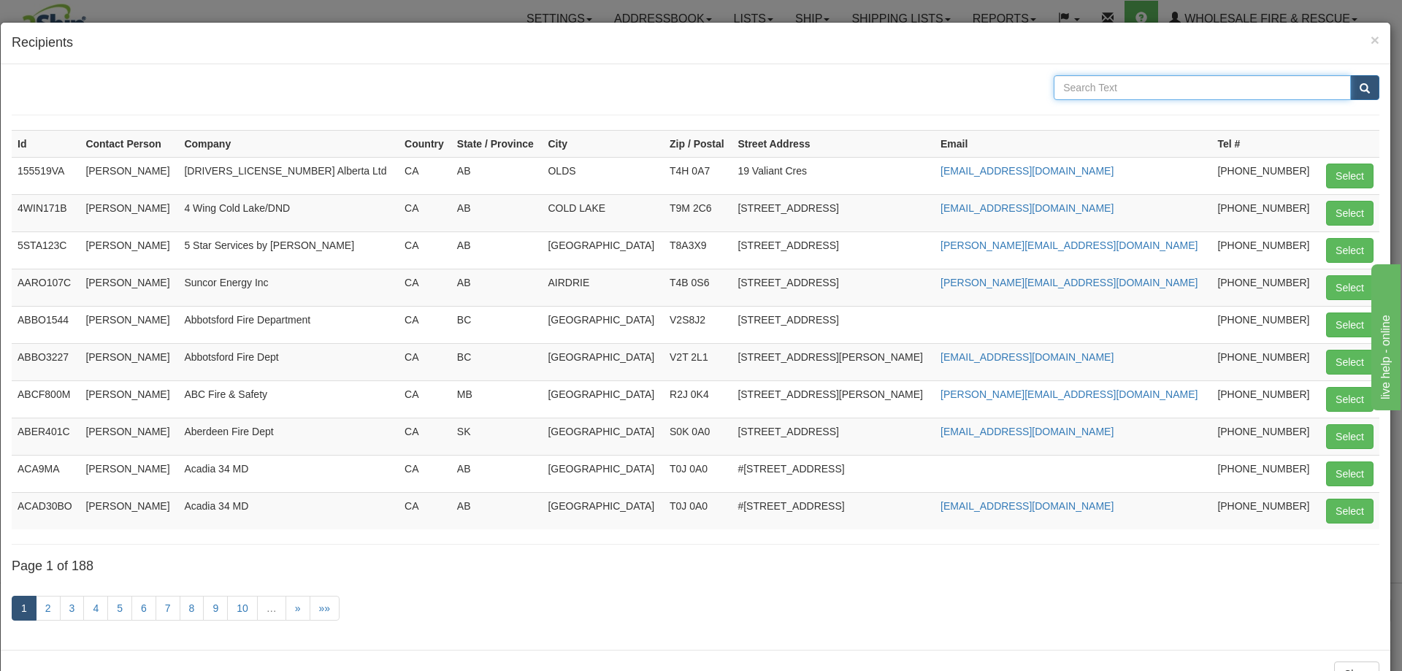
click at [1106, 93] on input "text" at bounding box center [1202, 87] width 297 height 25
type input "Taber"
click at [1350, 75] on button "submit" at bounding box center [1364, 87] width 29 height 25
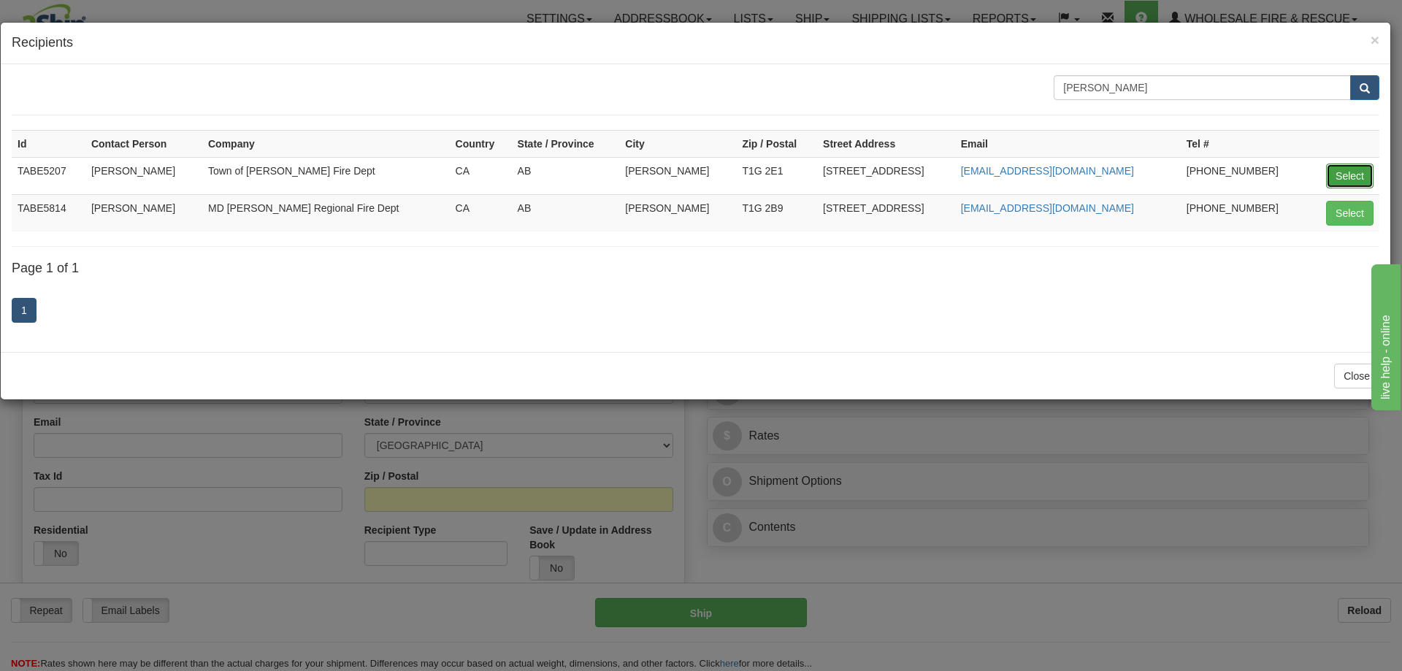
click at [1352, 168] on button "Select" at bounding box center [1349, 176] width 47 height 25
type input "TABE5207"
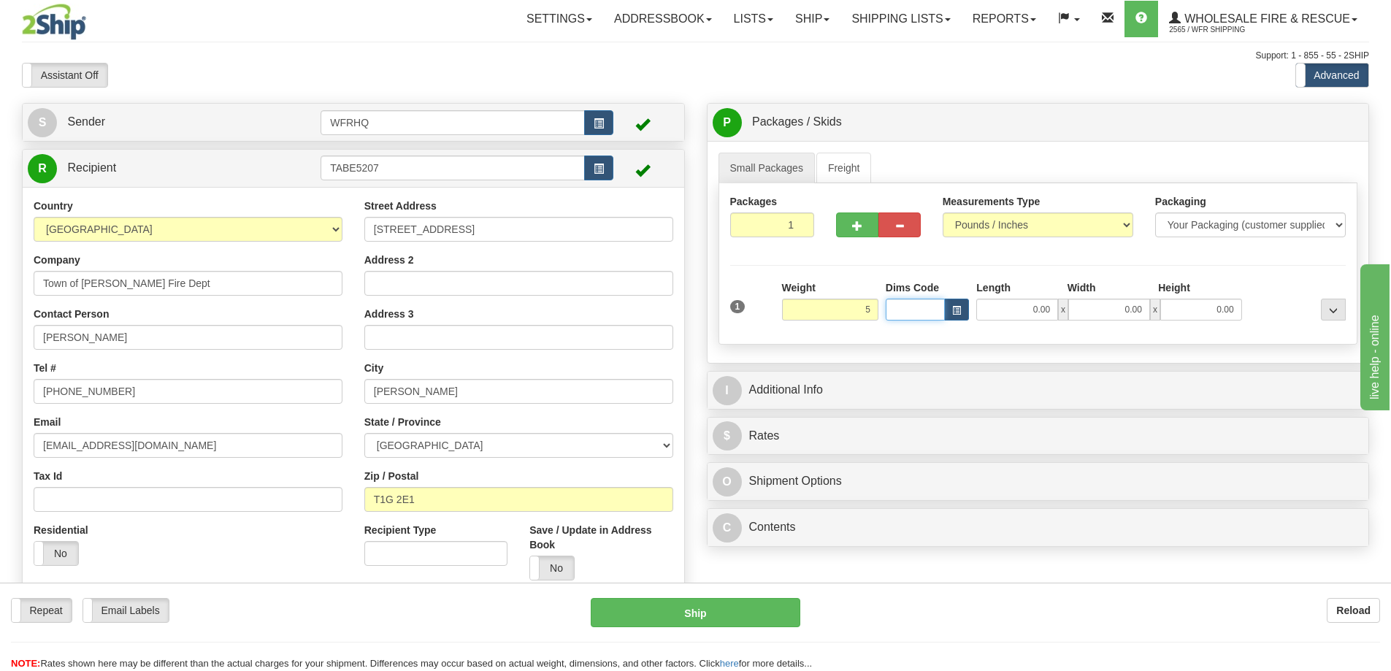
type input "5.00"
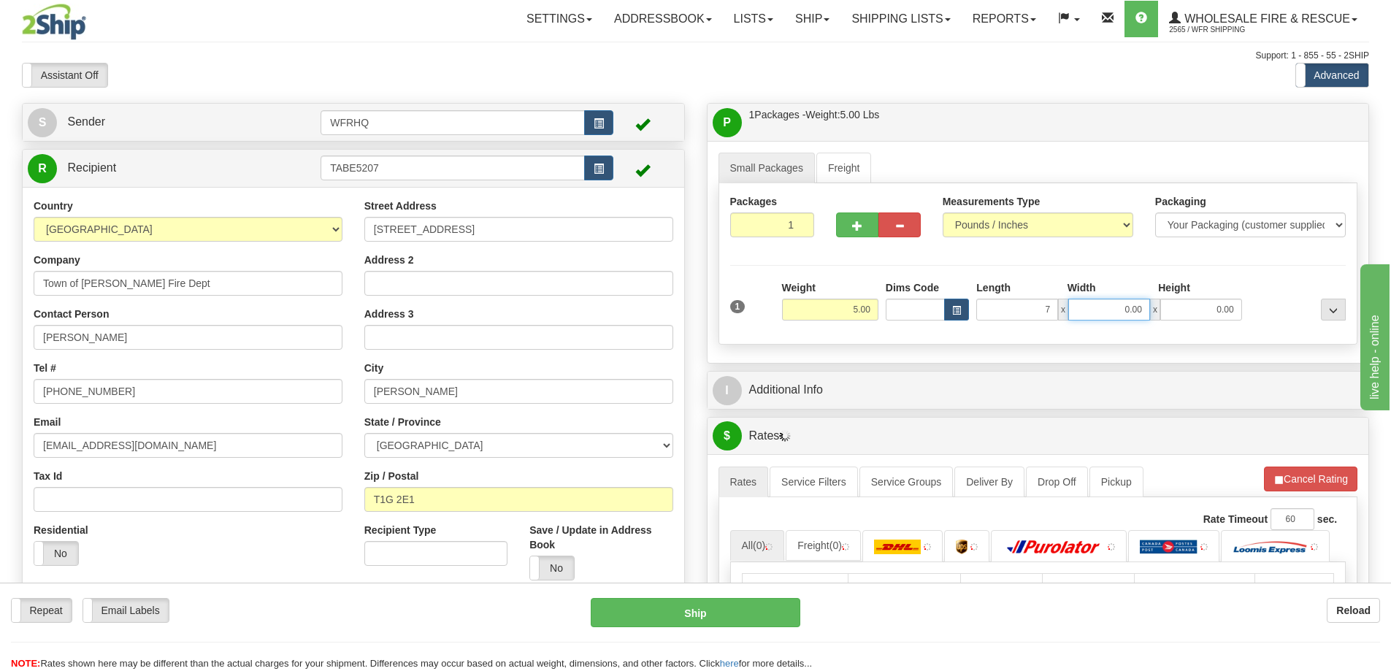
type input "7.00"
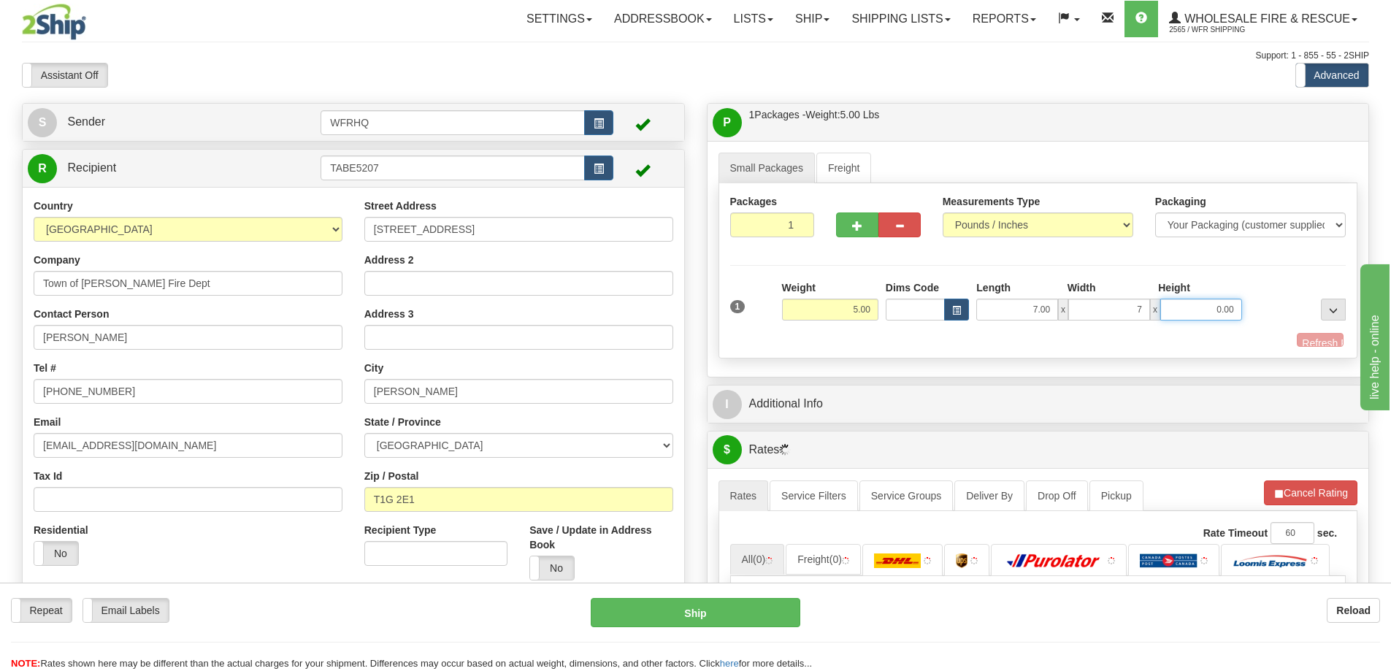
type input "7.00"
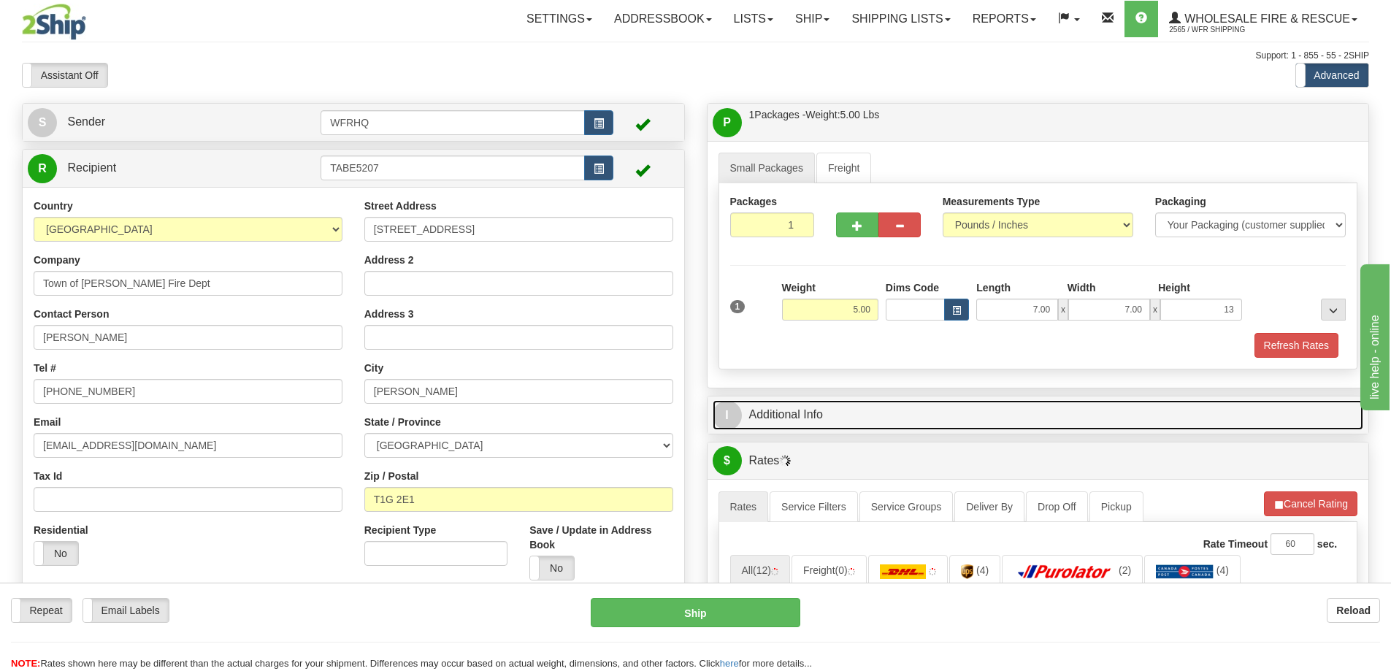
type input "13.00"
click at [796, 413] on link "I Additional Info" at bounding box center [1038, 415] width 651 height 30
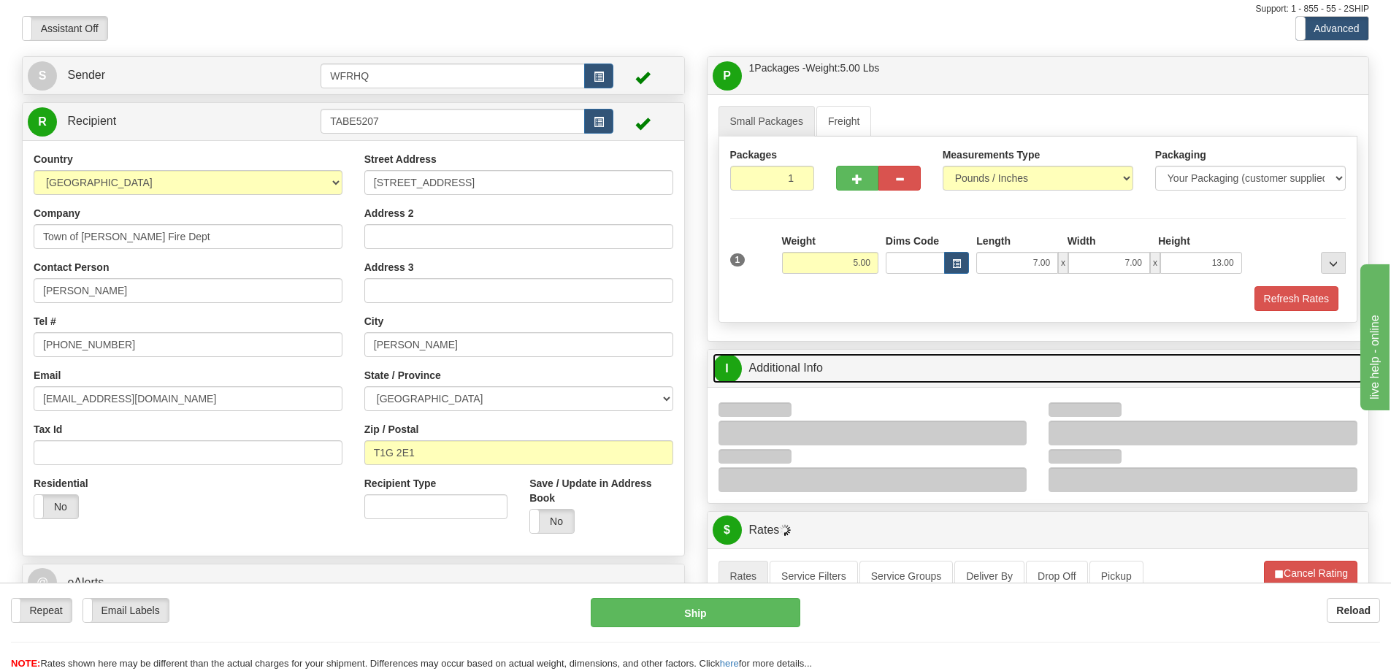
scroll to position [219, 0]
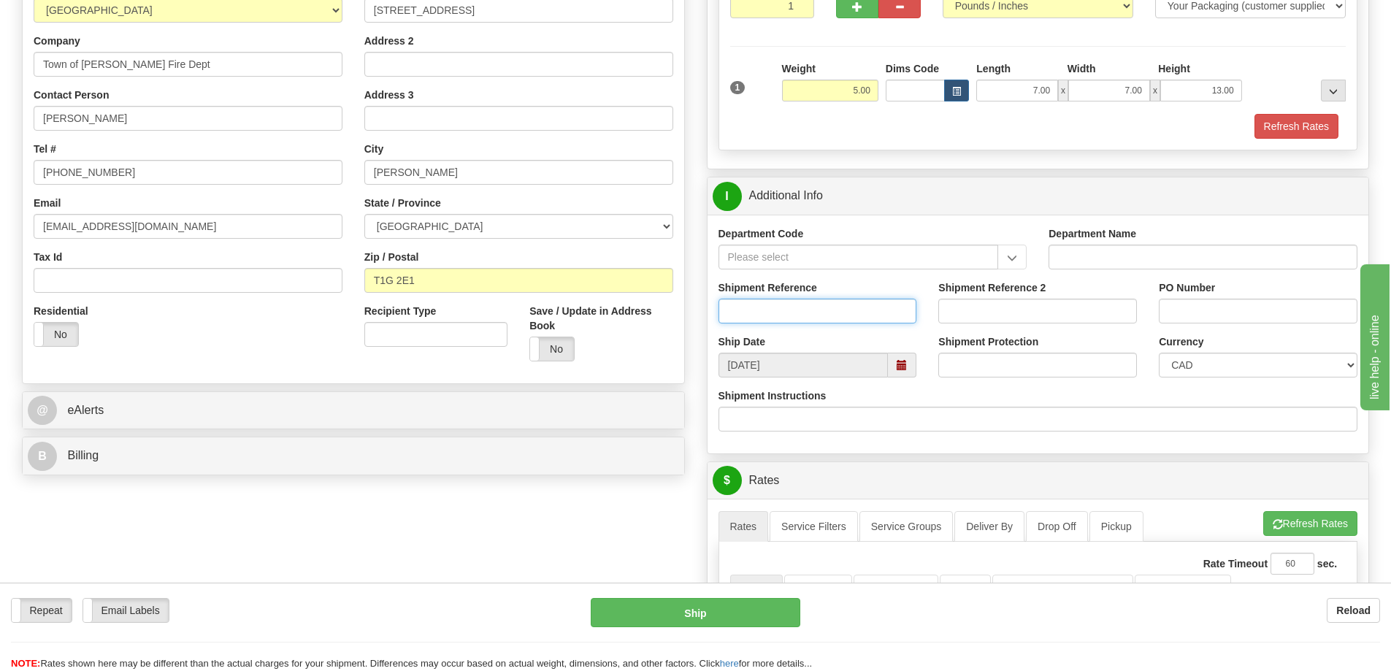
click at [803, 315] on input "Shipment Reference" at bounding box center [818, 311] width 199 height 25
type input "S46061 - 30555"
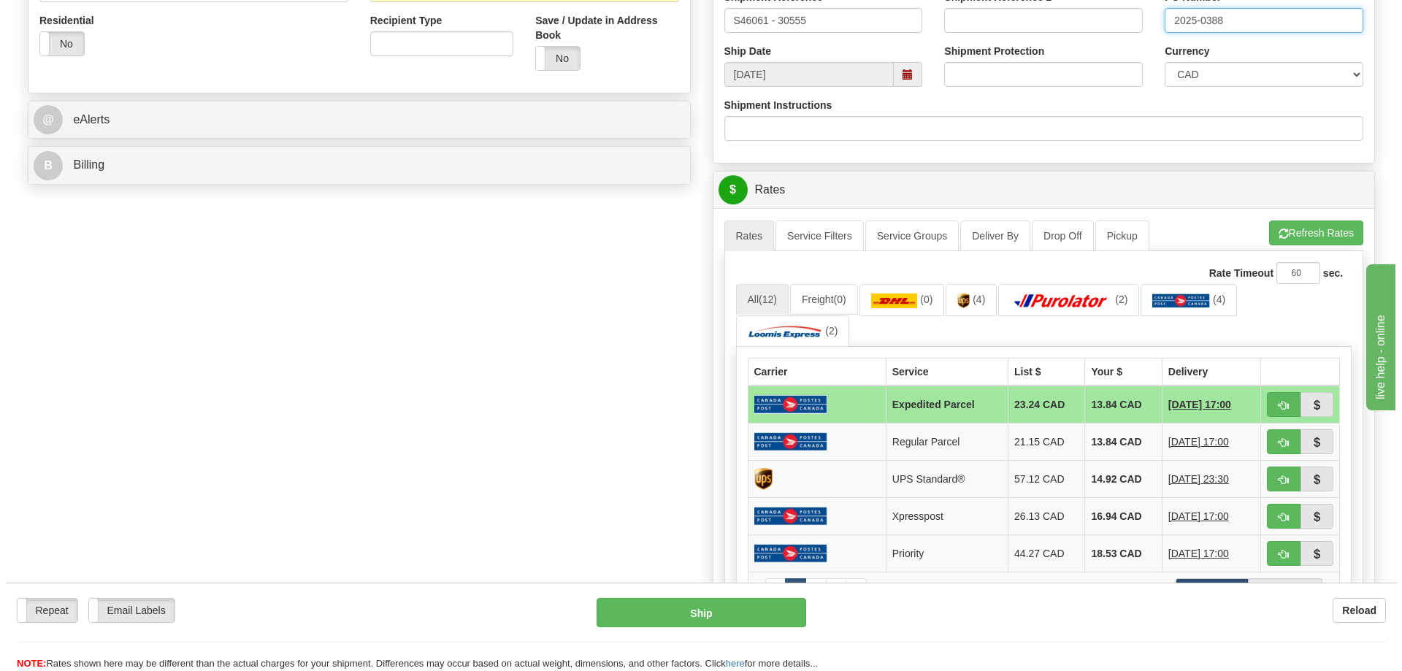
scroll to position [511, 0]
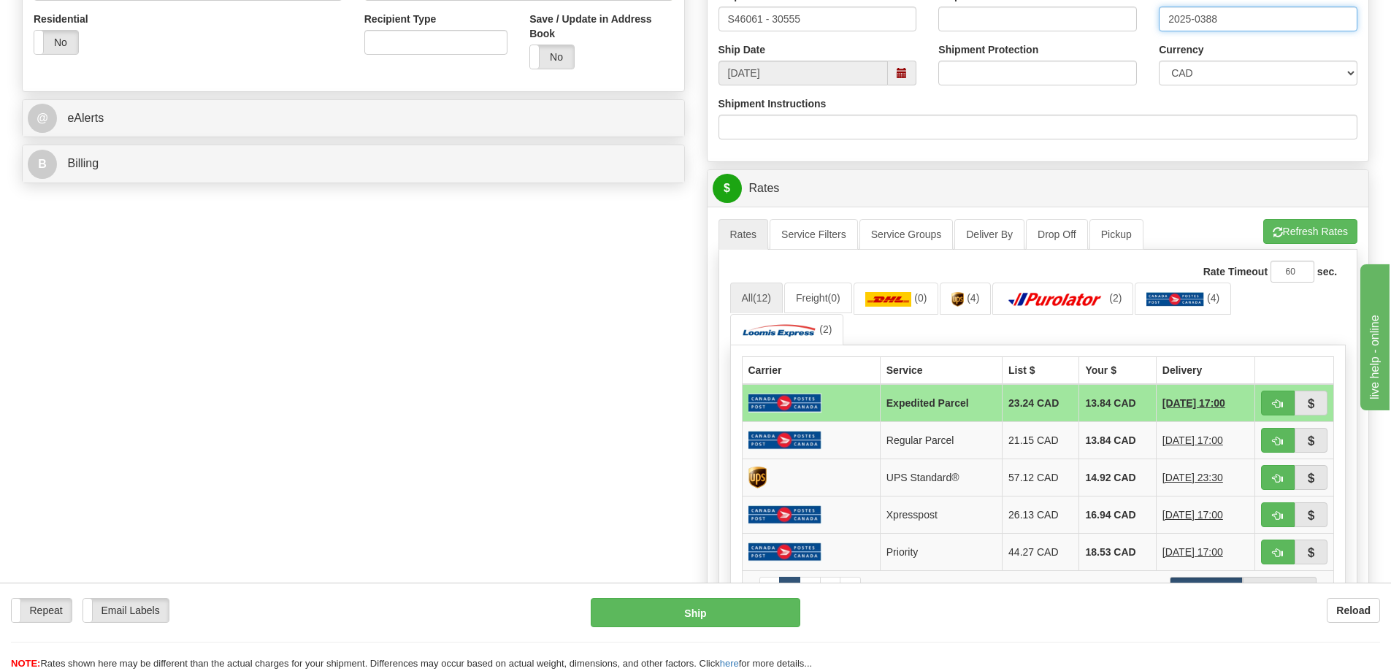
type input "2025-0388"
click at [1274, 480] on span "button" at bounding box center [1278, 478] width 10 height 9
type input "11"
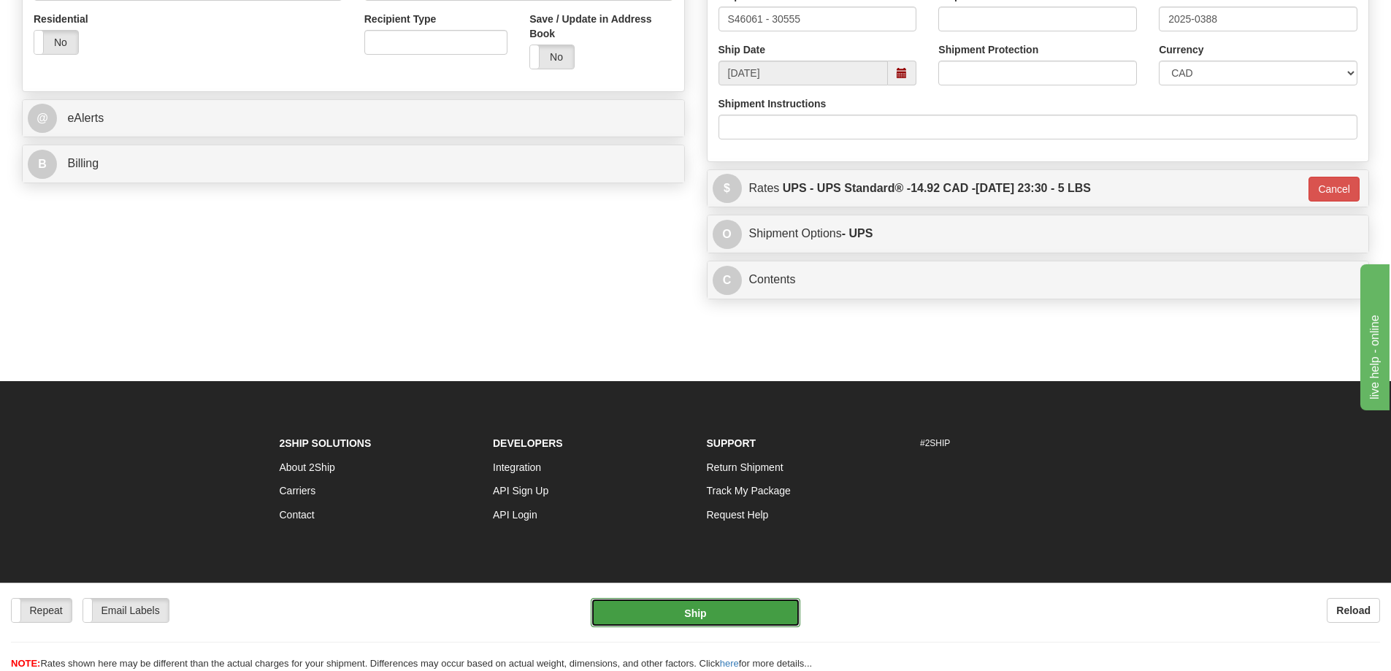
click at [684, 617] on button "Ship" at bounding box center [696, 612] width 210 height 29
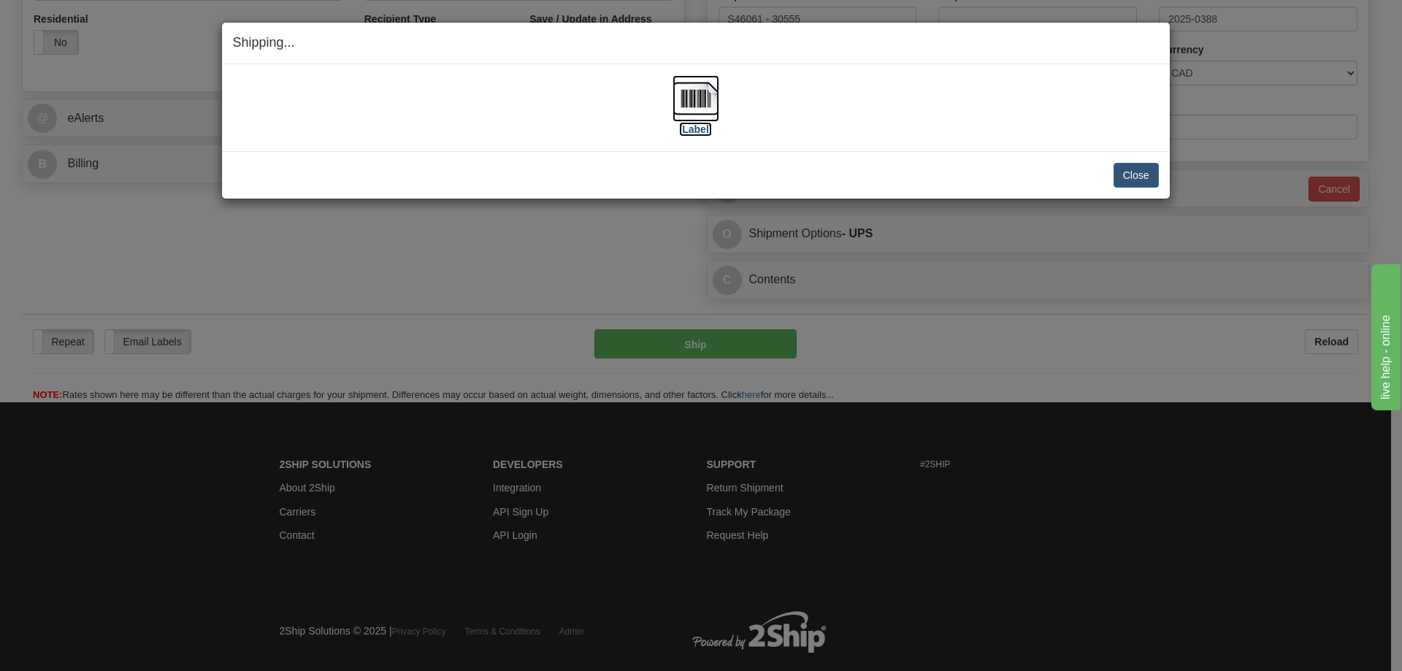
click at [684, 103] on img at bounding box center [696, 98] width 47 height 47
drag, startPoint x: 565, startPoint y: 141, endPoint x: 926, endPoint y: 193, distance: 364.4
click at [565, 141] on div "[Label] IMPORTANT NOTICE Embassy / Consulate / Government Building / Hospital C…" at bounding box center [696, 107] width 948 height 87
click at [1125, 170] on button "Close" at bounding box center [1136, 175] width 45 height 25
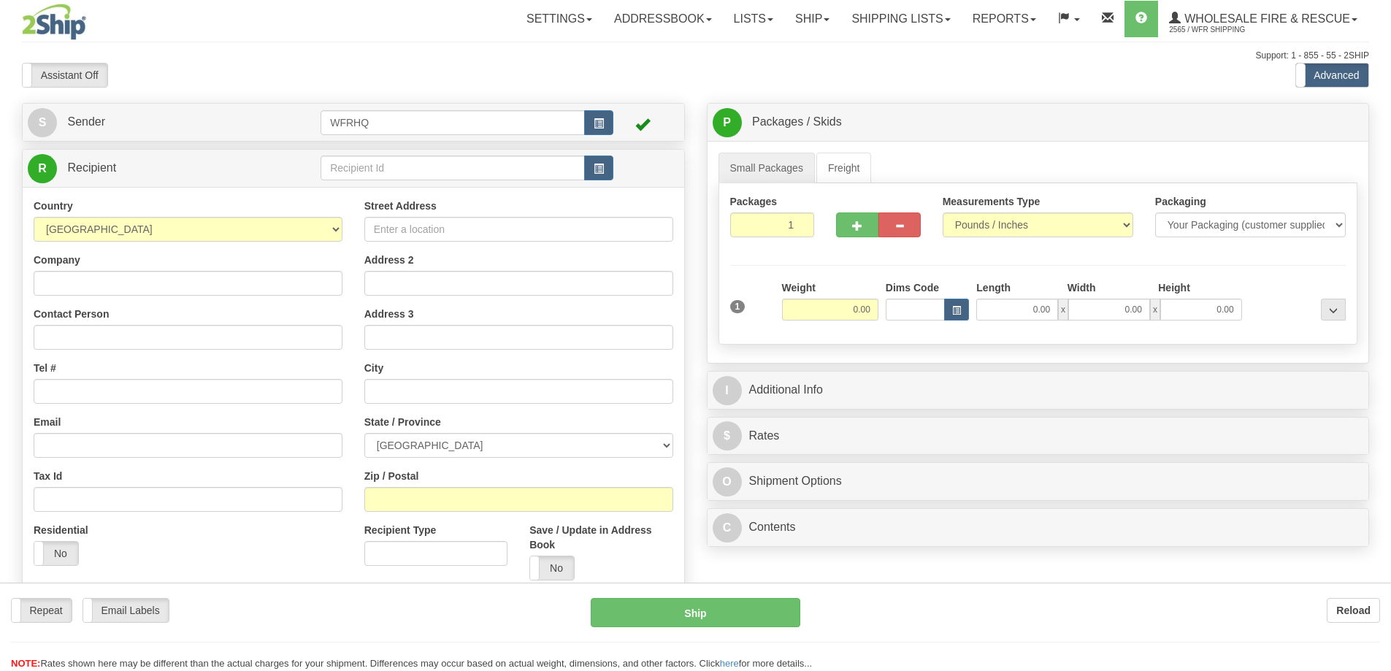
click at [598, 166] on div at bounding box center [695, 335] width 1391 height 671
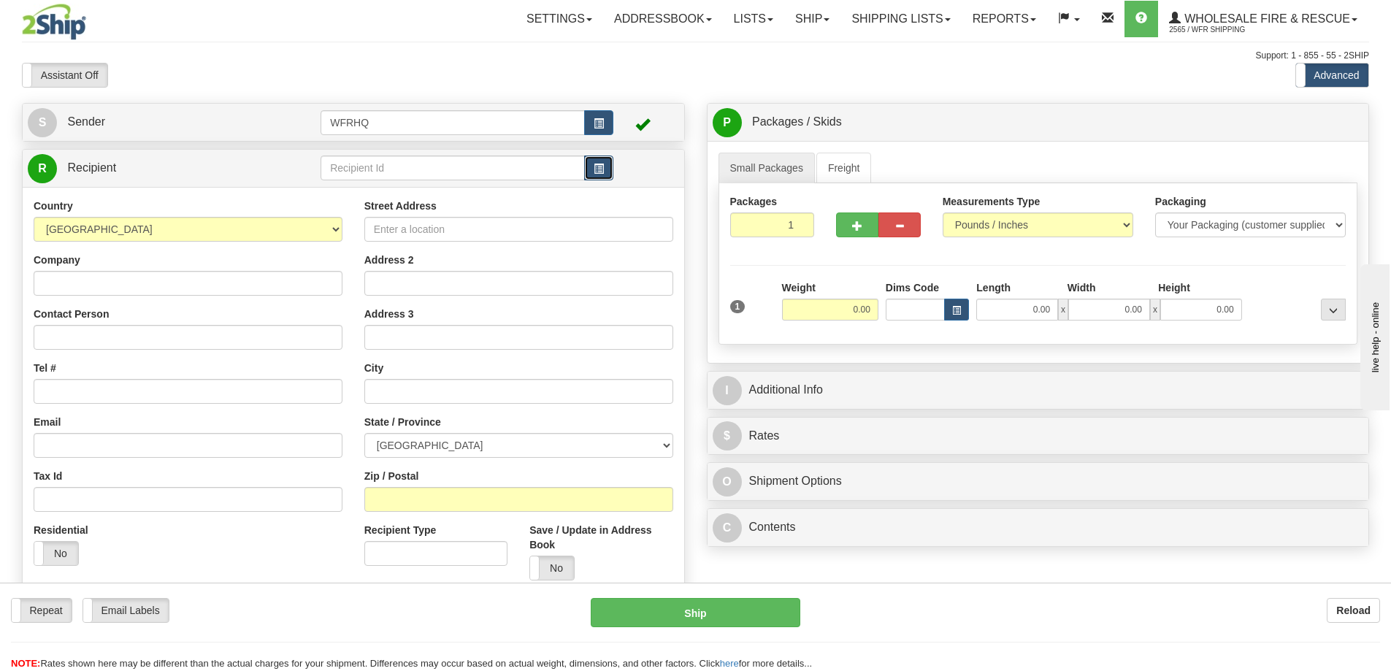
click at [598, 169] on span "button" at bounding box center [599, 168] width 10 height 9
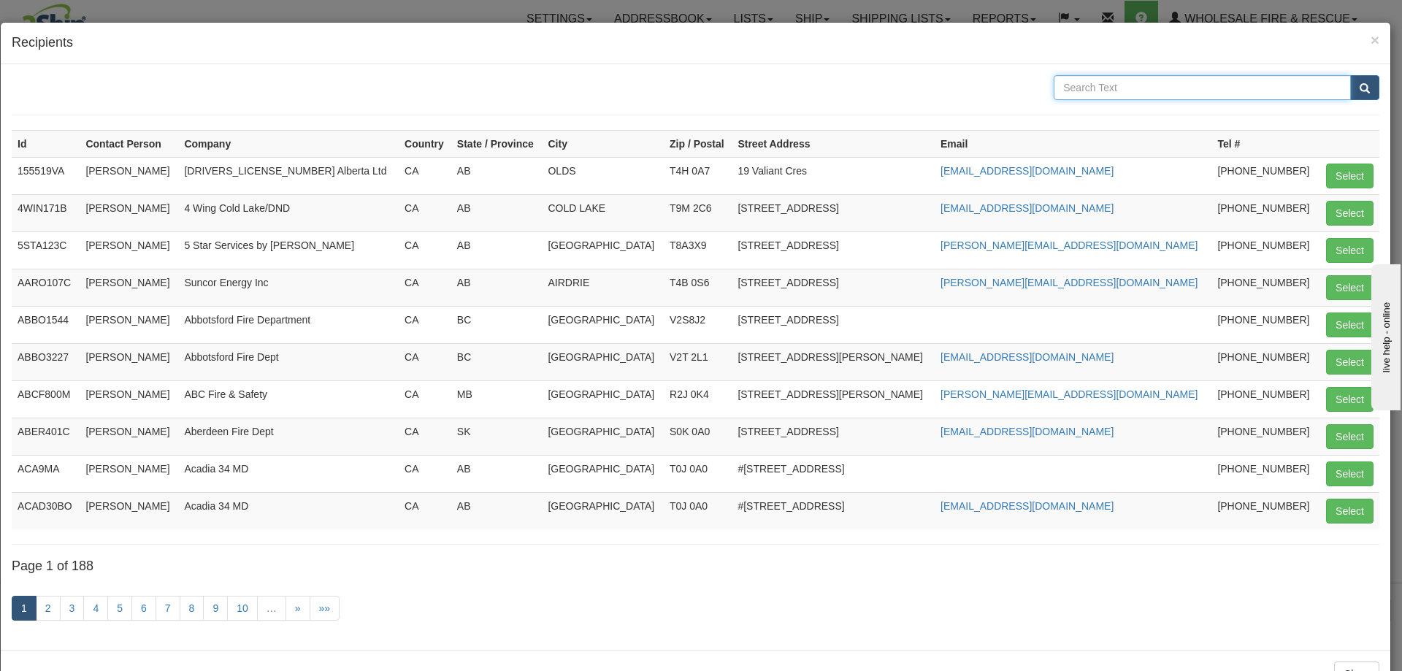
click at [1105, 90] on input "text" at bounding box center [1202, 87] width 297 height 25
type input "Bunker Fire"
click at [1350, 75] on button "submit" at bounding box center [1364, 87] width 29 height 25
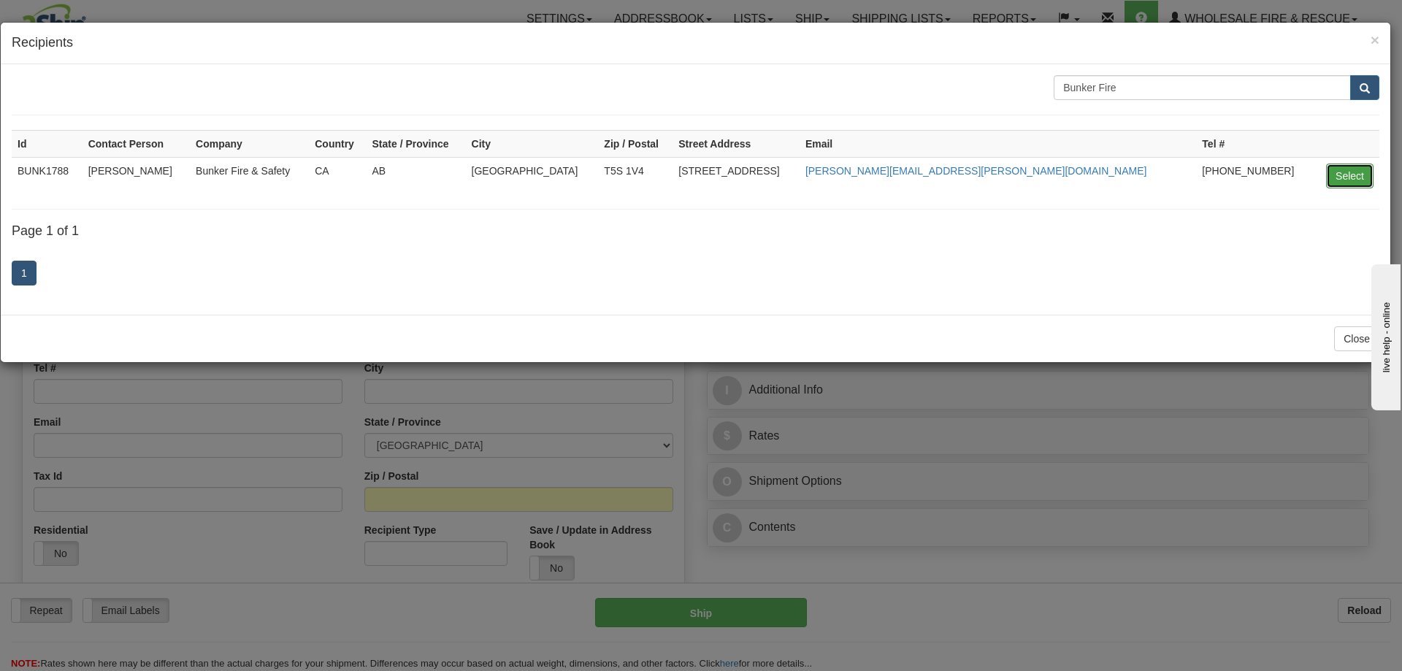
click at [1349, 179] on button "Select" at bounding box center [1349, 176] width 47 height 25
type input "BUNK1788"
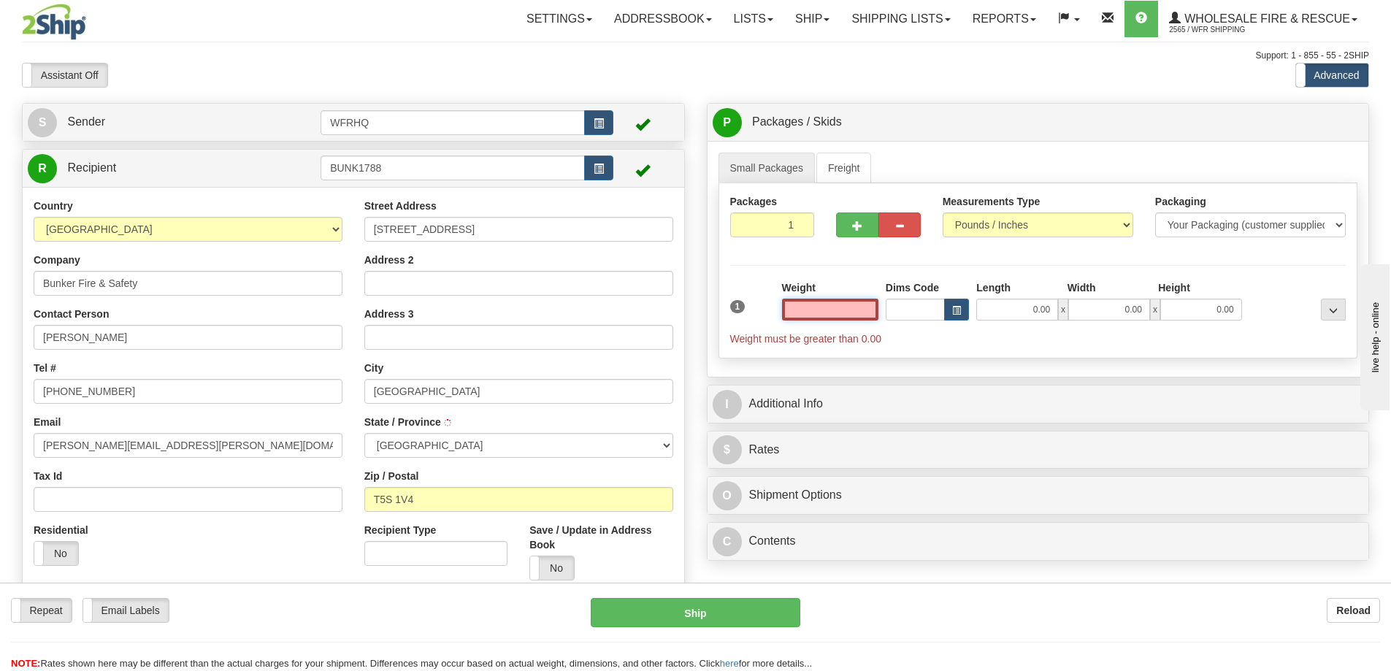
type input "[GEOGRAPHIC_DATA]"
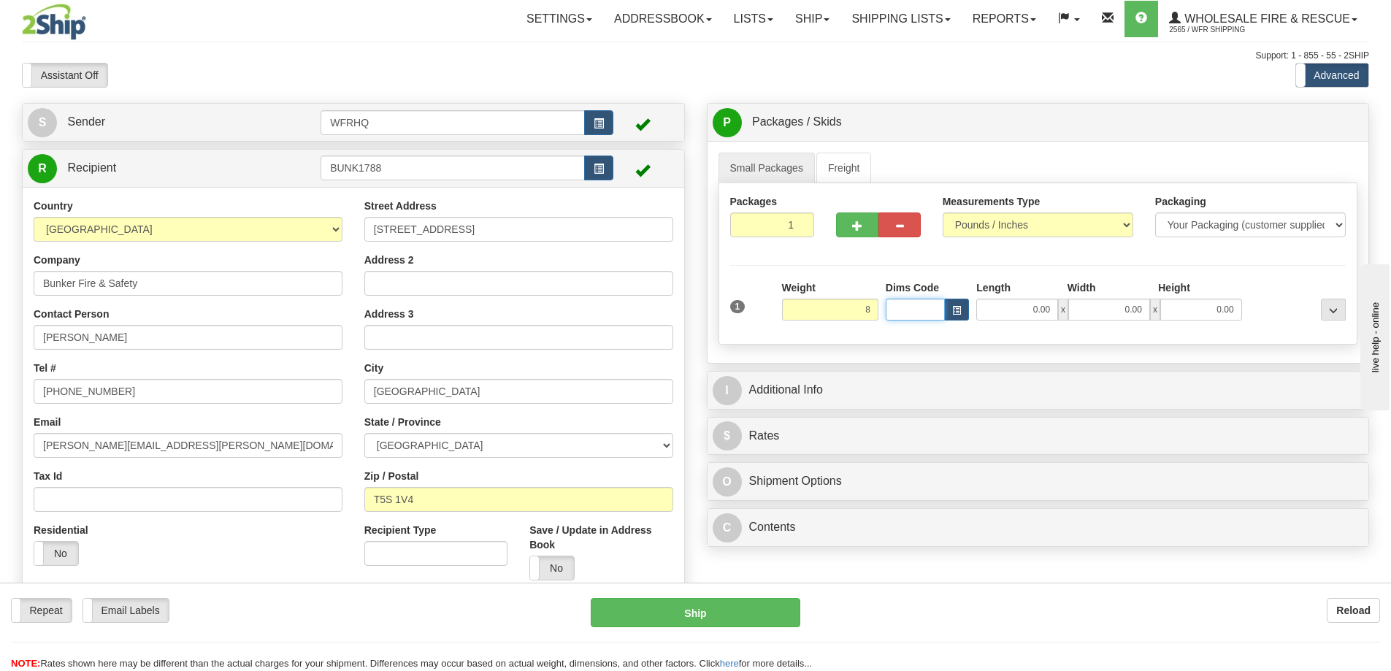
type input "8.00"
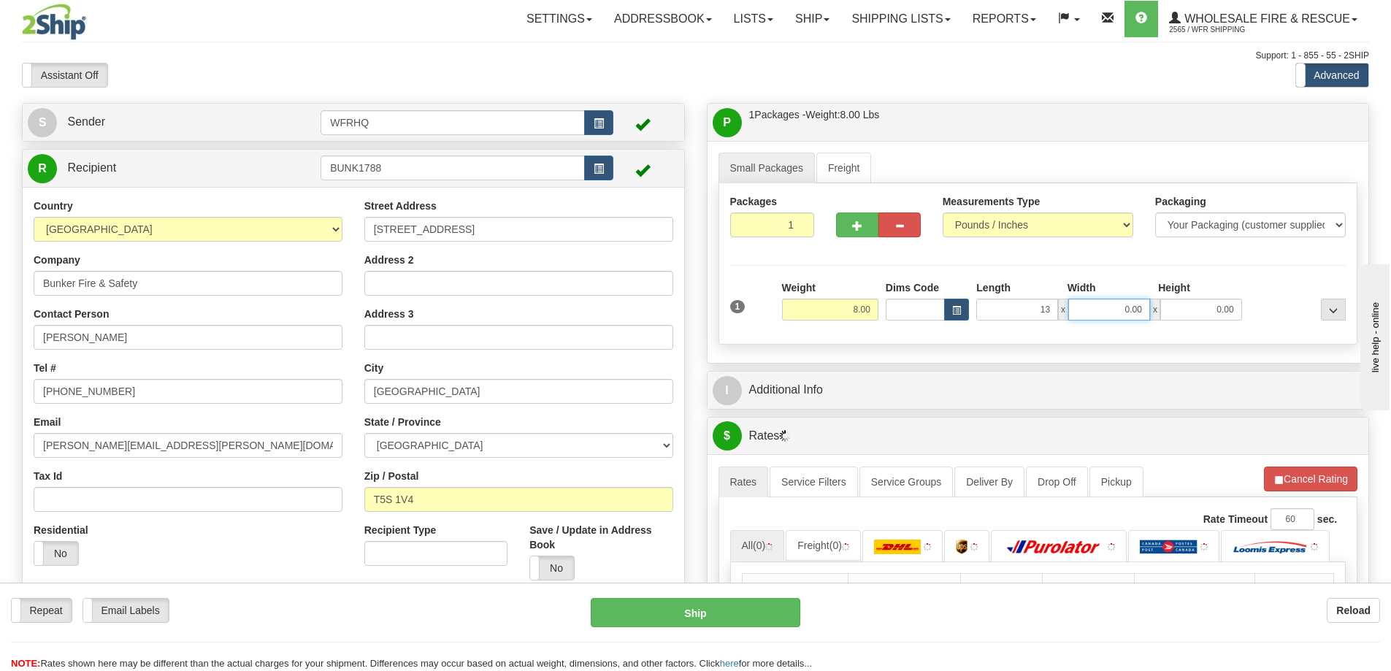
type input "13.00"
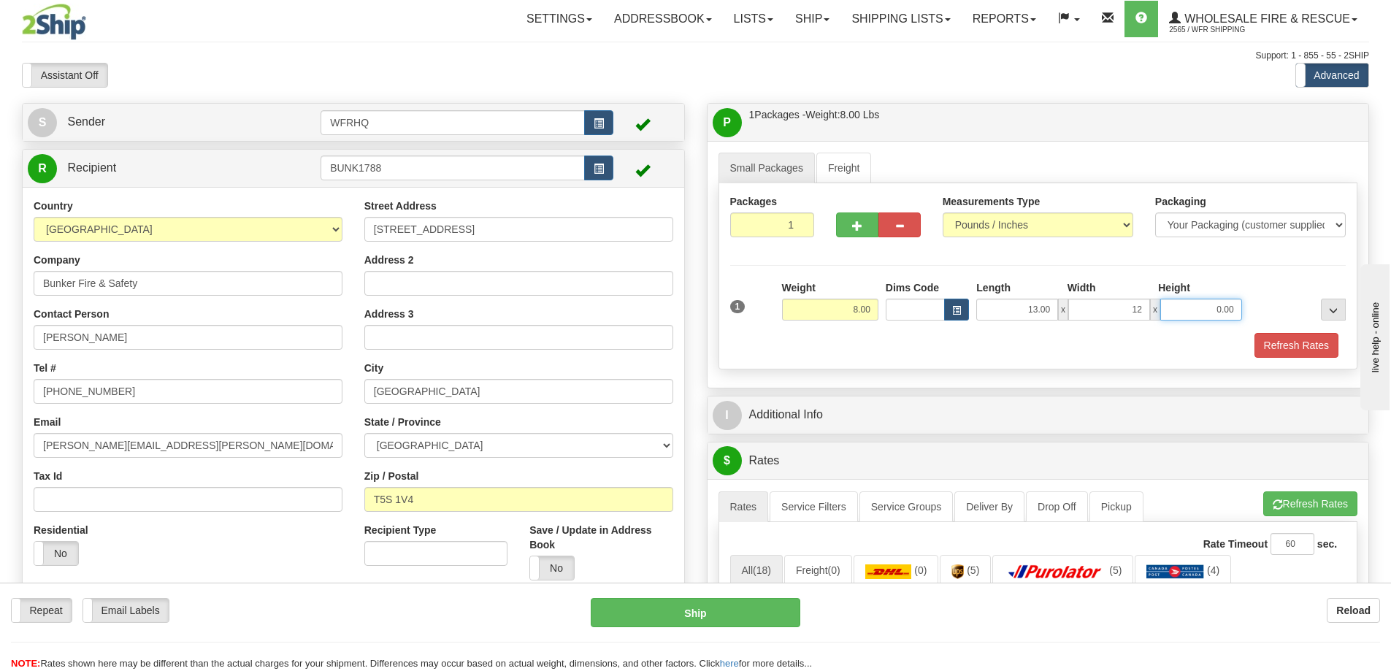
type input "12.00"
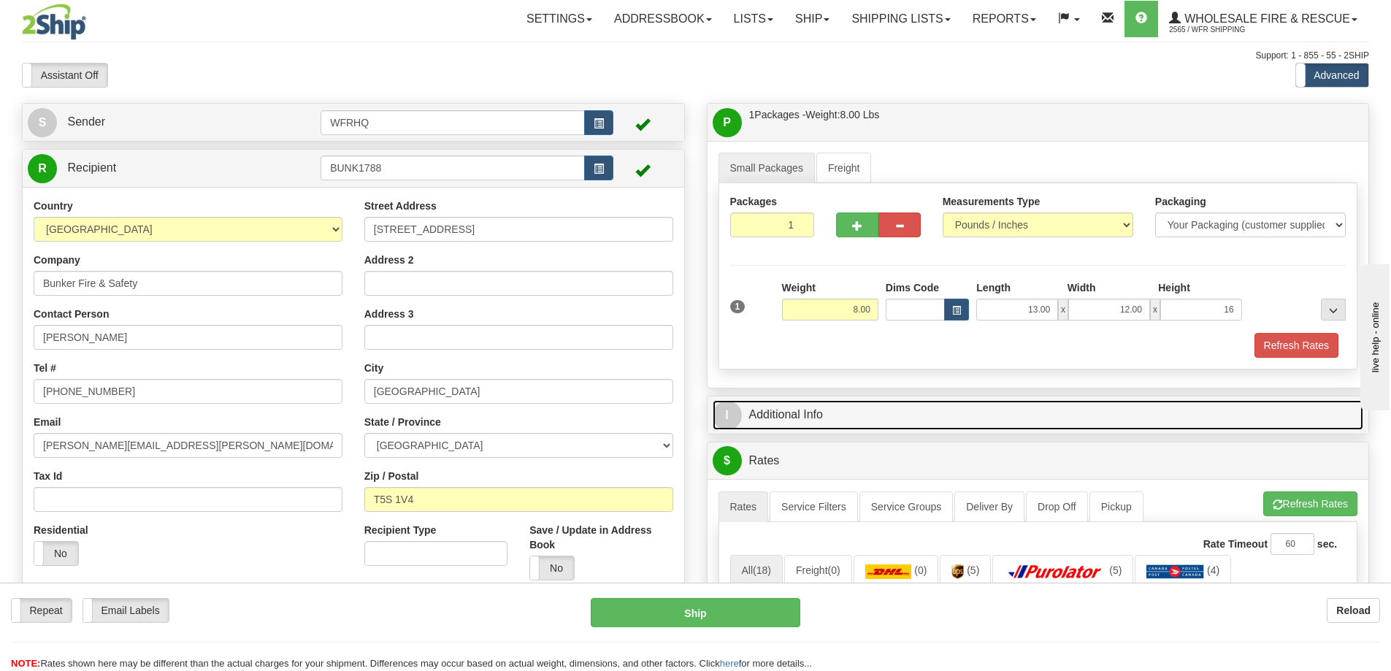
type input "16.00"
click at [801, 416] on link "I Additional Info" at bounding box center [1038, 415] width 651 height 30
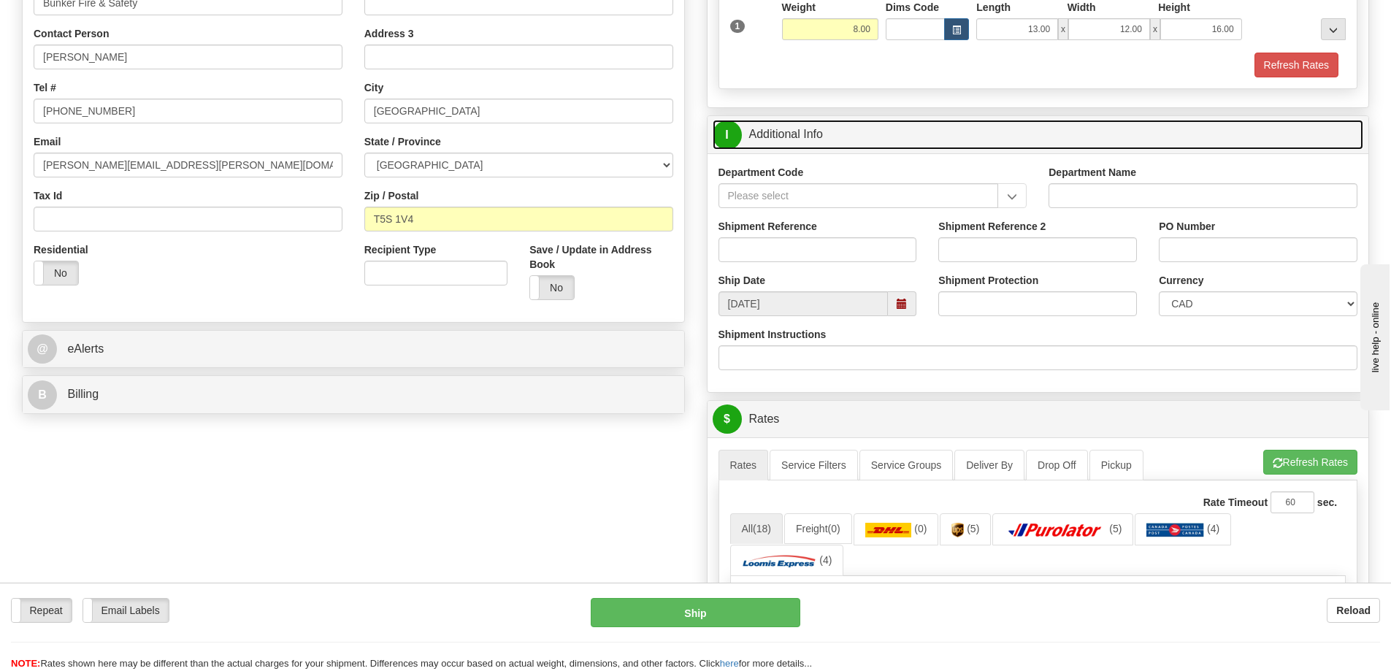
scroll to position [219, 0]
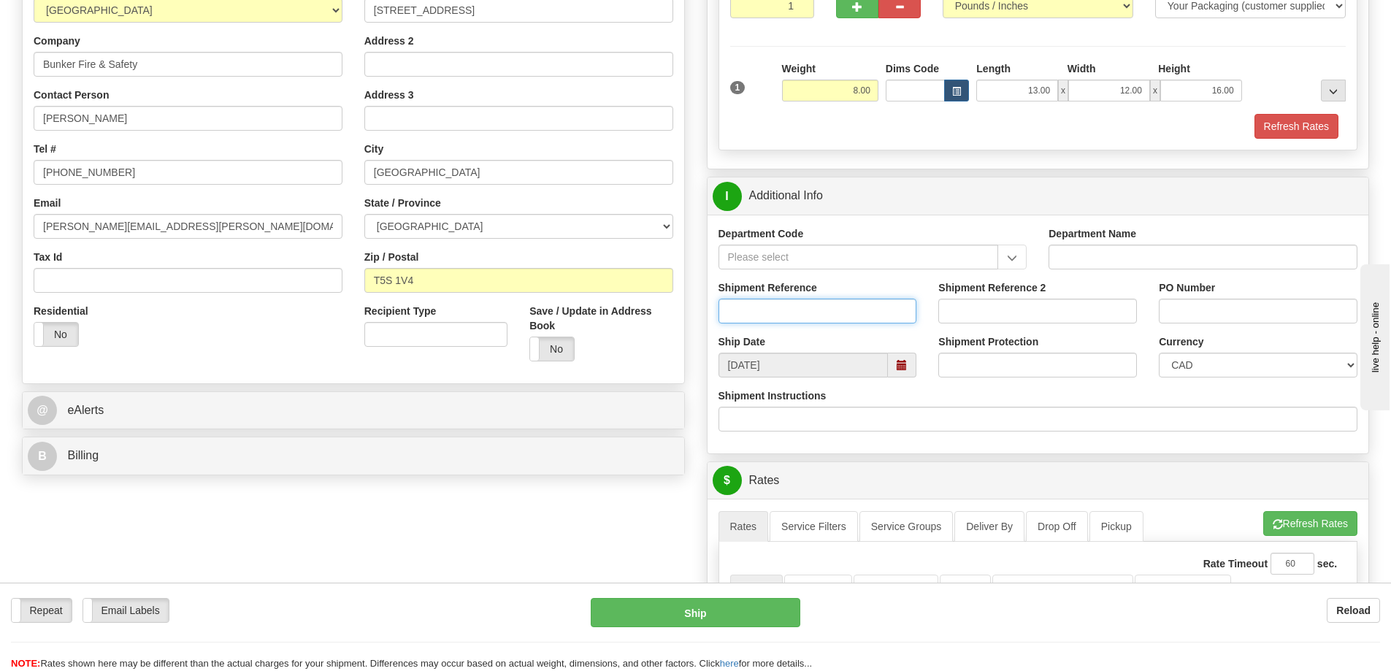
click at [780, 299] on input "Shipment Reference" at bounding box center [818, 311] width 199 height 25
type input "S46418 - 30649"
click at [1195, 311] on input "PO Number" at bounding box center [1258, 311] width 199 height 25
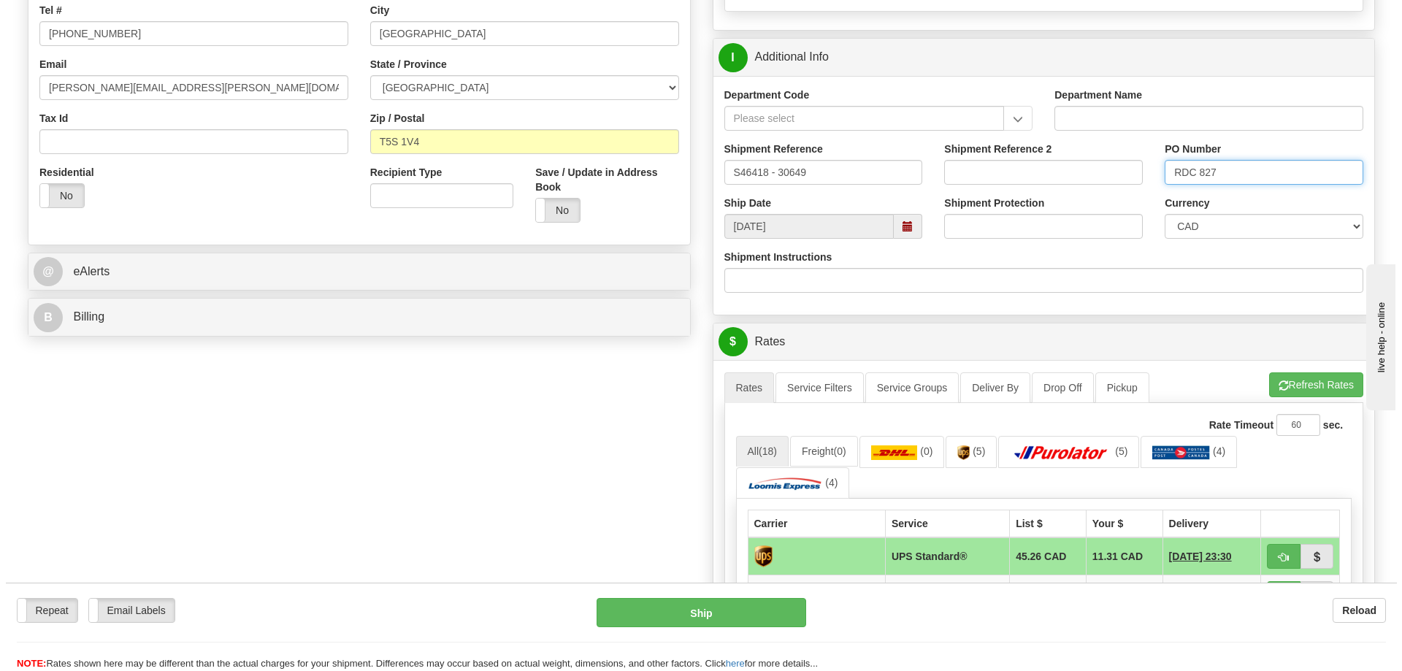
scroll to position [438, 0]
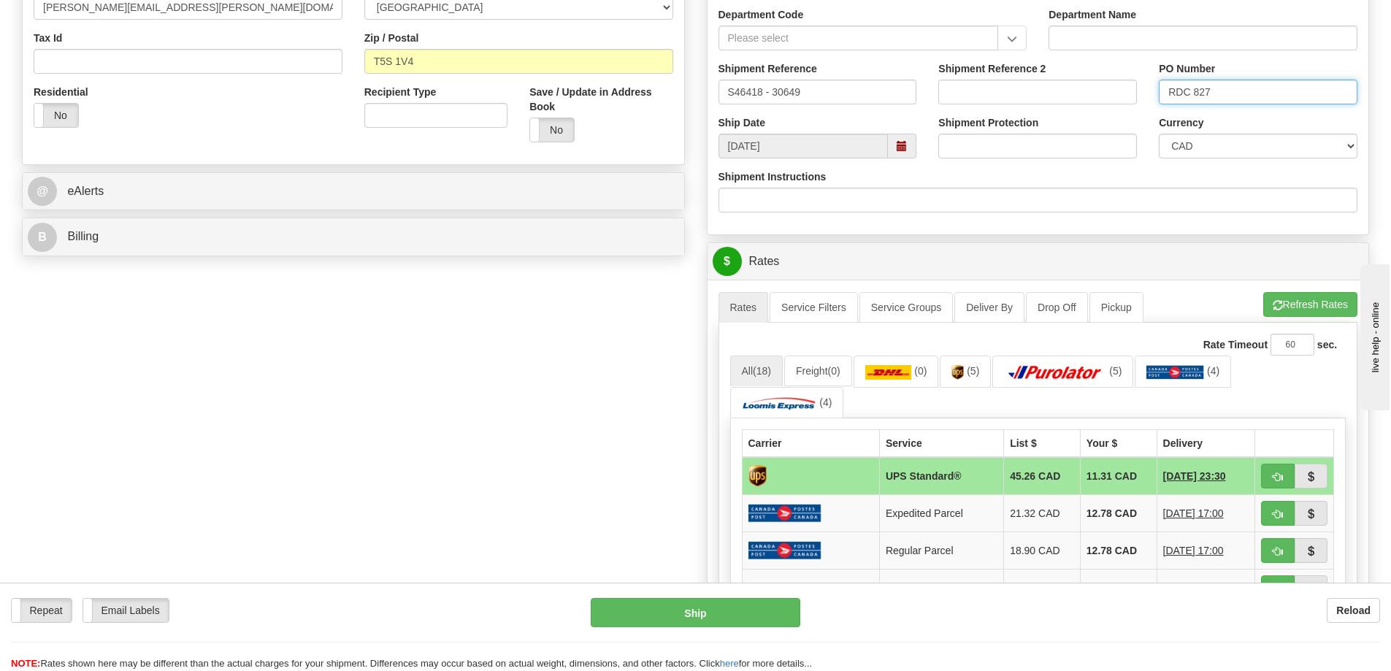
type input "RDC 827"
click at [1276, 472] on span "button" at bounding box center [1278, 476] width 10 height 9
type input "11"
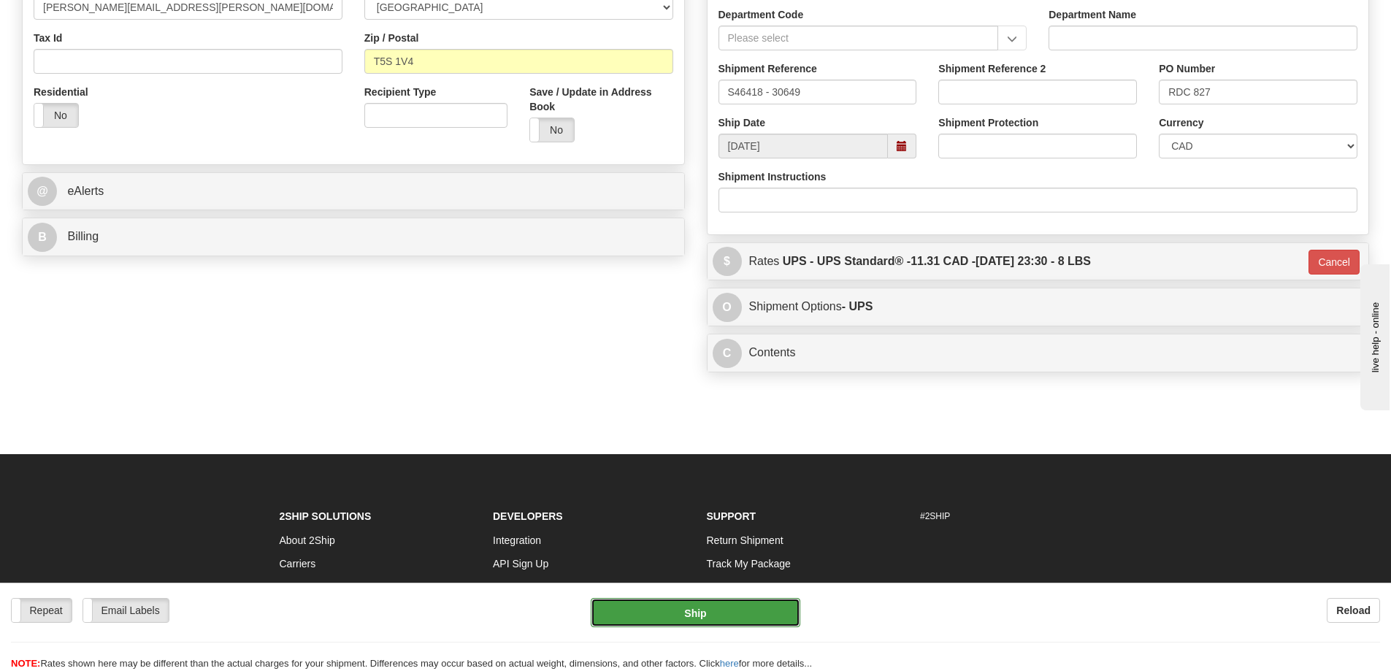
click at [728, 621] on button "Ship" at bounding box center [696, 612] width 210 height 29
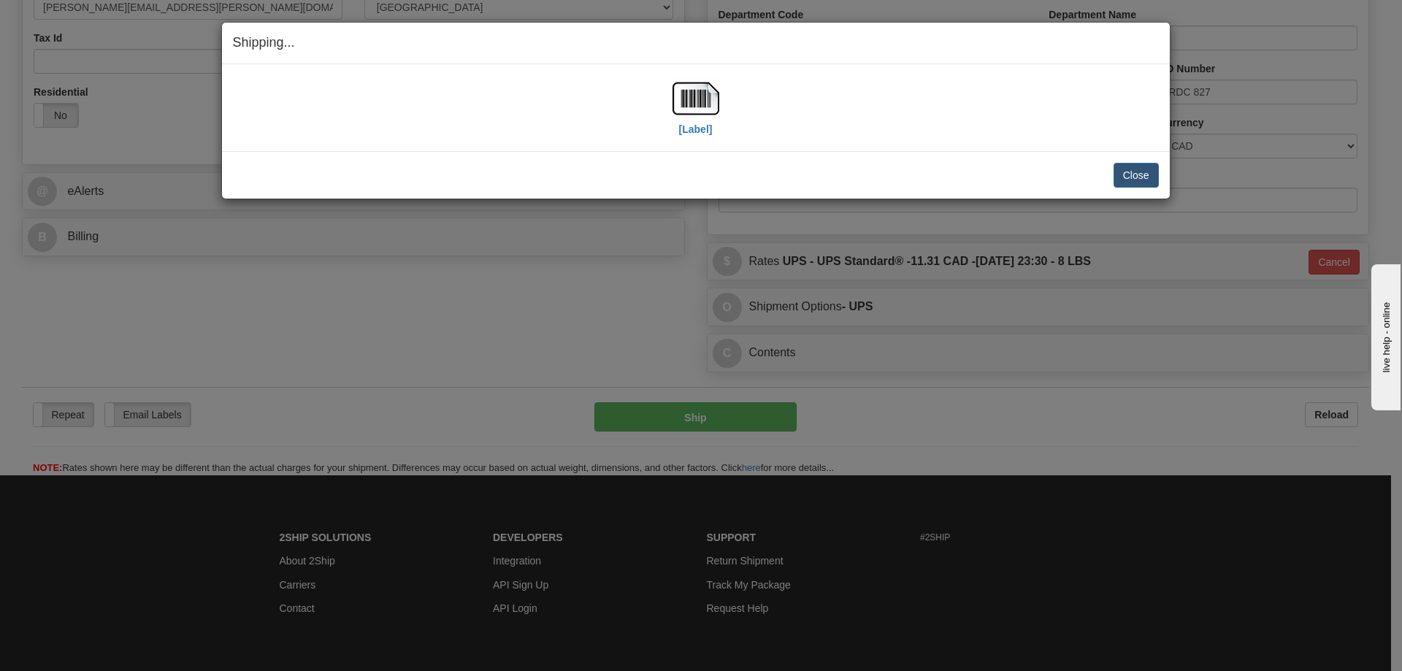
click at [671, 98] on div "[Label]" at bounding box center [696, 107] width 926 height 65
click at [686, 96] on img at bounding box center [696, 98] width 47 height 47
drag, startPoint x: 592, startPoint y: 169, endPoint x: 1039, endPoint y: 160, distance: 447.0
click at [608, 165] on div "Close Cancel" at bounding box center [696, 175] width 926 height 25
click at [1143, 175] on button "Close" at bounding box center [1136, 175] width 45 height 25
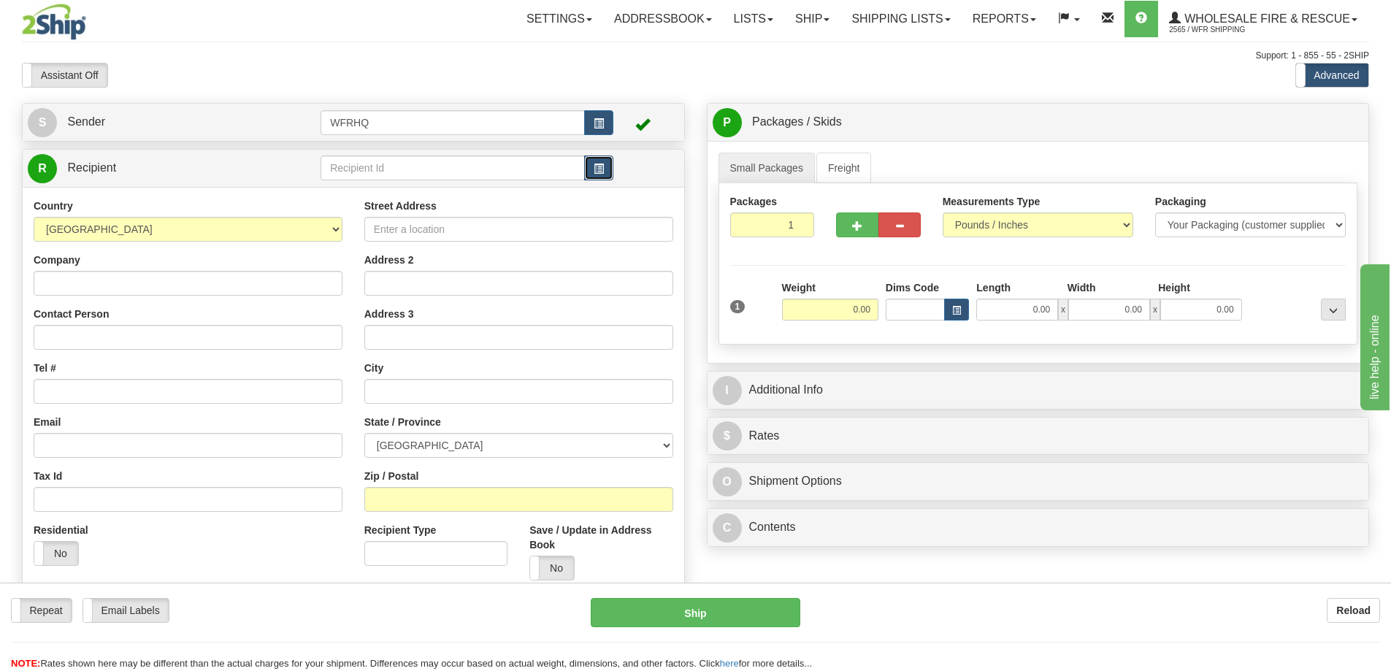
click at [598, 170] on span "button" at bounding box center [599, 168] width 10 height 9
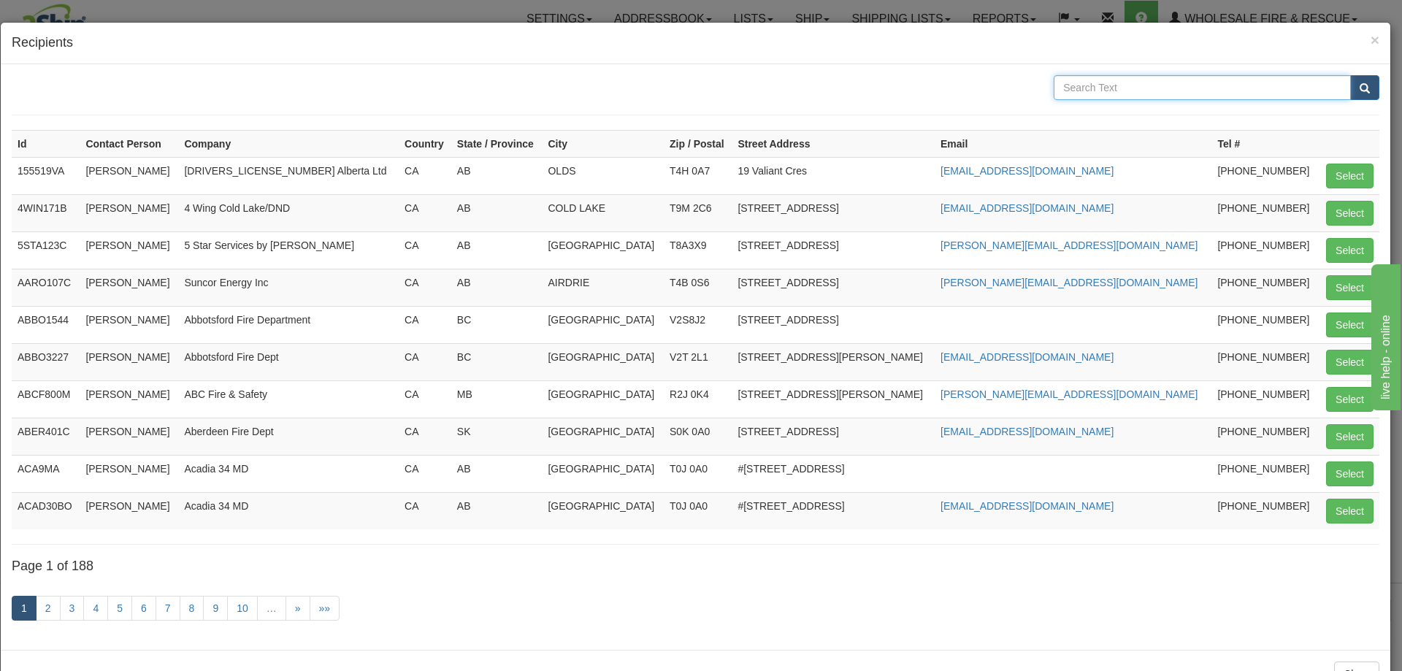
click at [1060, 92] on input "text" at bounding box center [1202, 87] width 297 height 25
type input "Red Rock"
click at [1350, 75] on button "submit" at bounding box center [1364, 87] width 29 height 25
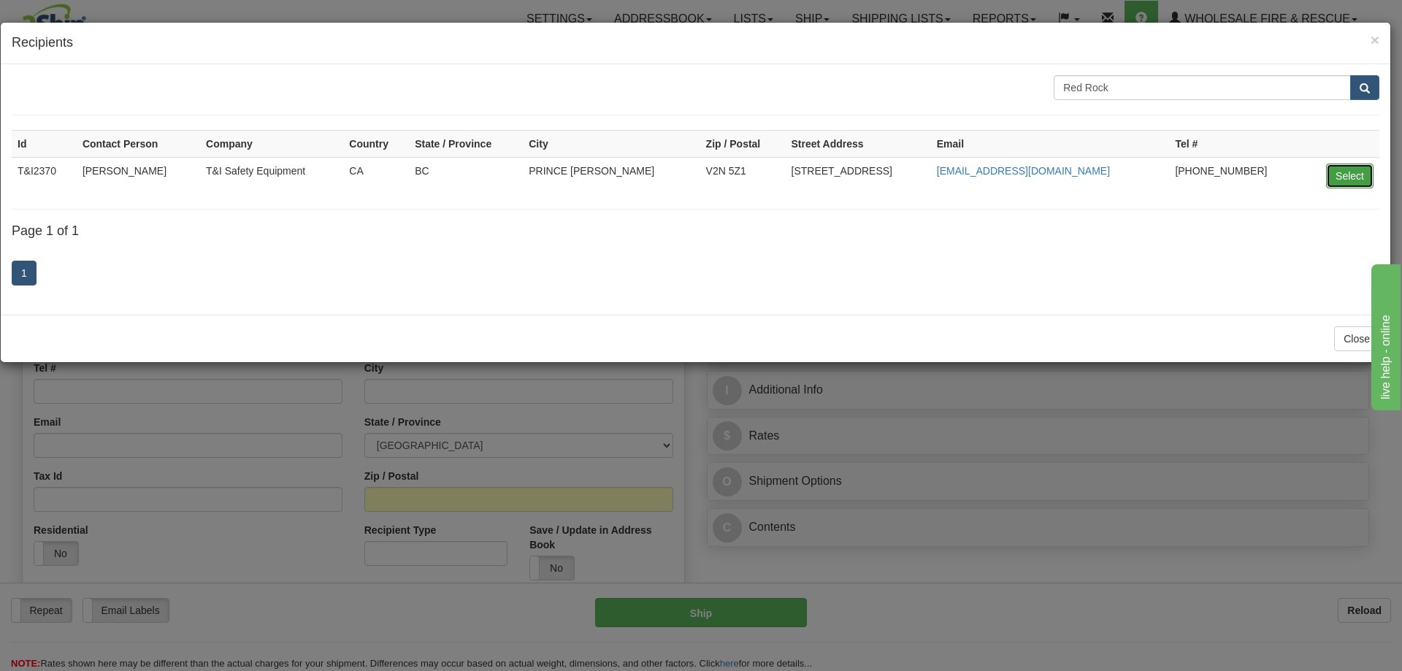
click at [1363, 174] on button "Select" at bounding box center [1349, 176] width 47 height 25
type input "T&I2370"
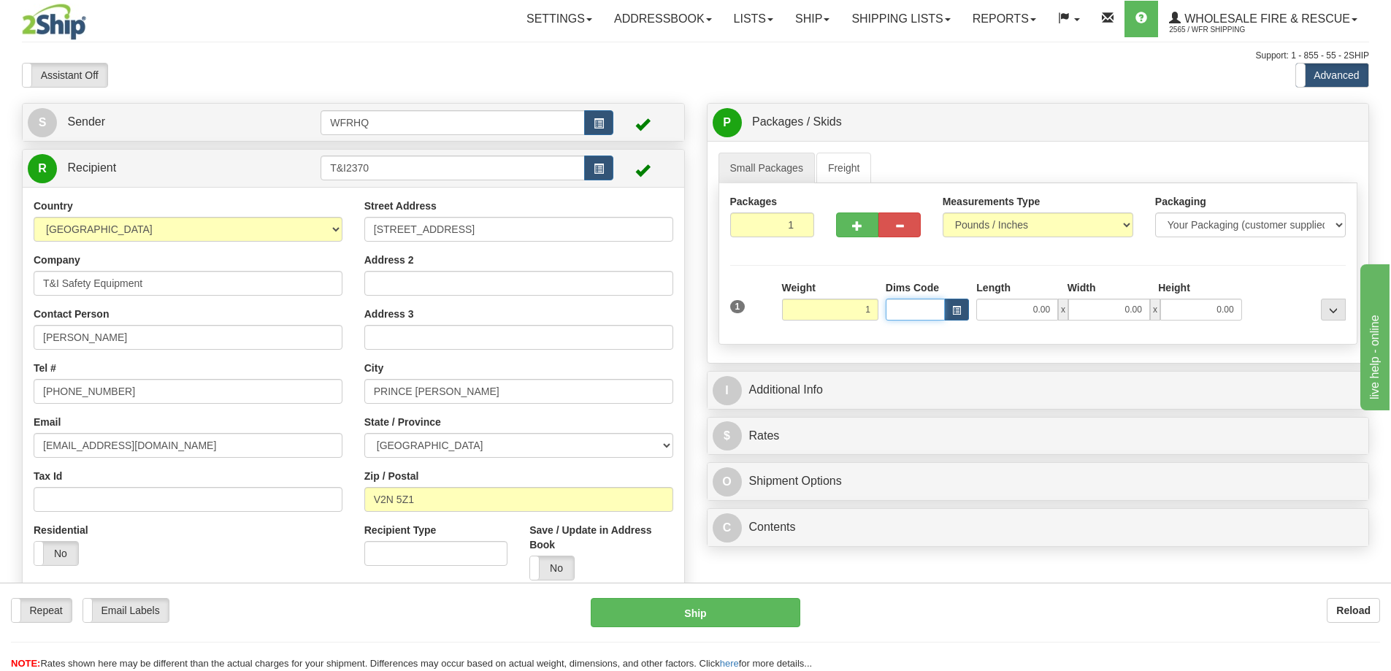
type input "1.00"
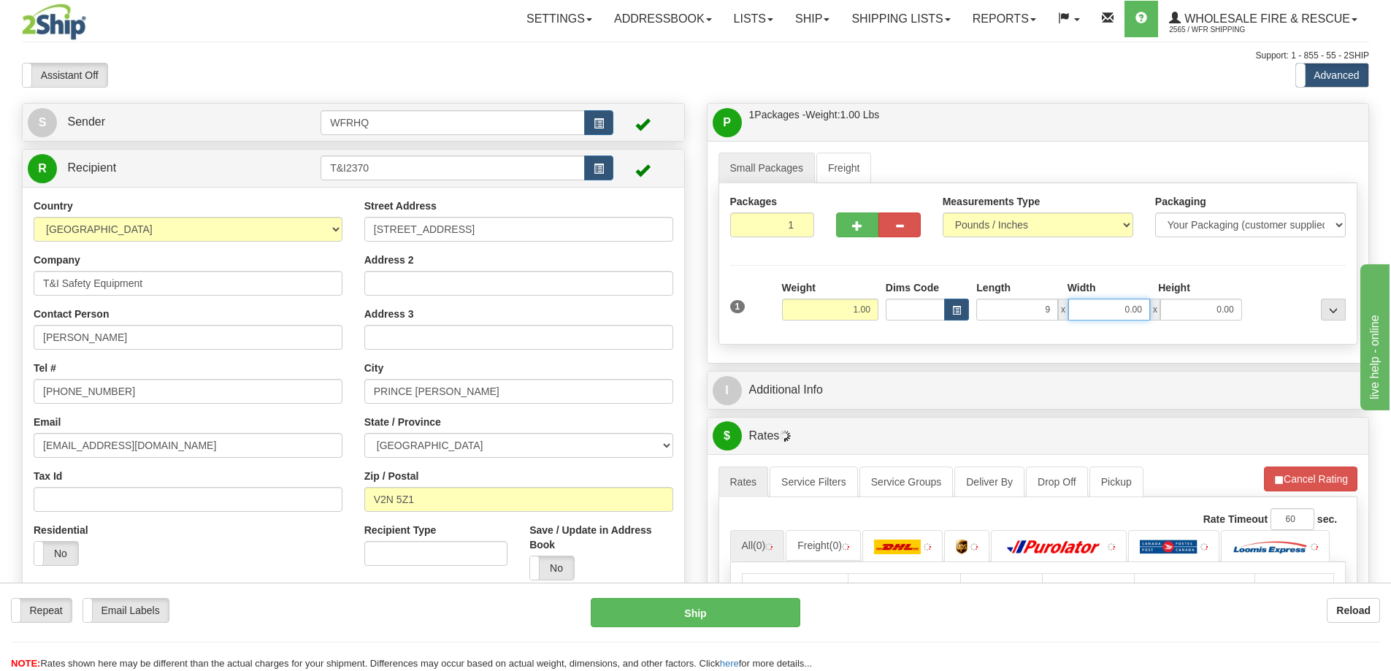
type input "9.00"
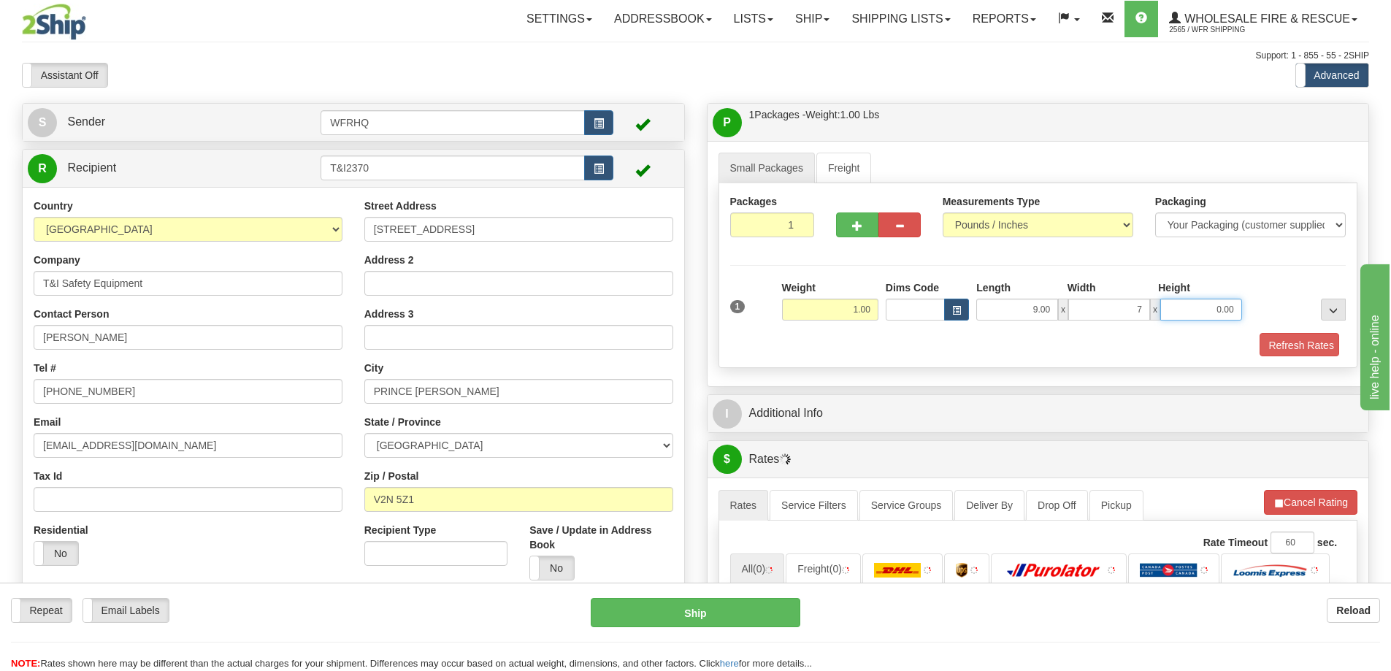
type input "7.00"
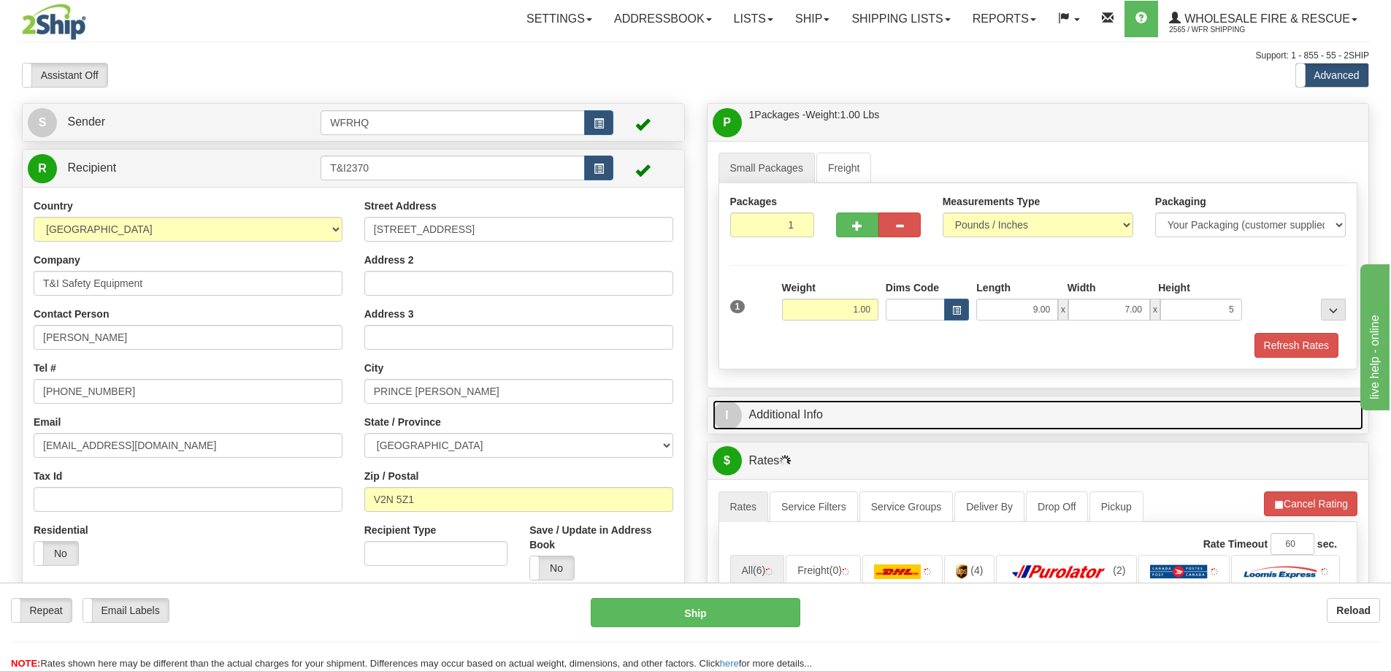
type input "5.00"
click at [772, 413] on link "I Additional Info" at bounding box center [1038, 415] width 651 height 30
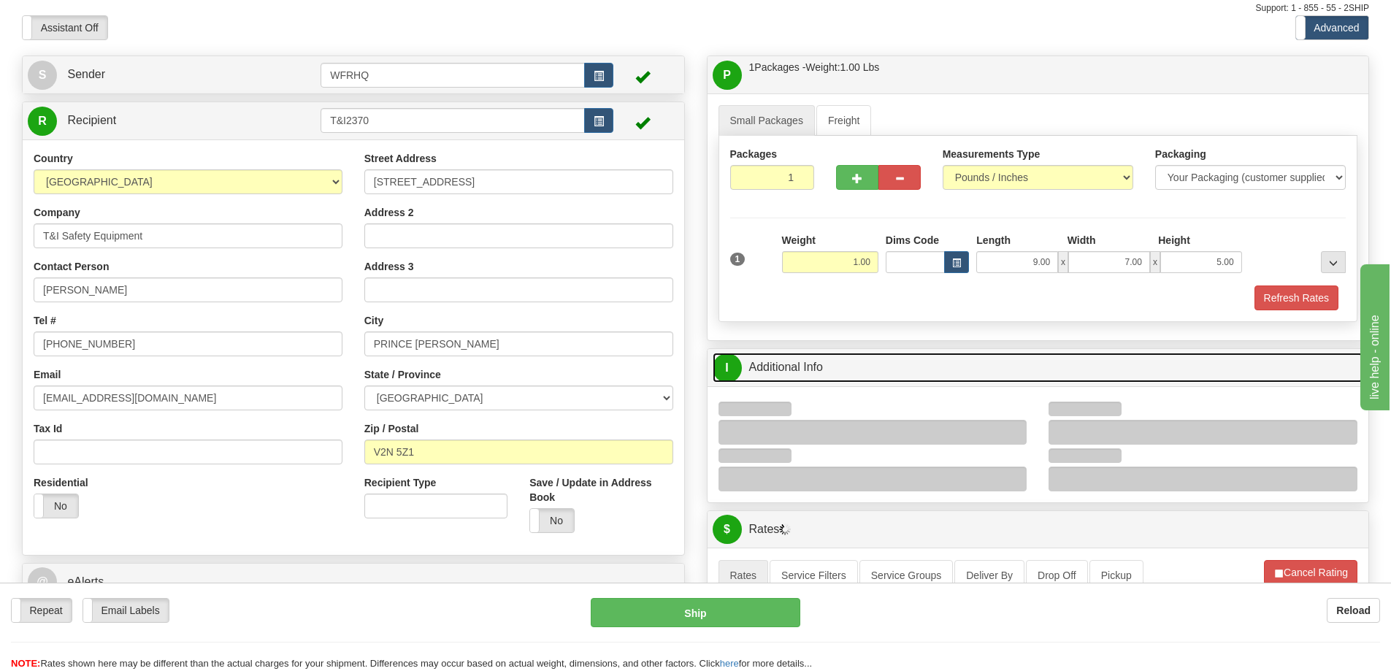
scroll to position [73, 0]
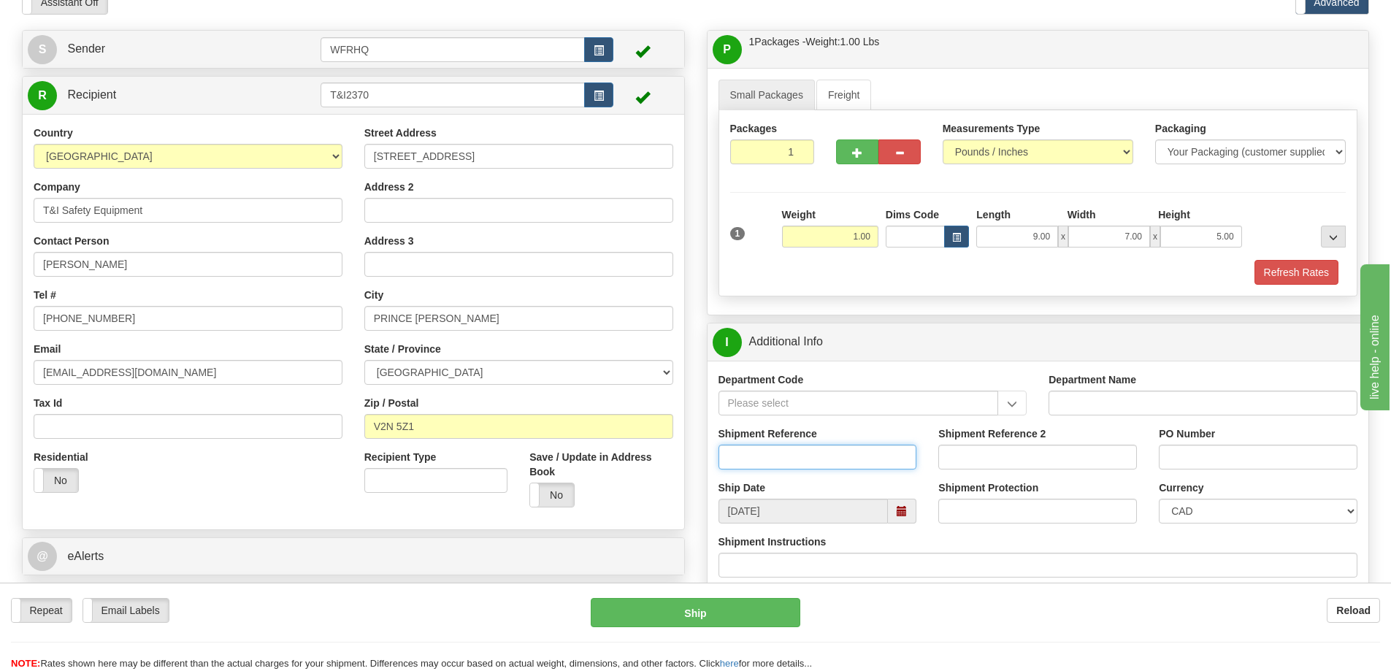
click at [783, 454] on input "Shipment Reference" at bounding box center [818, 457] width 199 height 25
click at [803, 471] on div "Shipment Reference S44015" at bounding box center [818, 453] width 221 height 54
click at [803, 466] on input "S44015" at bounding box center [818, 457] width 199 height 25
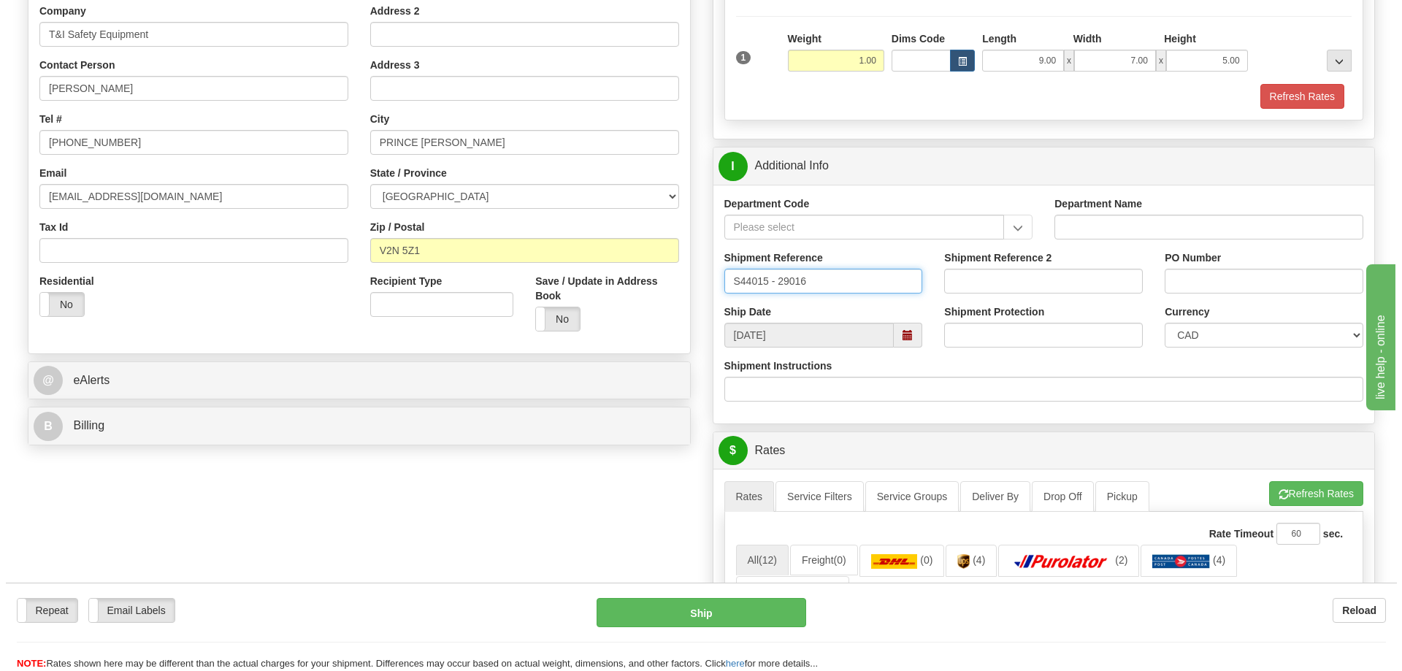
scroll to position [511, 0]
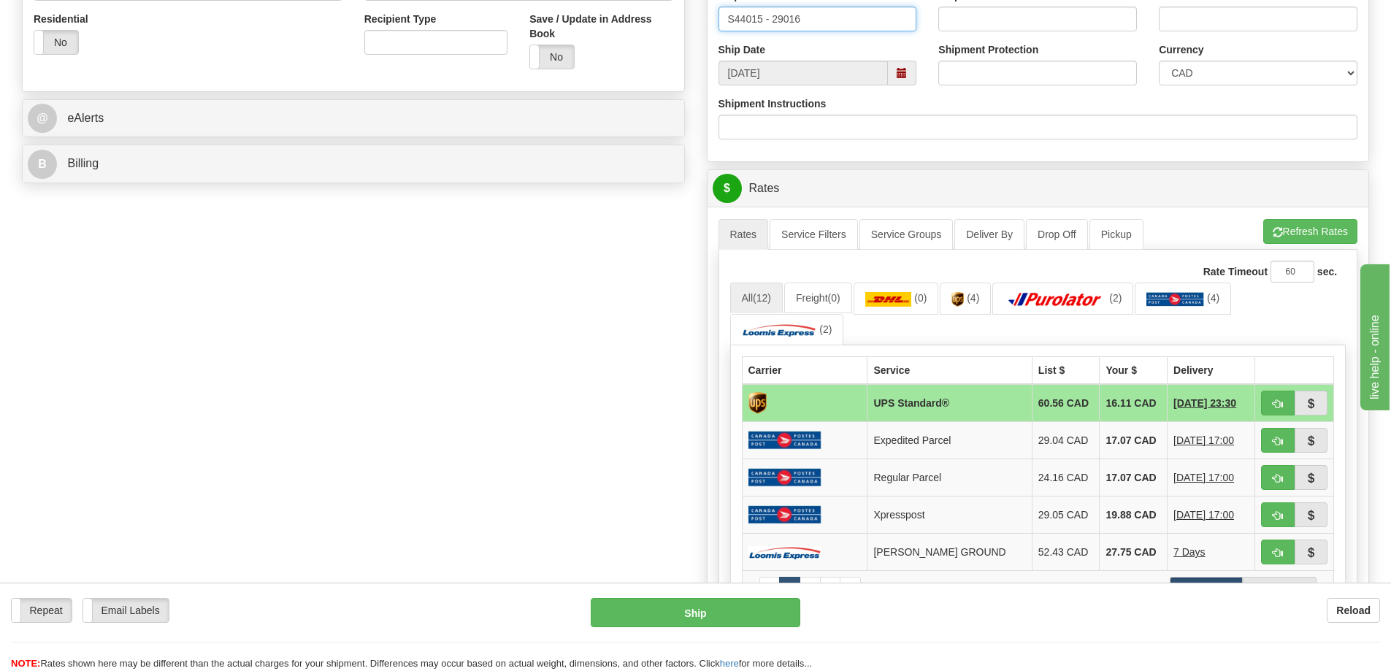
type input "S44015 - 29016"
click at [1282, 399] on span "button" at bounding box center [1278, 403] width 10 height 9
type input "11"
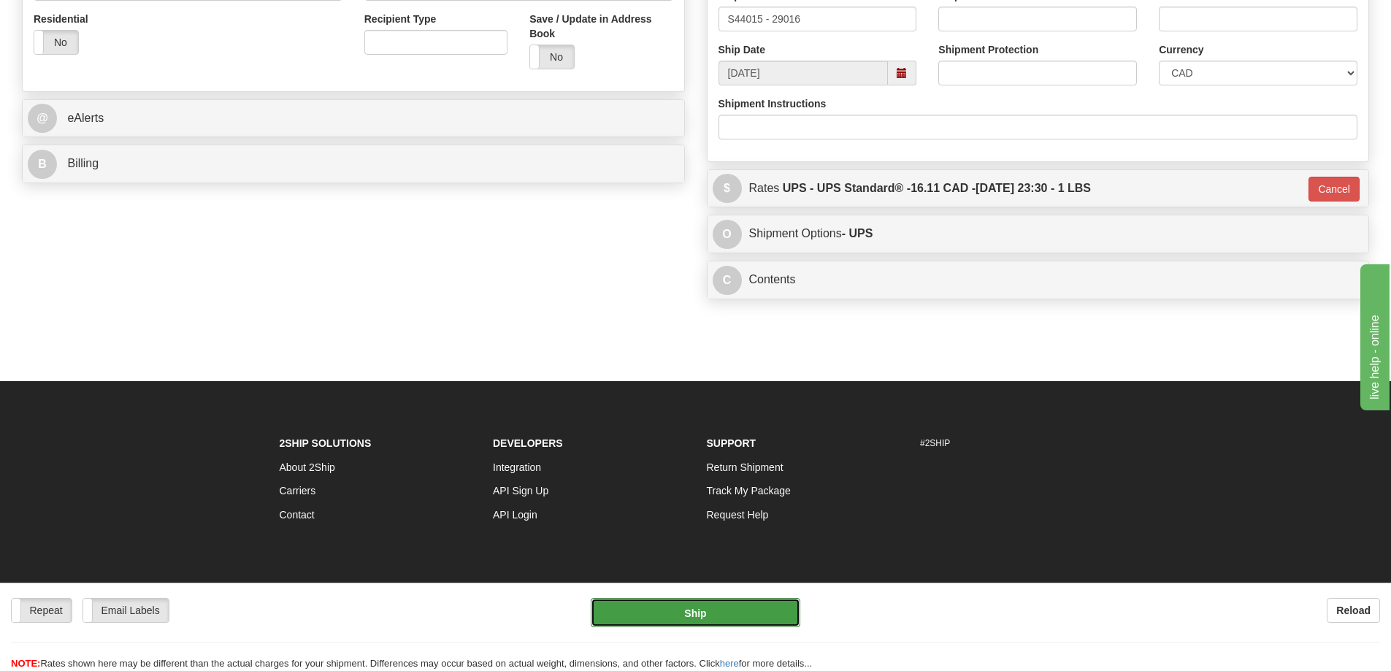
click at [703, 619] on button "Ship" at bounding box center [696, 612] width 210 height 29
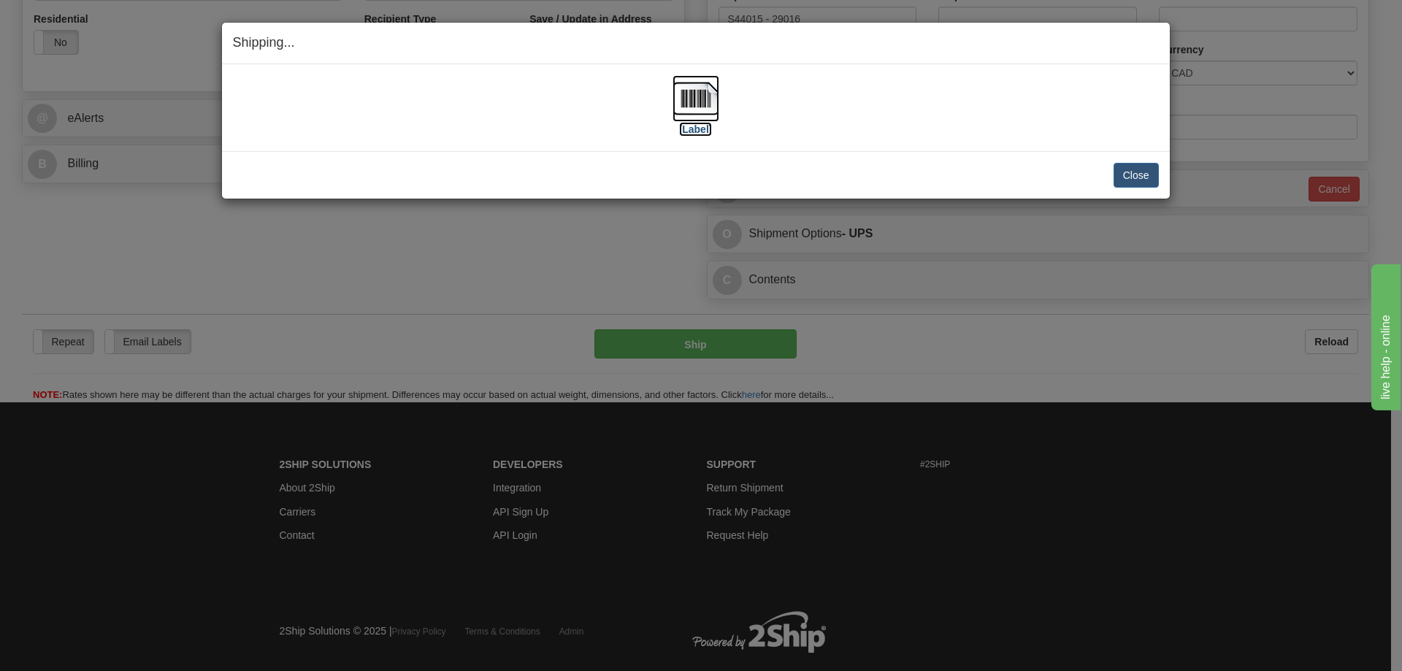
click at [700, 88] on img at bounding box center [696, 98] width 47 height 47
click at [939, 129] on div "[Label]" at bounding box center [696, 107] width 926 height 65
click at [1138, 172] on button "Close" at bounding box center [1136, 175] width 45 height 25
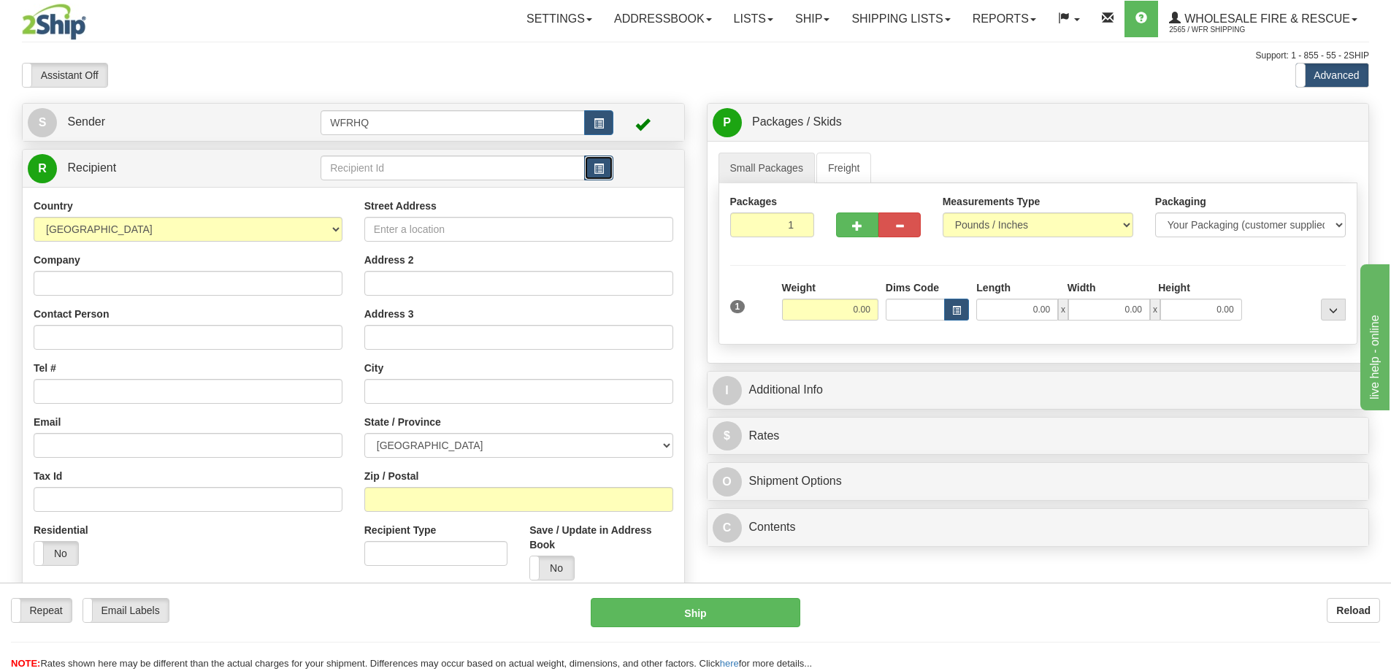
click at [599, 162] on button "button" at bounding box center [598, 168] width 29 height 25
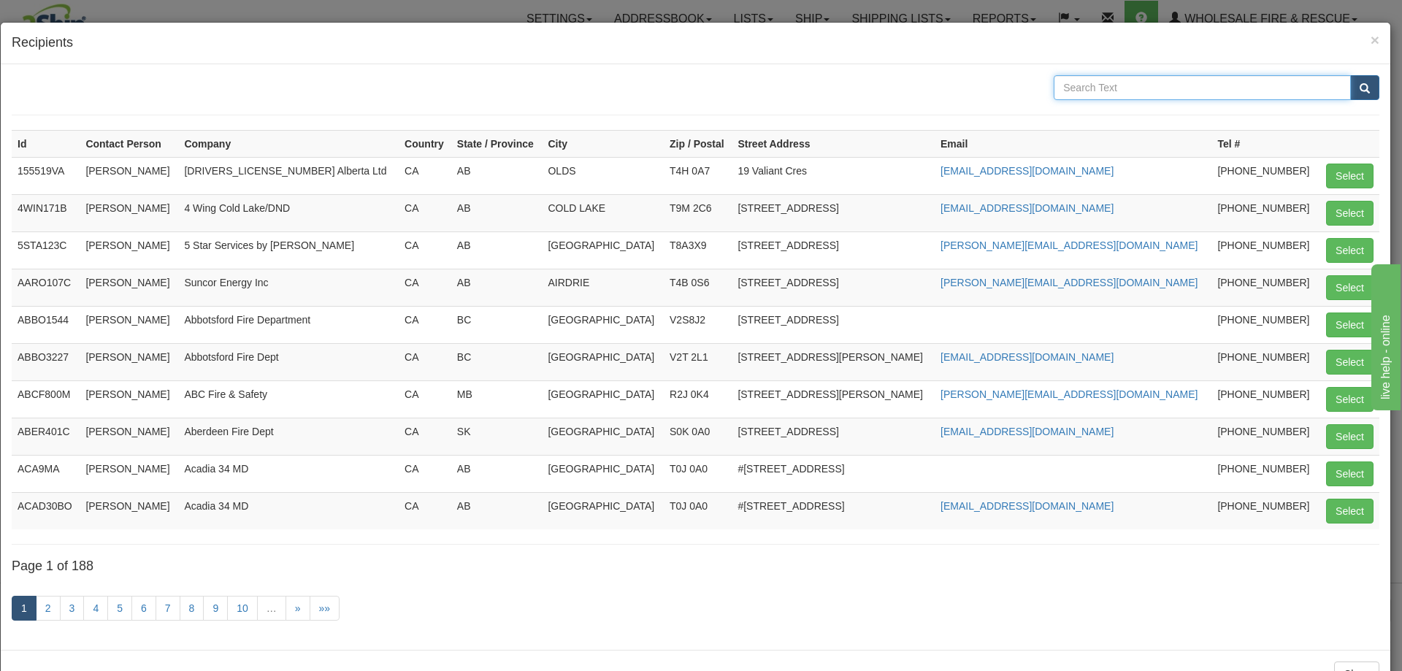
click at [1138, 86] on input "text" at bounding box center [1202, 87] width 297 height 25
type input "Grande Pra"
click at [1350, 75] on button "submit" at bounding box center [1364, 87] width 29 height 25
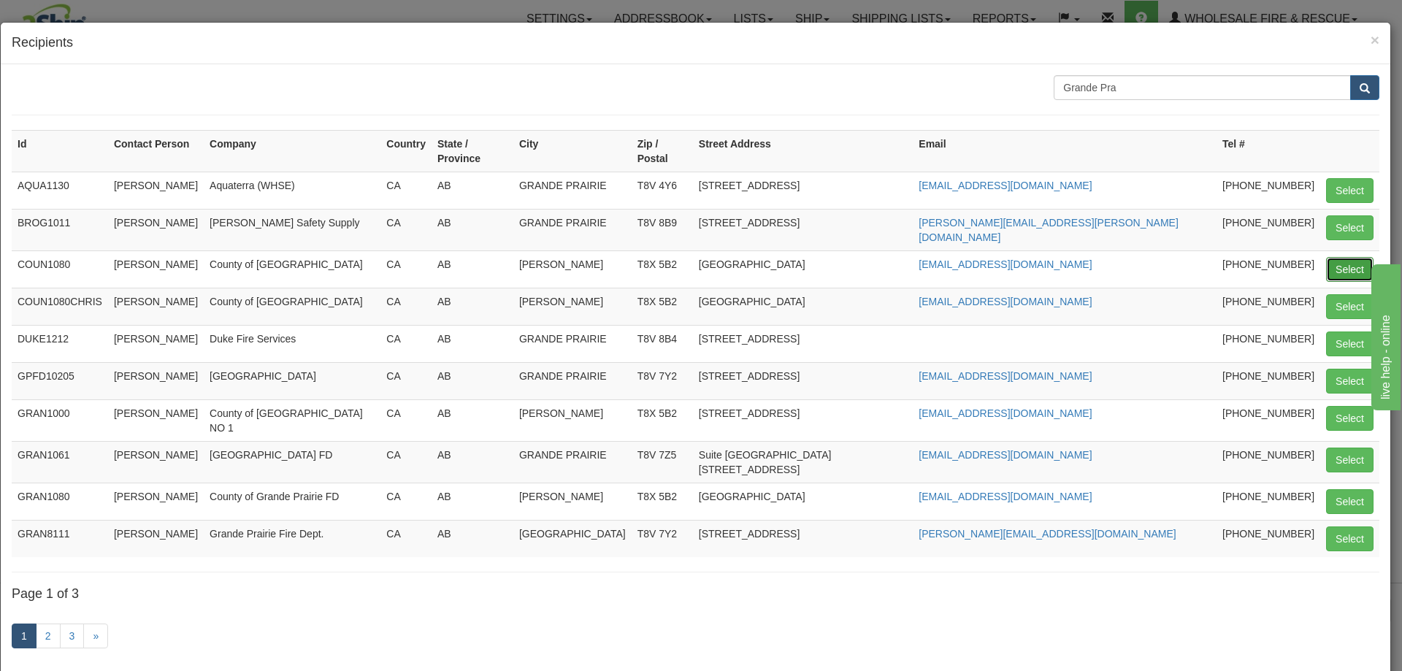
click at [1338, 257] on button "Select" at bounding box center [1349, 269] width 47 height 25
type input "COUN1080"
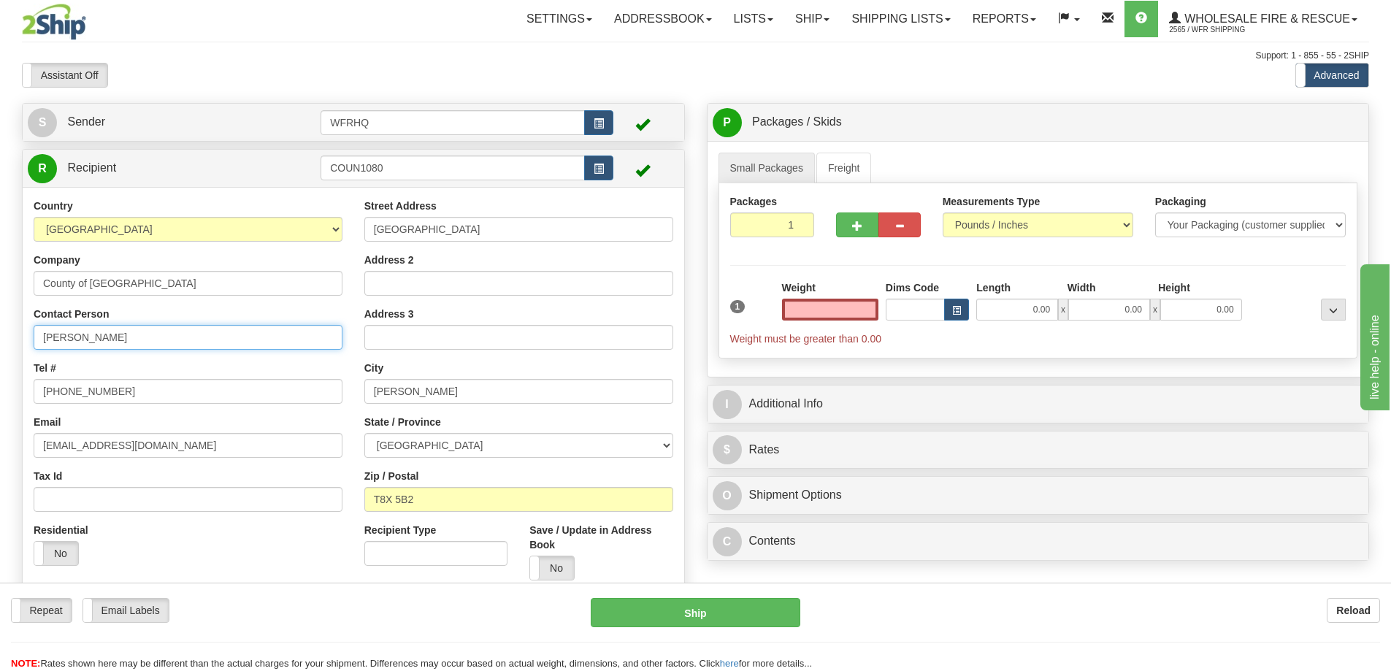
type input "0.00"
drag, startPoint x: -107, startPoint y: 322, endPoint x: -158, endPoint y: 322, distance: 50.4
click at [0, 322] on html "Training Course Close Toggle navigation Settings Shipping Preferences New Sende…" at bounding box center [695, 335] width 1391 height 671
type input "Kevin Lussier"
drag, startPoint x: 123, startPoint y: 393, endPoint x: 83, endPoint y: 397, distance: 40.3
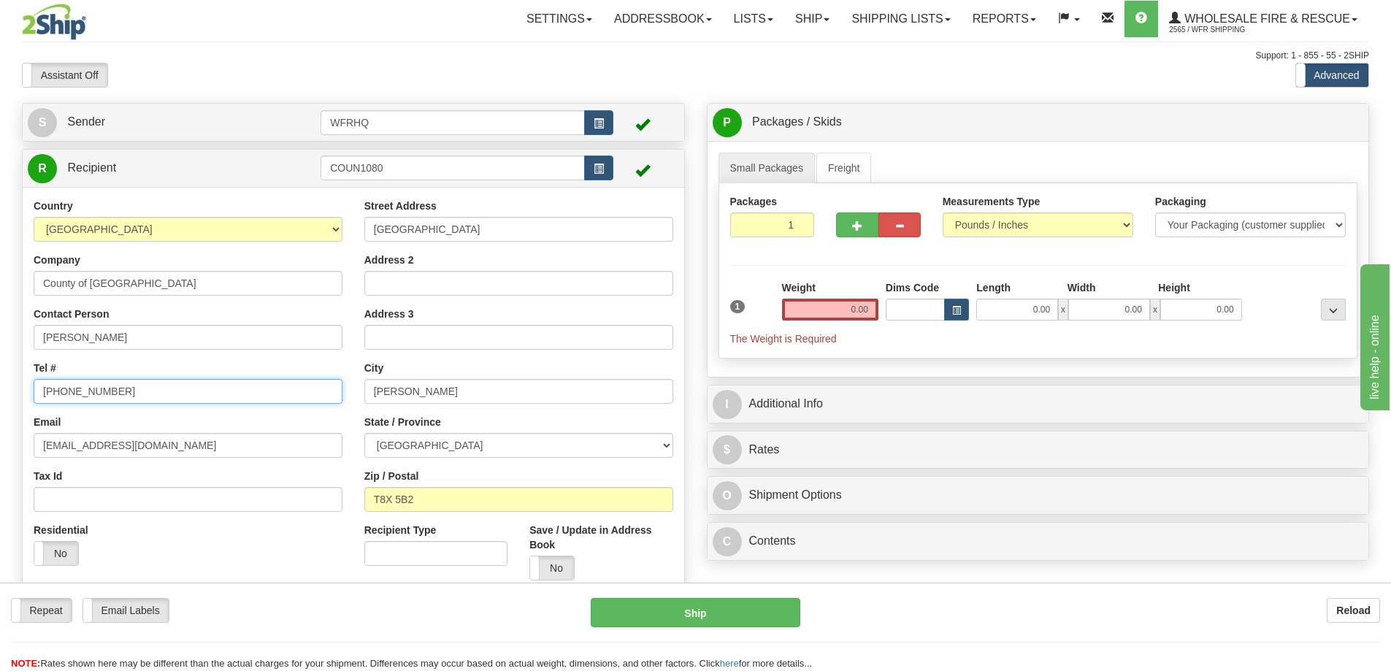
click at [83, 397] on input "780-532-9727" at bounding box center [188, 391] width 309 height 25
type input "780-532-7736"
click at [827, 315] on input "0.00" at bounding box center [830, 310] width 96 height 22
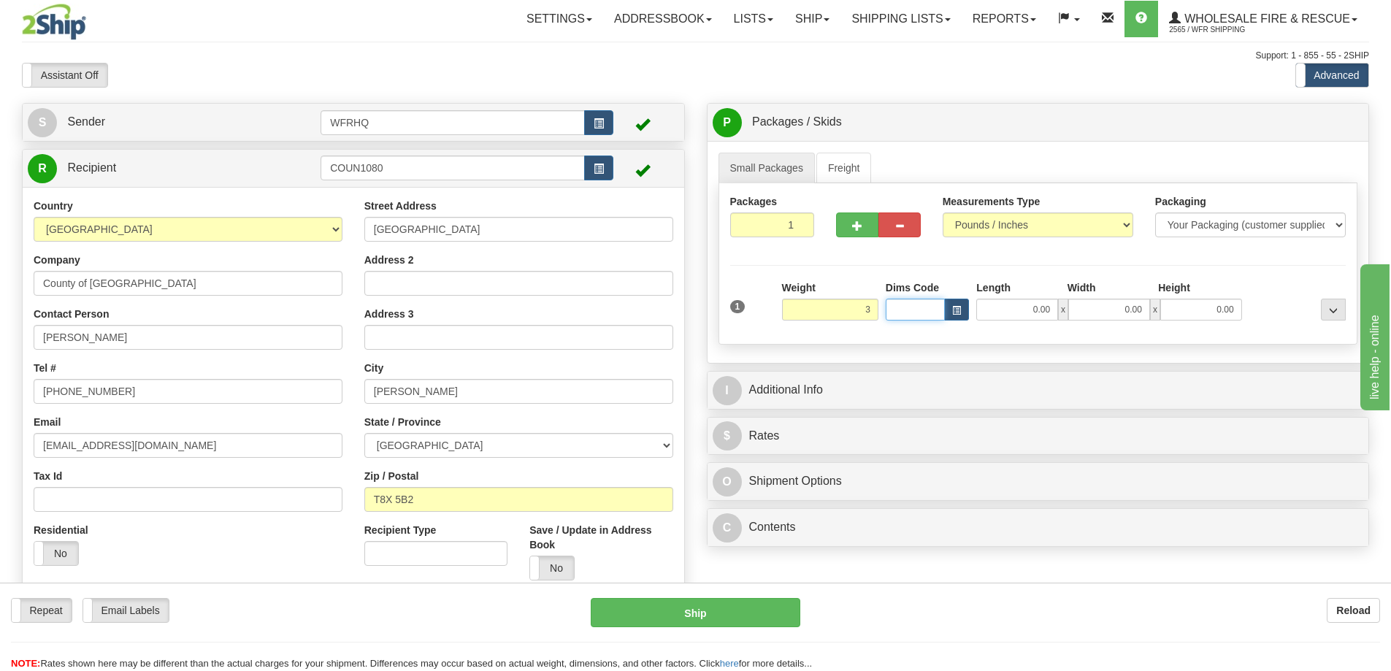
type input "3.00"
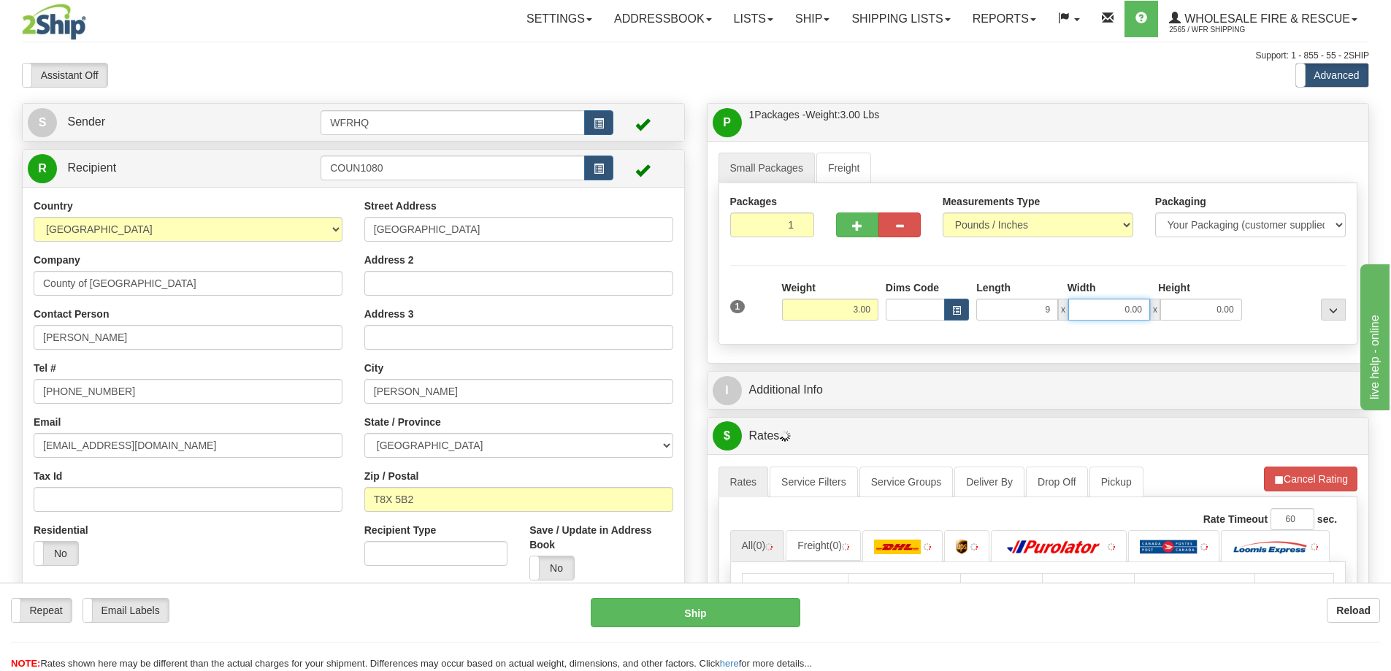
type input "9.00"
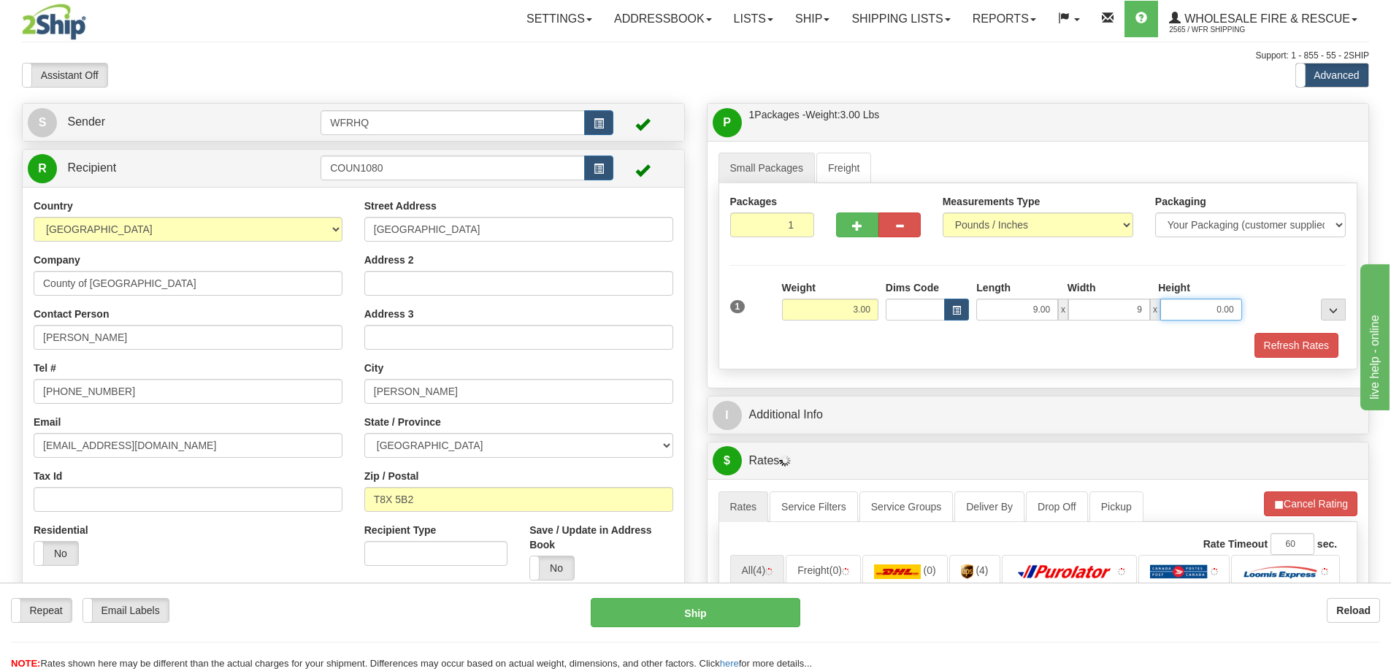
type input "9.00"
type input "4"
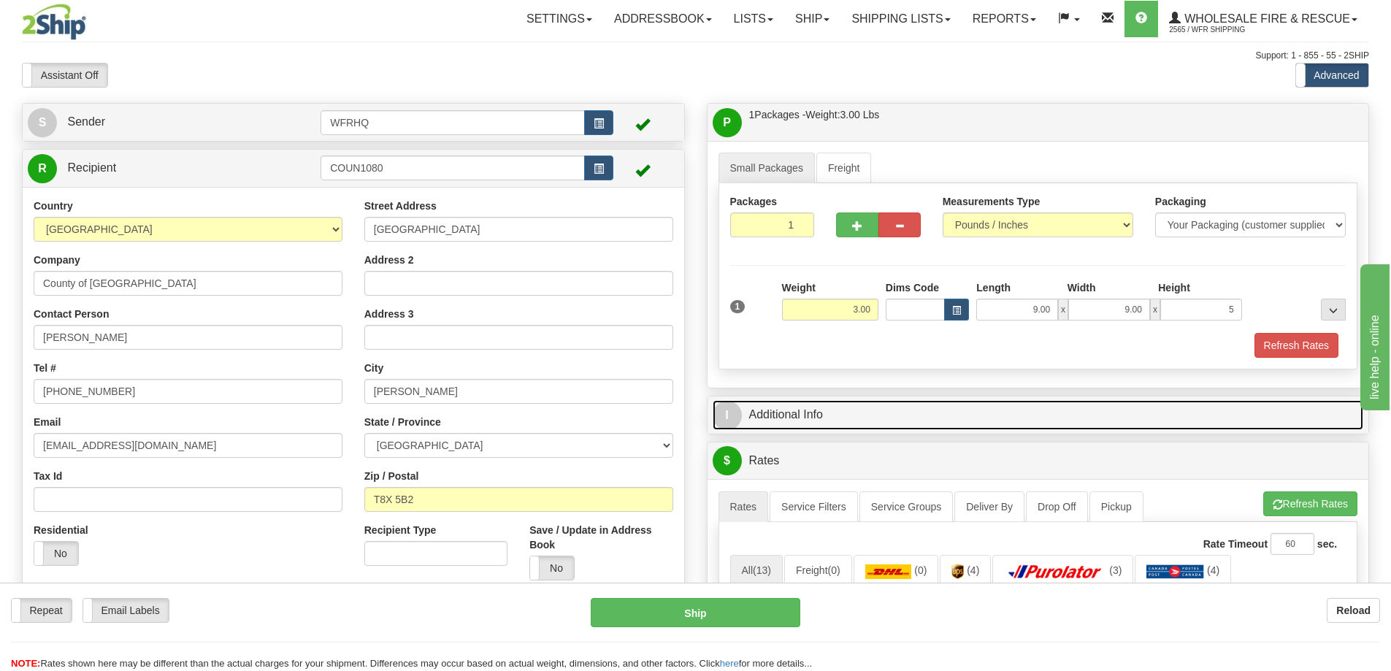
type input "5.00"
click at [796, 407] on link "I Additional Info" at bounding box center [1038, 415] width 651 height 30
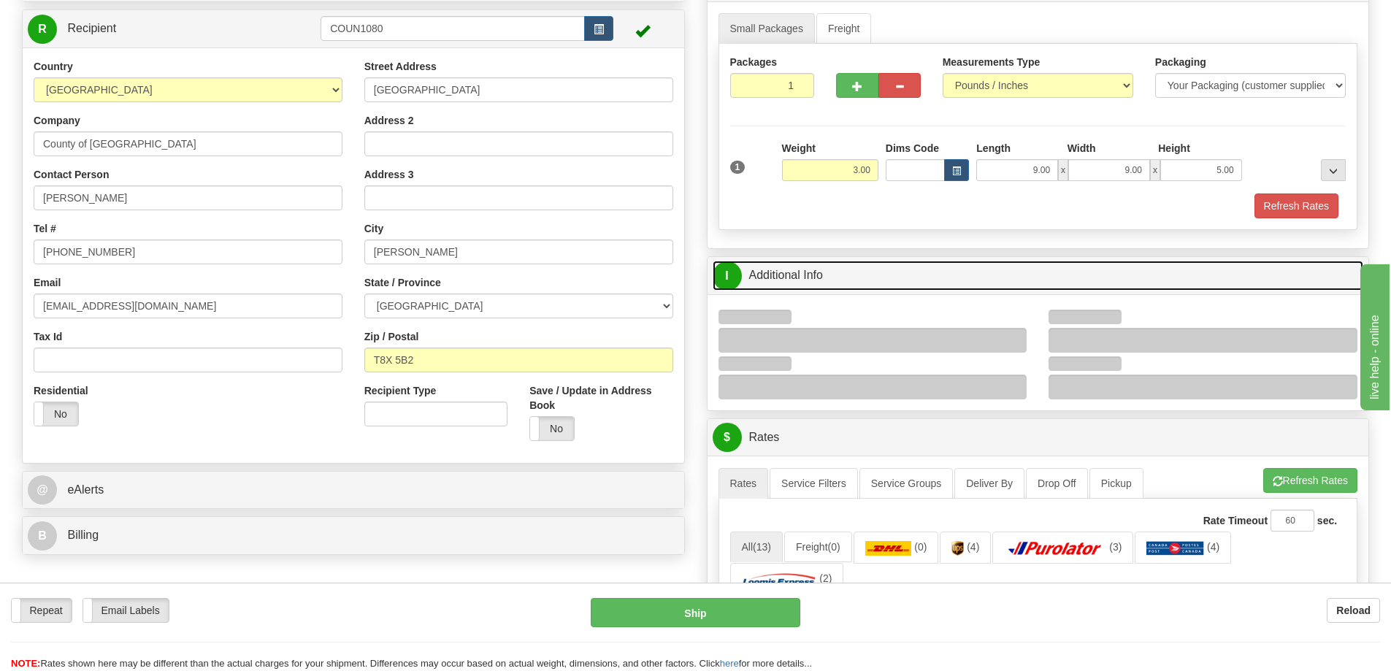
scroll to position [146, 0]
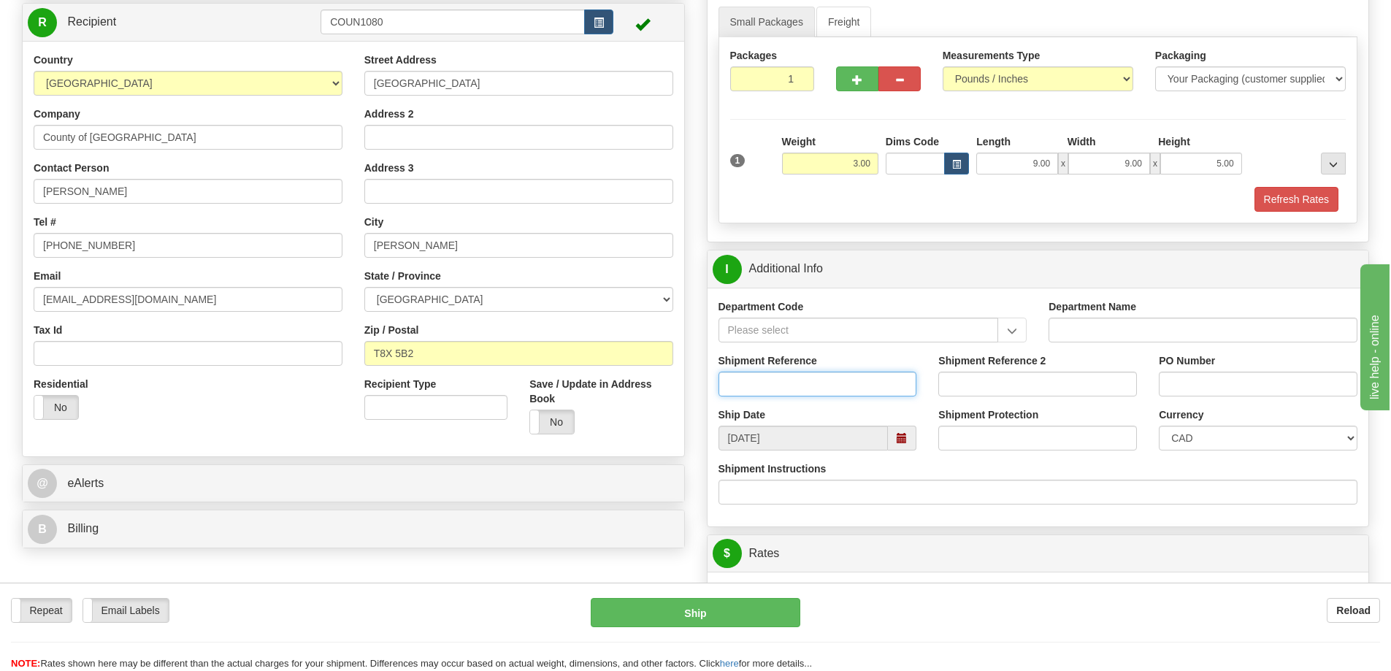
click at [785, 390] on input "Shipment Reference" at bounding box center [818, 384] width 199 height 25
type input "S43956 - 28946"
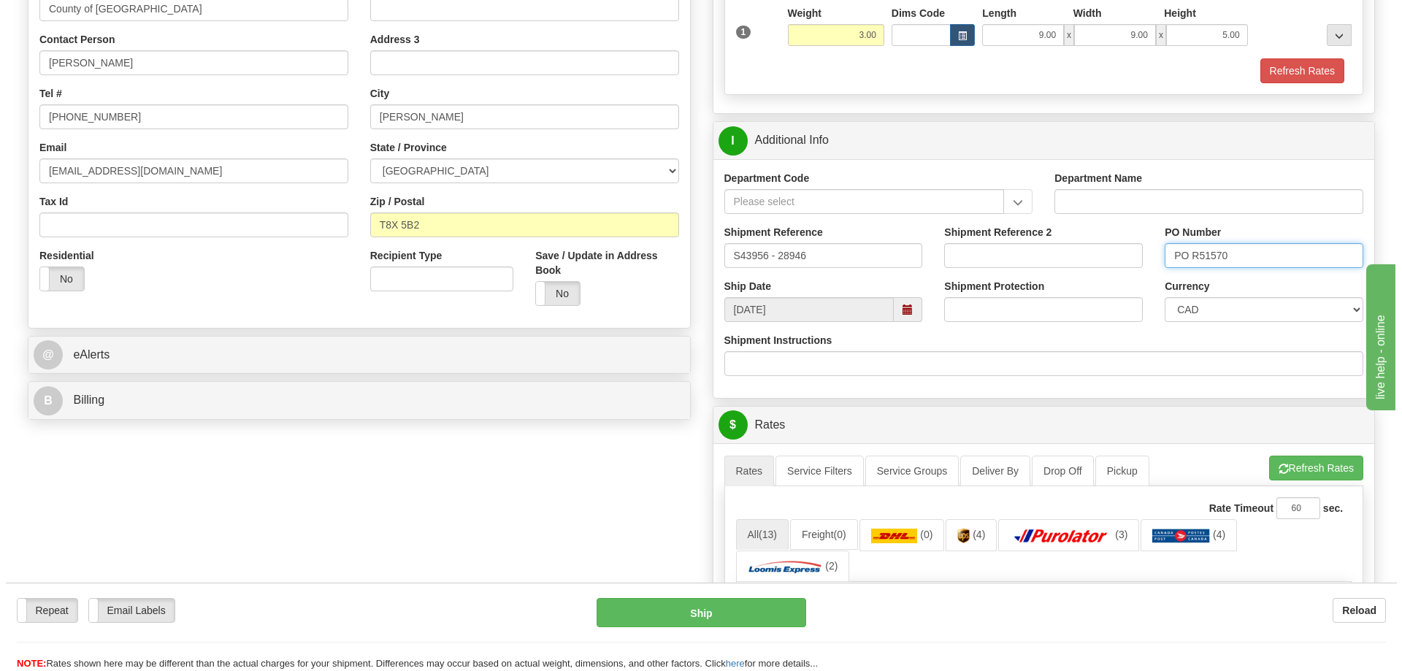
scroll to position [438, 0]
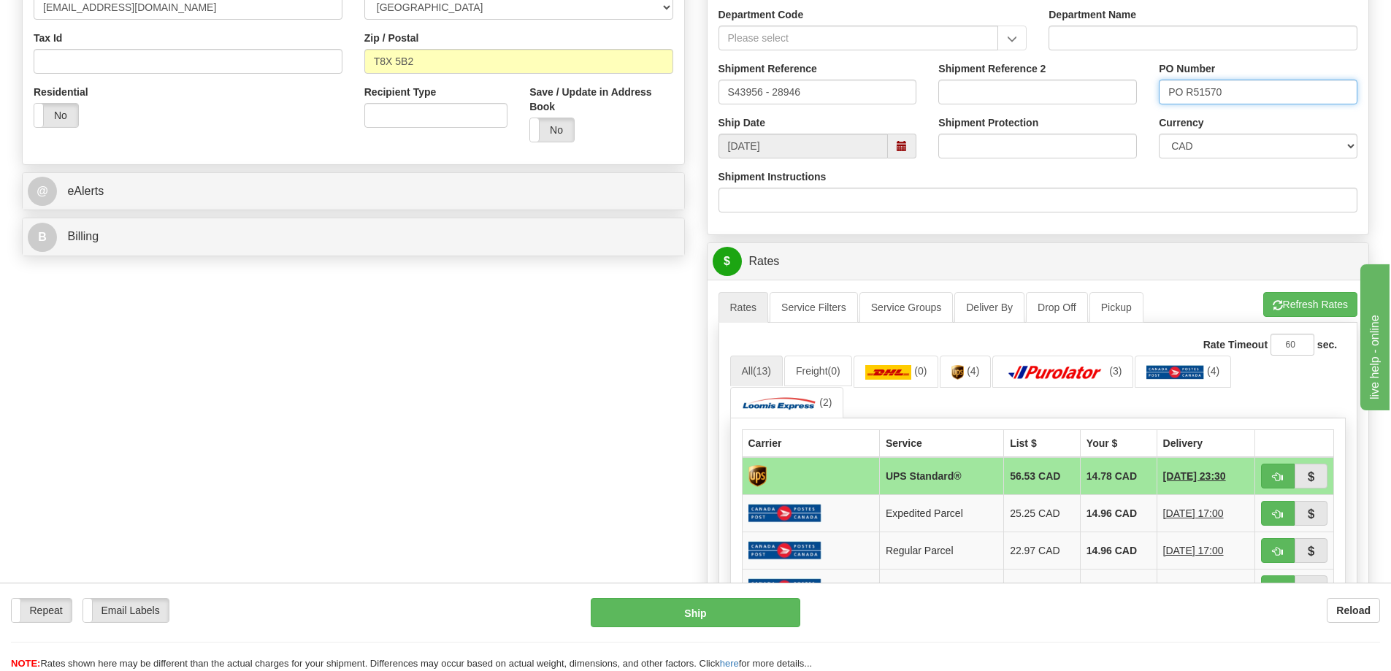
type input "PO R51570"
drag, startPoint x: 1285, startPoint y: 467, endPoint x: 1276, endPoint y: 468, distance: 8.9
click at [1285, 467] on button "button" at bounding box center [1278, 476] width 34 height 25
type input "11"
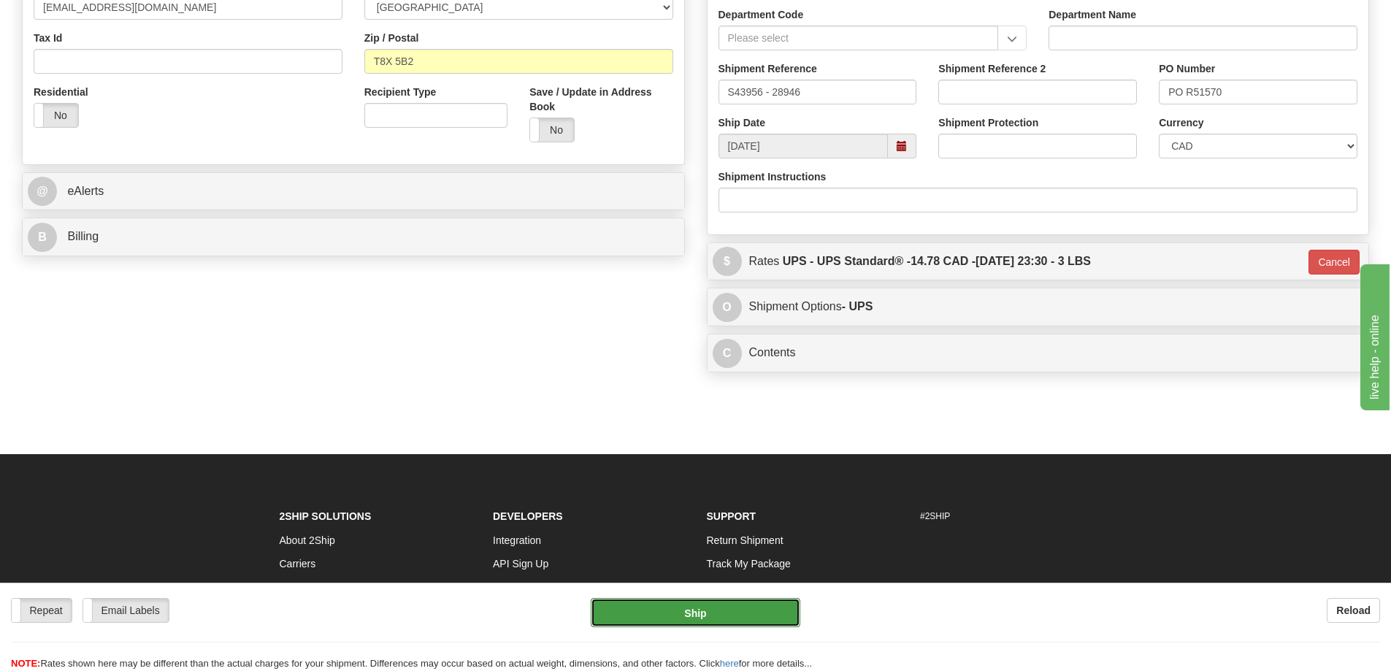
click at [686, 619] on button "Ship" at bounding box center [696, 612] width 210 height 29
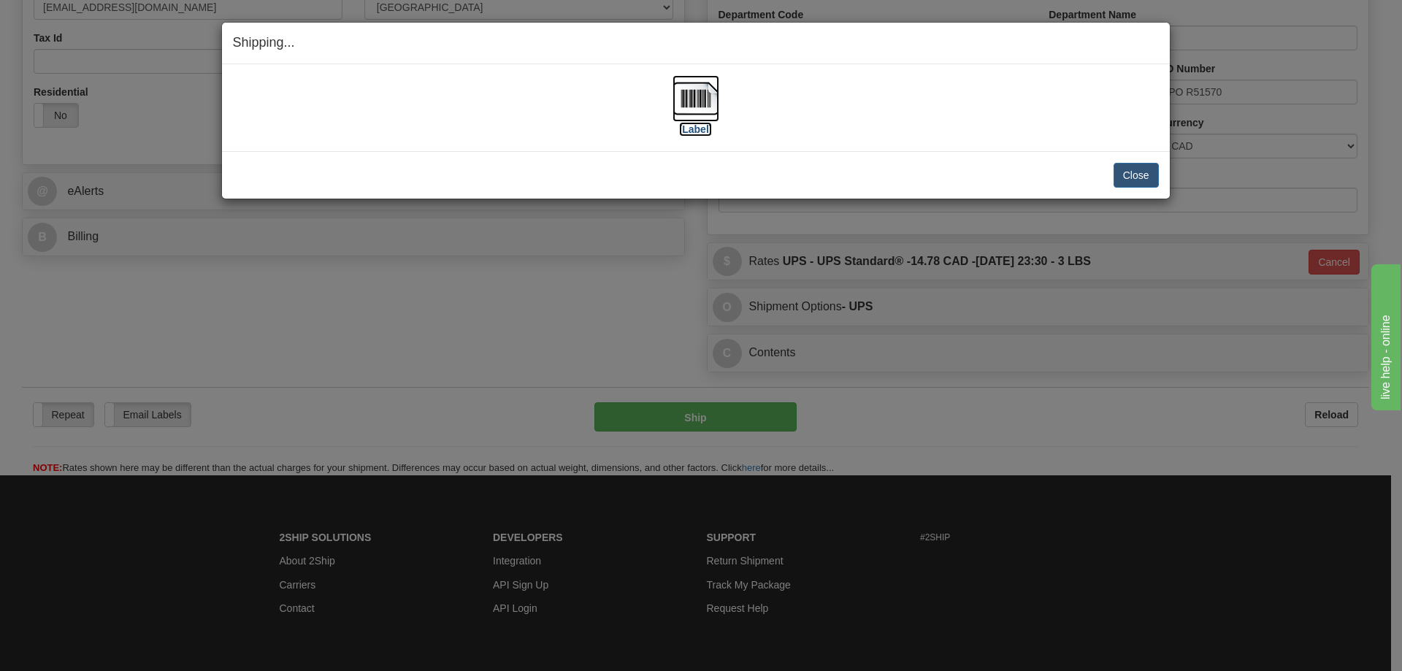
click at [706, 91] on img at bounding box center [696, 98] width 47 height 47
click at [943, 129] on div "[Label]" at bounding box center [696, 107] width 926 height 65
click at [1142, 183] on button "Close" at bounding box center [1136, 175] width 45 height 25
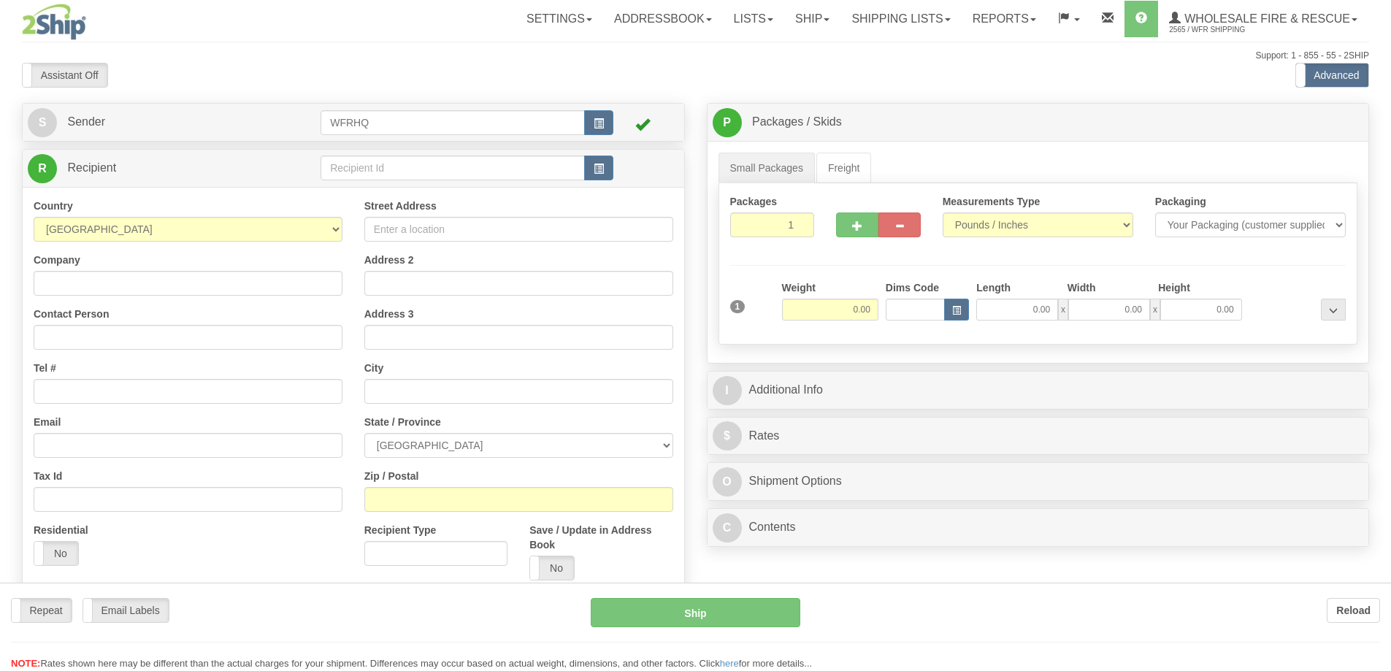
click at [602, 172] on div at bounding box center [695, 335] width 1391 height 671
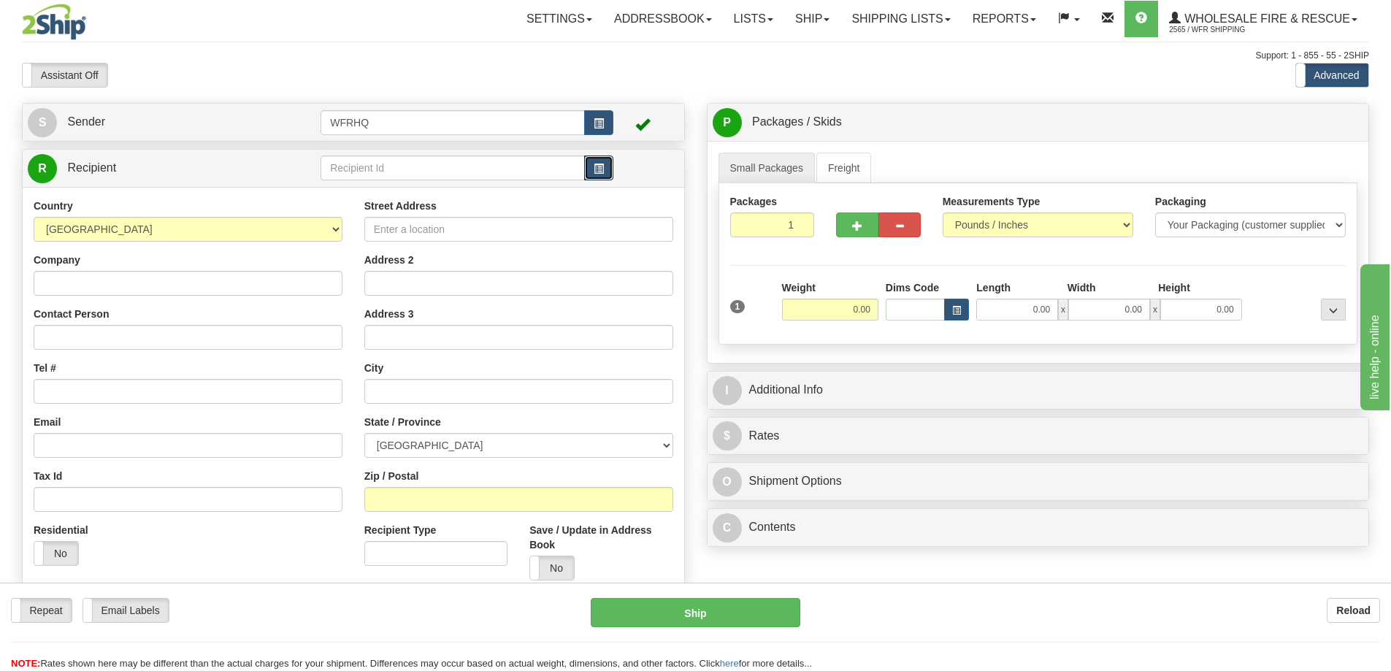
click at [602, 172] on span "button" at bounding box center [599, 168] width 10 height 9
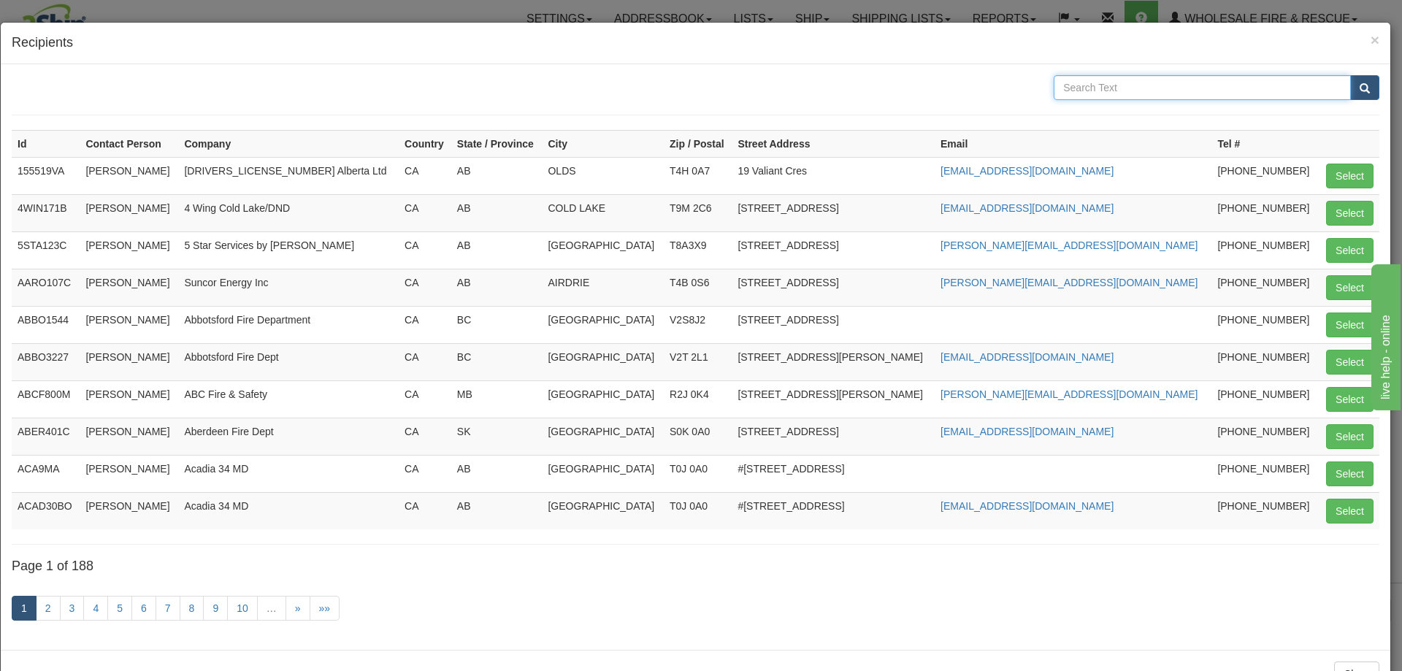
click at [1117, 90] on input "text" at bounding box center [1202, 87] width 297 height 25
type input "C.W."
click at [1350, 75] on button "submit" at bounding box center [1364, 87] width 29 height 25
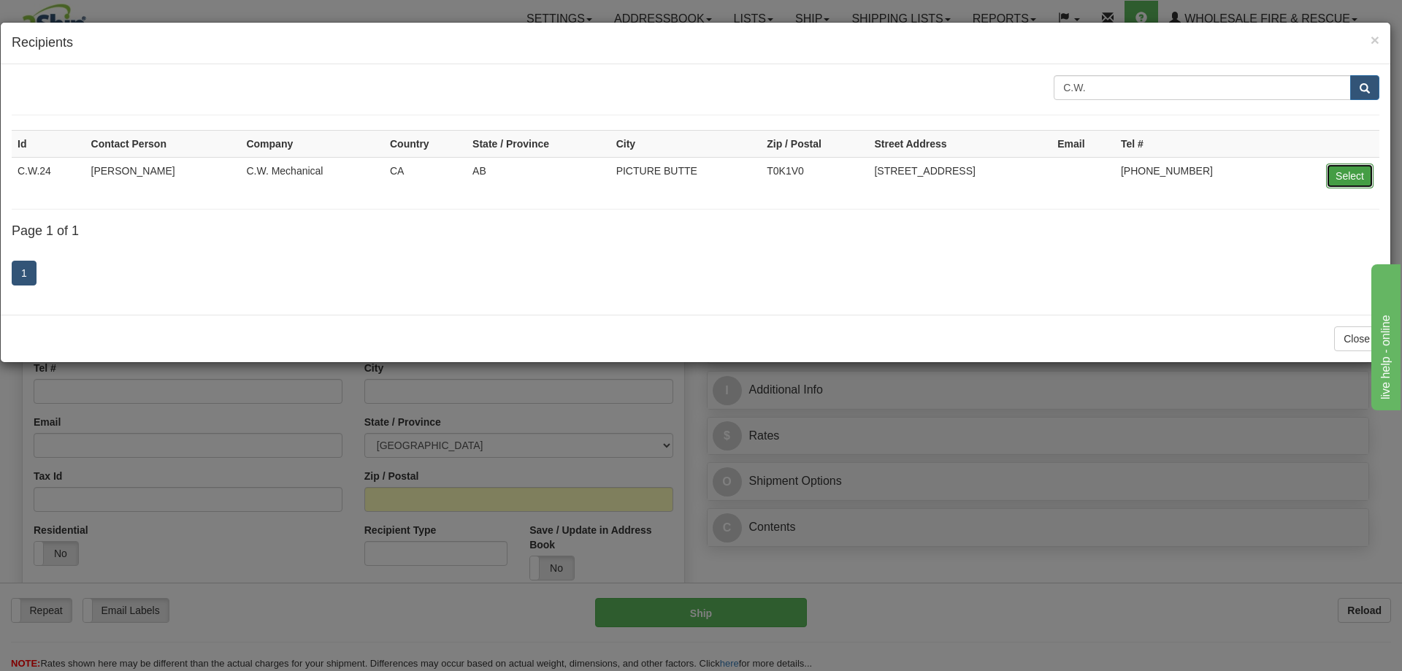
click at [1353, 180] on button "Select" at bounding box center [1349, 176] width 47 height 25
type input "C.W.24"
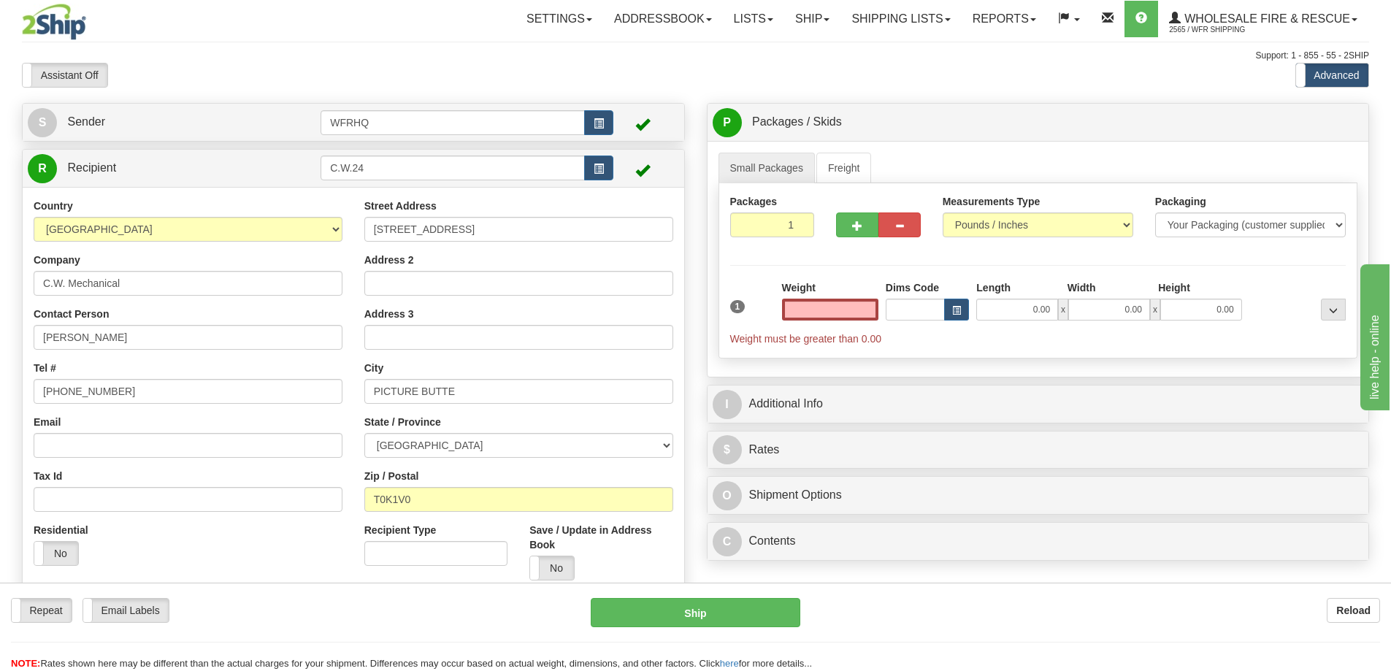
type input "0.00"
click at [142, 453] on input "Email" at bounding box center [188, 445] width 309 height 25
paste input "casey.west18@gmail.com"
type input "casey.west18@gmail.com"
click at [838, 315] on input "0.00" at bounding box center [830, 310] width 96 height 22
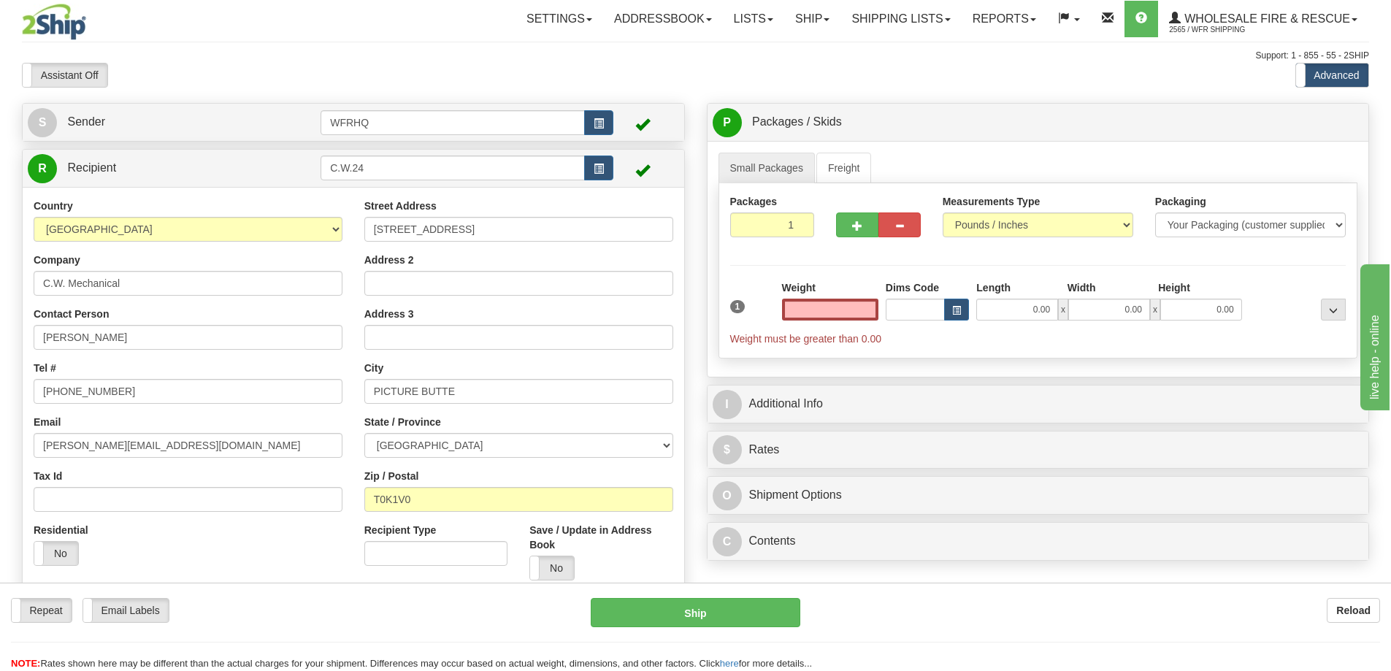
type input "0.00"
click at [832, 313] on input "0.00" at bounding box center [830, 310] width 96 height 22
type input "4.00"
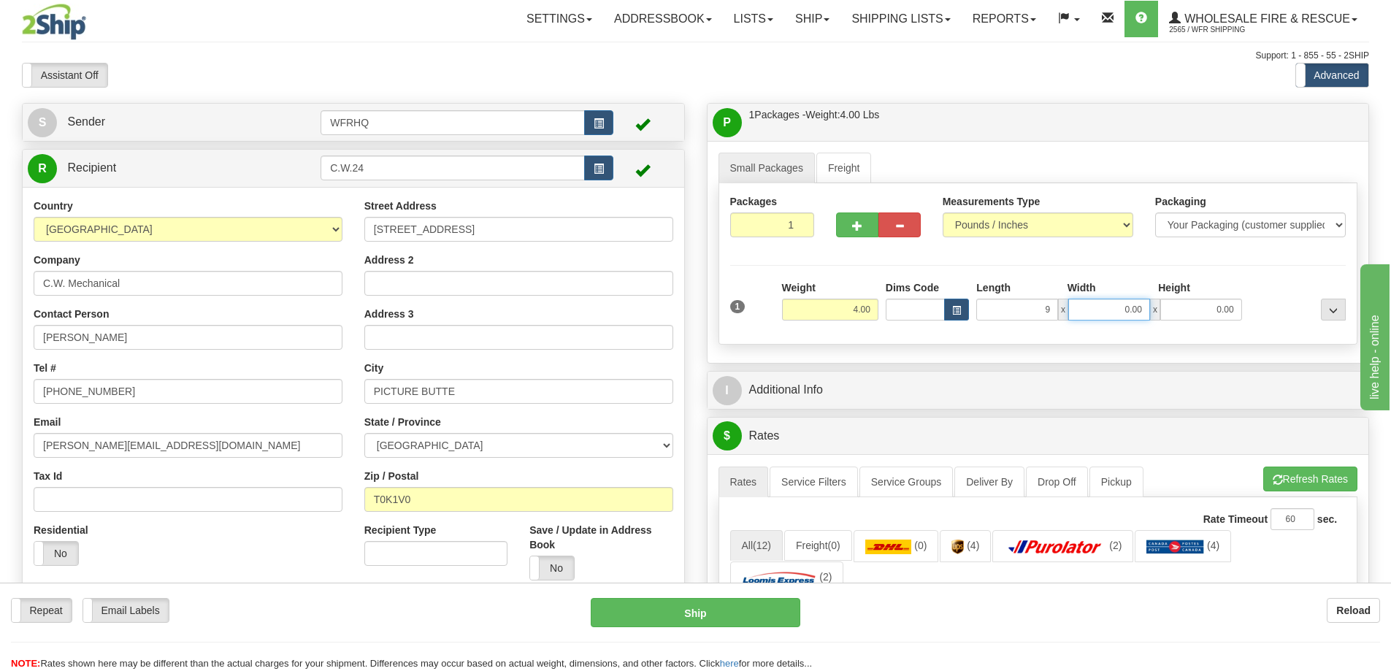
type input "9.00"
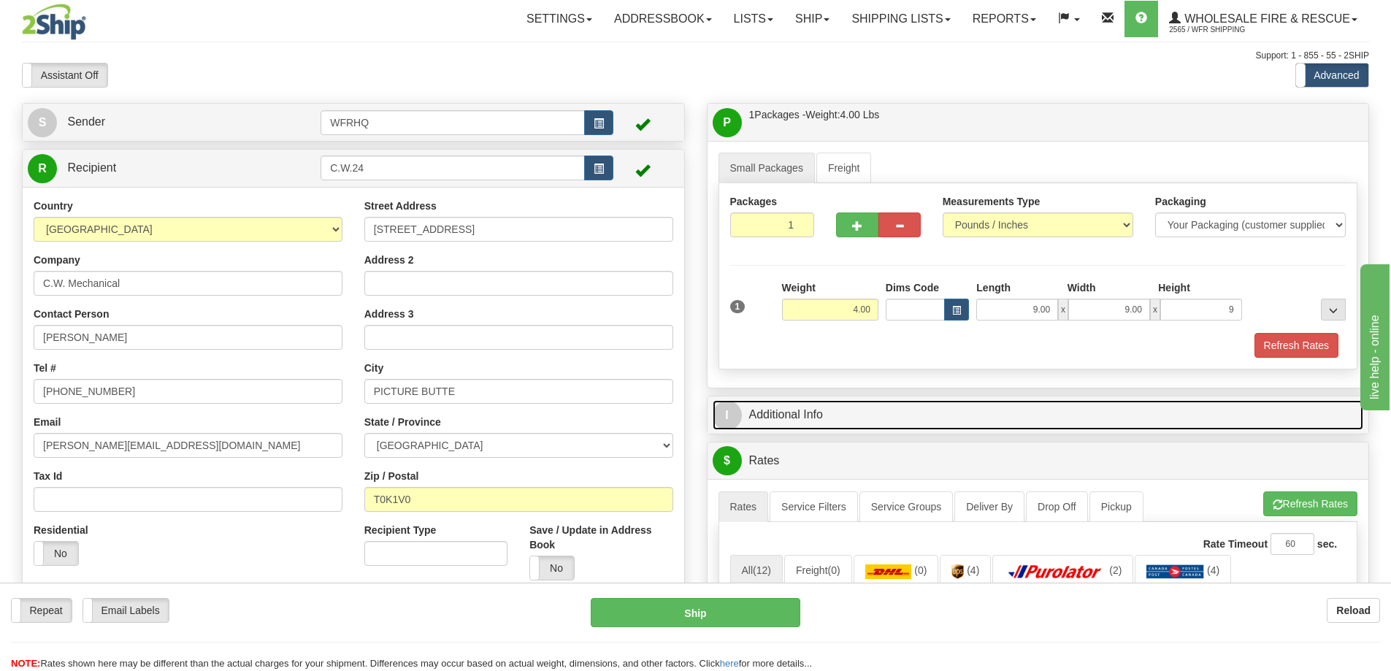
type input "9.00"
click at [797, 421] on link "I Additional Info" at bounding box center [1038, 415] width 651 height 30
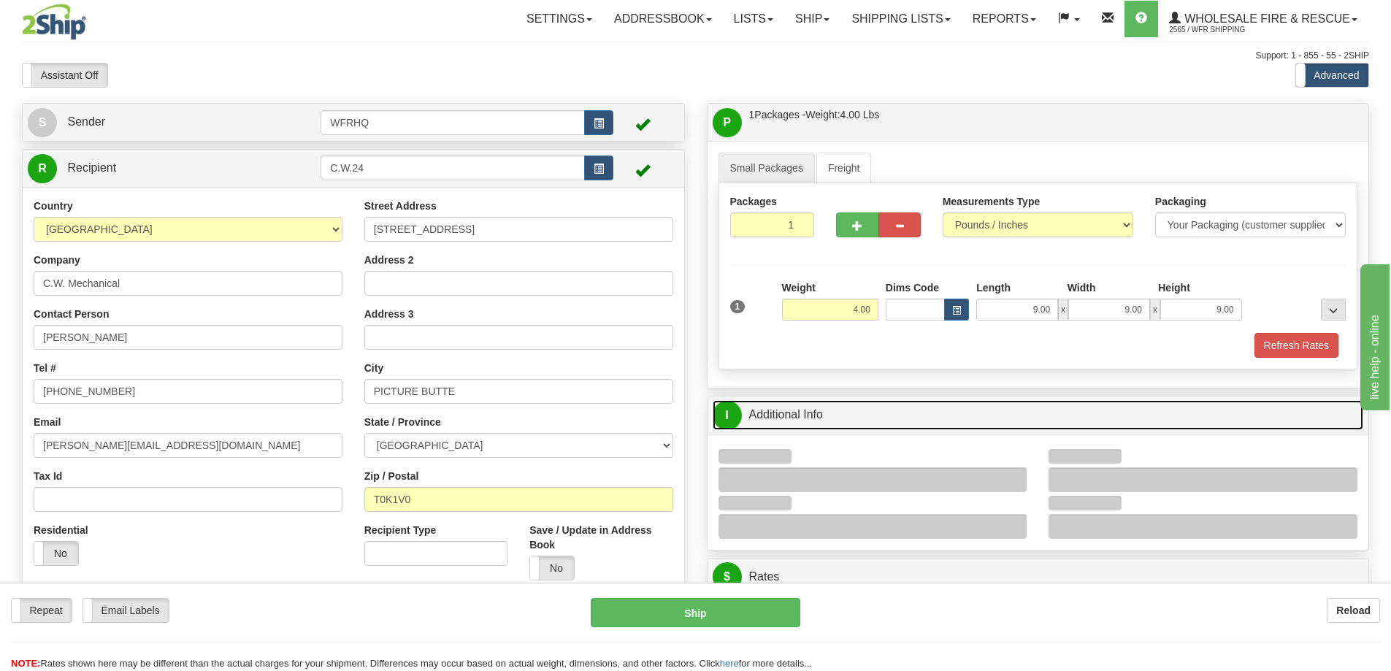
scroll to position [219, 0]
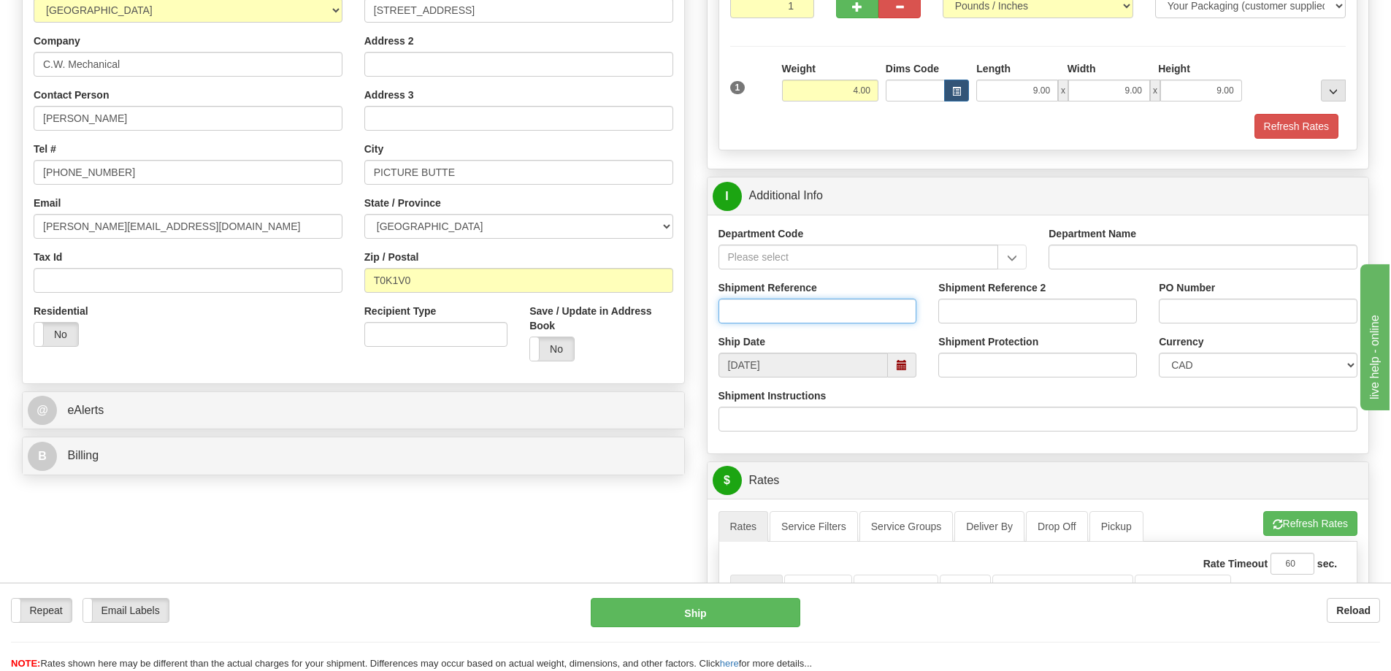
click at [799, 319] on input "Shipment Reference" at bounding box center [818, 311] width 199 height 25
type input "S43926 - 28977"
click at [1171, 310] on input "PO Number" at bounding box center [1258, 311] width 199 height 25
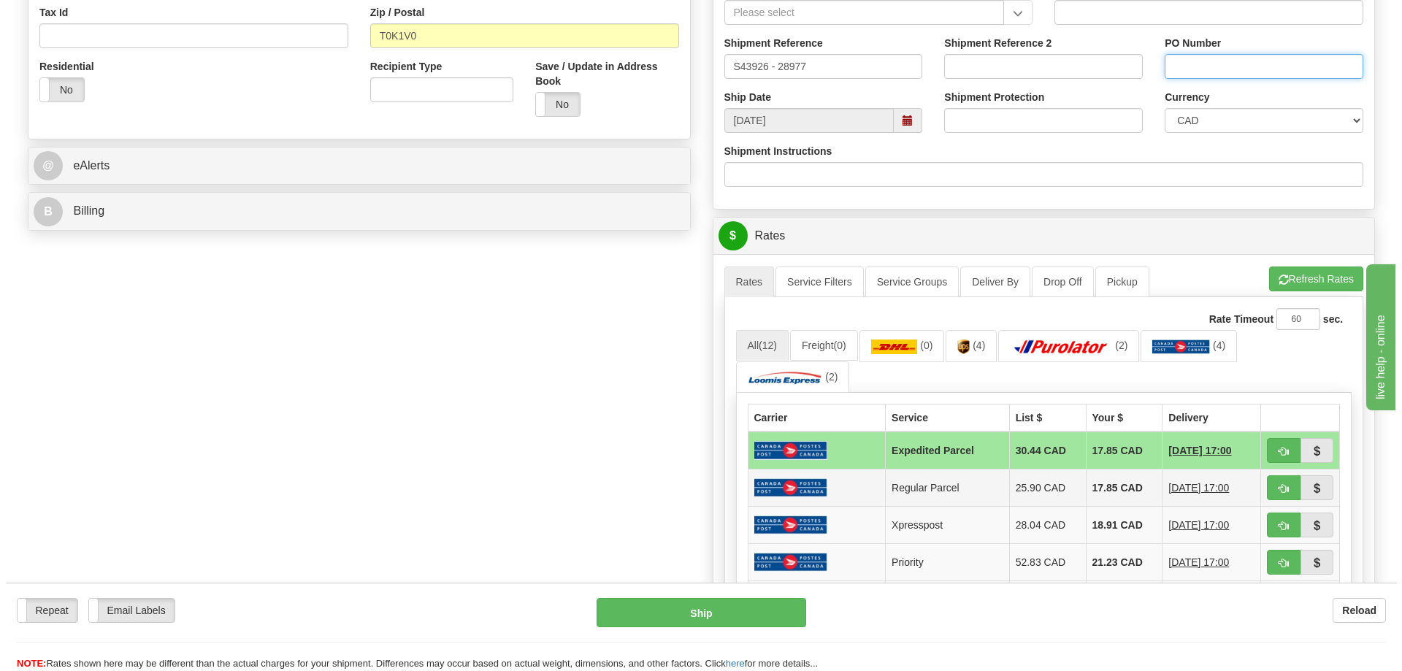
scroll to position [511, 0]
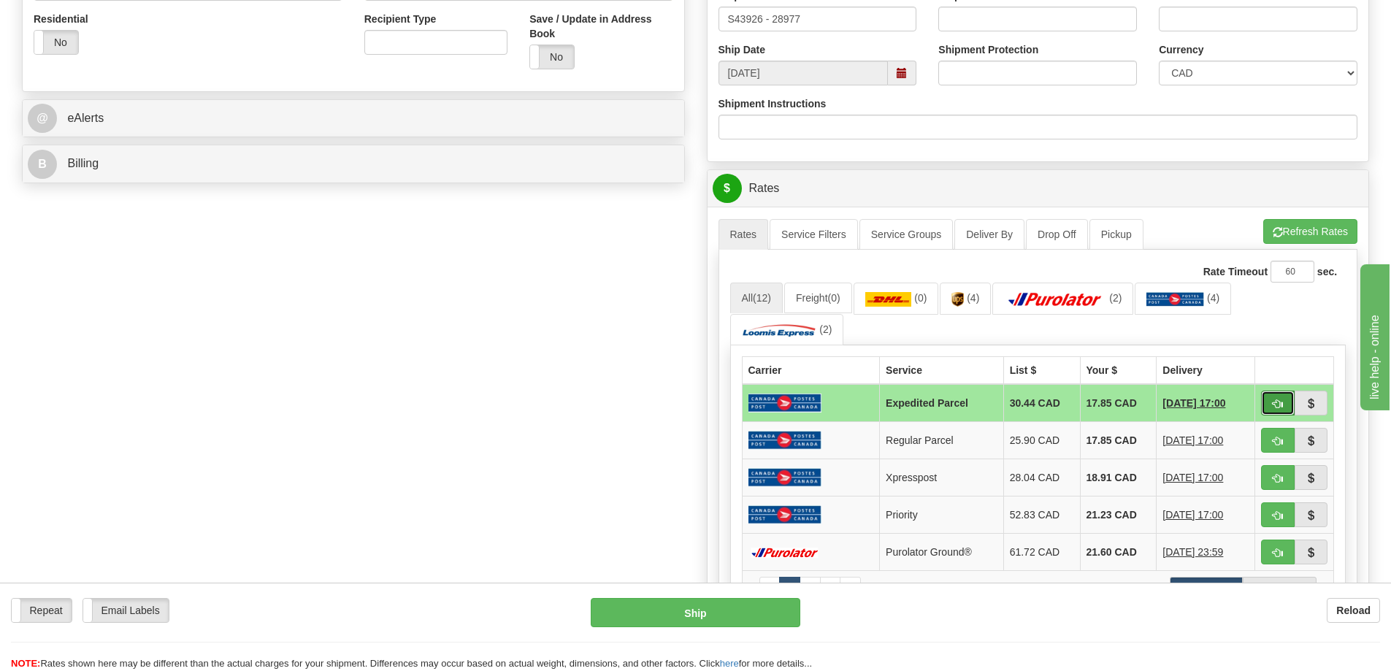
click at [1285, 410] on button "button" at bounding box center [1278, 403] width 34 height 25
type input "DOM.EP"
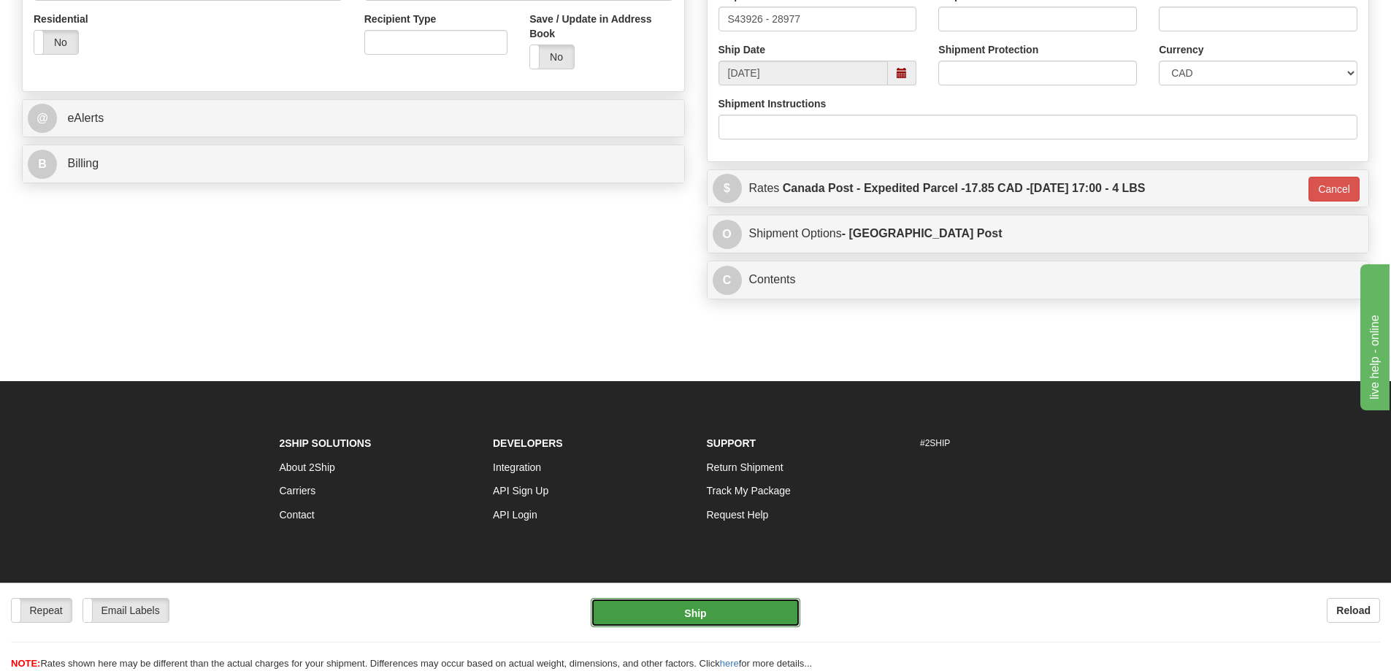
click at [739, 626] on button "Ship" at bounding box center [696, 612] width 210 height 29
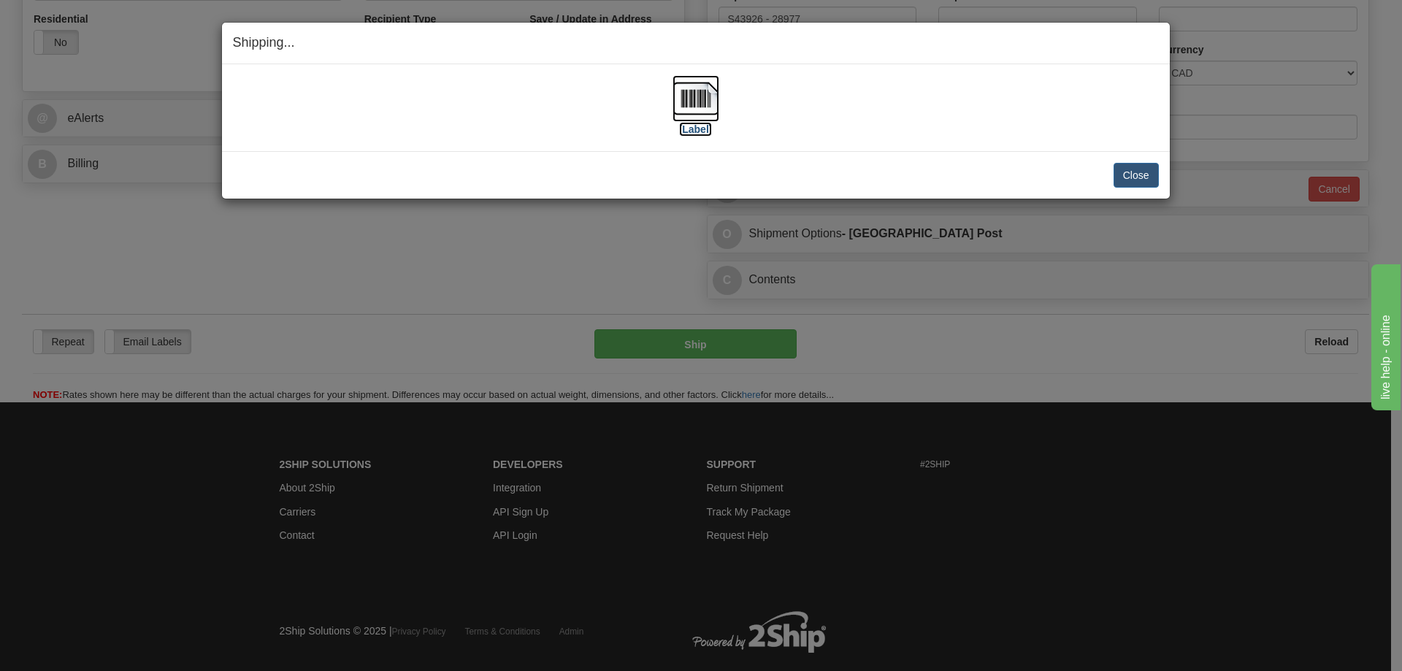
click at [684, 97] on img at bounding box center [696, 98] width 47 height 47
click at [344, 172] on div "Close Cancel" at bounding box center [696, 175] width 926 height 25
click at [988, 148] on div "[Label] IMPORTANT NOTICE Embassy / Consulate / Government Building / Hospital C…" at bounding box center [696, 107] width 948 height 87
click at [1128, 174] on button "Close" at bounding box center [1136, 175] width 45 height 25
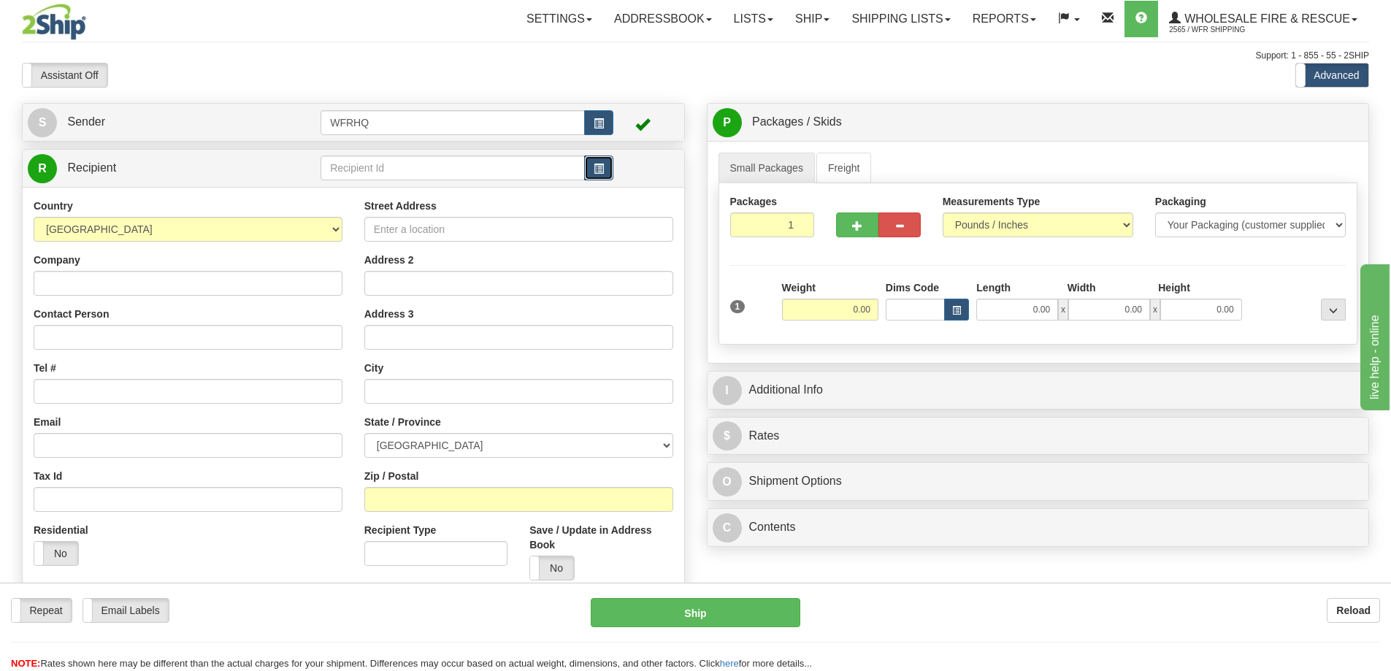
click at [595, 167] on span "button" at bounding box center [599, 168] width 10 height 9
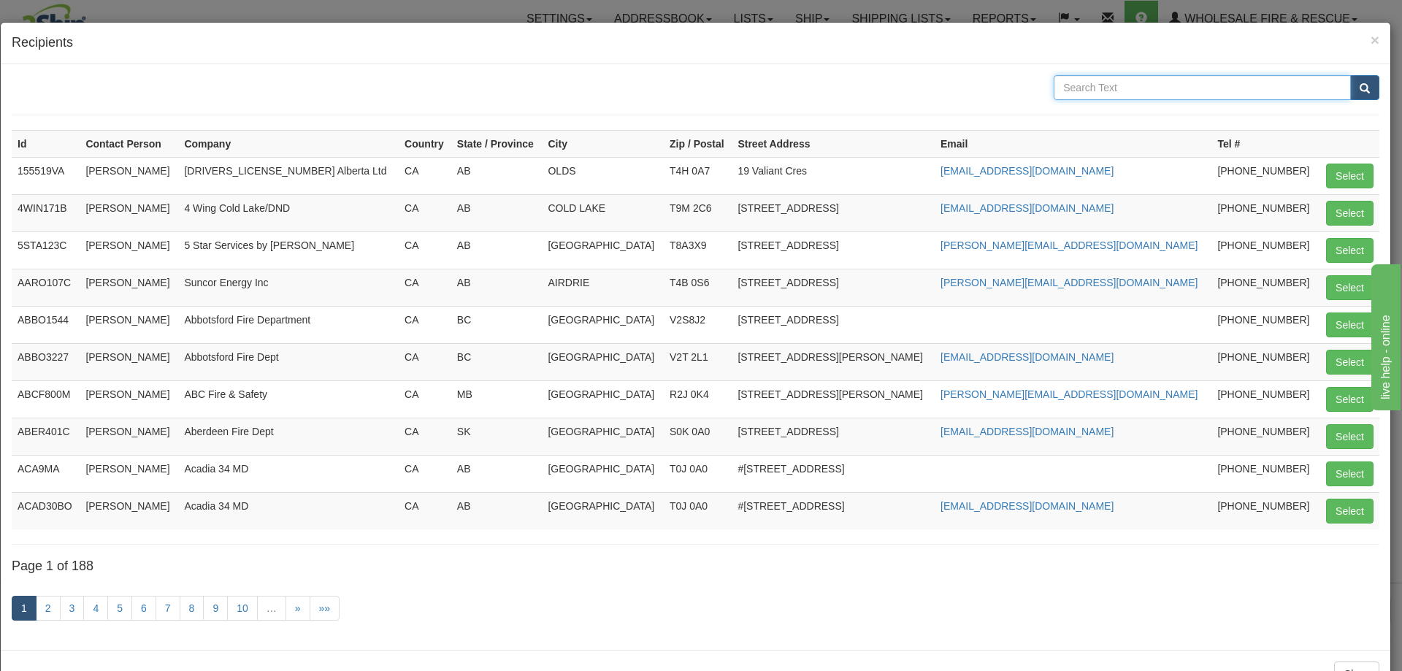
click at [1119, 93] on input "text" at bounding box center [1202, 87] width 297 height 25
type input "30113"
click at [1350, 75] on button "submit" at bounding box center [1364, 87] width 29 height 25
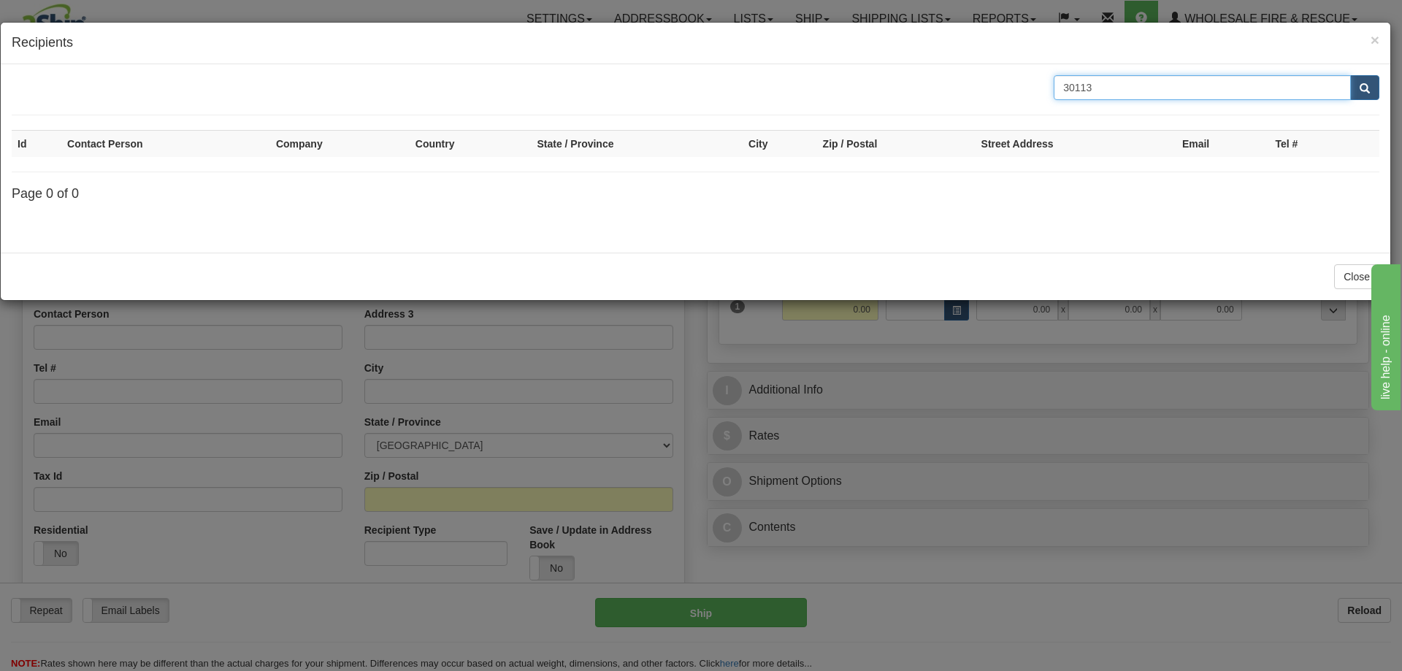
drag, startPoint x: 821, startPoint y: 101, endPoint x: 800, endPoint y: 101, distance: 21.2
click at [800, 101] on form "30113" at bounding box center [696, 95] width 1368 height 40
type input "Sechelt"
click at [1350, 75] on button "submit" at bounding box center [1364, 87] width 29 height 25
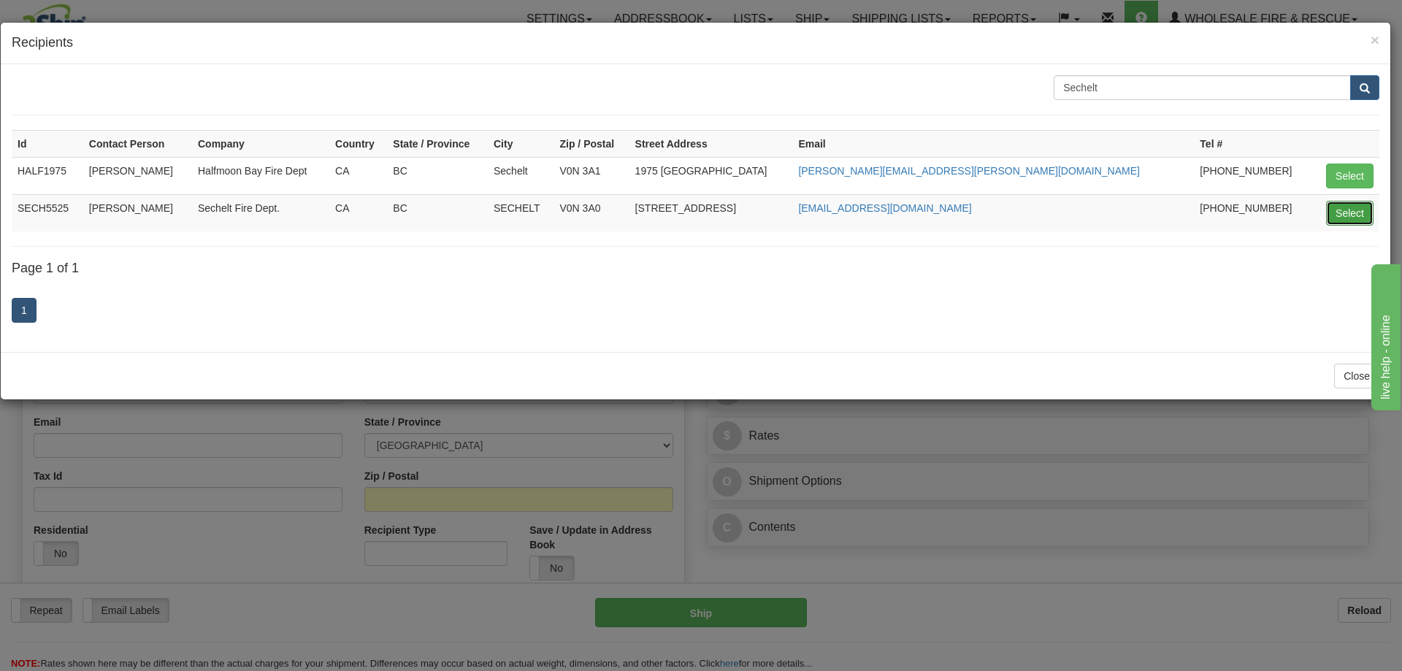
click at [1344, 206] on button "Select" at bounding box center [1349, 213] width 47 height 25
type input "SECH5525"
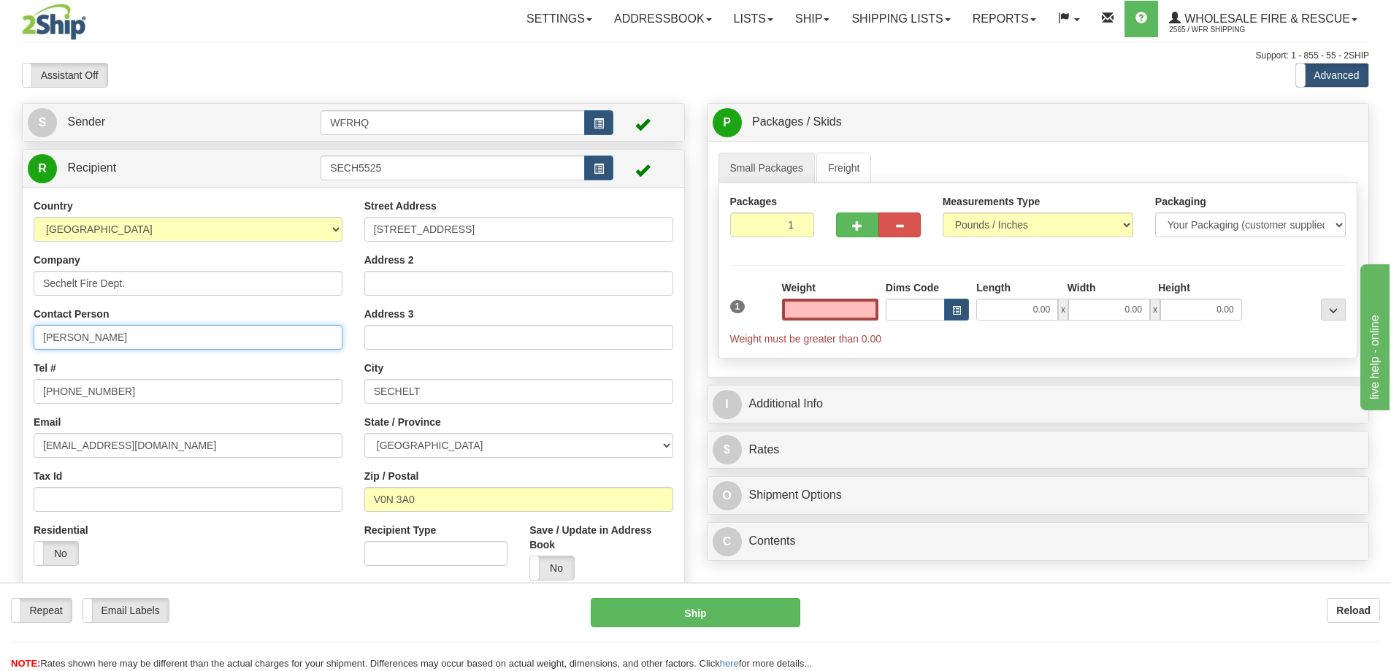
type input "0.00"
drag, startPoint x: 145, startPoint y: 333, endPoint x: -161, endPoint y: 336, distance: 306.7
click at [0, 336] on html "Training Course Close Toggle navigation Settings Shipping Preferences New Sende…" at bounding box center [695, 335] width 1391 height 671
type input "[PERSON_NAME]"
drag, startPoint x: 120, startPoint y: 393, endPoint x: 58, endPoint y: 399, distance: 61.6
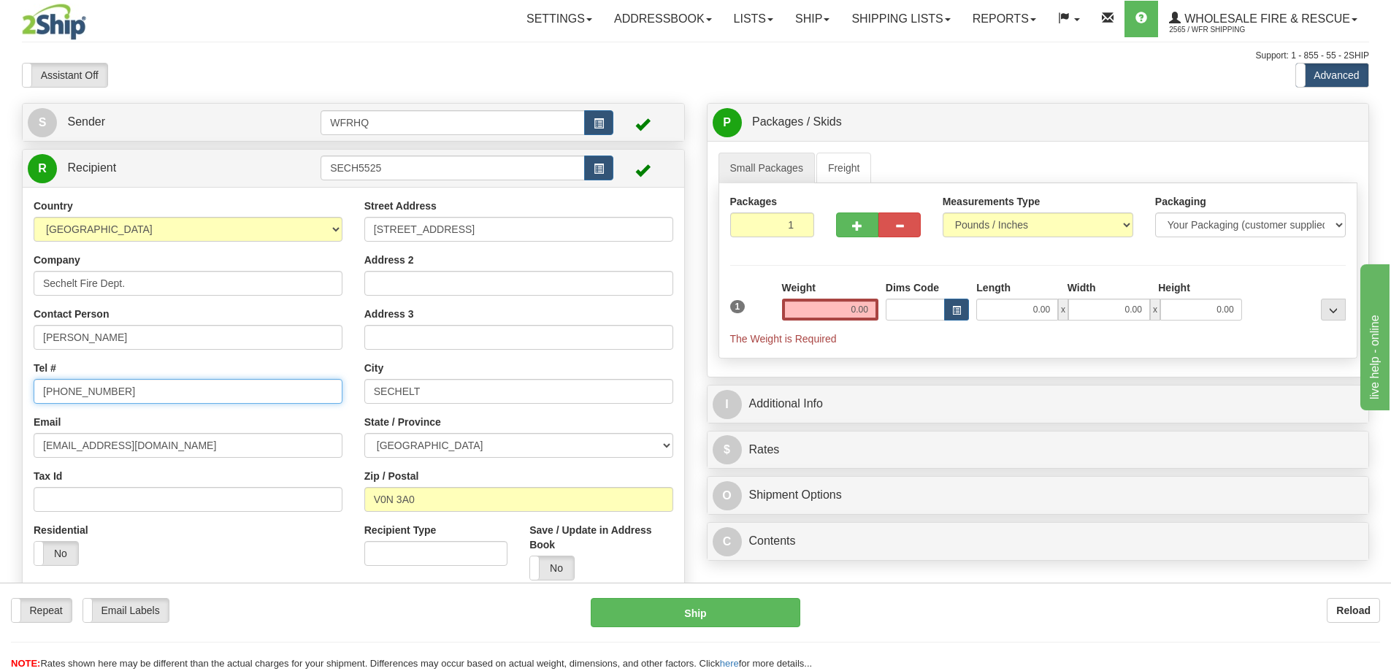
click at [58, 399] on input "[PHONE_NUMBER]" at bounding box center [188, 391] width 309 height 25
type input "[PHONE_NUMBER]"
click at [828, 312] on input "0.00" at bounding box center [830, 310] width 96 height 22
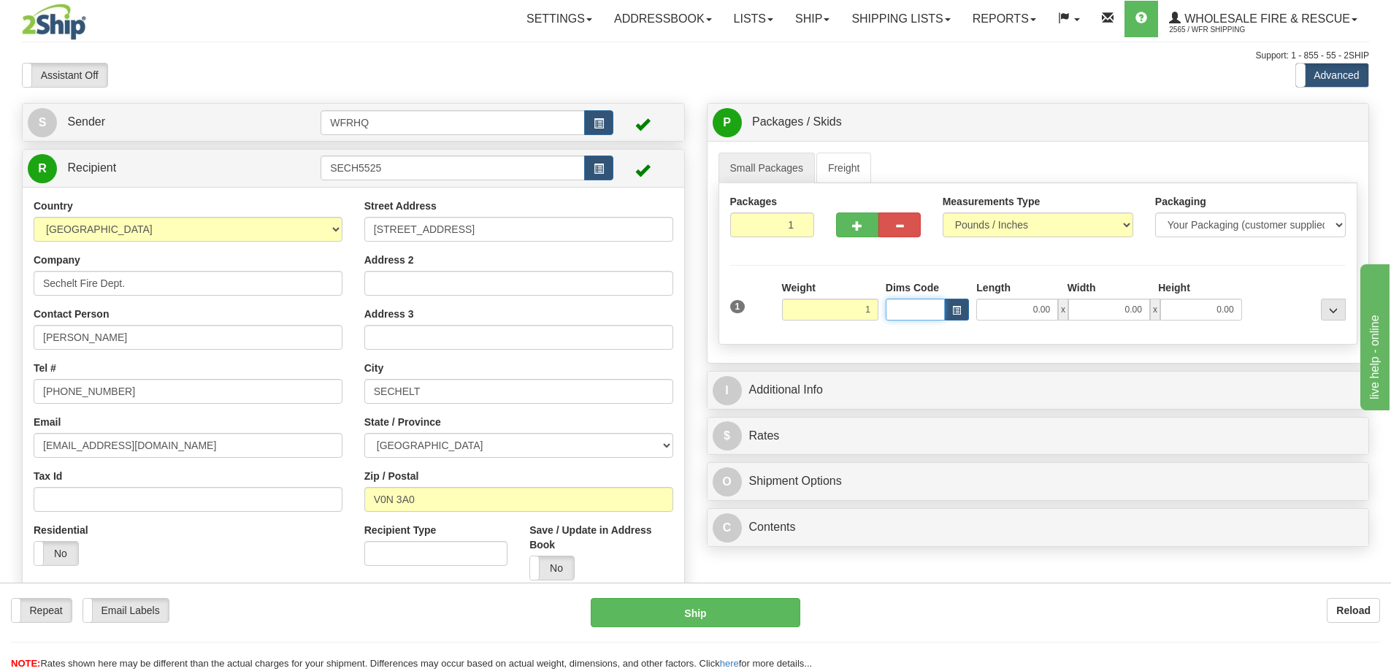
type input "1.00"
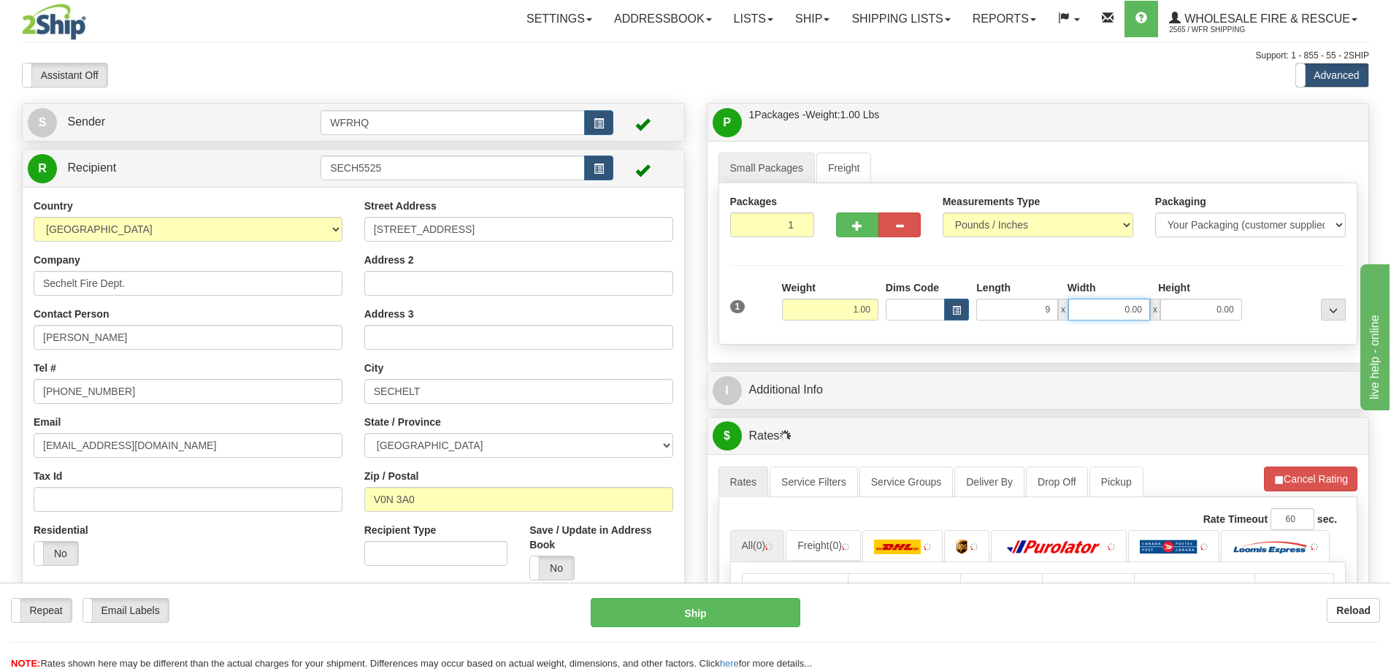
type input "9.00"
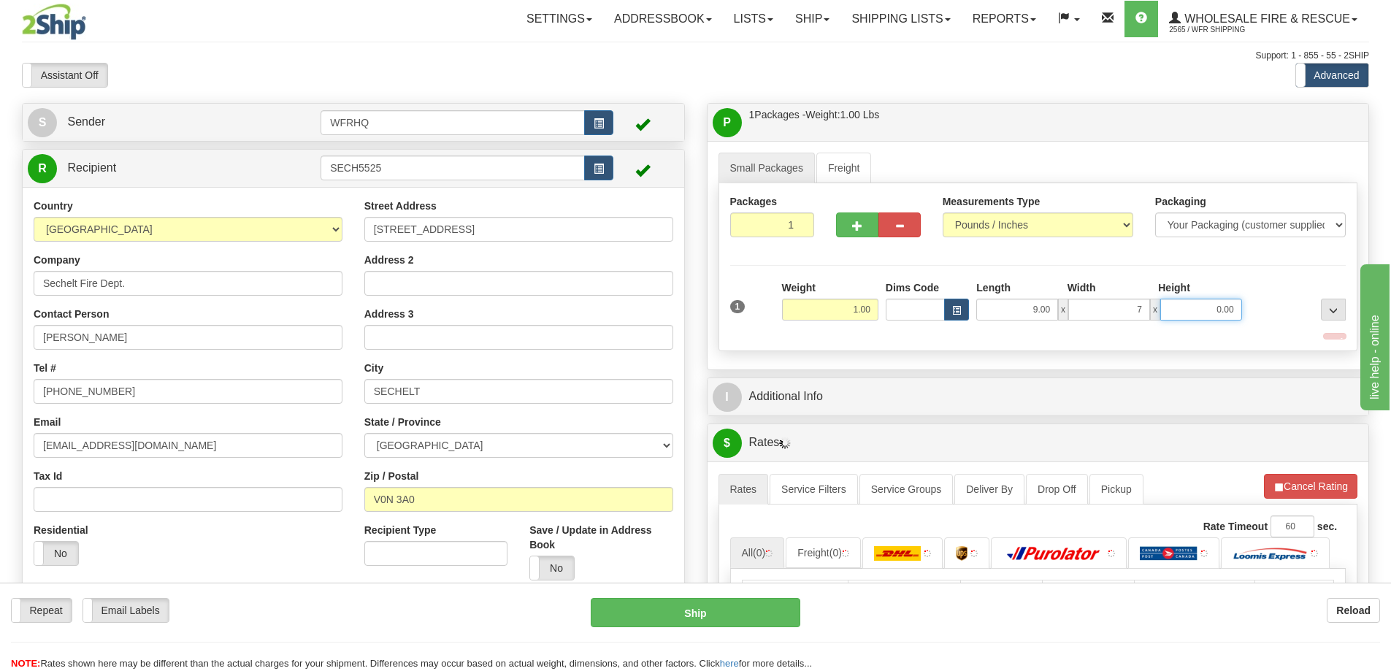
type input "7.00"
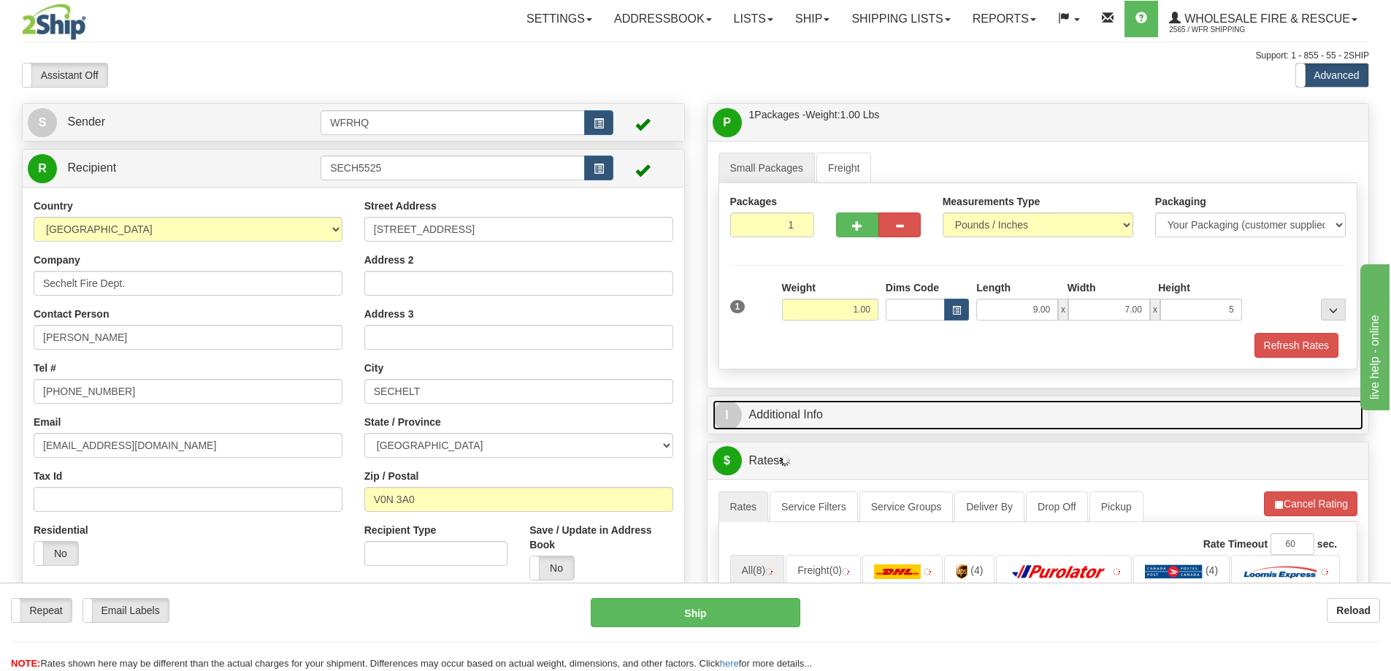
click at [807, 422] on link "I Additional Info" at bounding box center [1038, 415] width 651 height 30
type input "5.00"
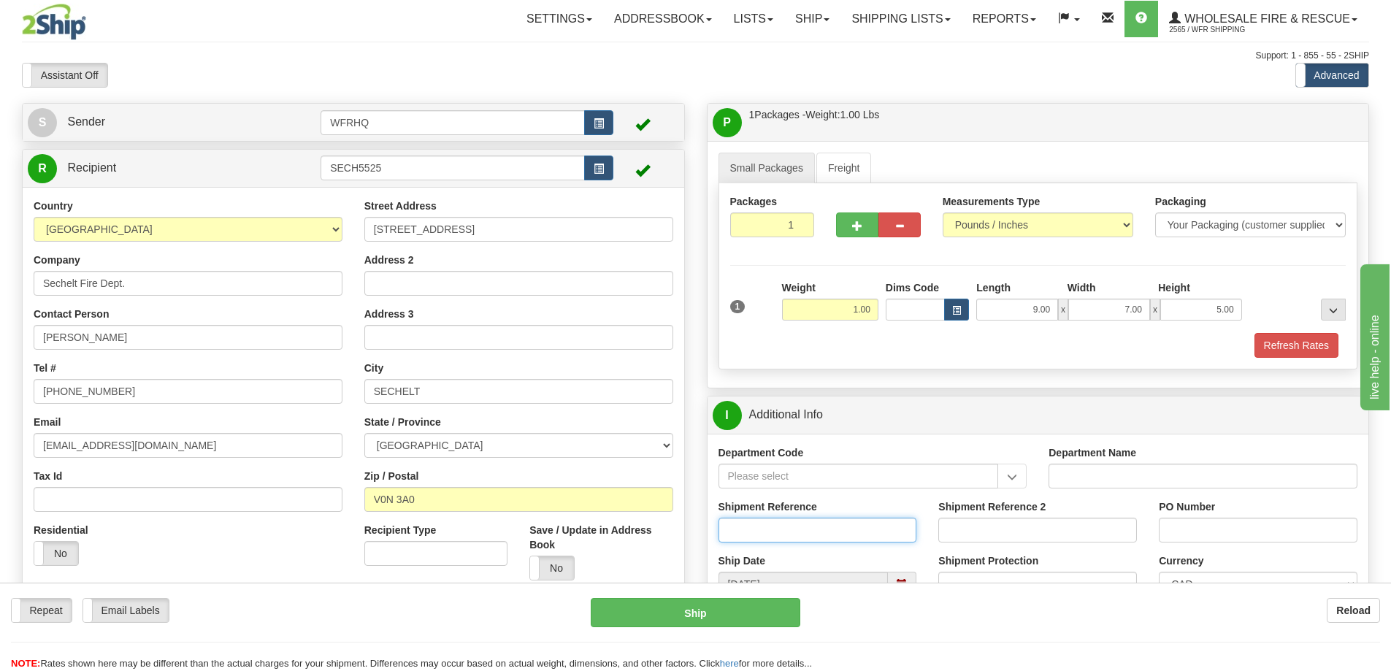
click at [790, 518] on input "Shipment Reference" at bounding box center [818, 530] width 199 height 25
type input "S45602 - 30113"
click at [1198, 529] on input "PO Number" at bounding box center [1258, 530] width 199 height 25
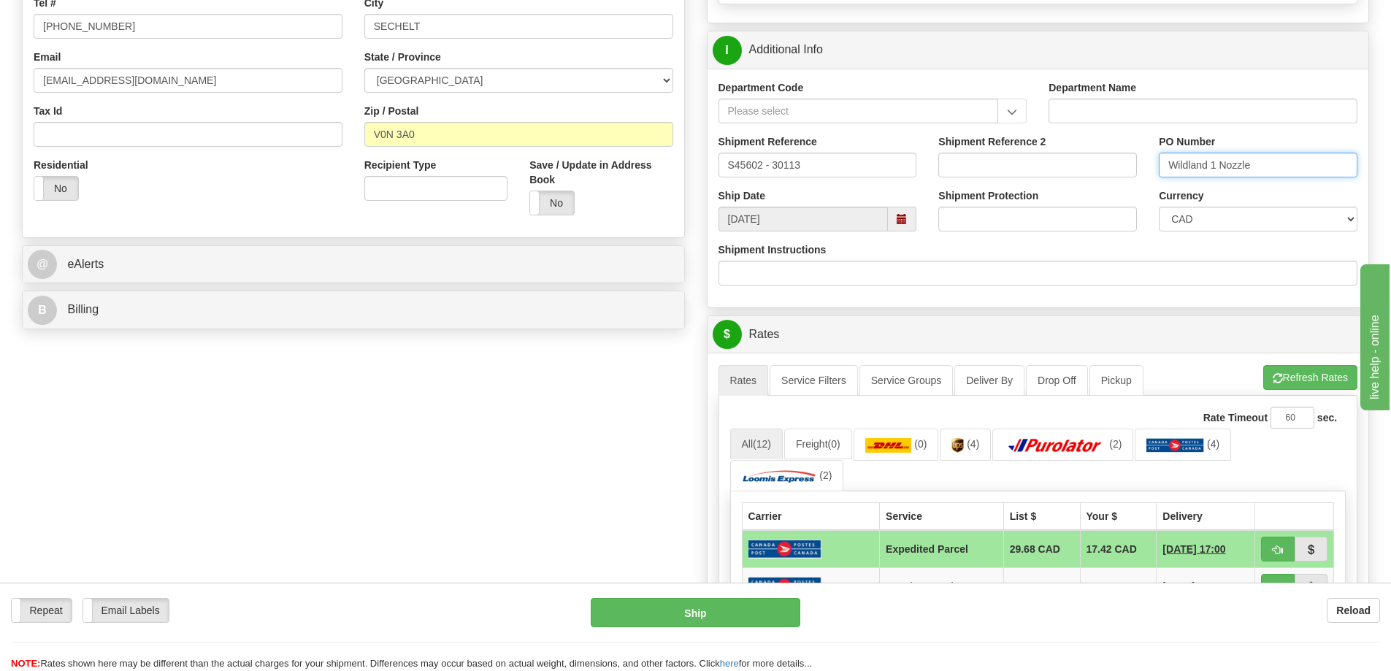
scroll to position [584, 0]
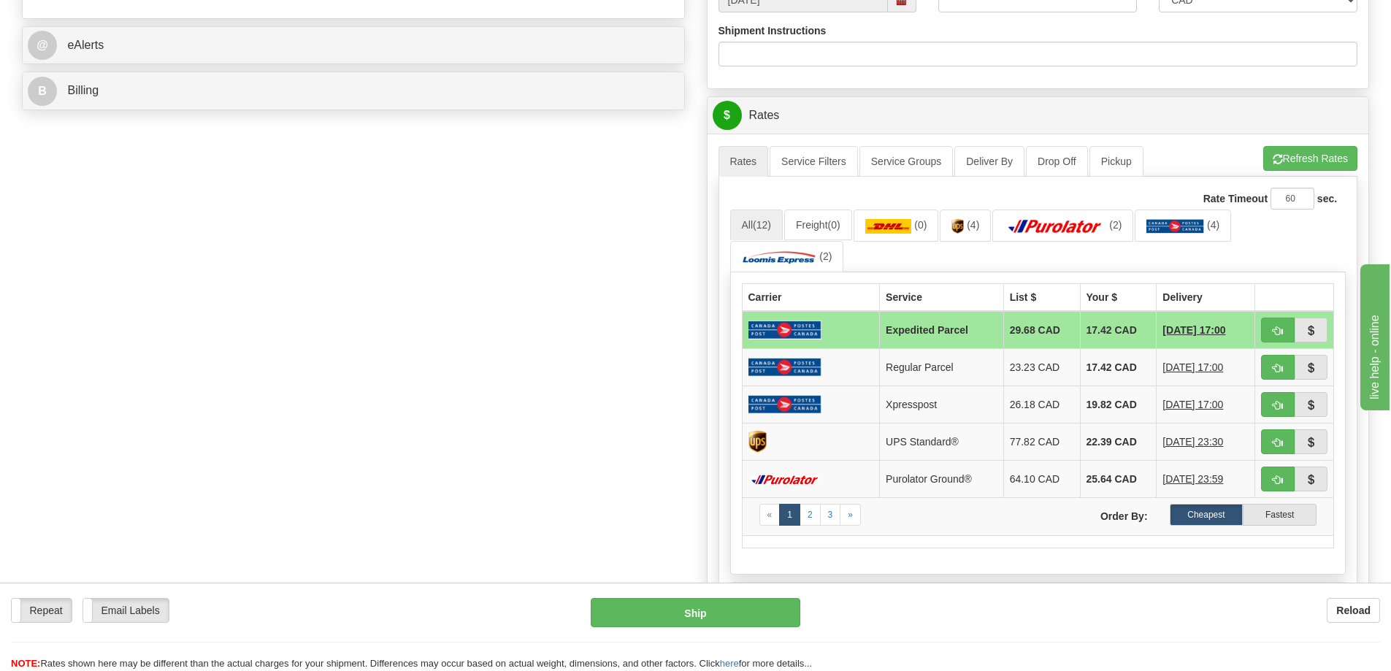
type input "Wildland 1 Nozzle"
click at [1279, 326] on span "button" at bounding box center [1278, 330] width 10 height 9
type input "DOM.EP"
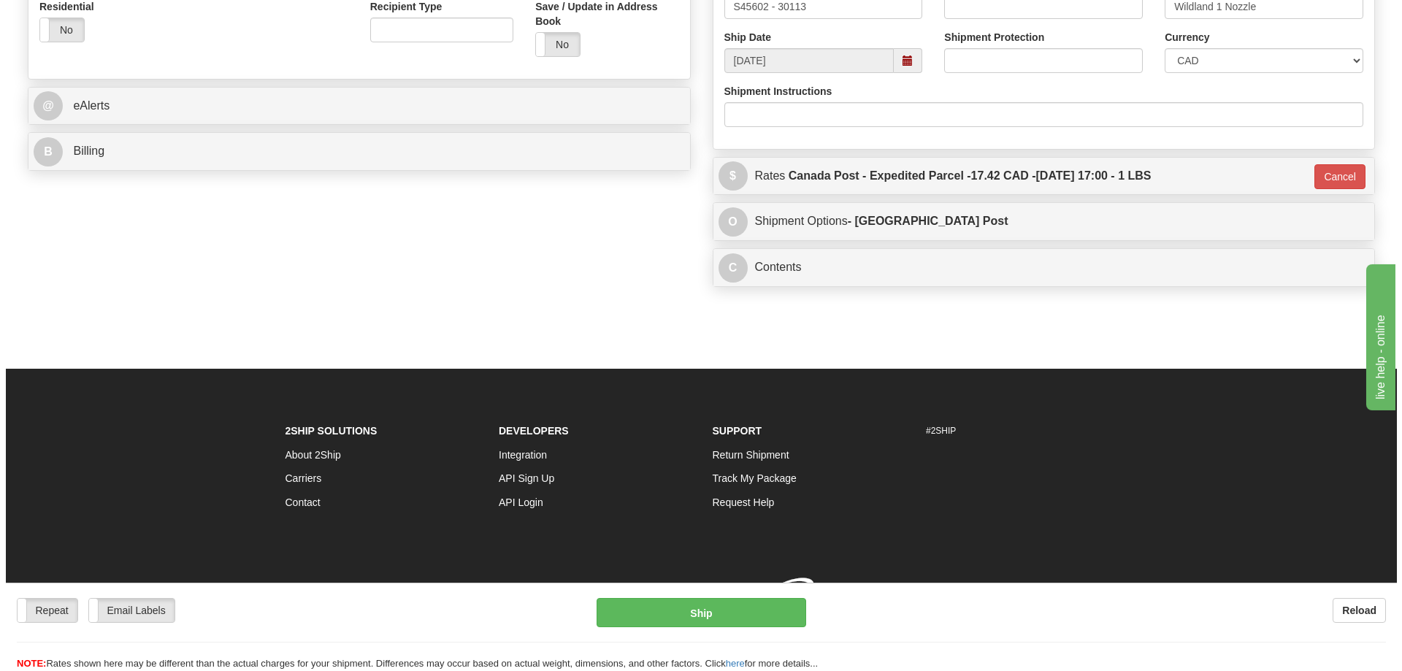
scroll to position [545, 0]
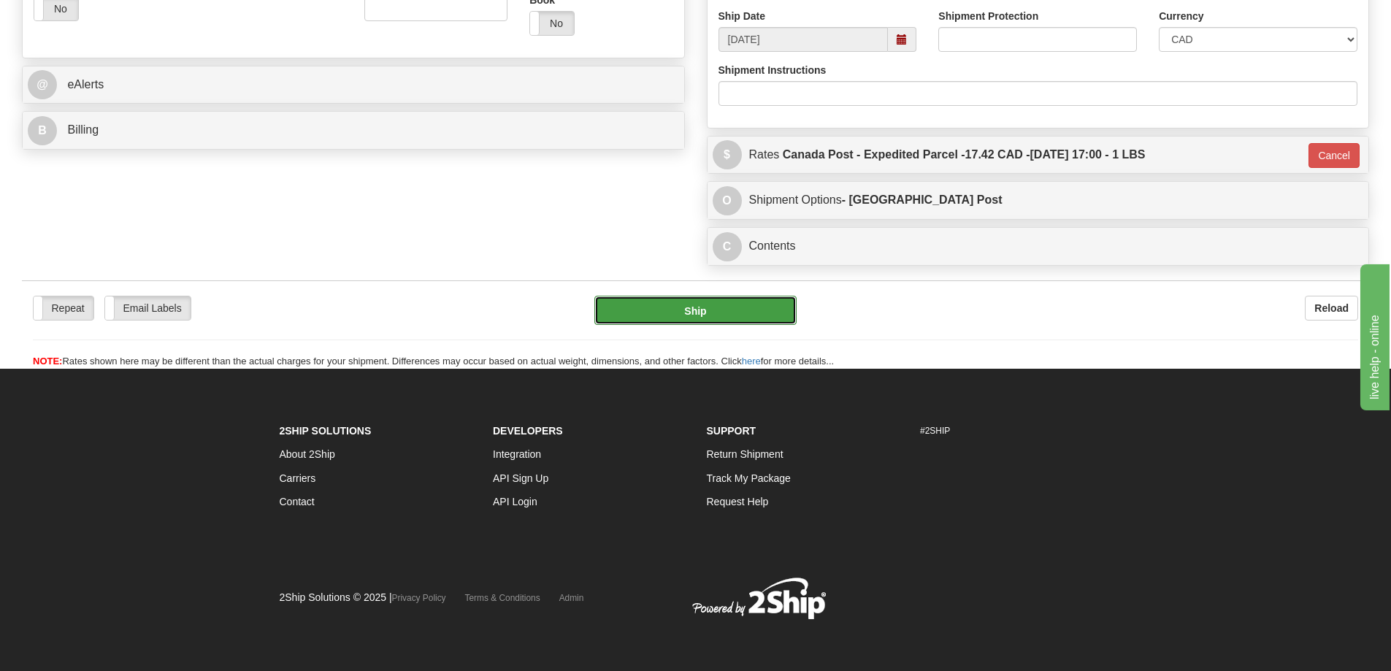
click at [751, 310] on button "Ship" at bounding box center [695, 310] width 202 height 29
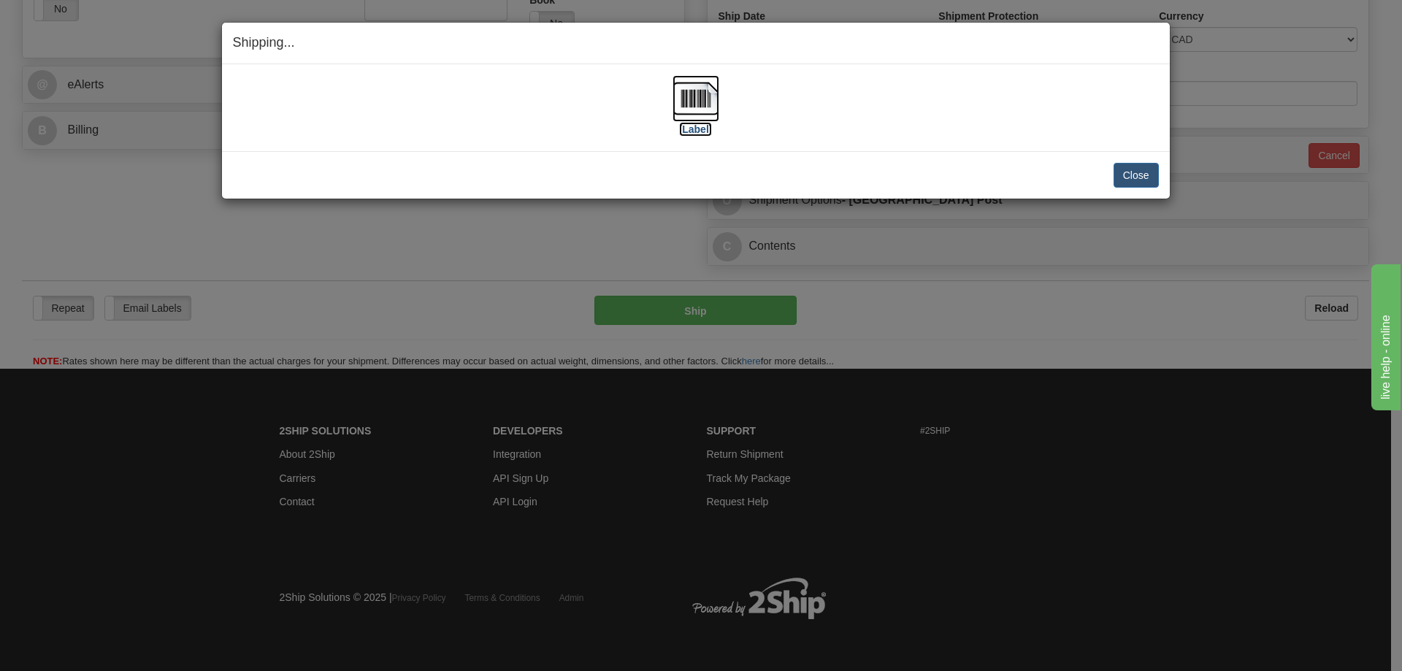
click at [693, 102] on img at bounding box center [696, 98] width 47 height 47
